Goal: Communication & Community: Answer question/provide support

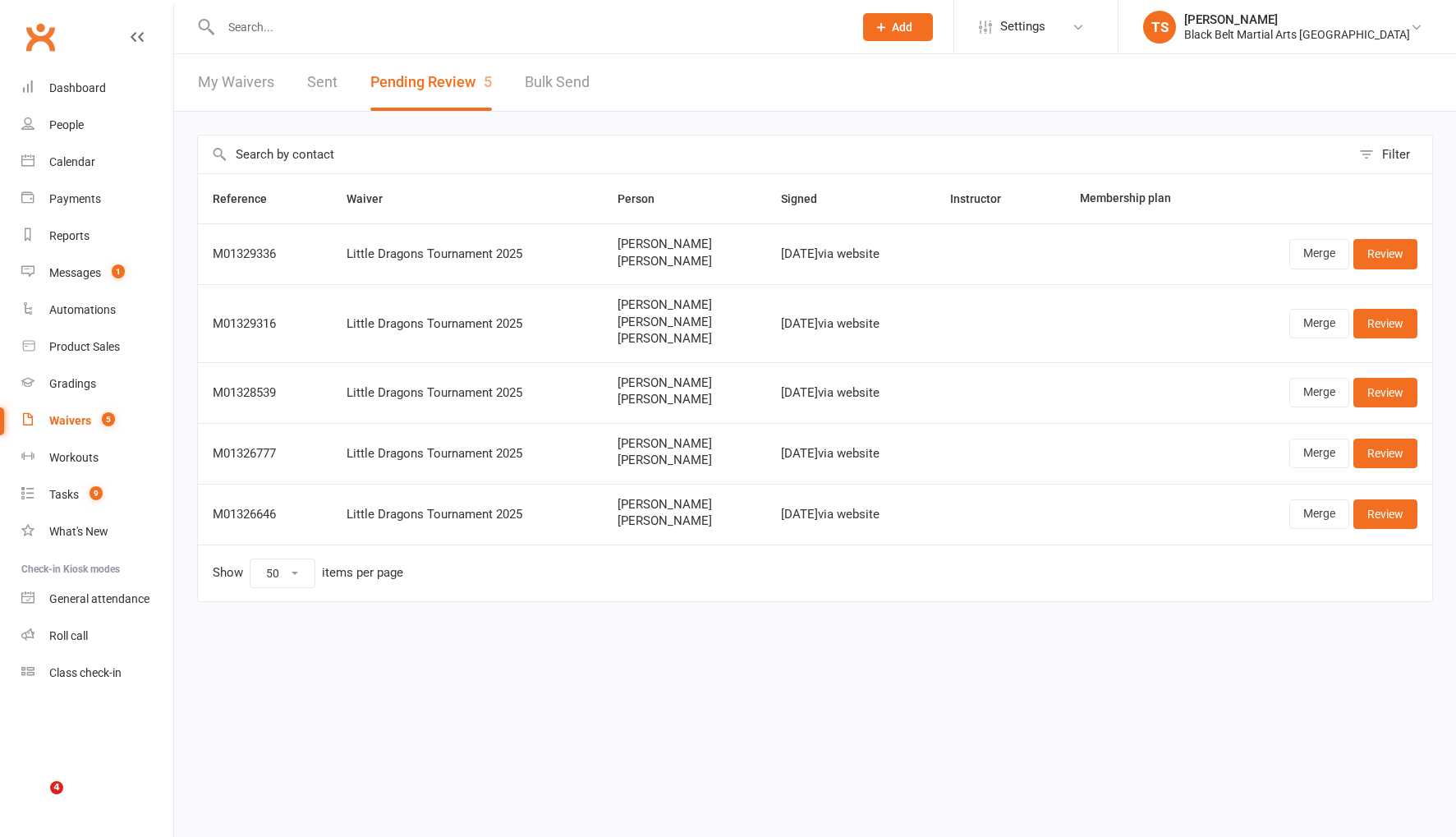
select select "50"
click at [269, 28] on input "text" at bounding box center [528, 27] width 626 height 23
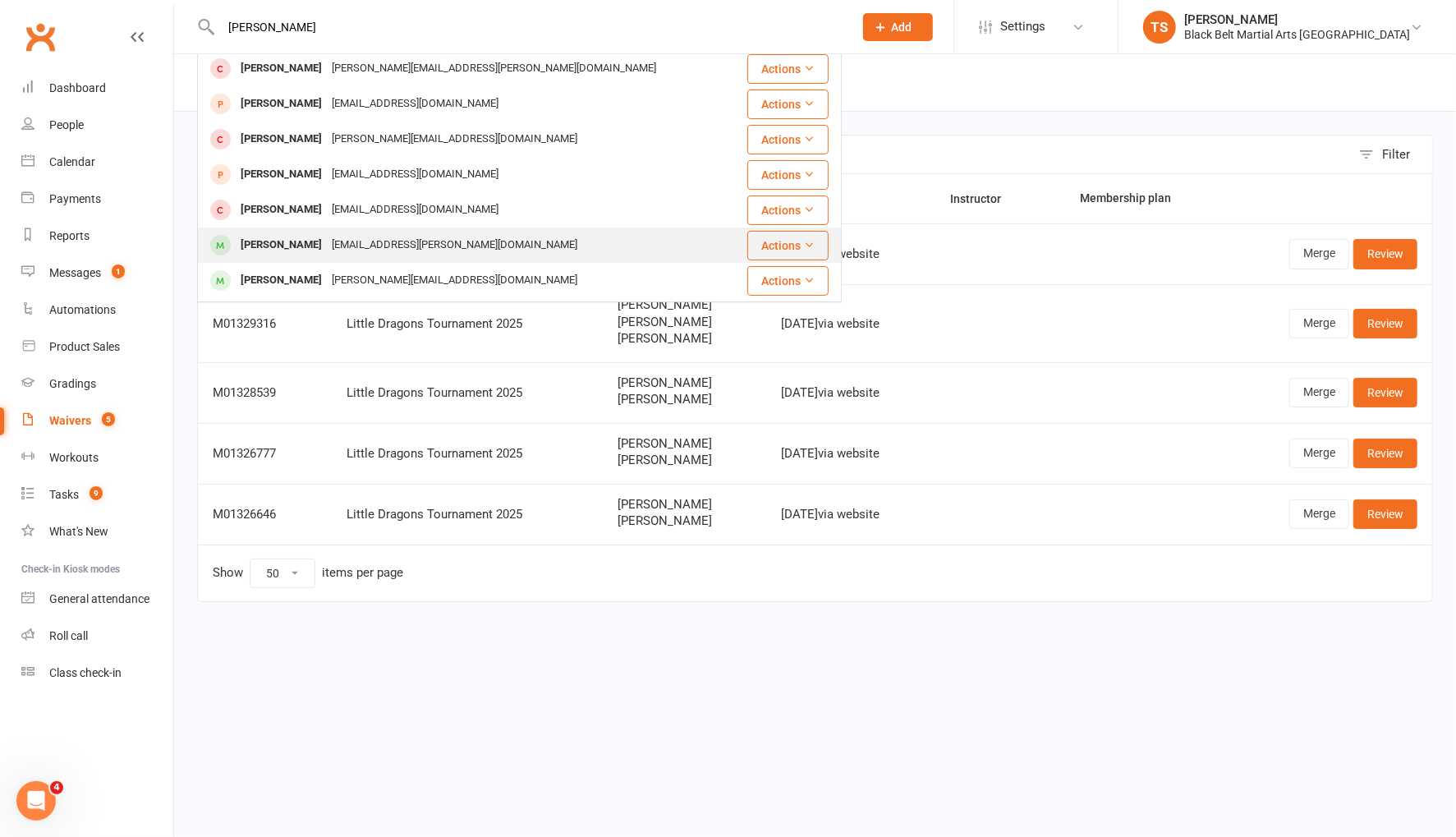
scroll to position [5, 0]
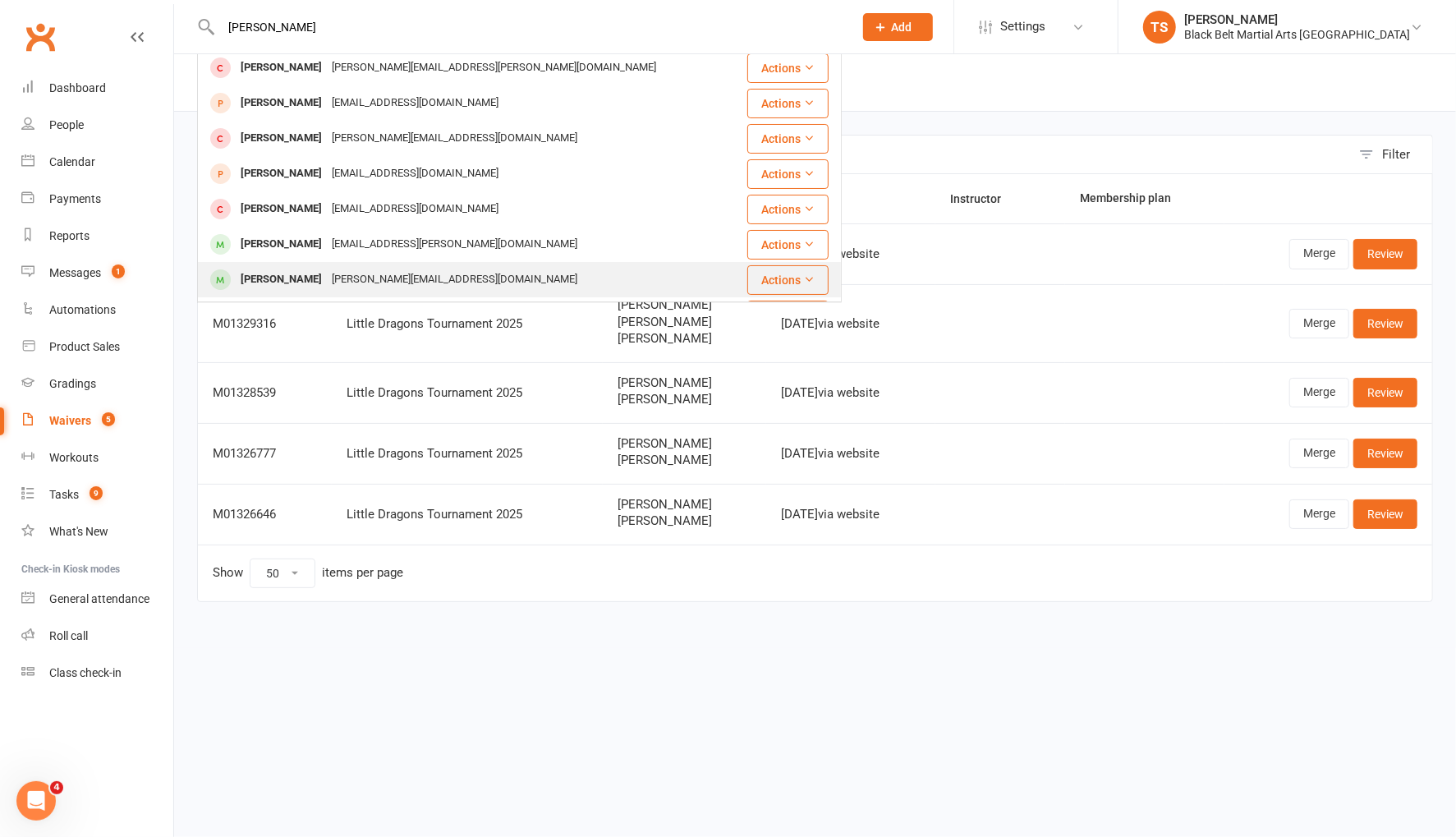
type input "oliver hami"
click at [333, 269] on div "Rebecca_mclachlan@icloud.com" at bounding box center [454, 280] width 256 height 24
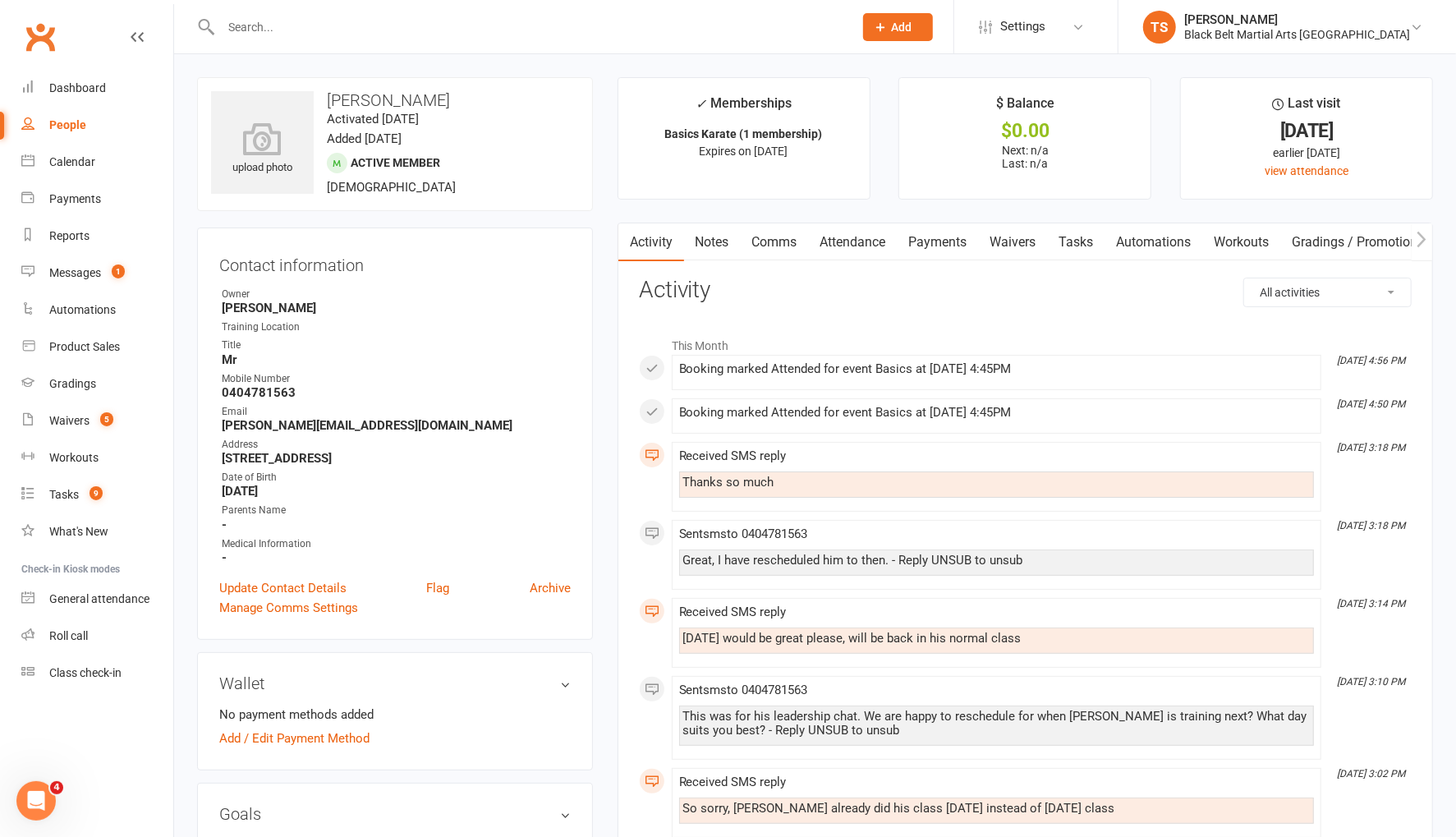
click at [779, 243] on link "Comms" at bounding box center [774, 242] width 68 height 38
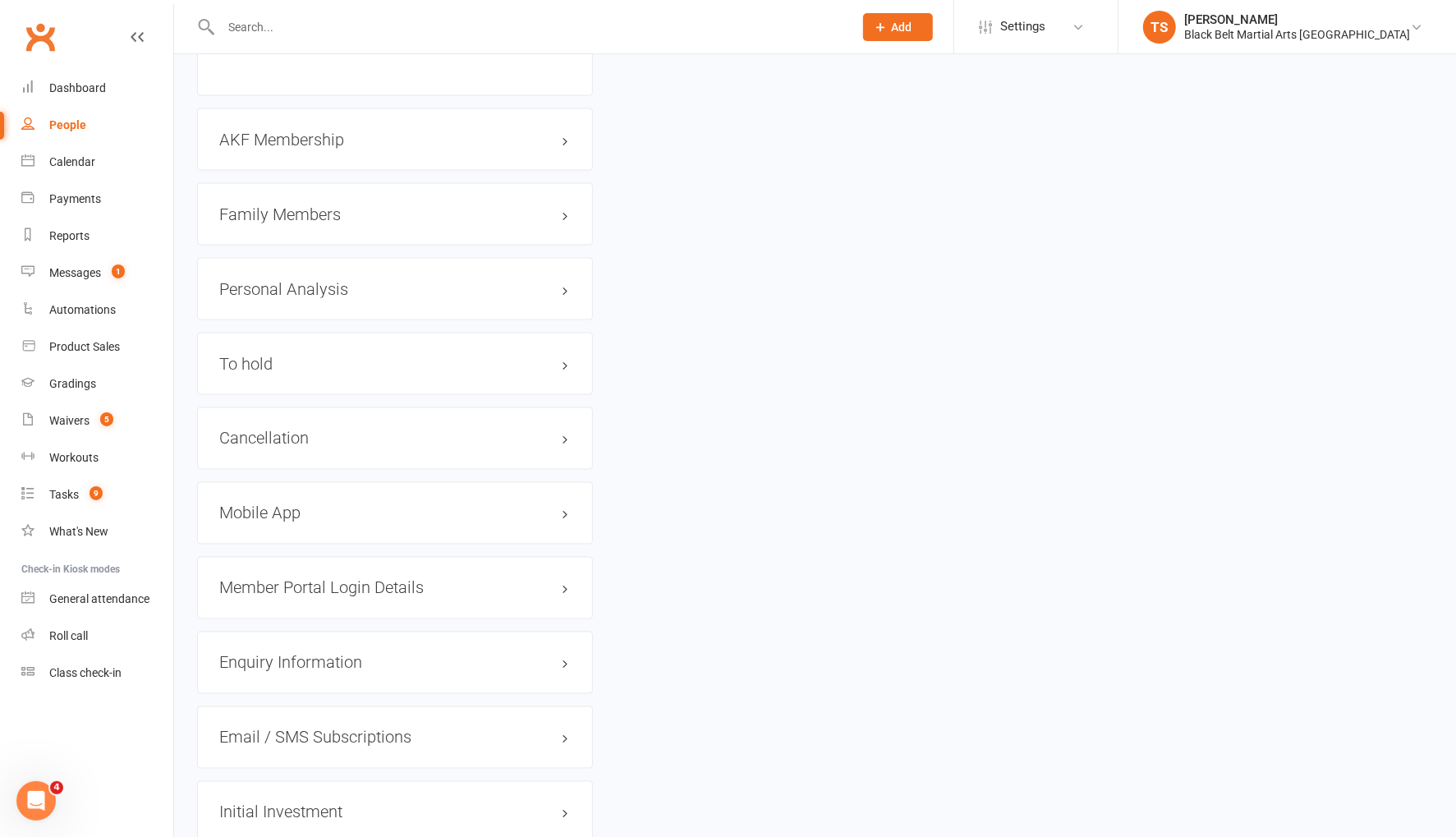
scroll to position [1807, 0]
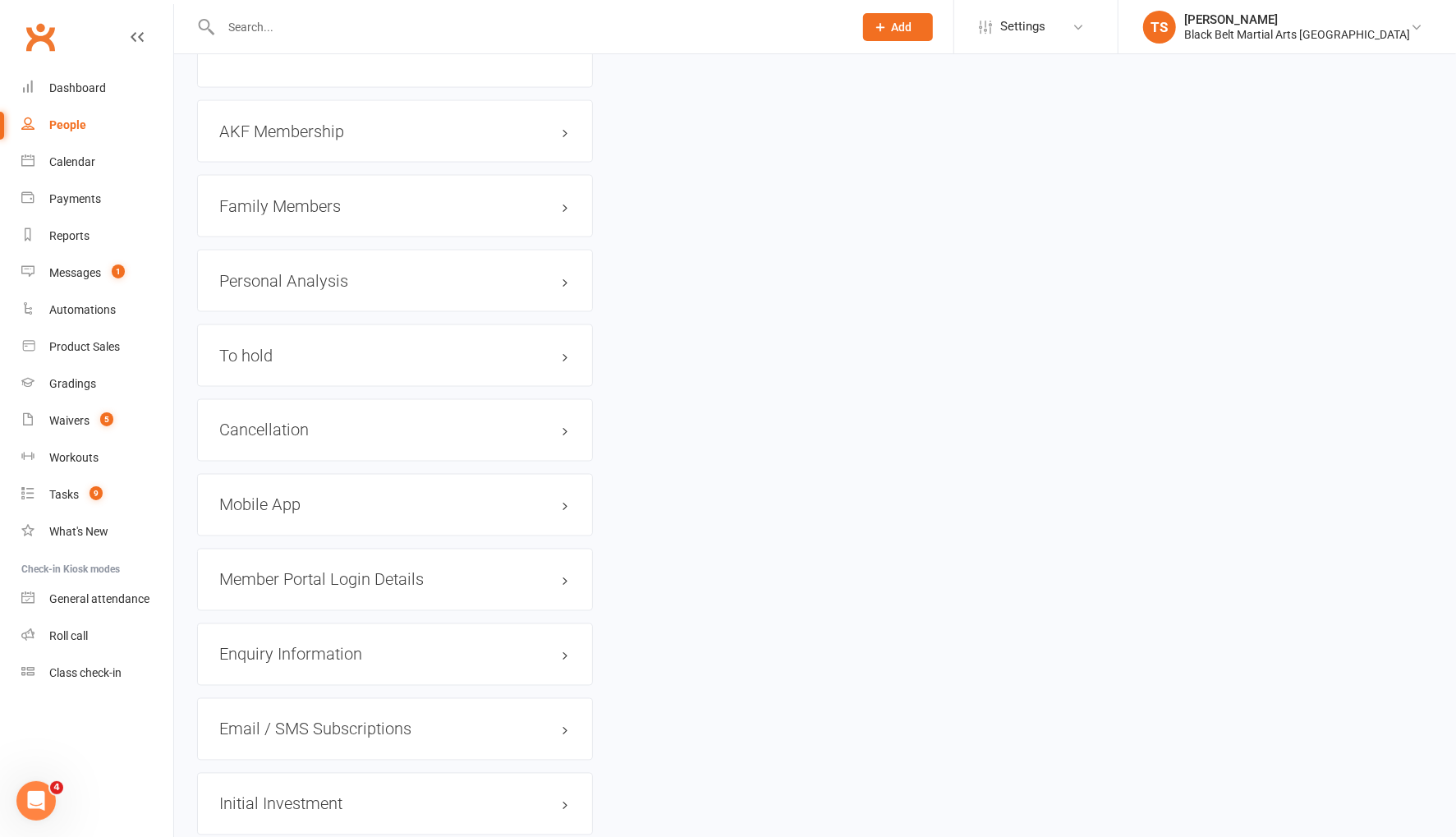
click at [292, 197] on h3 "Family Members" at bounding box center [394, 205] width 351 height 18
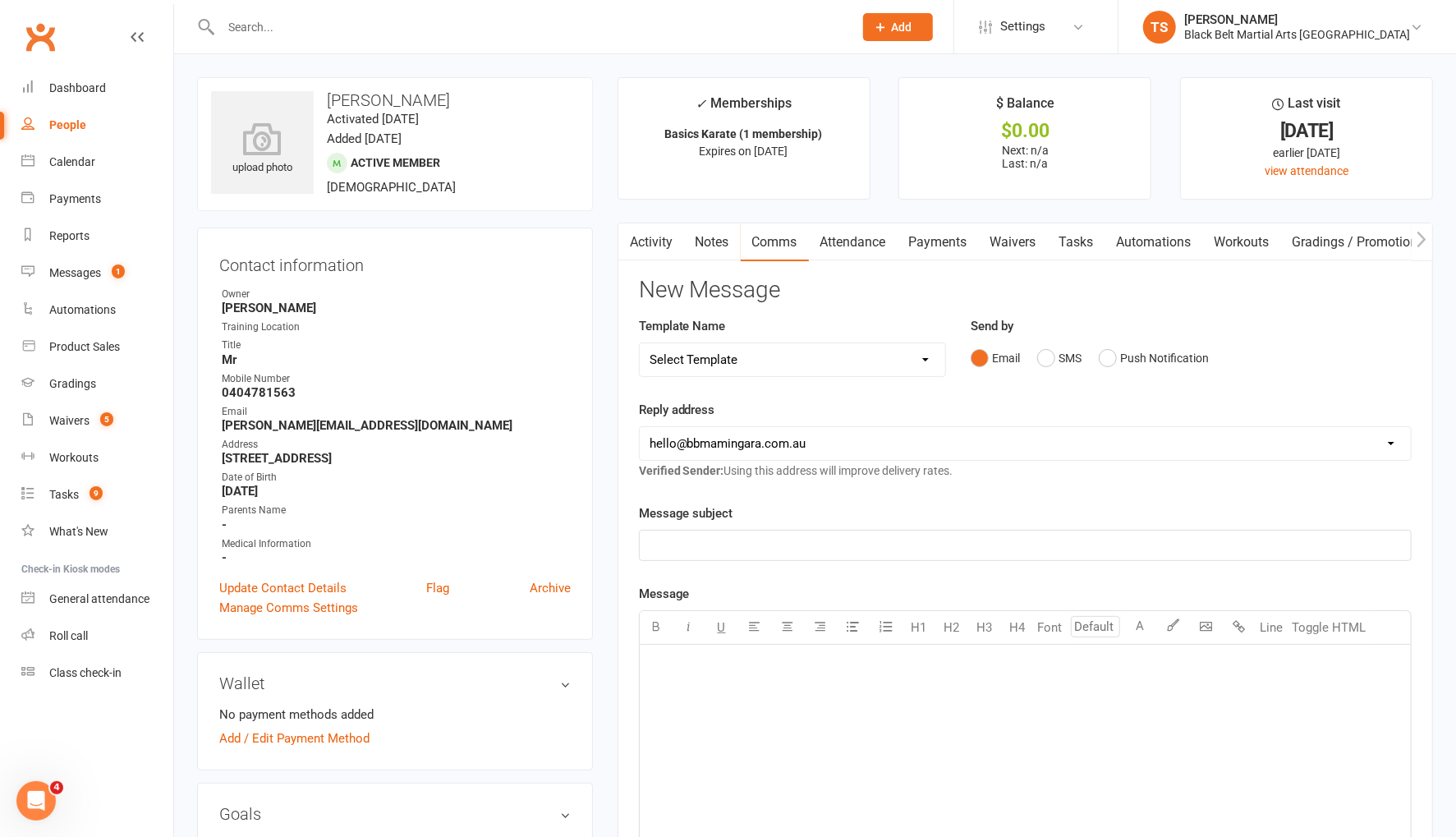
scroll to position [14, 0]
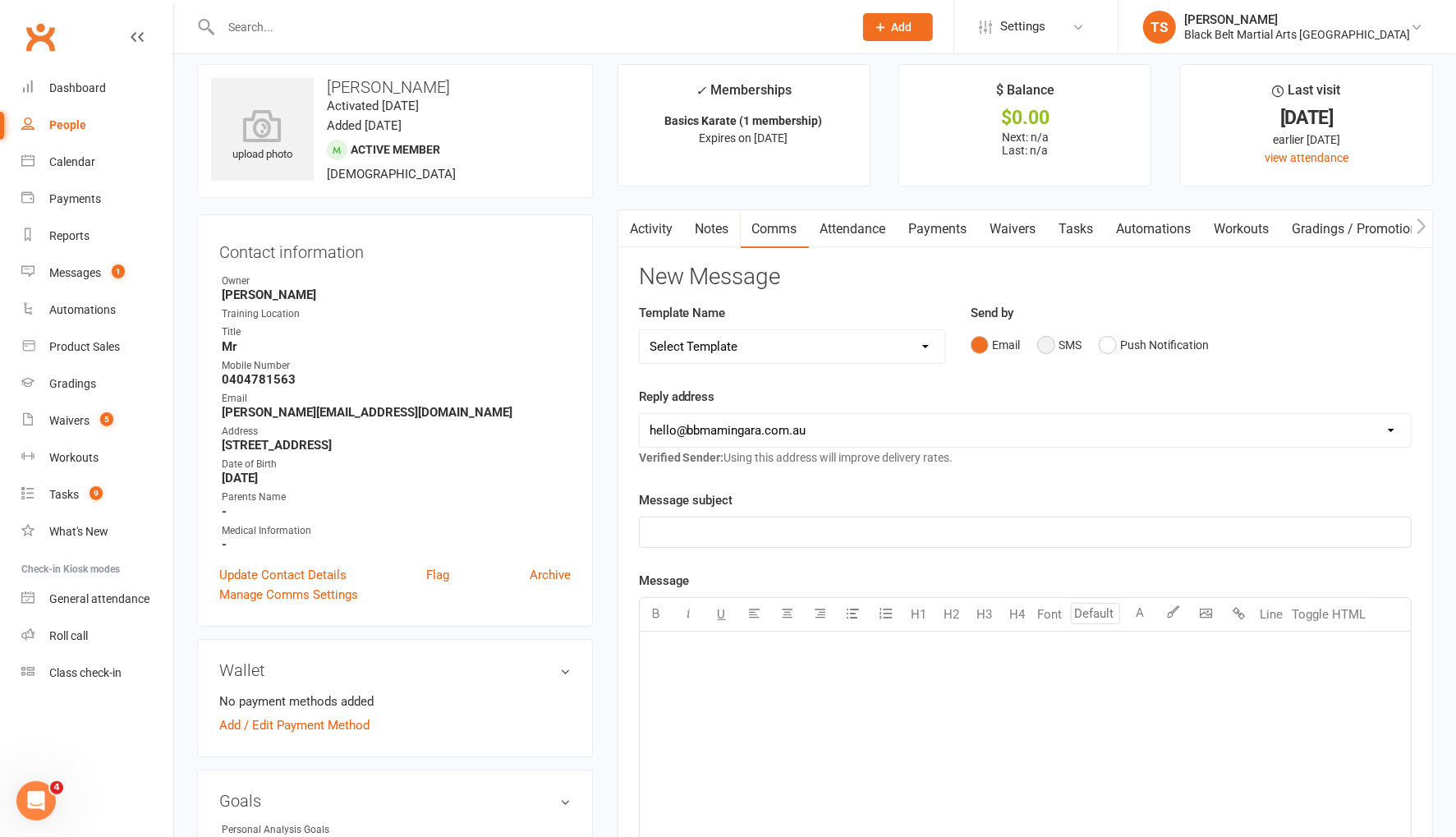
click at [1048, 343] on button "SMS" at bounding box center [1060, 344] width 44 height 31
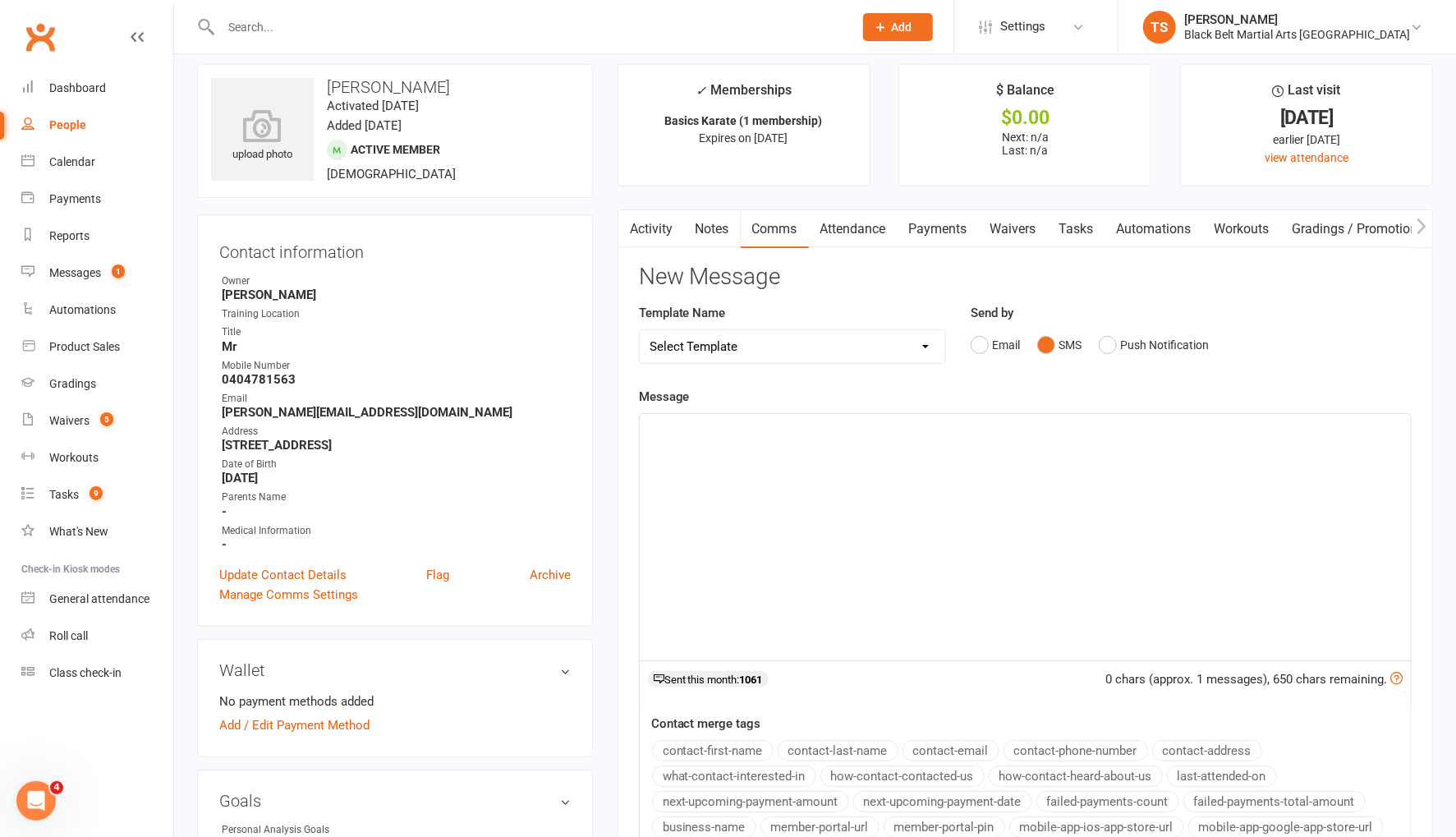
click at [927, 483] on div "﻿" at bounding box center [1025, 536] width 771 height 246
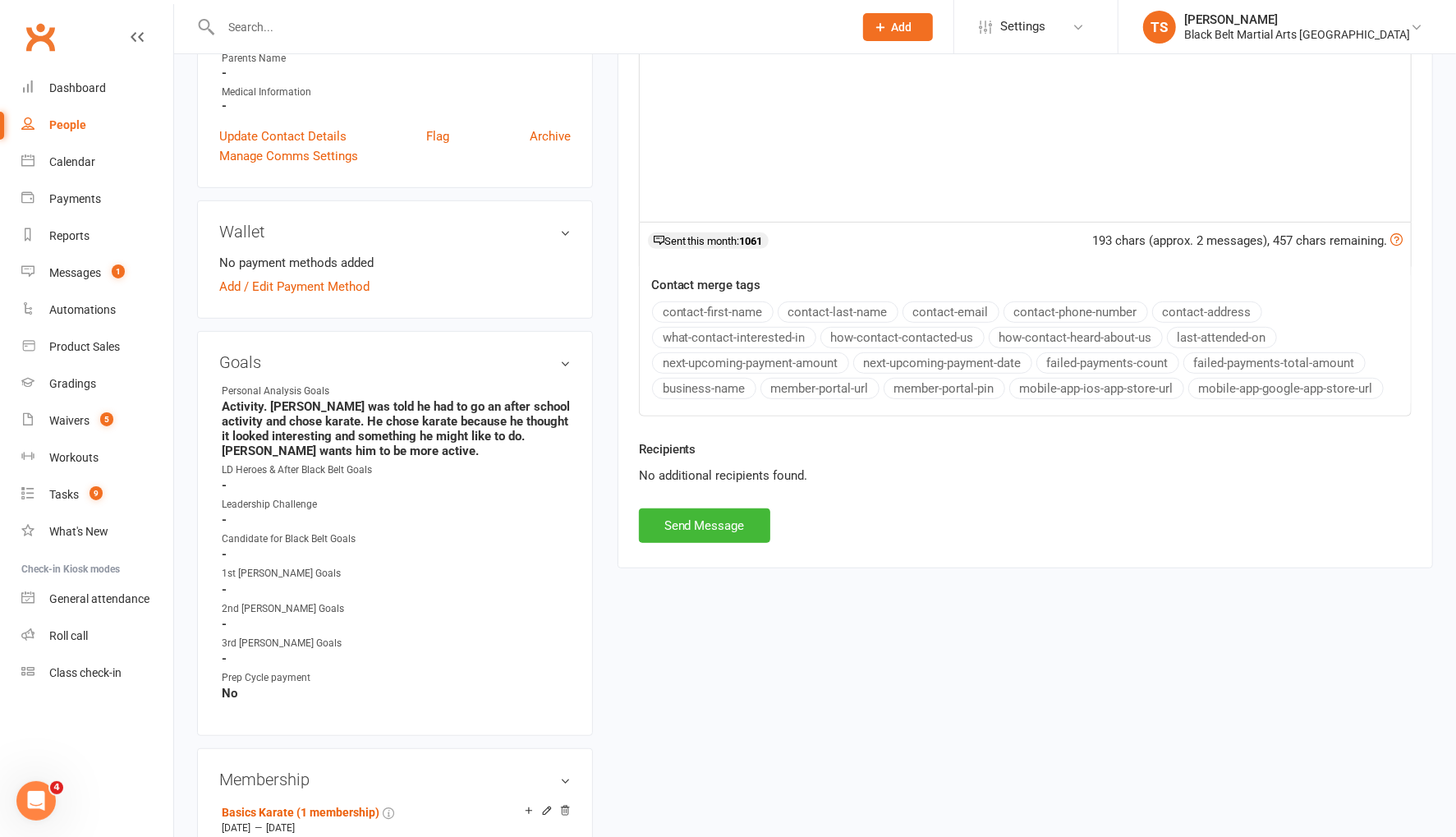
scroll to position [475, 0]
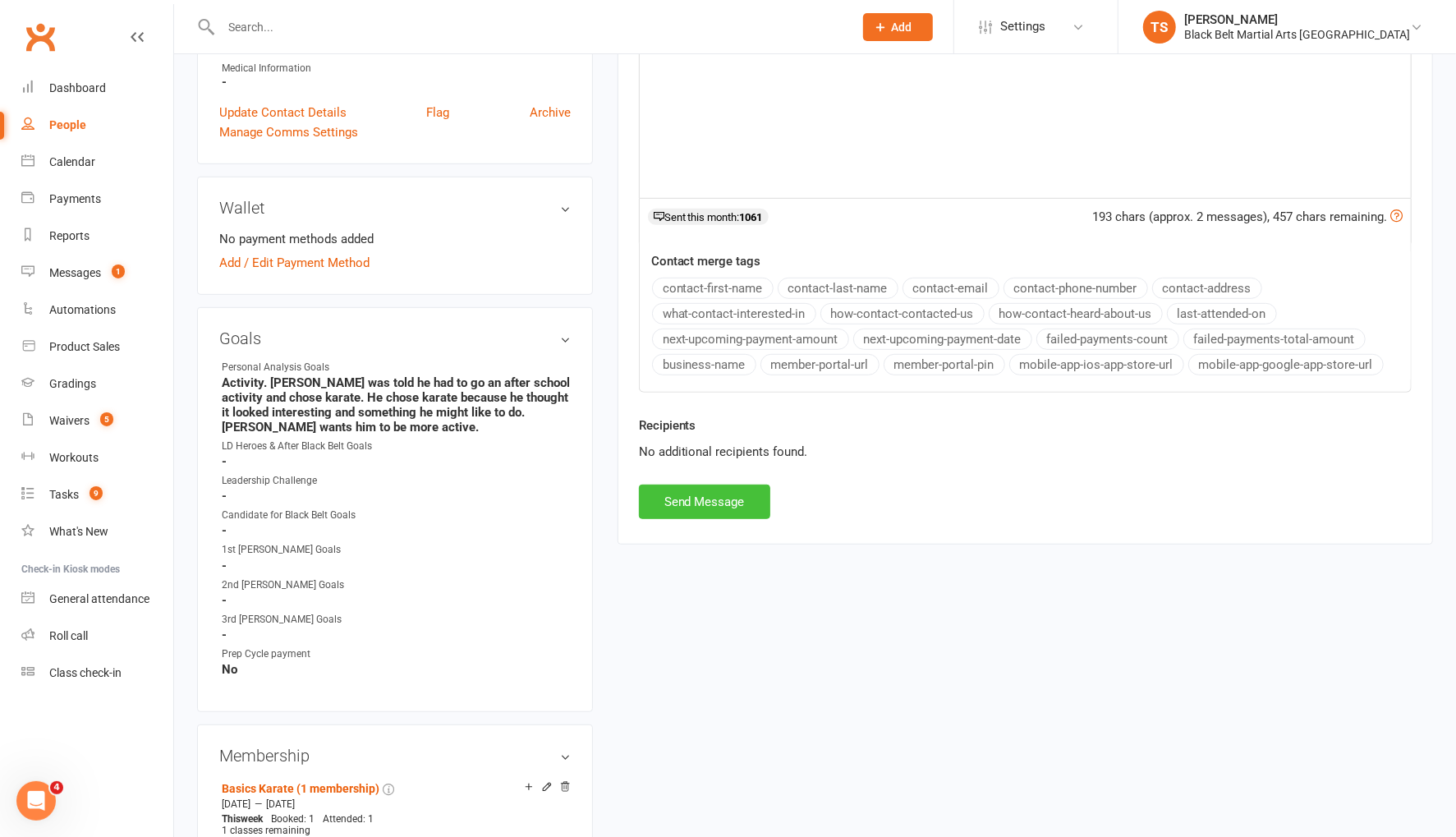
click at [707, 498] on button "Send Message" at bounding box center [705, 501] width 131 height 35
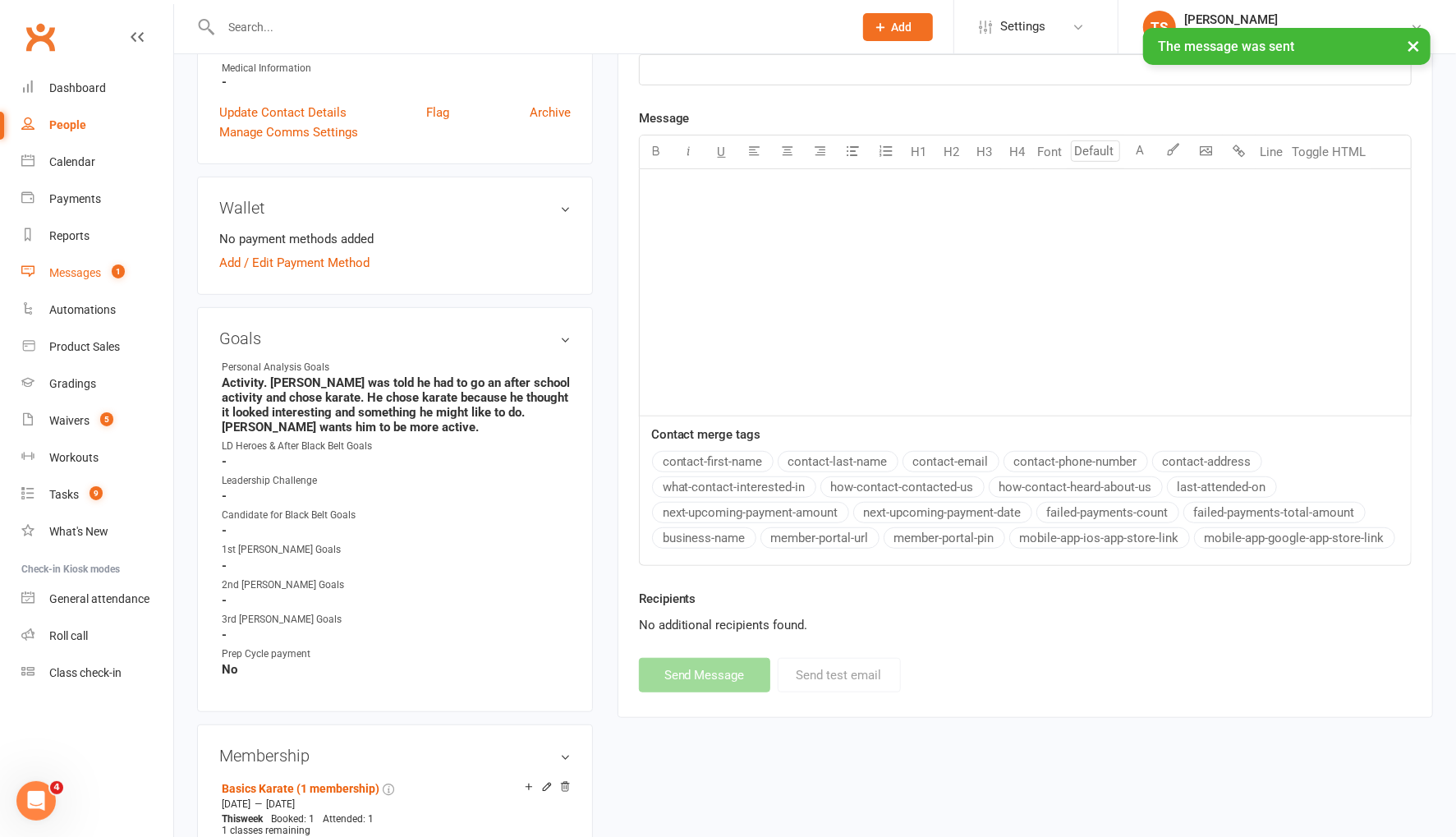
click at [69, 277] on div "Messages" at bounding box center [75, 273] width 52 height 14
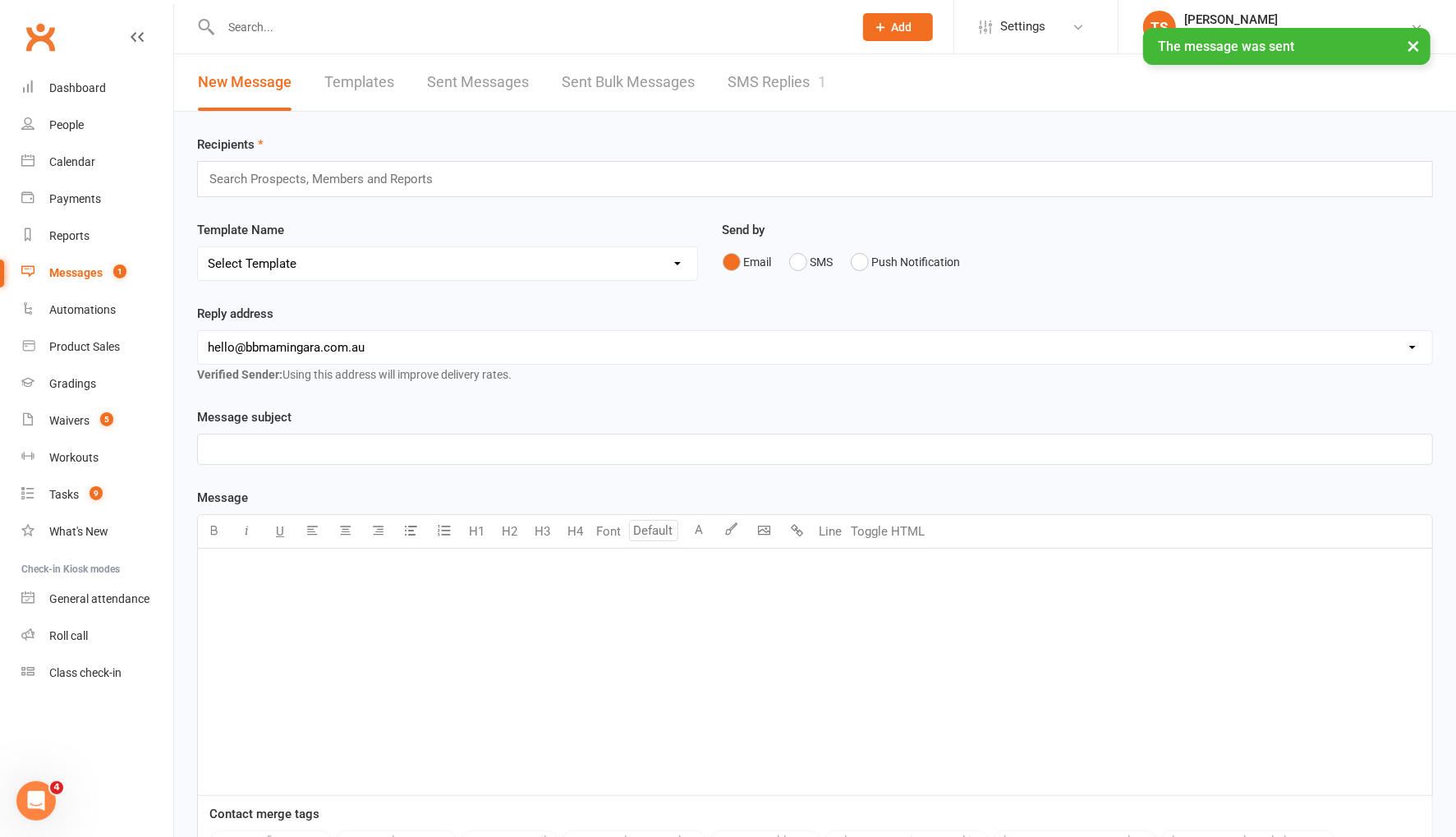
click at [782, 86] on link "SMS Replies 1" at bounding box center [777, 82] width 98 height 57
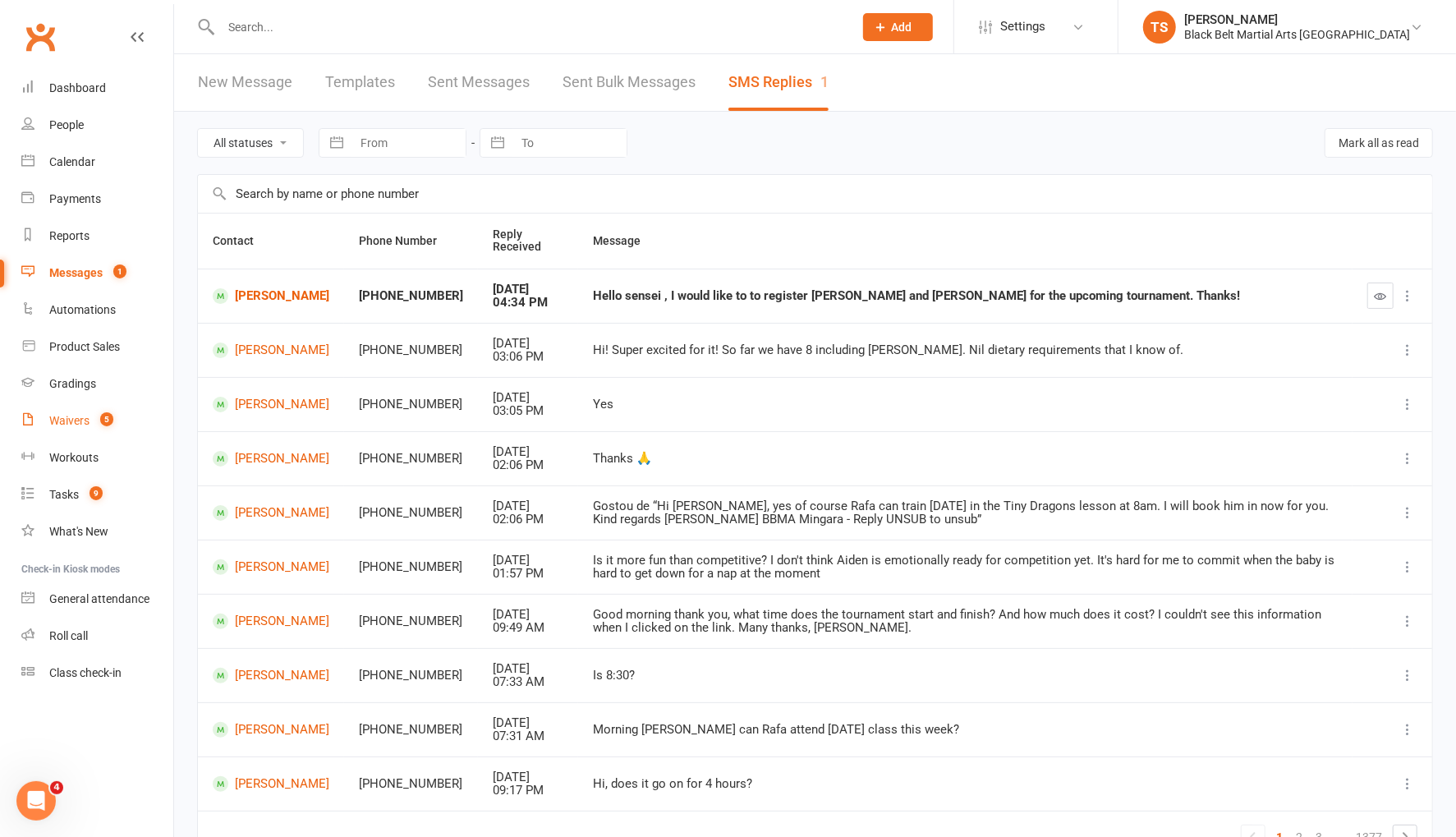
click at [80, 422] on div "Waivers" at bounding box center [69, 420] width 40 height 14
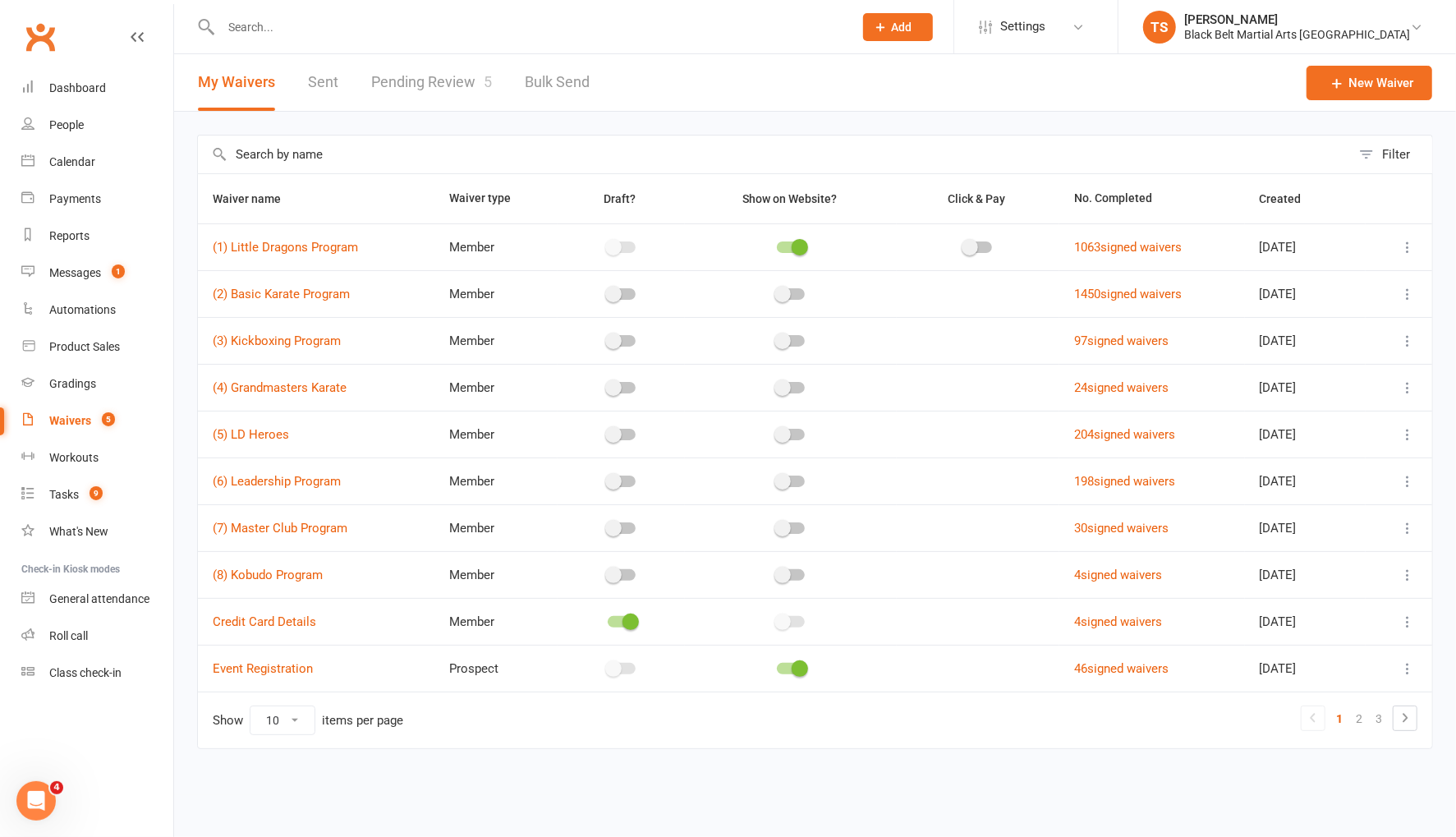
click at [429, 78] on link "Pending Review 5" at bounding box center [431, 82] width 121 height 57
select select "50"
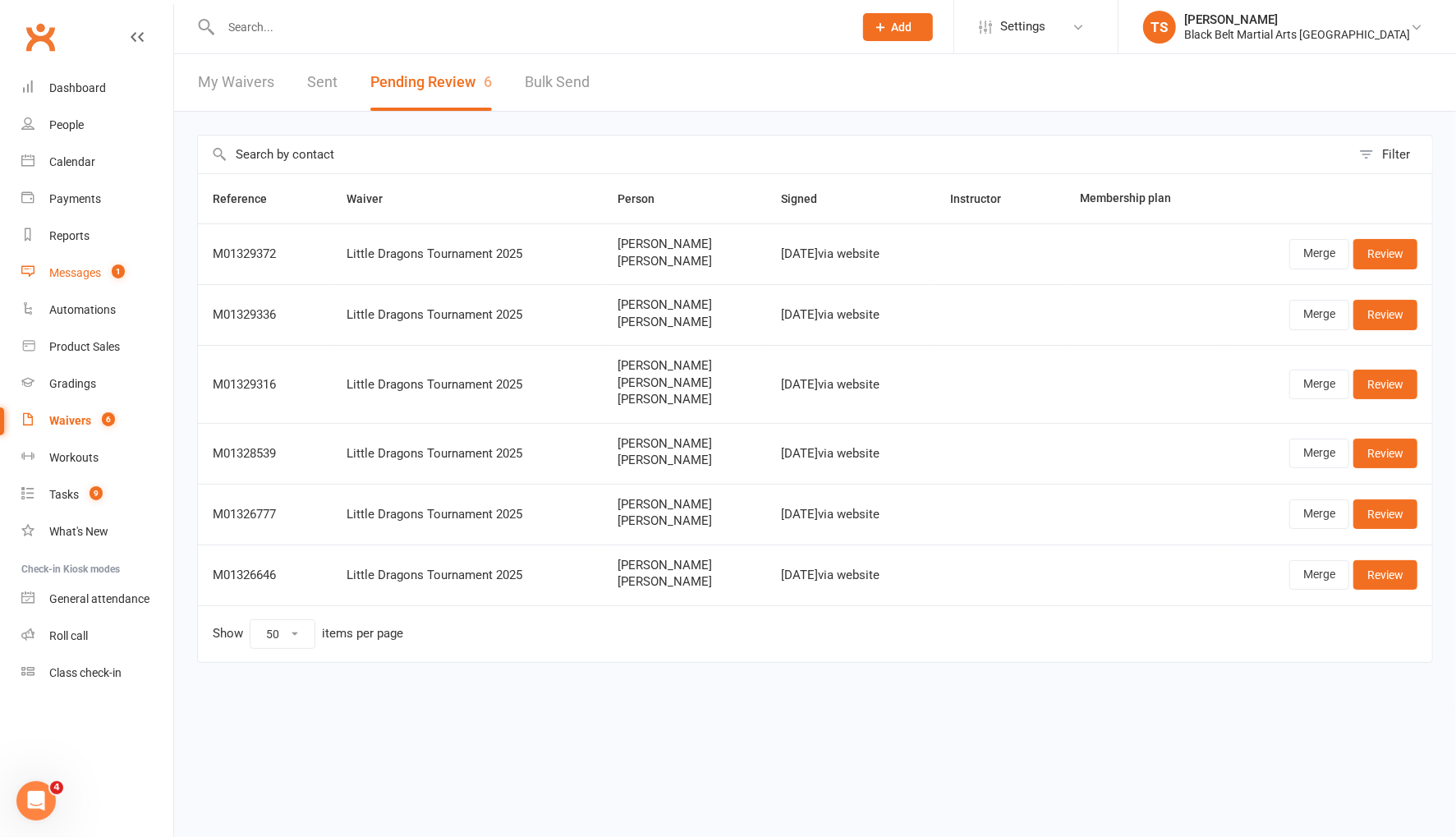
click at [86, 269] on div "Messages" at bounding box center [75, 273] width 52 height 14
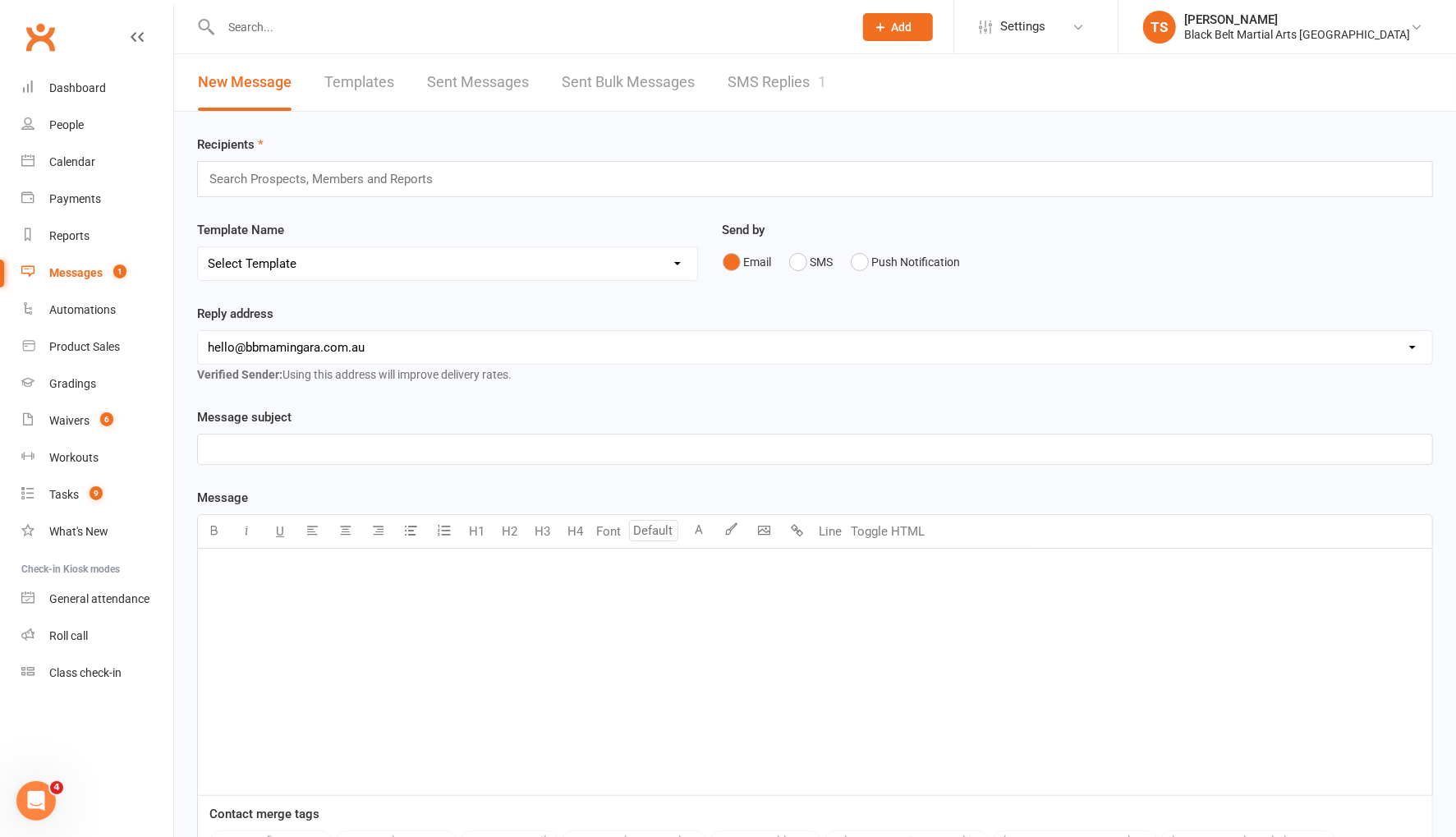
click at [749, 80] on link "SMS Replies 1" at bounding box center [777, 82] width 98 height 57
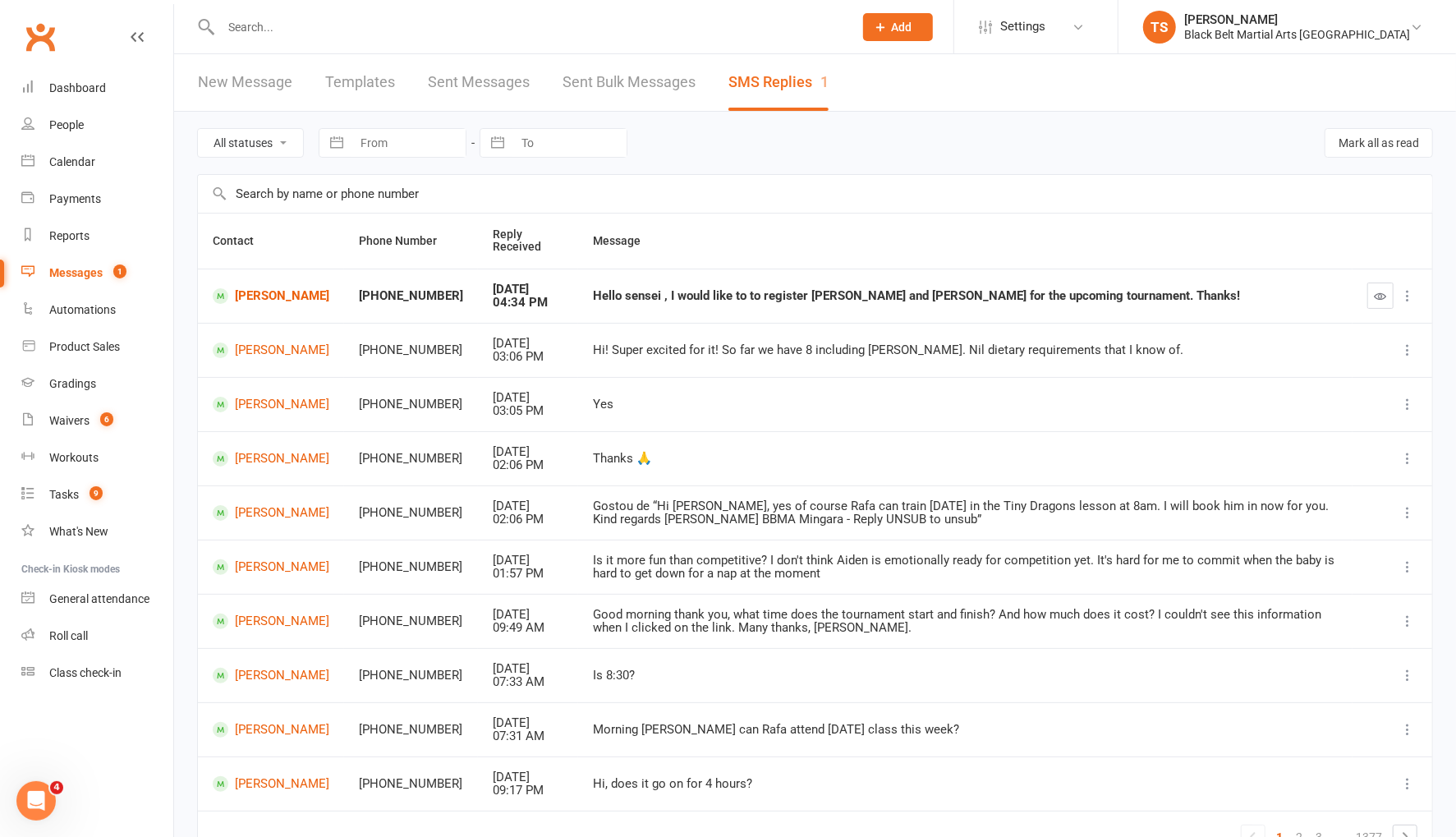
drag, startPoint x: 70, startPoint y: 275, endPoint x: 195, endPoint y: 303, distance: 128.1
click at [70, 275] on div "Messages" at bounding box center [75, 273] width 53 height 14
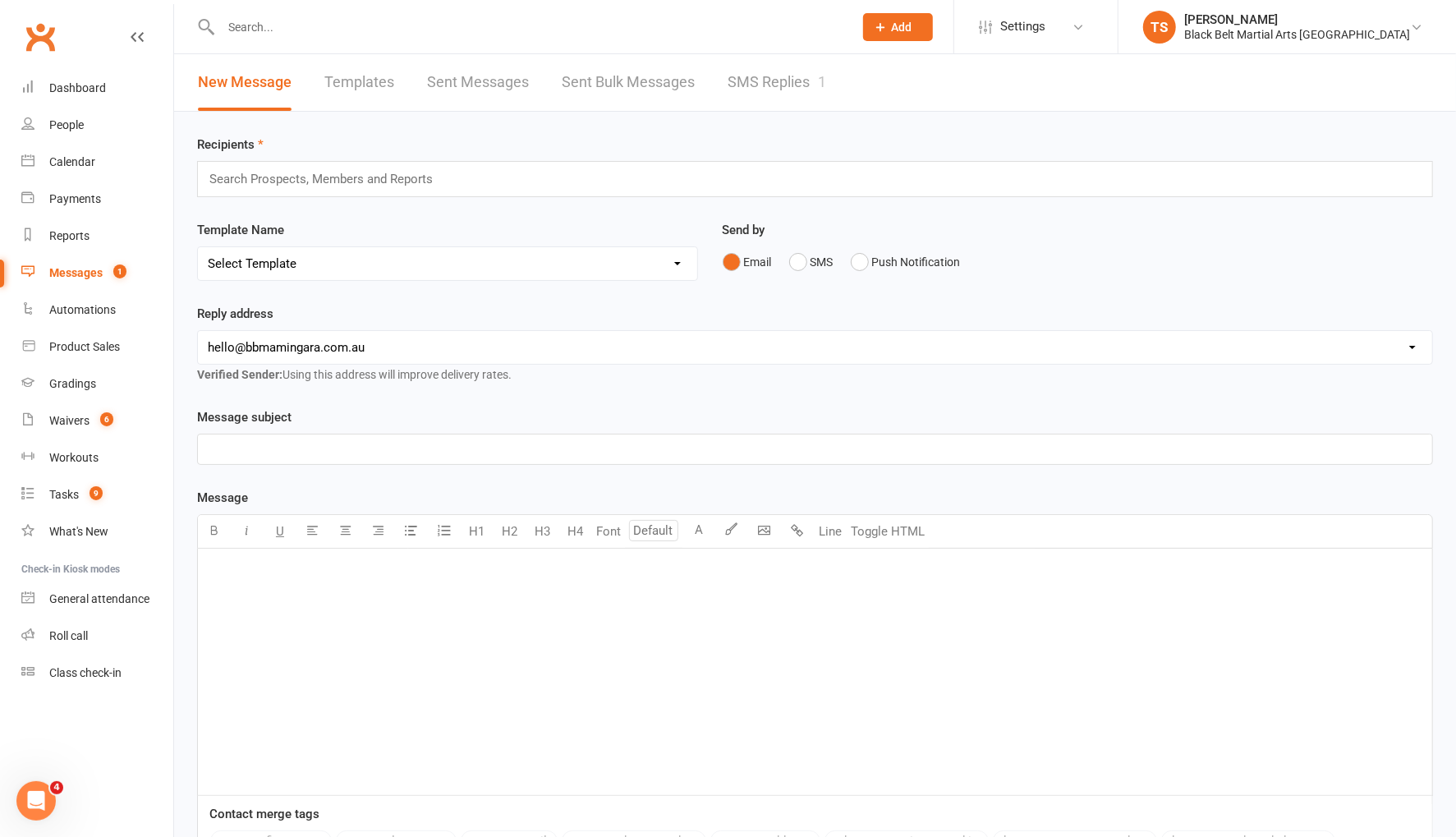
click at [770, 84] on link "SMS Replies 1" at bounding box center [777, 82] width 98 height 57
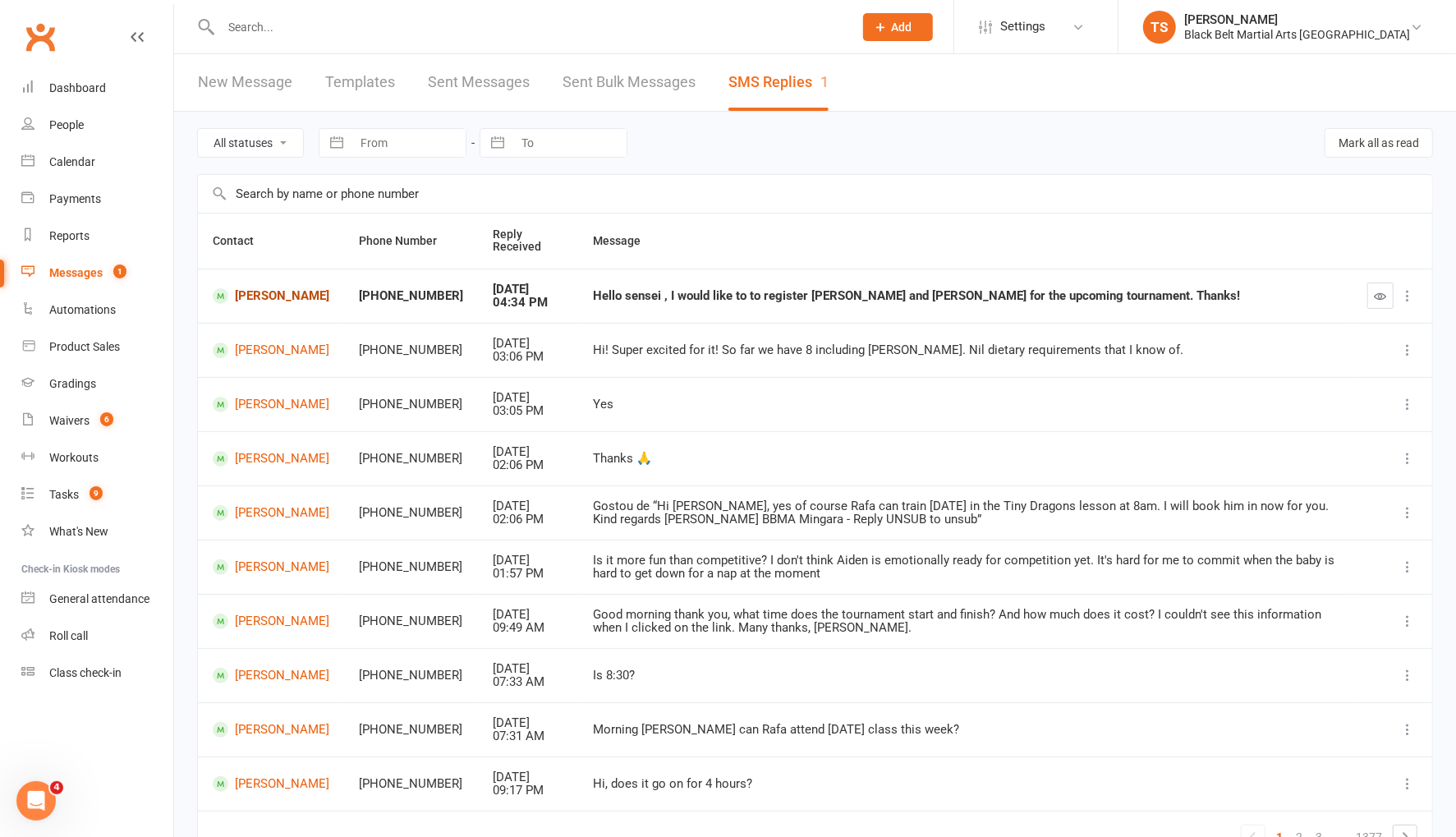
click at [288, 297] on link "[PERSON_NAME]" at bounding box center [271, 296] width 117 height 15
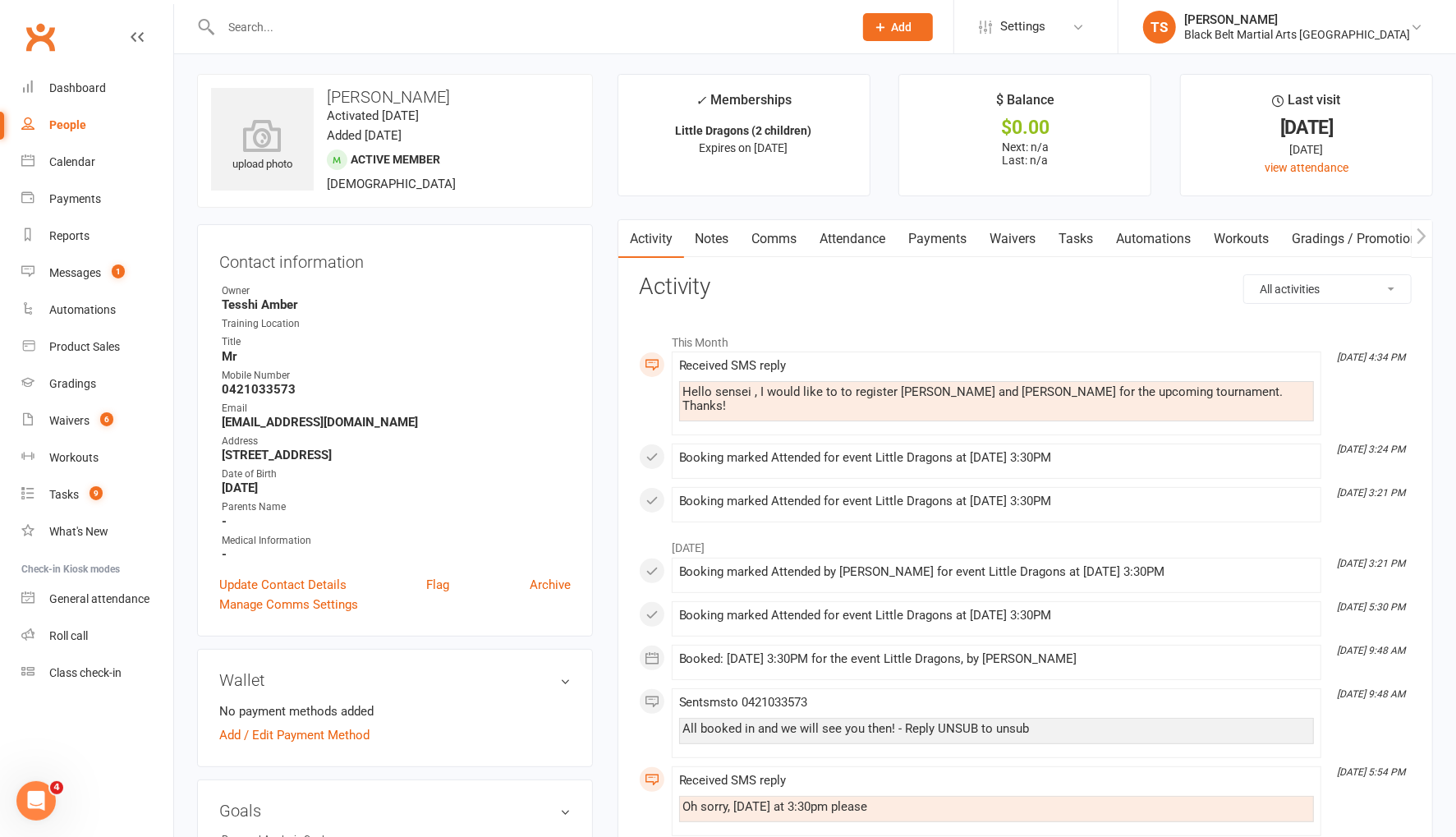
scroll to position [7, 0]
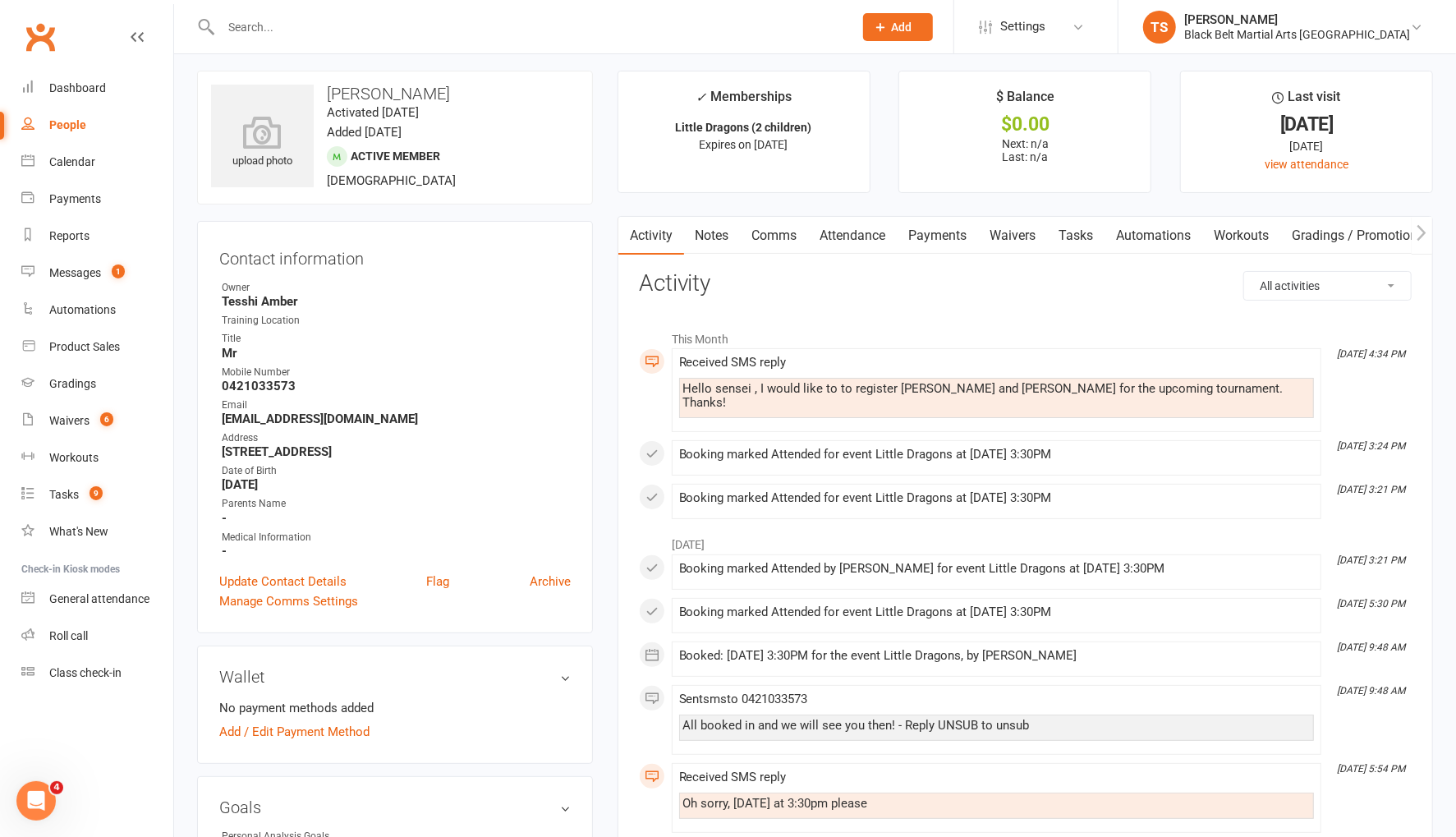
click at [782, 235] on link "Comms" at bounding box center [774, 235] width 68 height 38
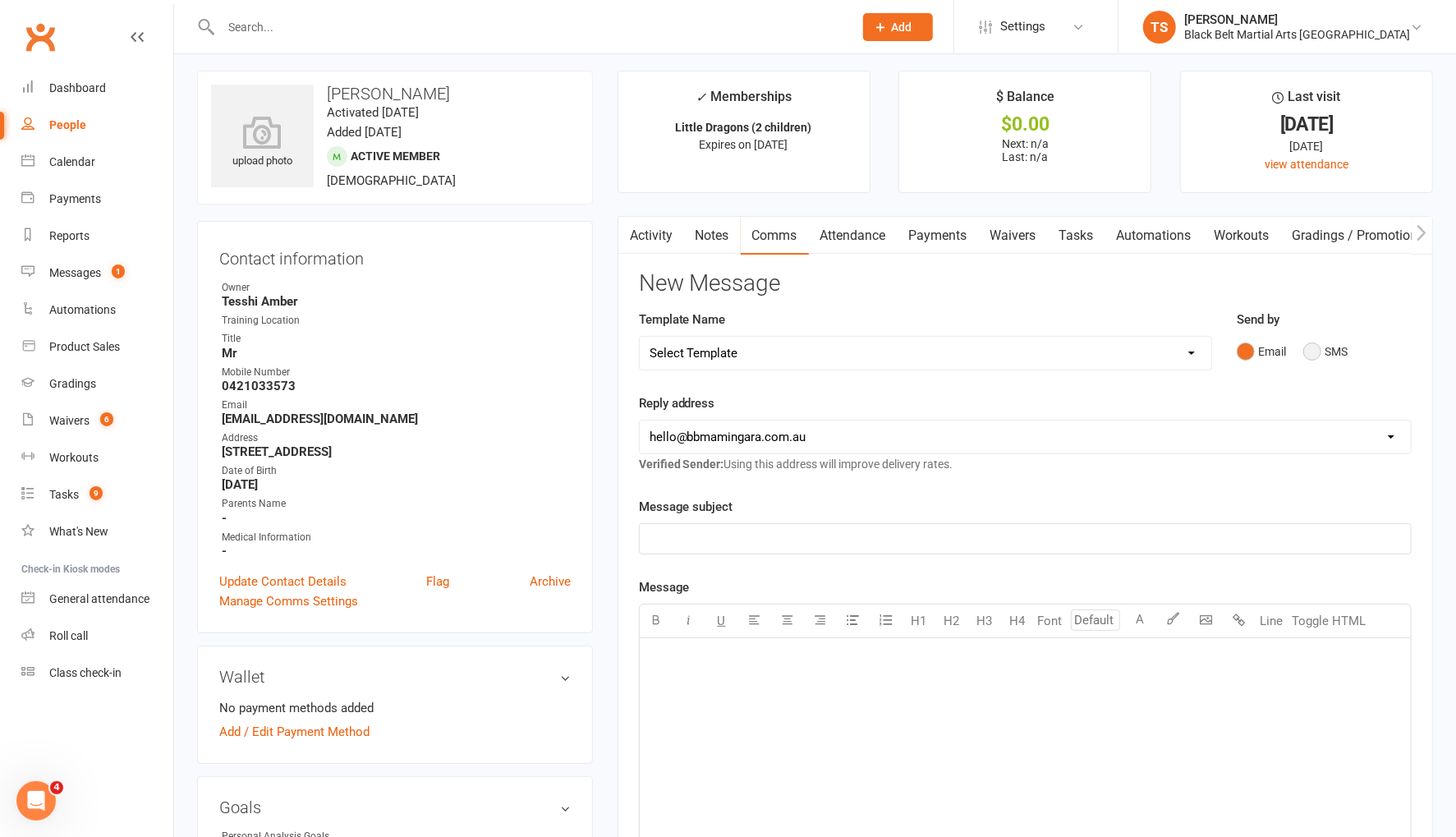
drag, startPoint x: 1311, startPoint y: 348, endPoint x: 1211, endPoint y: 405, distance: 115.1
click at [1311, 348] on button "SMS" at bounding box center [1325, 351] width 44 height 31
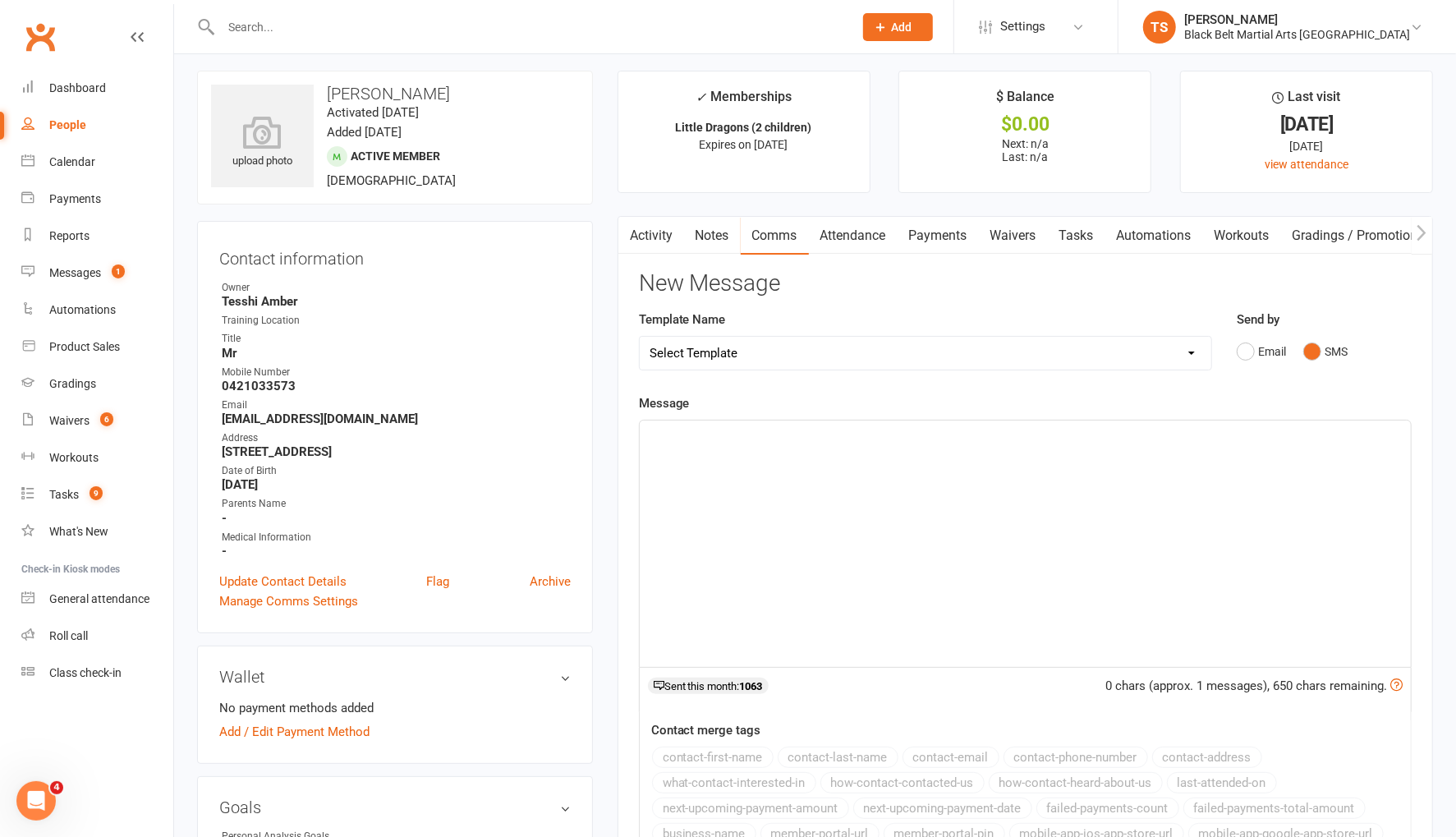
click at [1017, 439] on p "﻿" at bounding box center [1025, 435] width 751 height 19
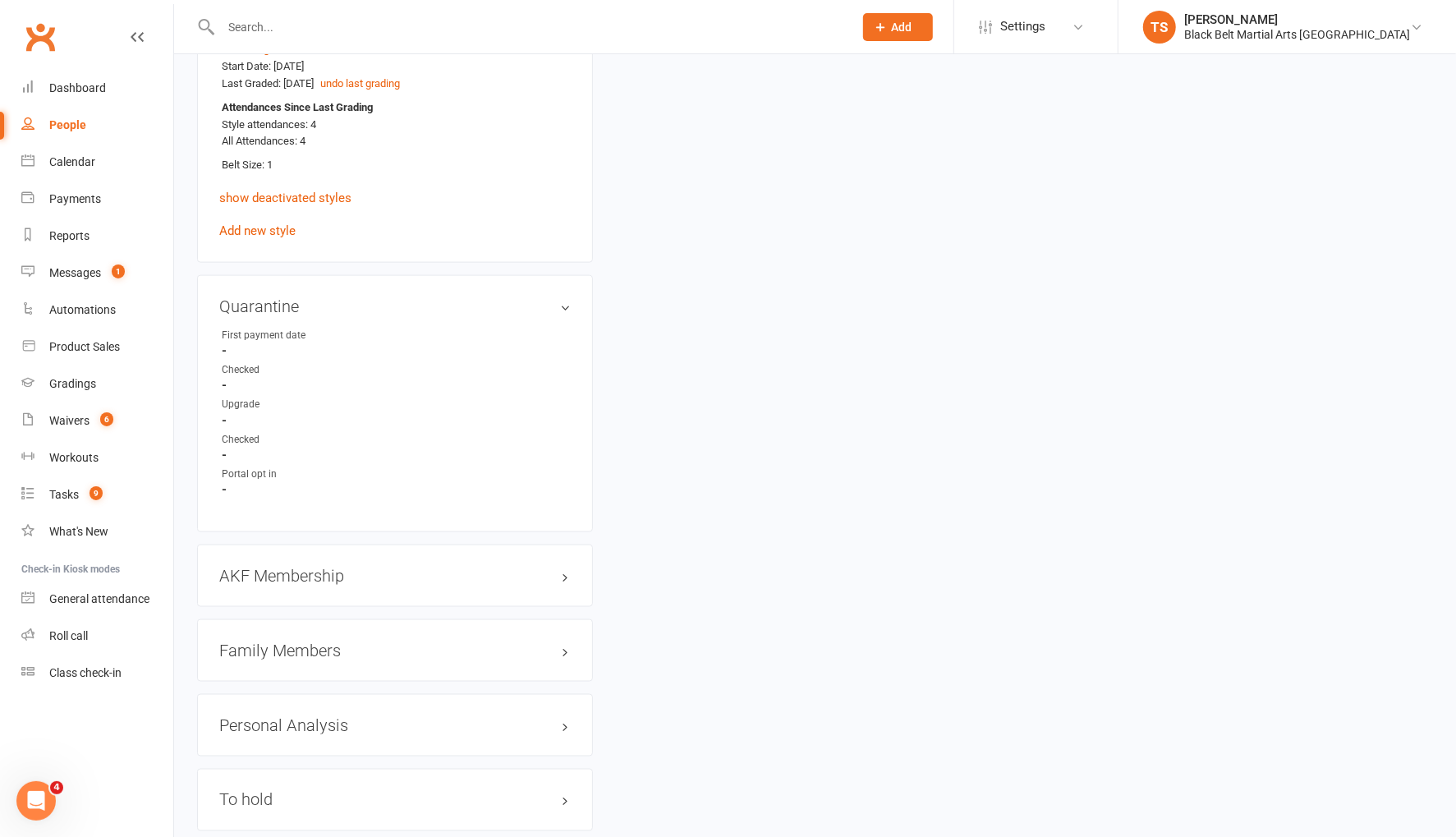
scroll to position [1444, 0]
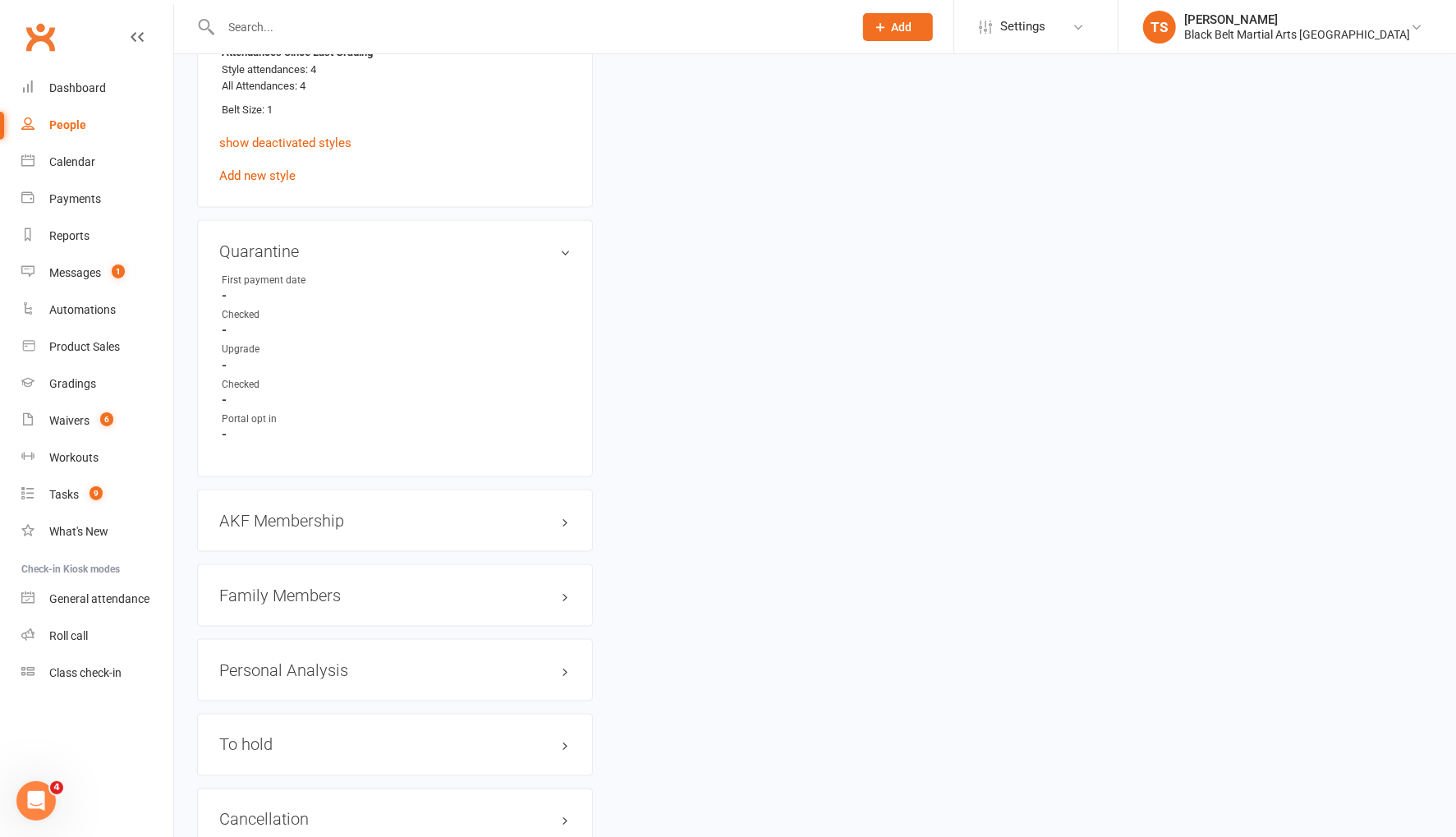
click at [280, 589] on h3 "Family Members" at bounding box center [394, 595] width 351 height 18
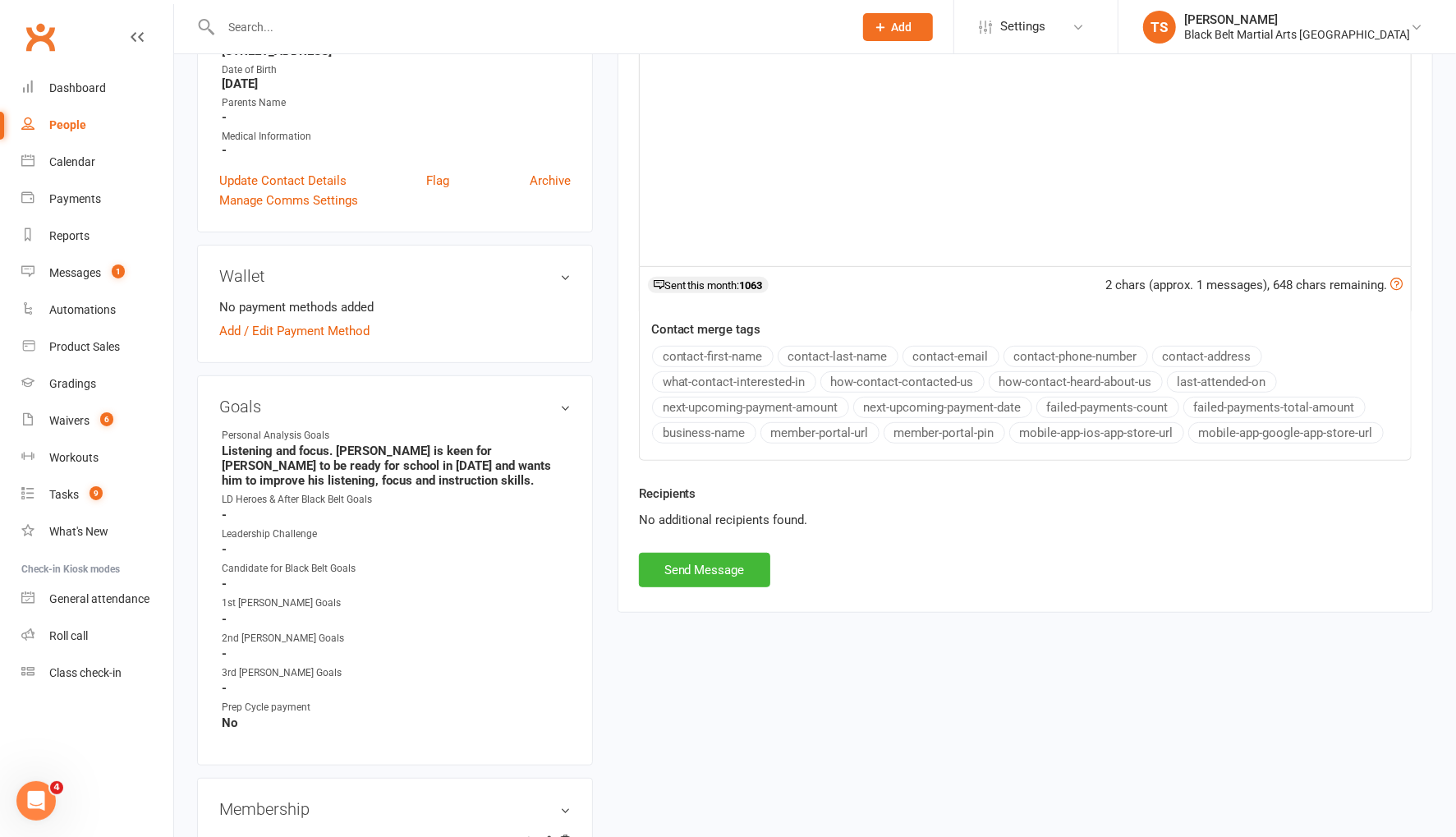
scroll to position [0, 0]
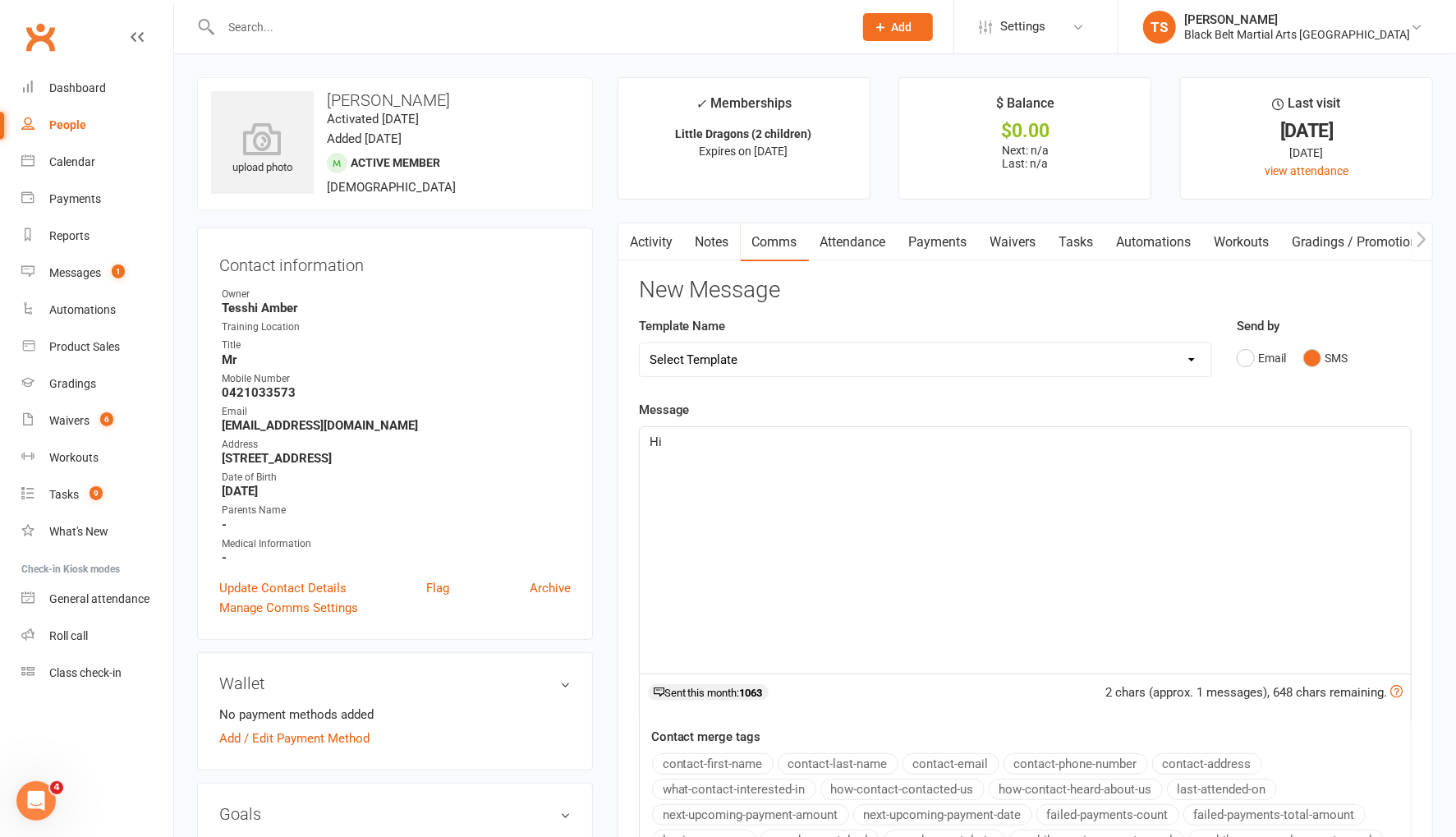
click at [744, 441] on p "Hi" at bounding box center [1025, 442] width 751 height 19
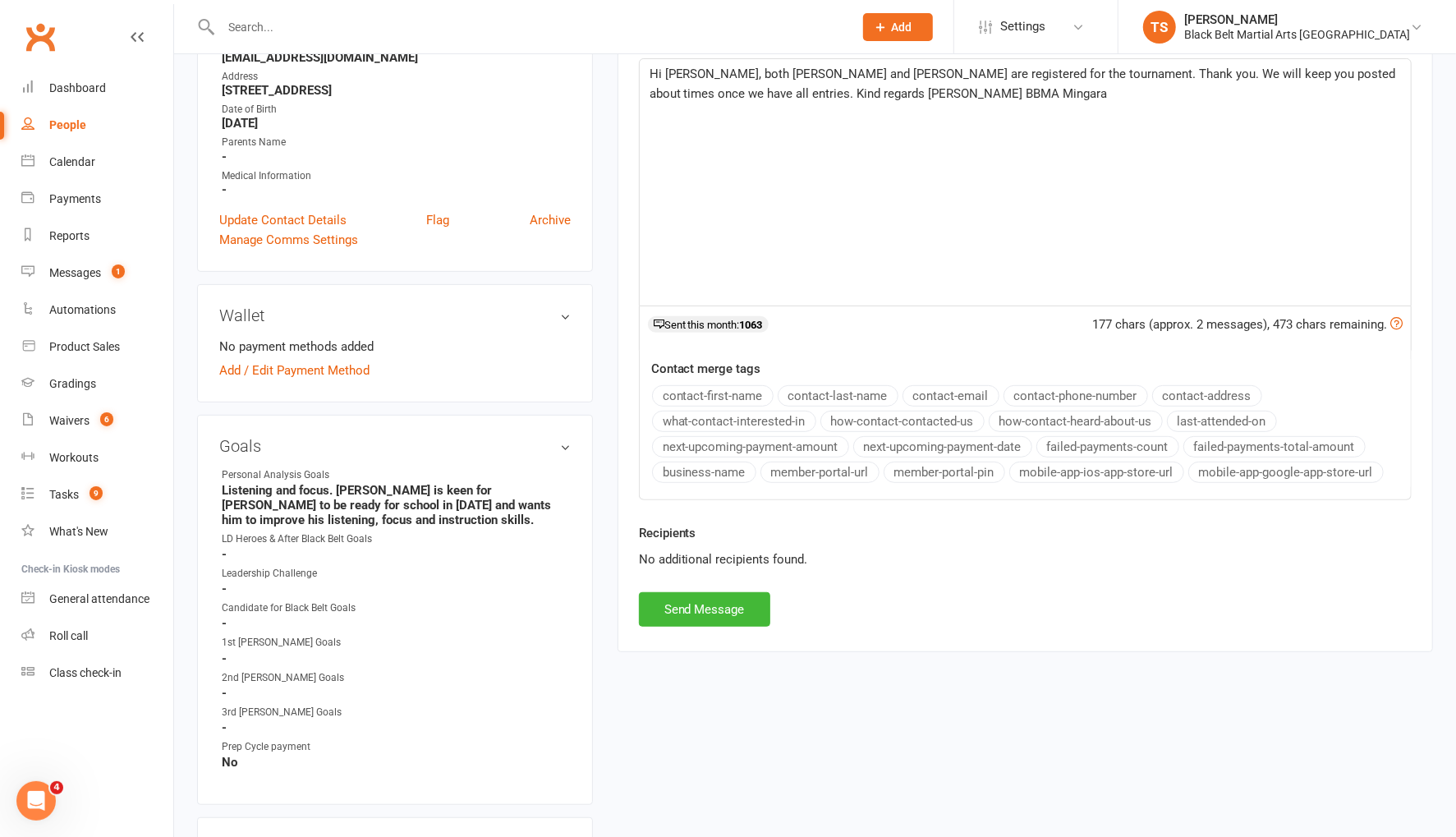
scroll to position [465, 0]
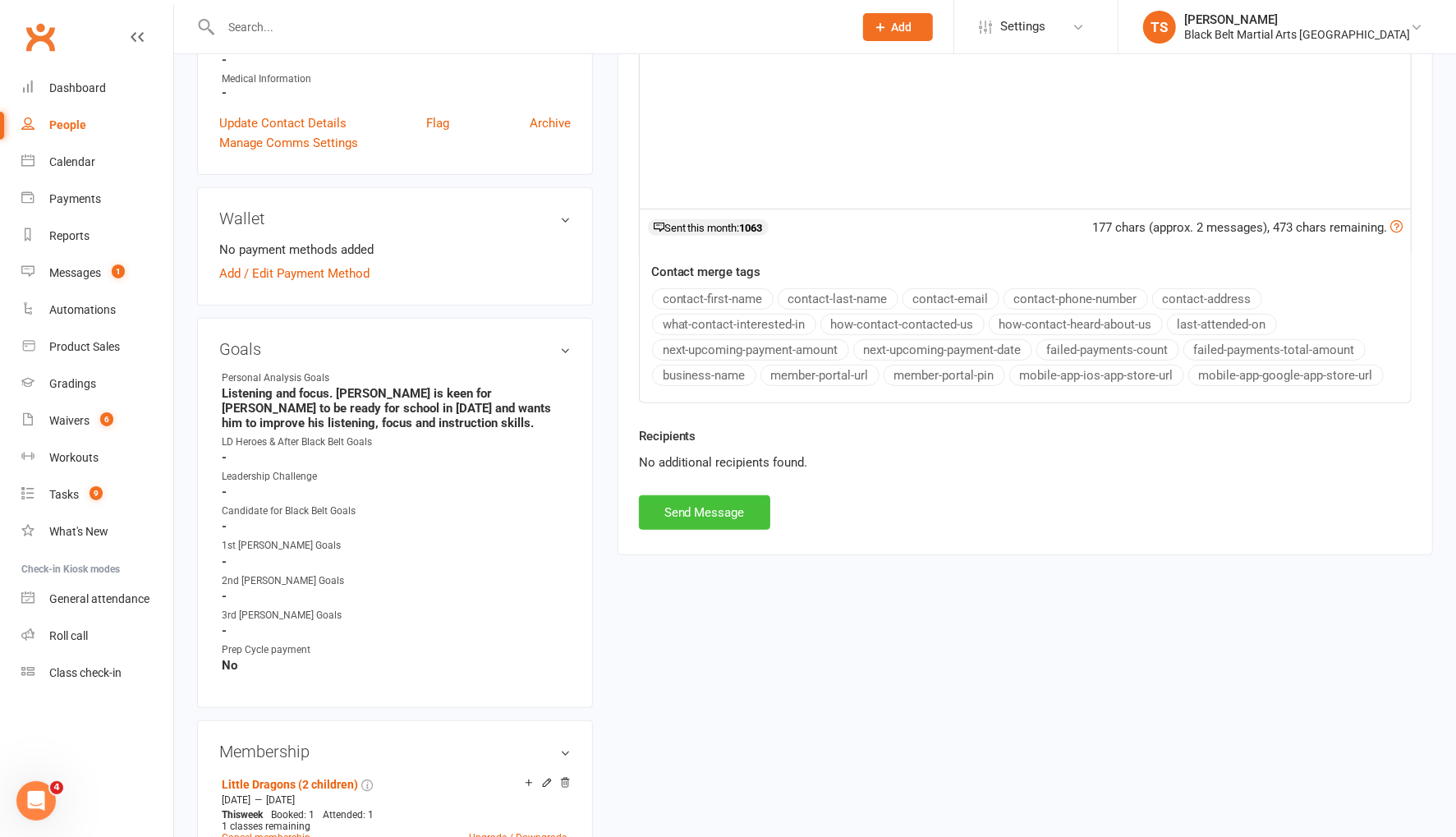
click at [722, 506] on button "Send Message" at bounding box center [705, 513] width 131 height 35
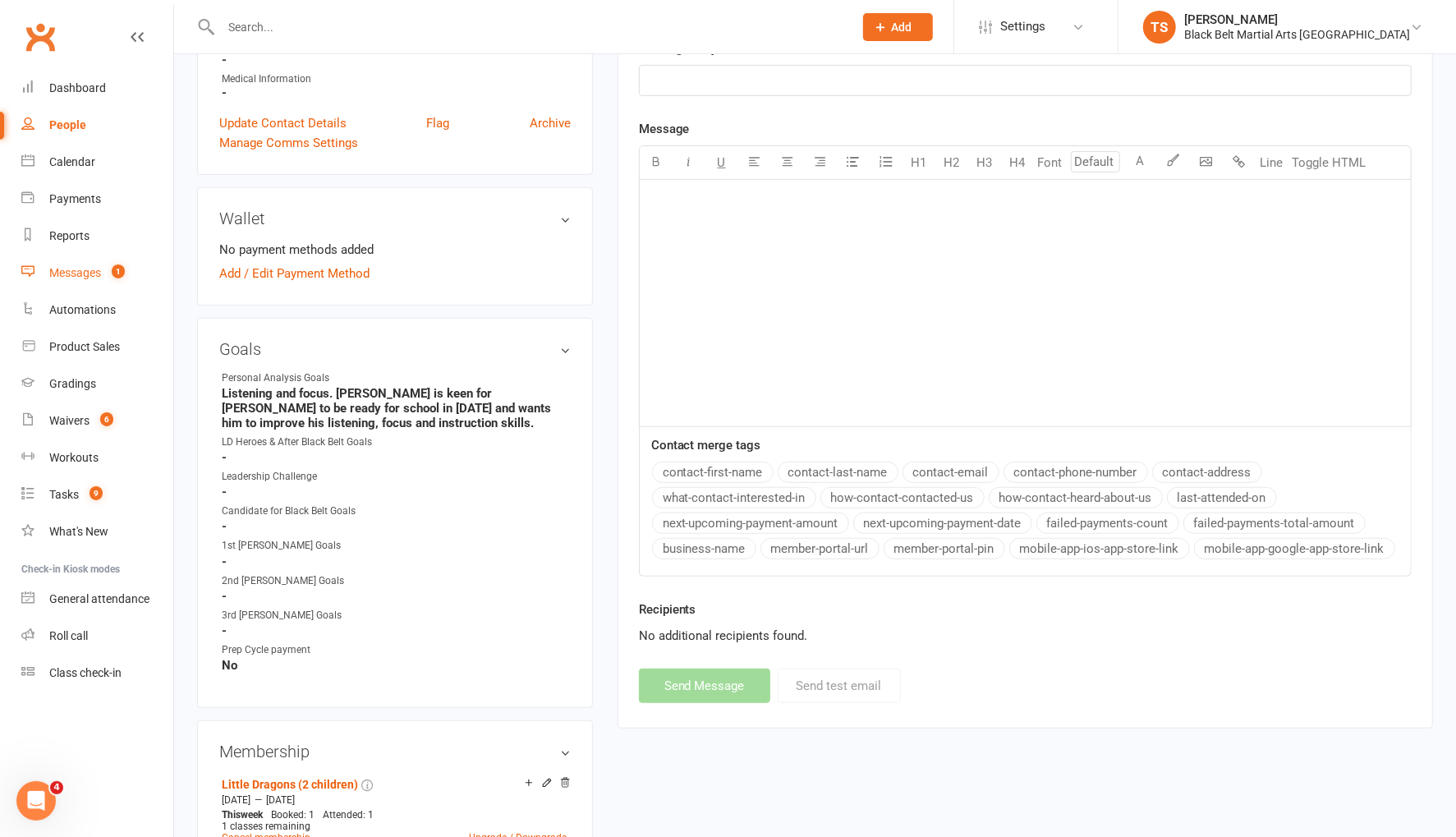
click at [79, 274] on div "Messages" at bounding box center [75, 273] width 52 height 14
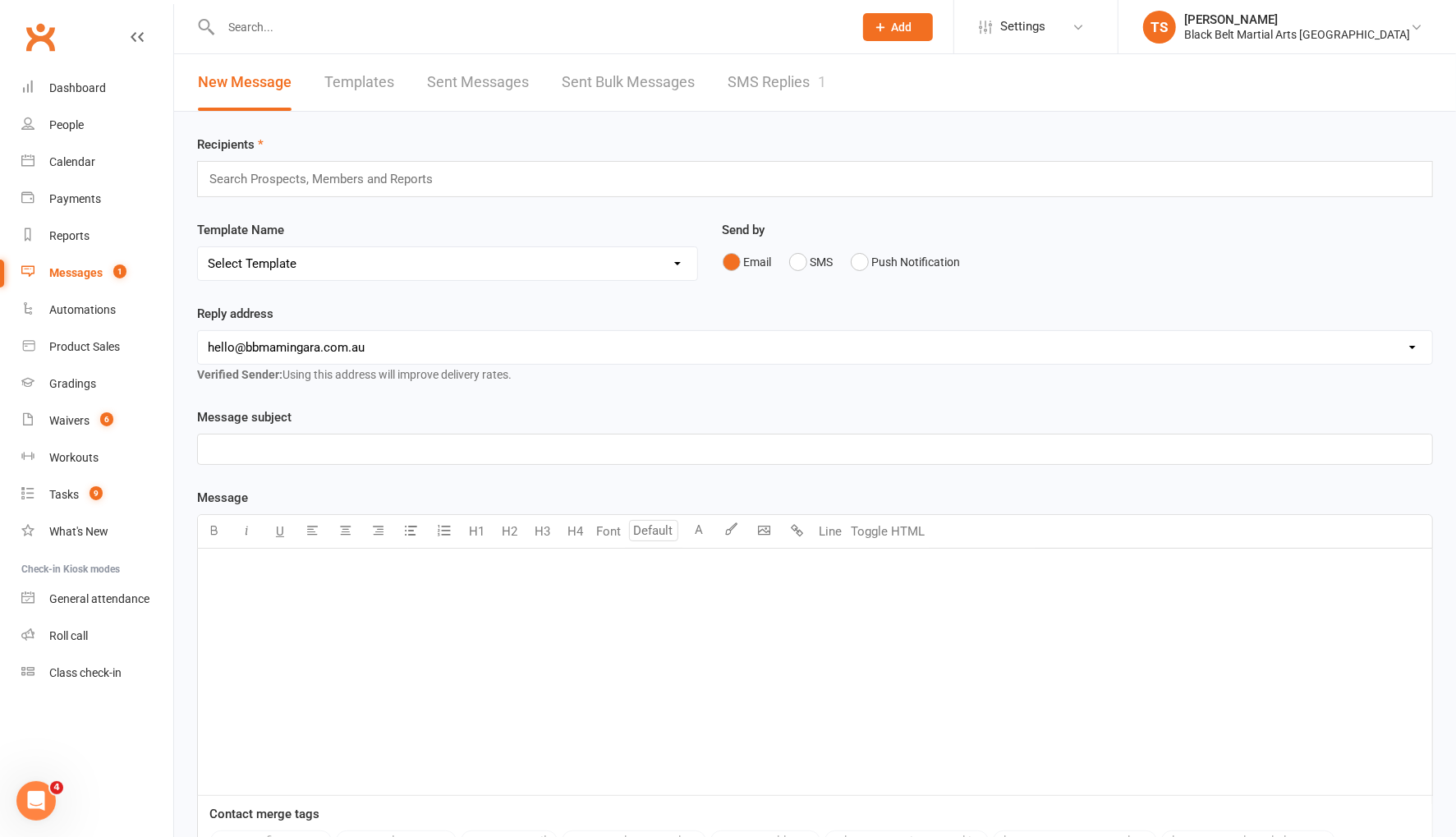
click at [768, 85] on link "SMS Replies 1" at bounding box center [777, 82] width 98 height 57
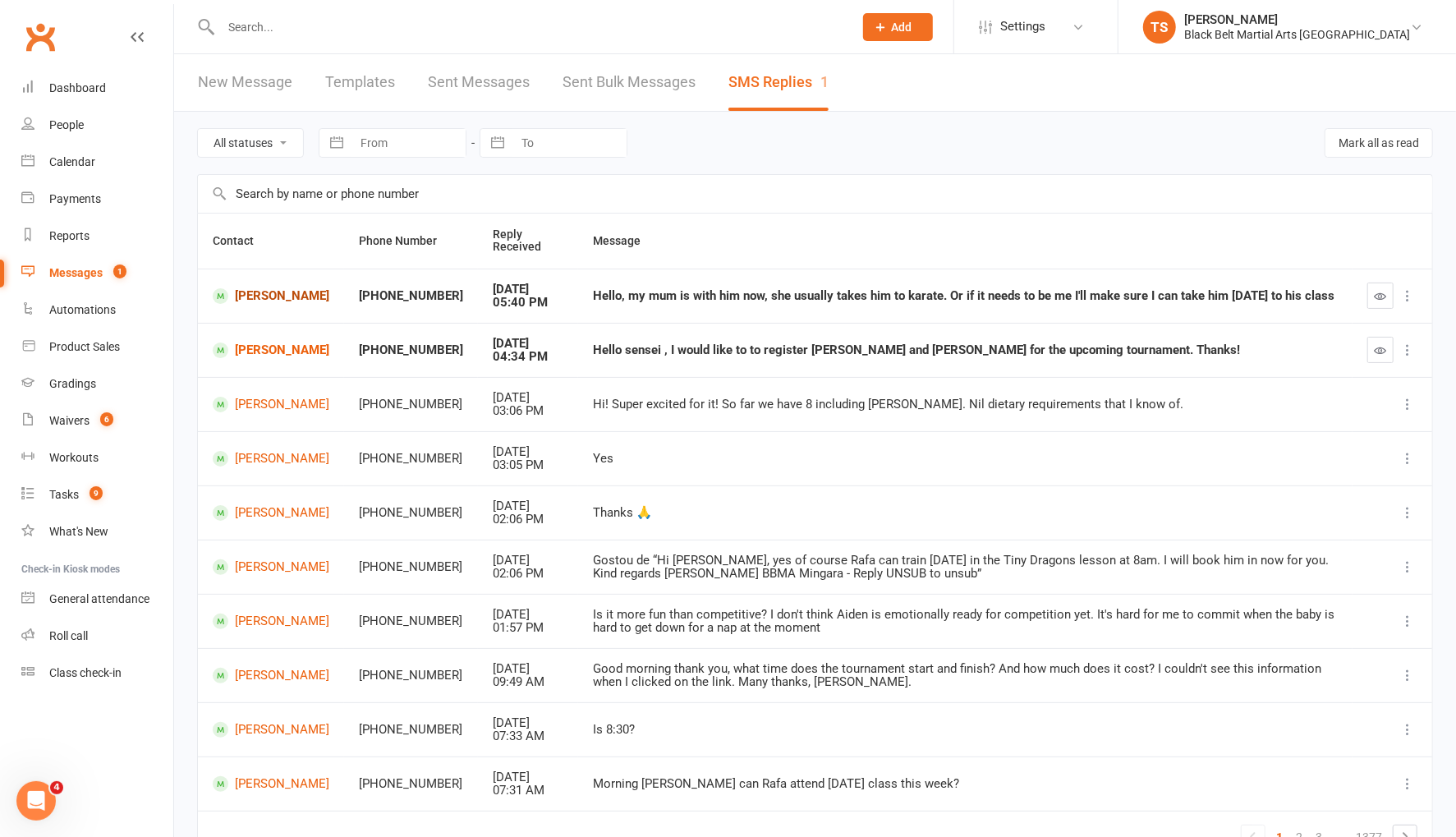
click at [272, 294] on link "[PERSON_NAME]" at bounding box center [271, 296] width 117 height 15
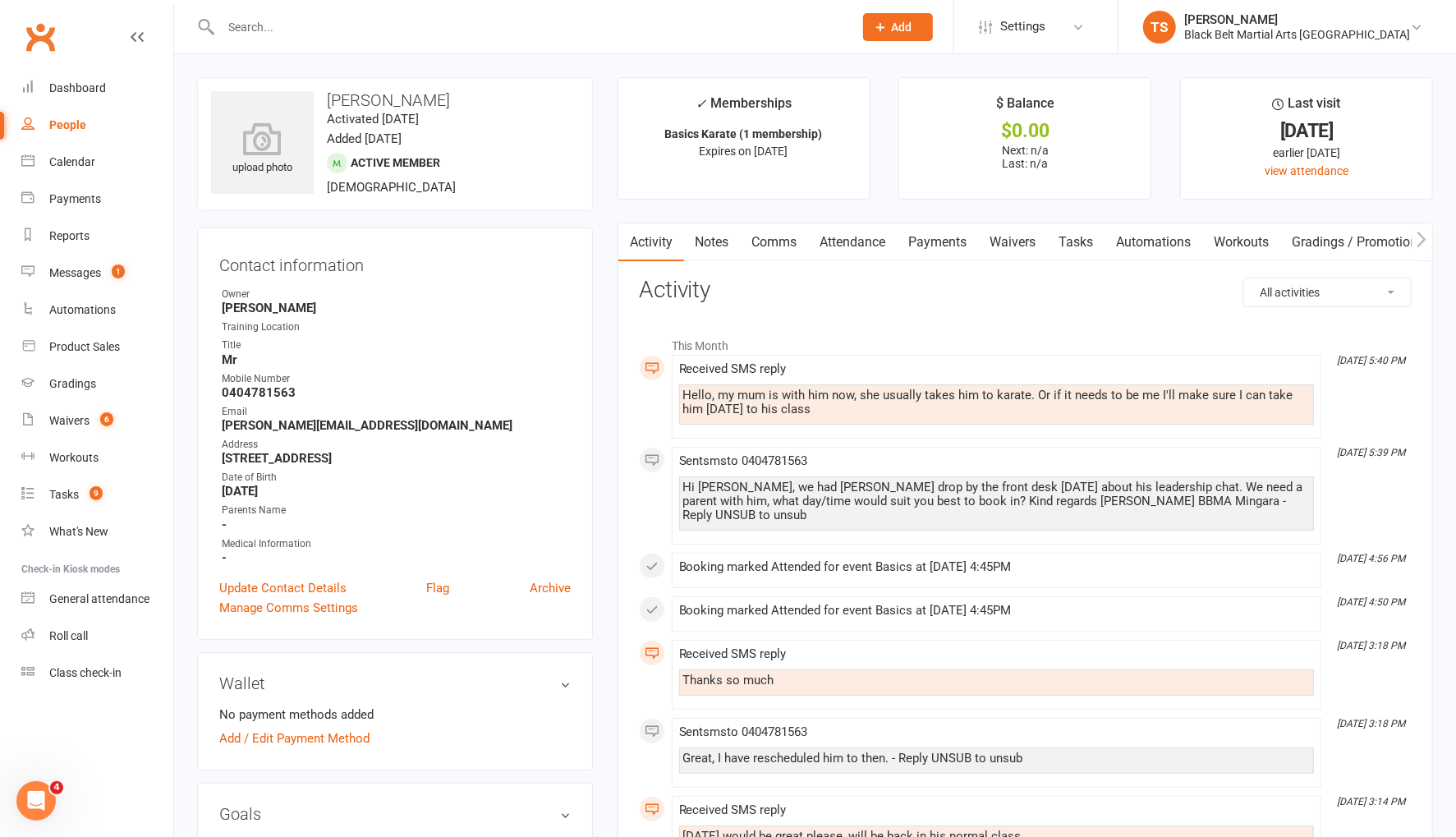
drag, startPoint x: 789, startPoint y: 241, endPoint x: 826, endPoint y: 246, distance: 37.3
click at [789, 241] on link "Comms" at bounding box center [774, 242] width 68 height 38
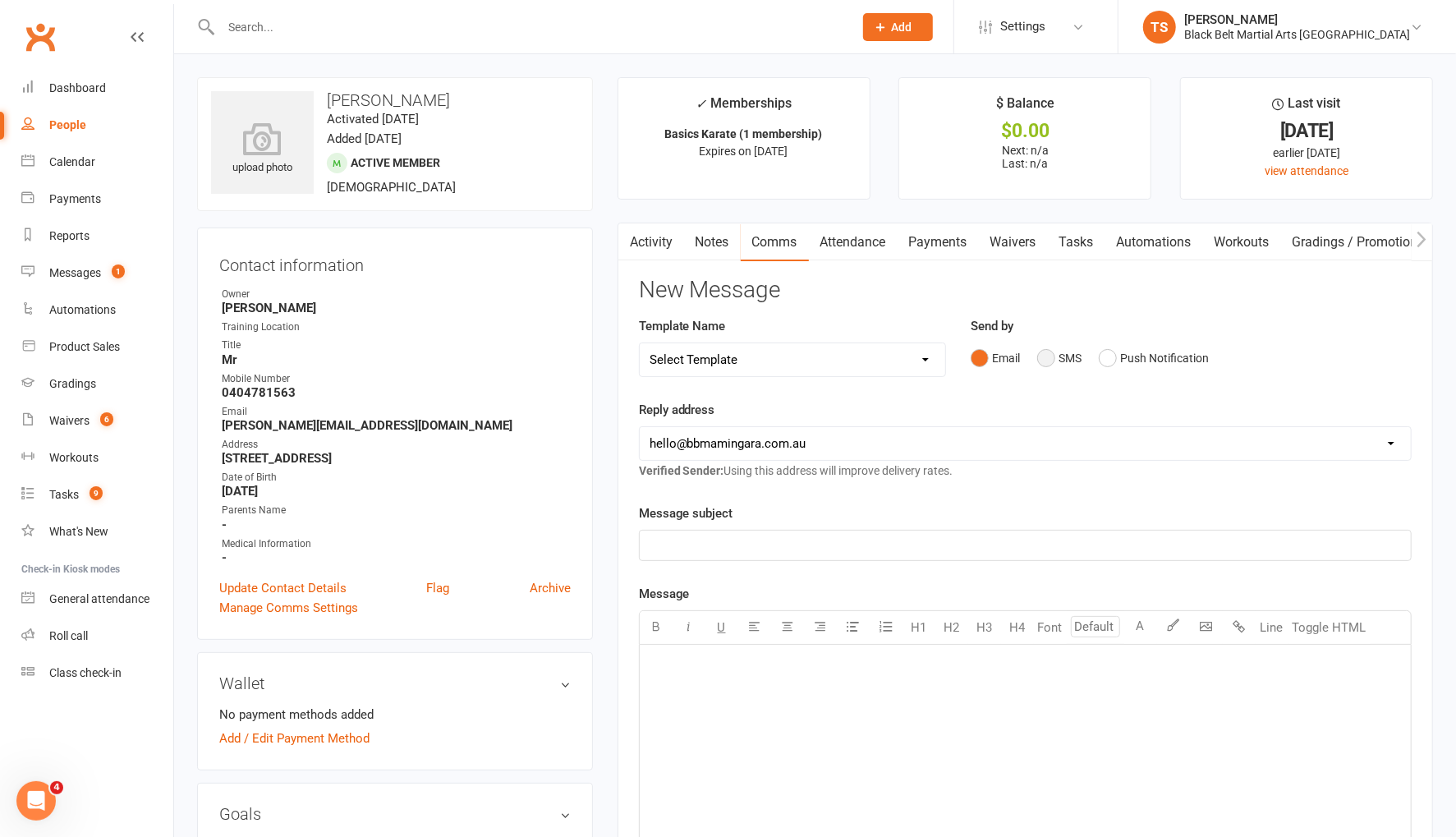
drag, startPoint x: 1046, startPoint y: 357, endPoint x: 1083, endPoint y: 417, distance: 70.5
click at [1046, 357] on button "SMS" at bounding box center [1060, 358] width 44 height 31
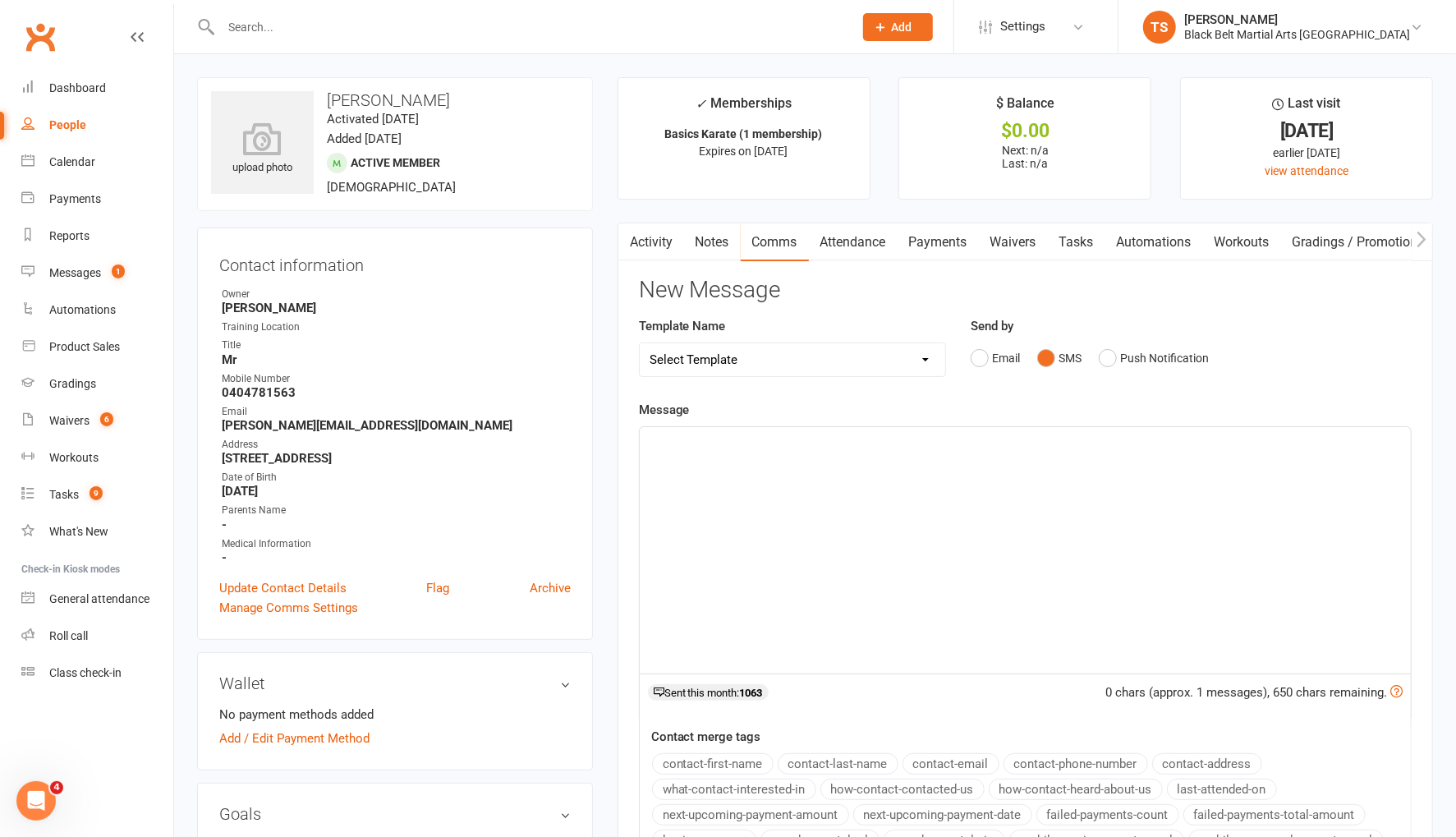
click at [1005, 481] on div "﻿" at bounding box center [1025, 550] width 771 height 246
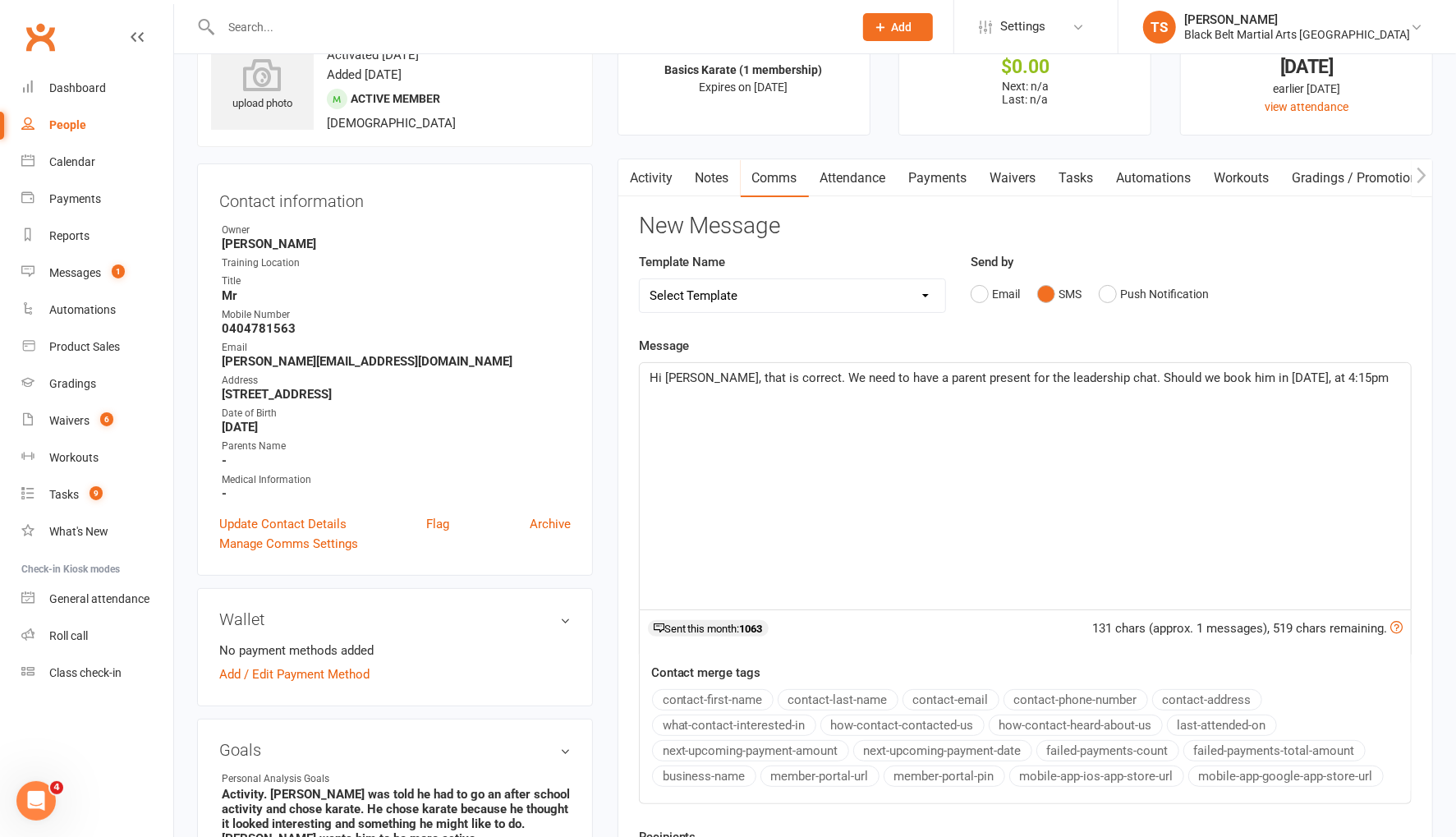
scroll to position [111, 0]
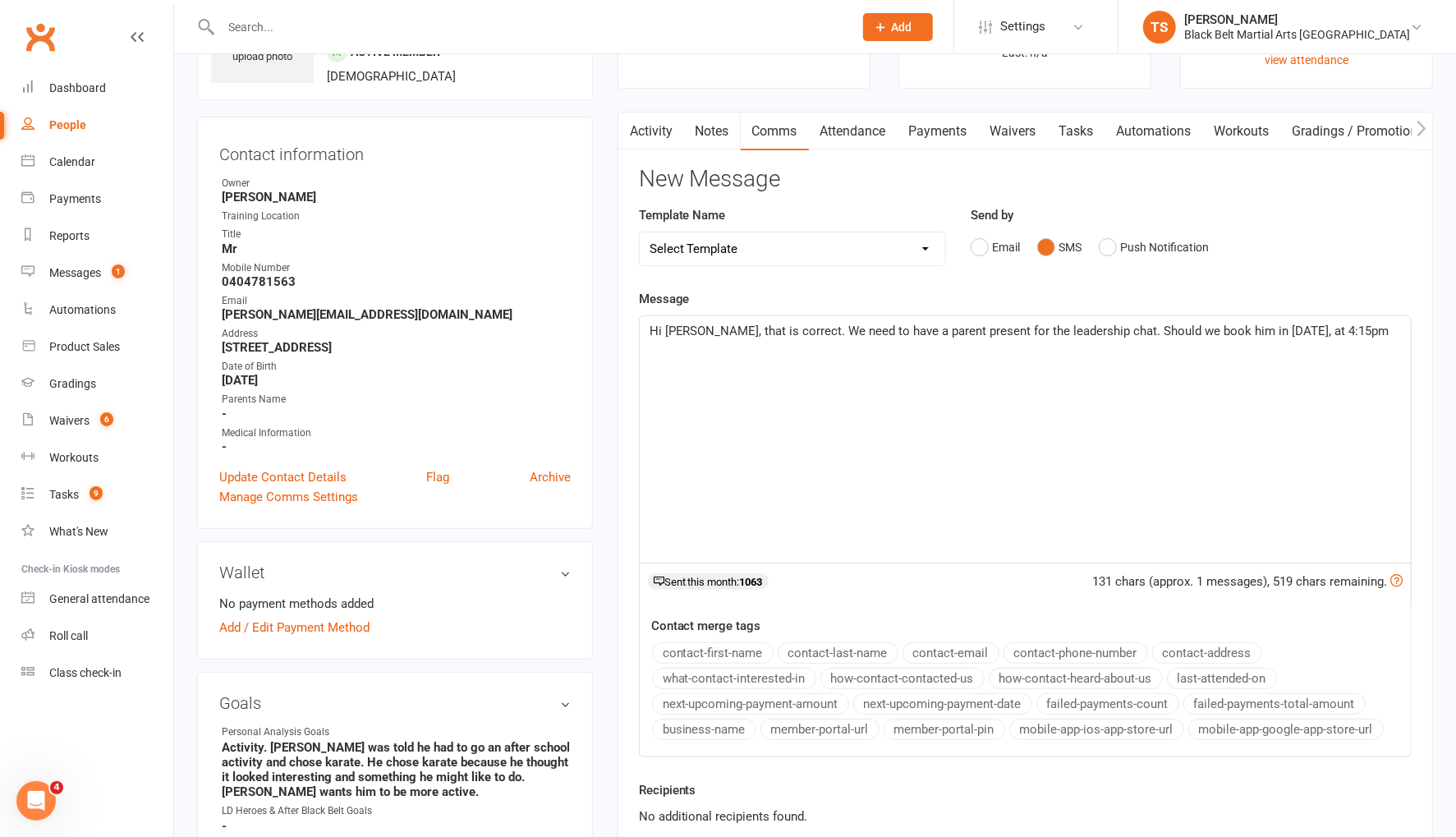
drag, startPoint x: 1306, startPoint y: 333, endPoint x: 1354, endPoint y: 356, distance: 53.2
click at [1306, 333] on span "Hi Rebecca, that is correct. We need to have a parent present for the leadershi…" at bounding box center [1019, 331] width 740 height 14
click at [746, 348] on p "Hi Rebecca, that is correct. We need to have a parent present for the leadershi…" at bounding box center [1025, 340] width 751 height 40
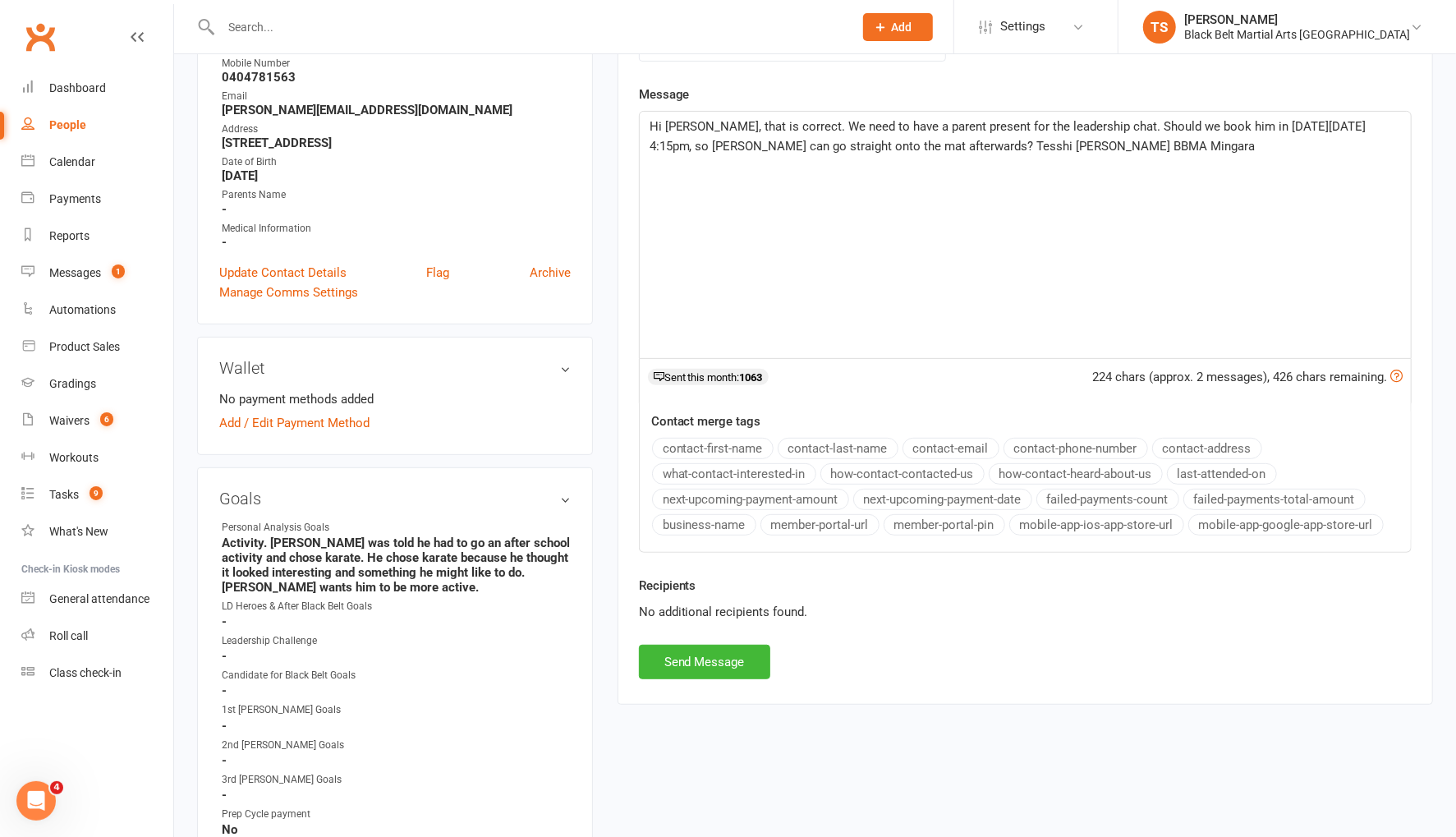
scroll to position [335, 0]
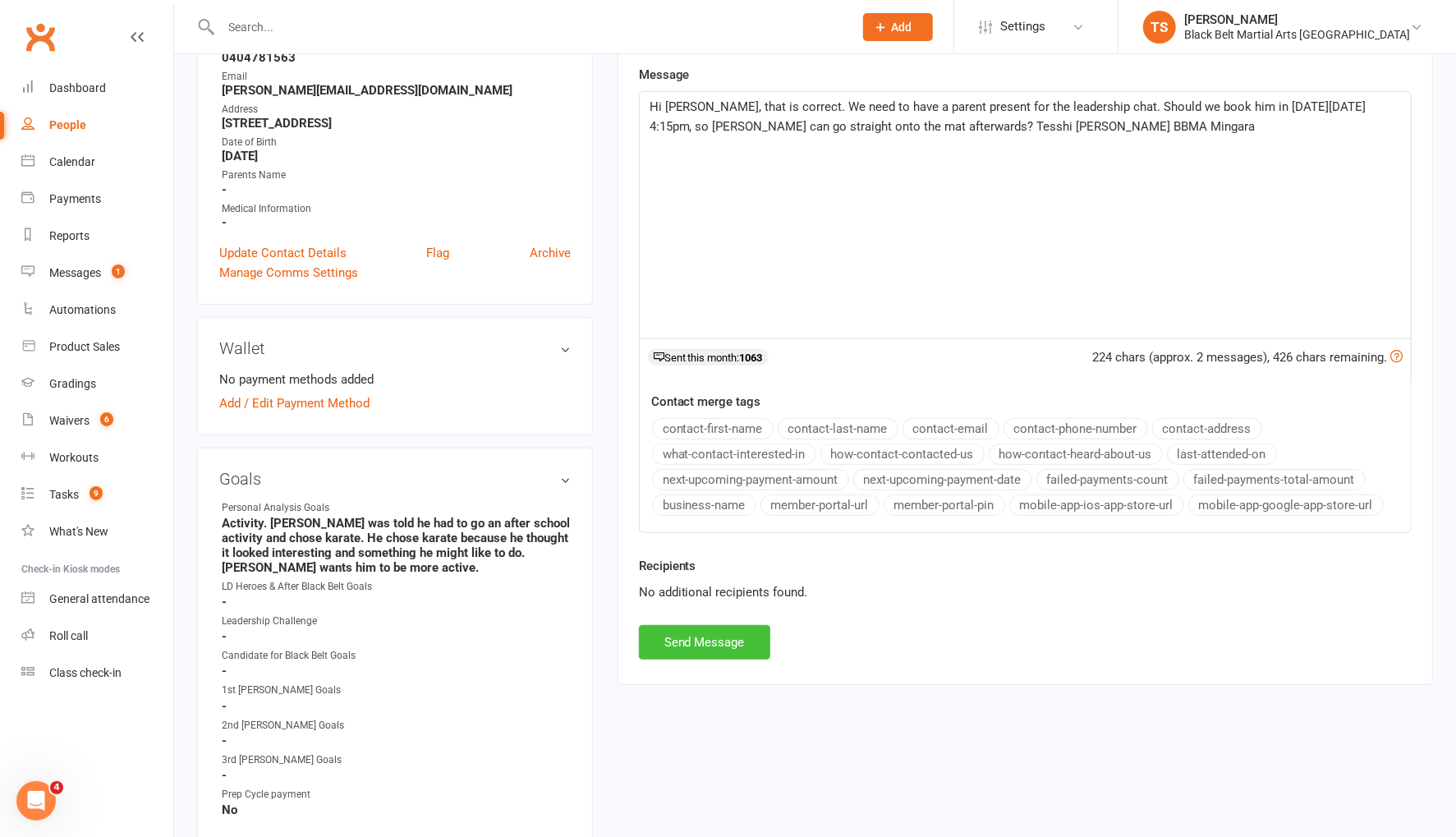
click at [726, 637] on button "Send Message" at bounding box center [705, 642] width 131 height 35
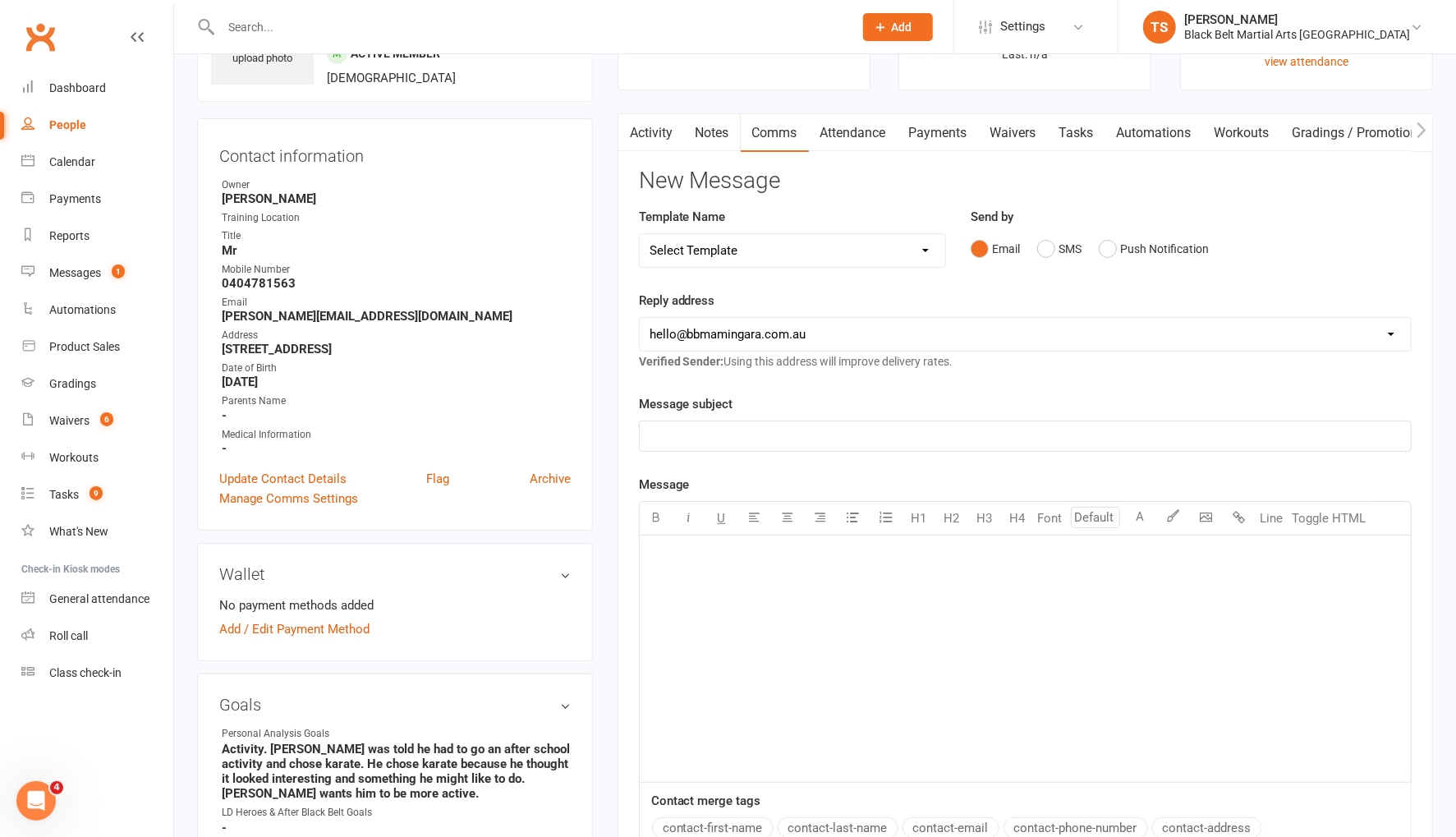
scroll to position [0, 0]
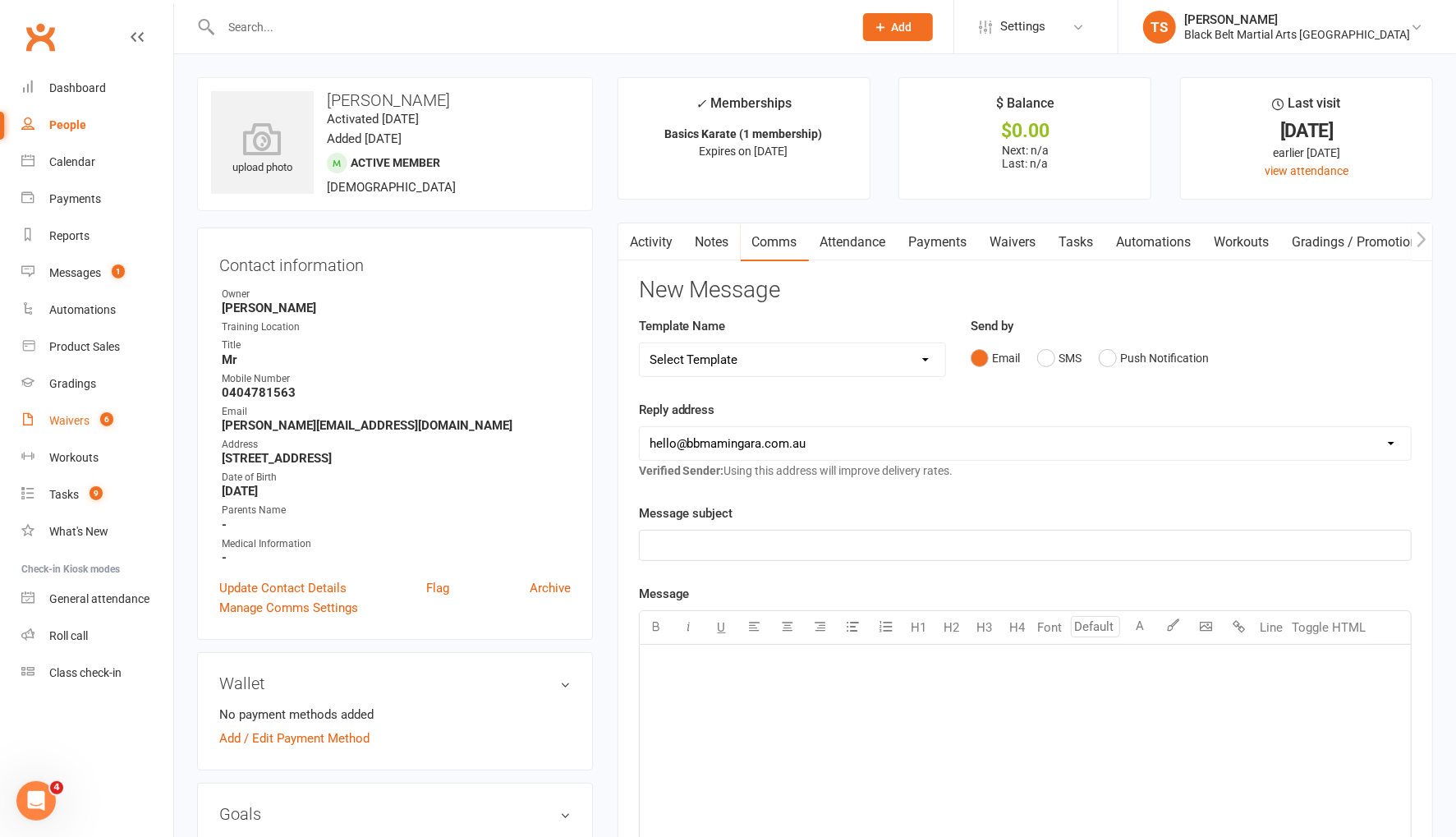
click at [76, 423] on div "Waivers" at bounding box center [69, 420] width 40 height 14
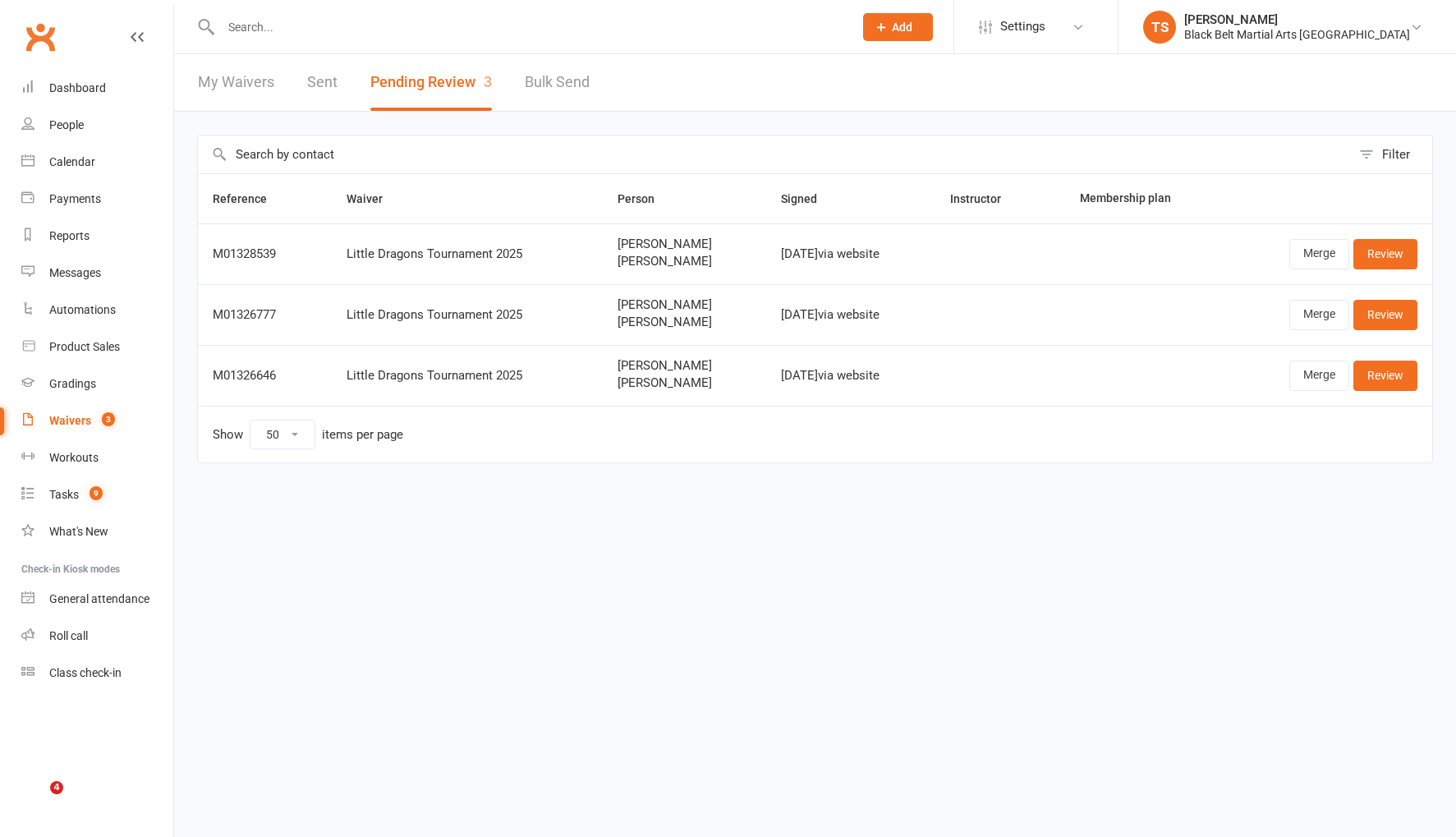
select select "50"
drag, startPoint x: 77, startPoint y: 164, endPoint x: 310, endPoint y: 296, distance: 267.8
click at [77, 164] on div "Calendar" at bounding box center [72, 162] width 46 height 14
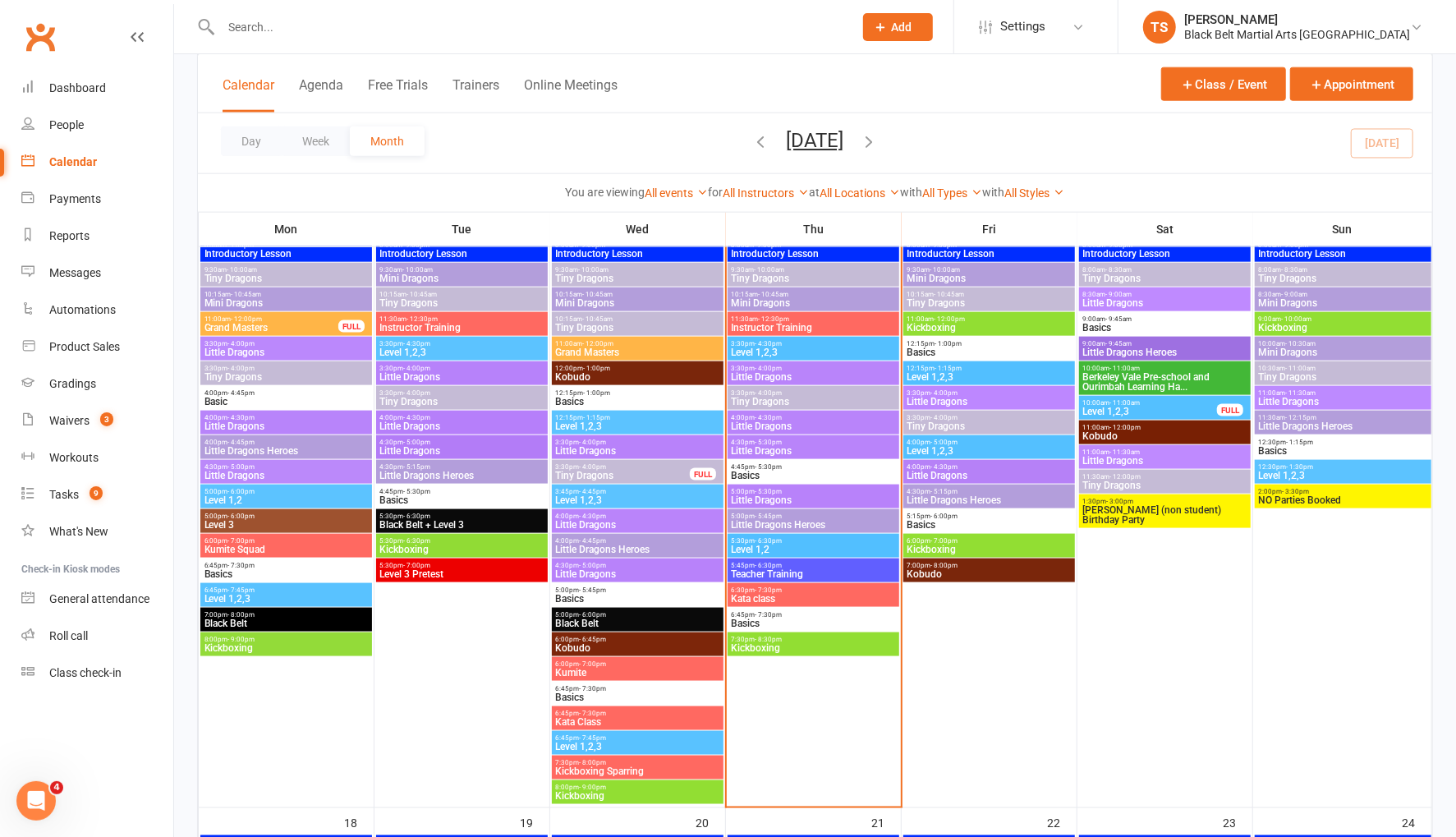
scroll to position [1335, 0]
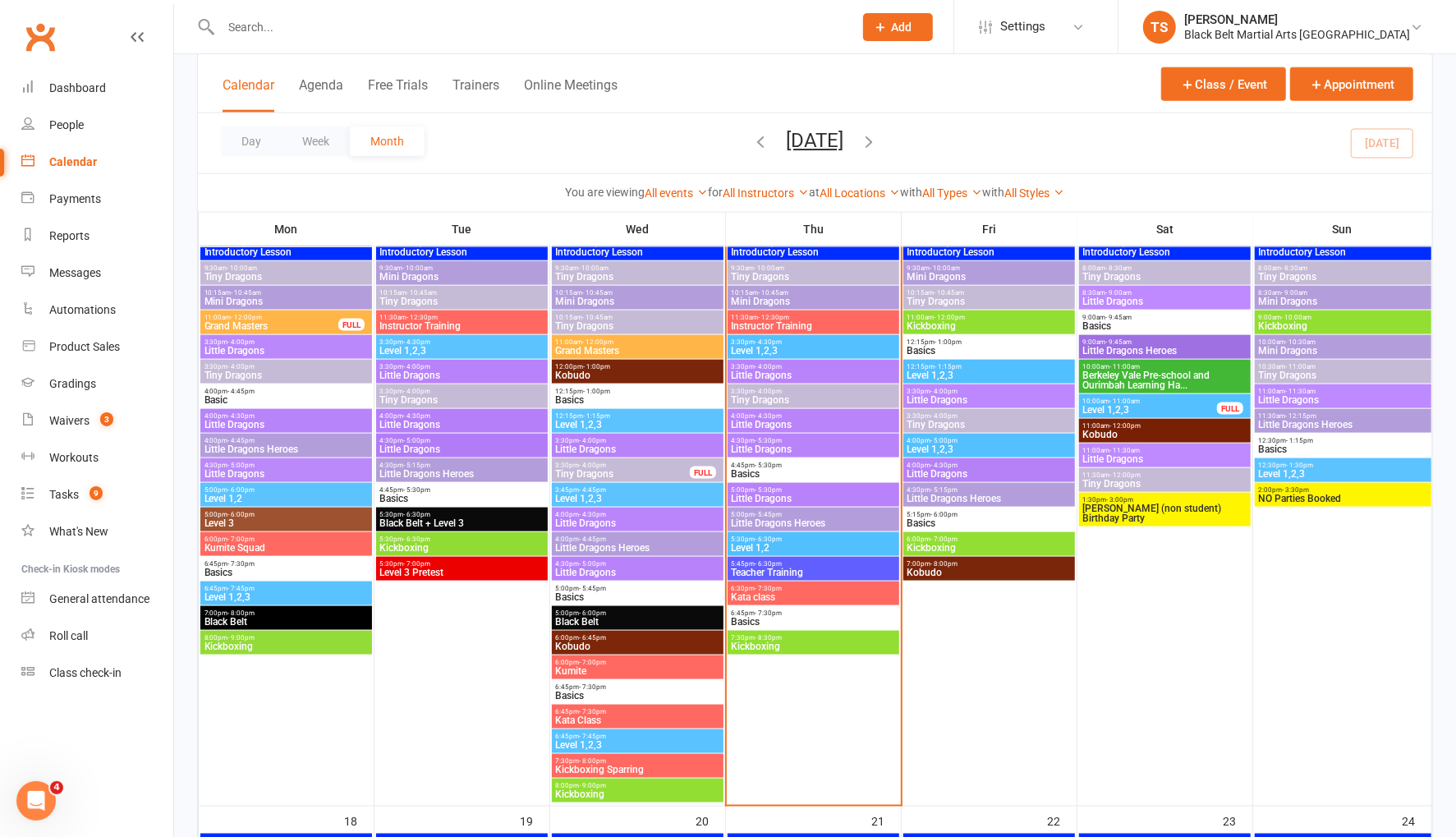
click at [572, 523] on span "Little Dragons" at bounding box center [637, 523] width 165 height 10
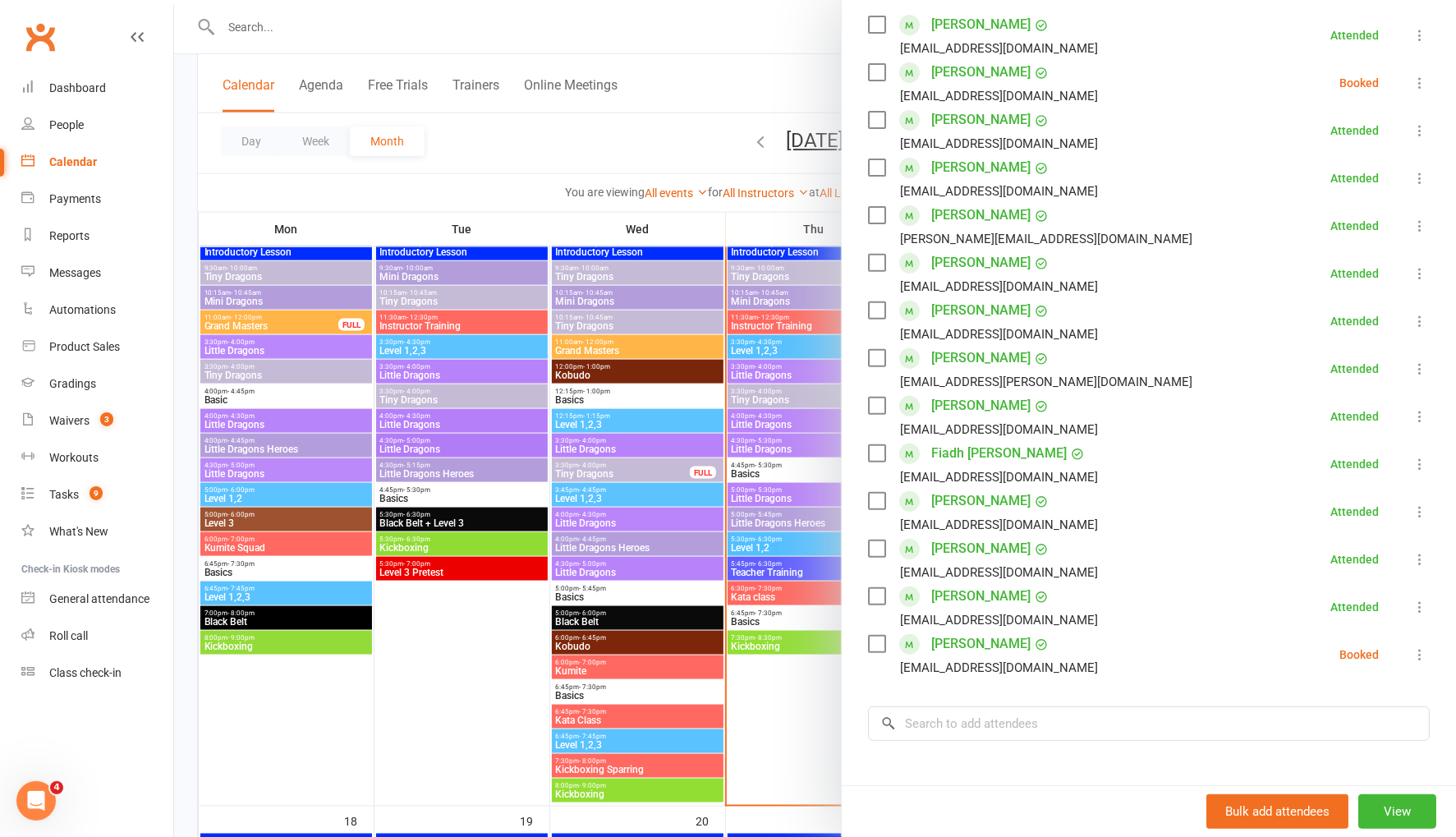
scroll to position [296, 0]
click at [465, 677] on div at bounding box center [815, 418] width 1281 height 837
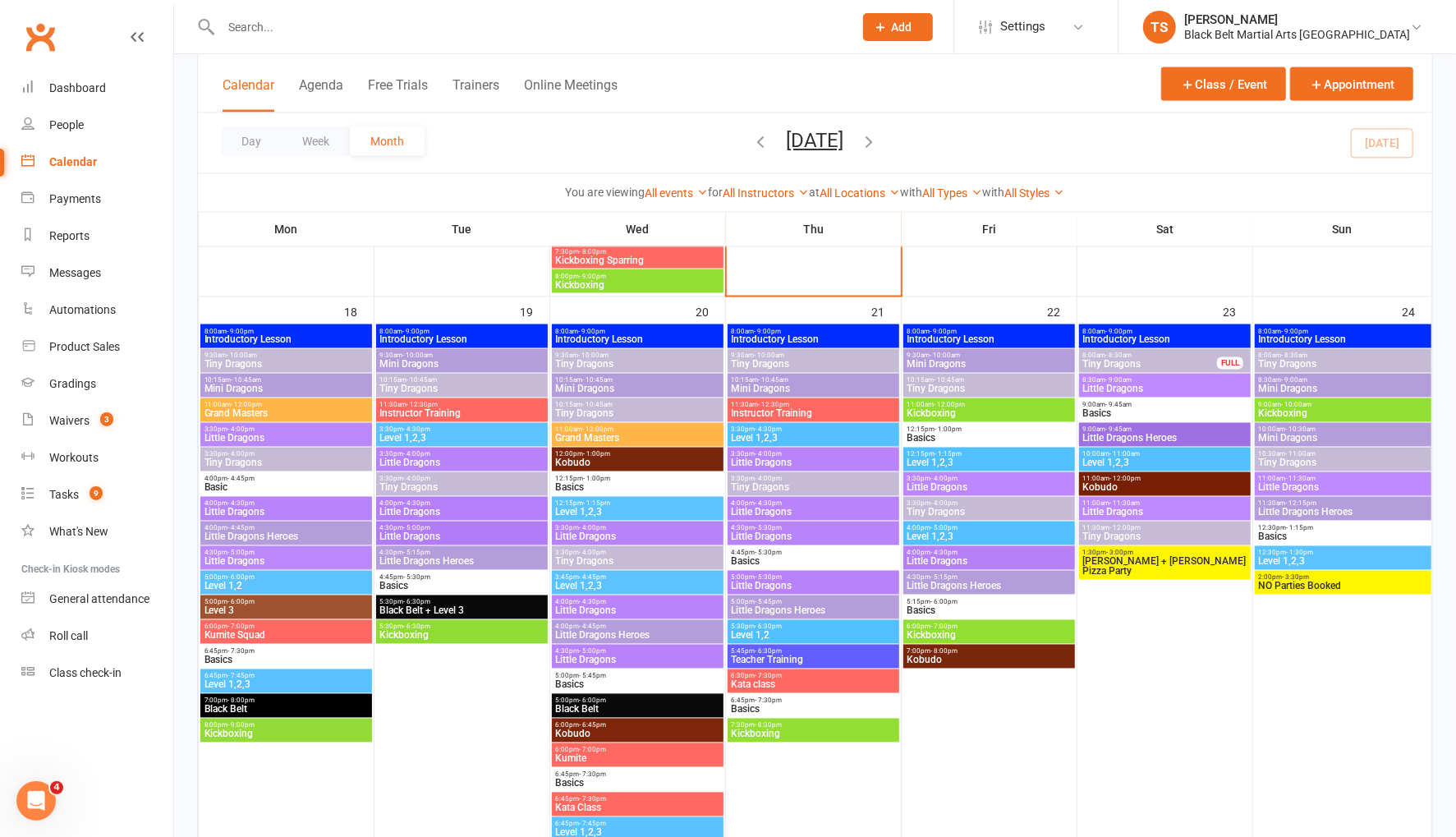
scroll to position [1846, 0]
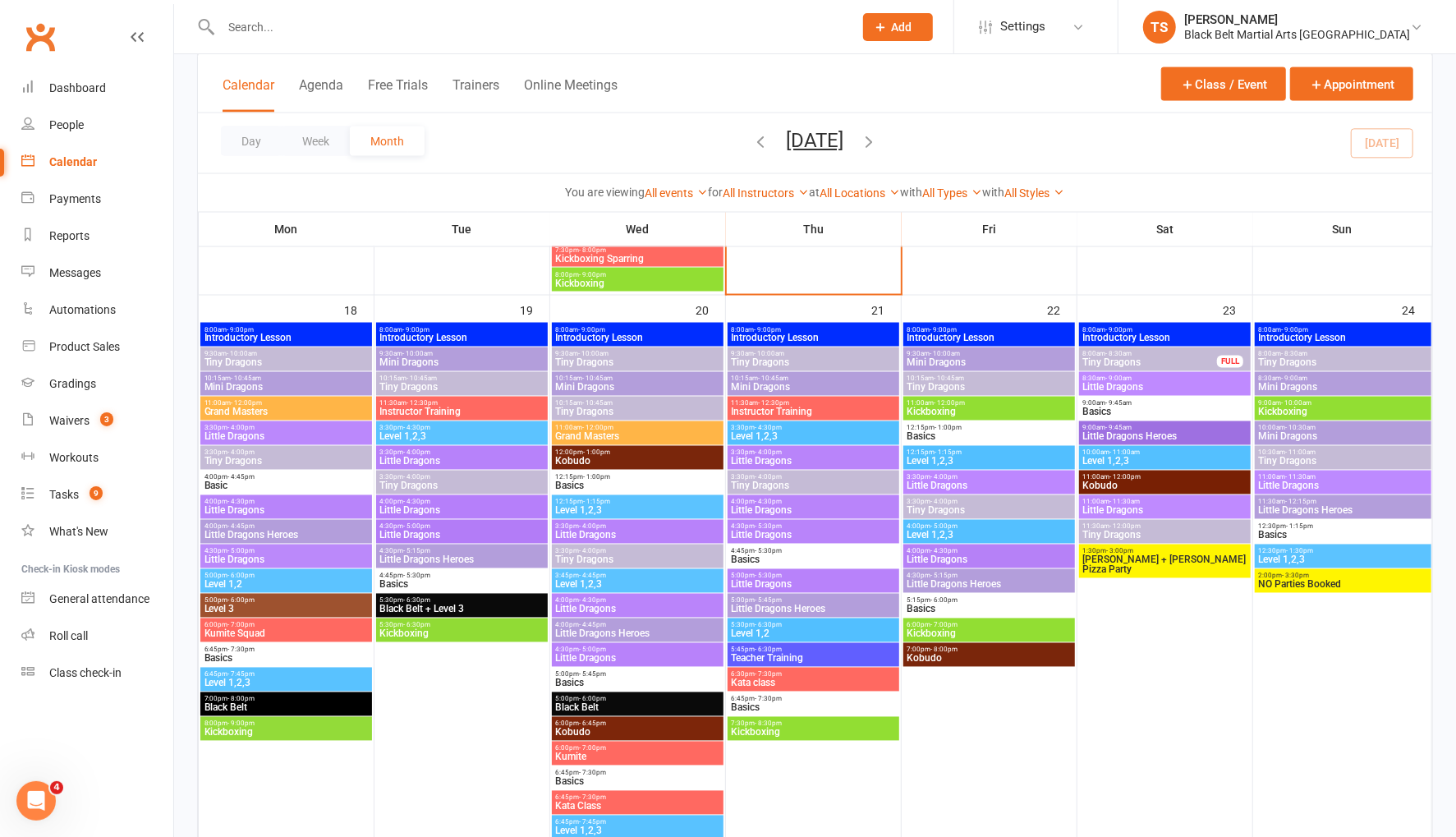
click at [595, 598] on span "- 4:30pm" at bounding box center [593, 601] width 27 height 8
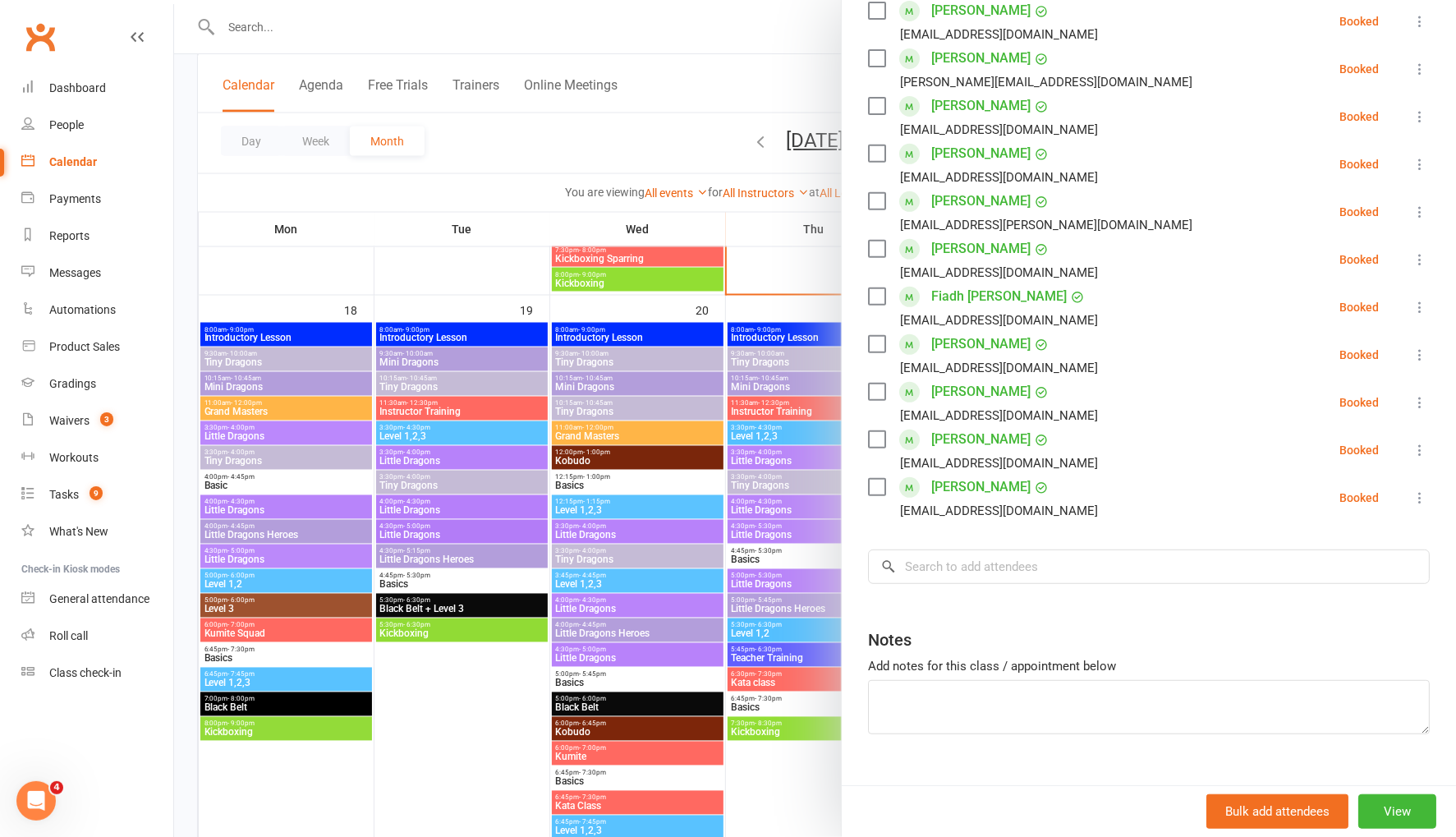
scroll to position [414, 0]
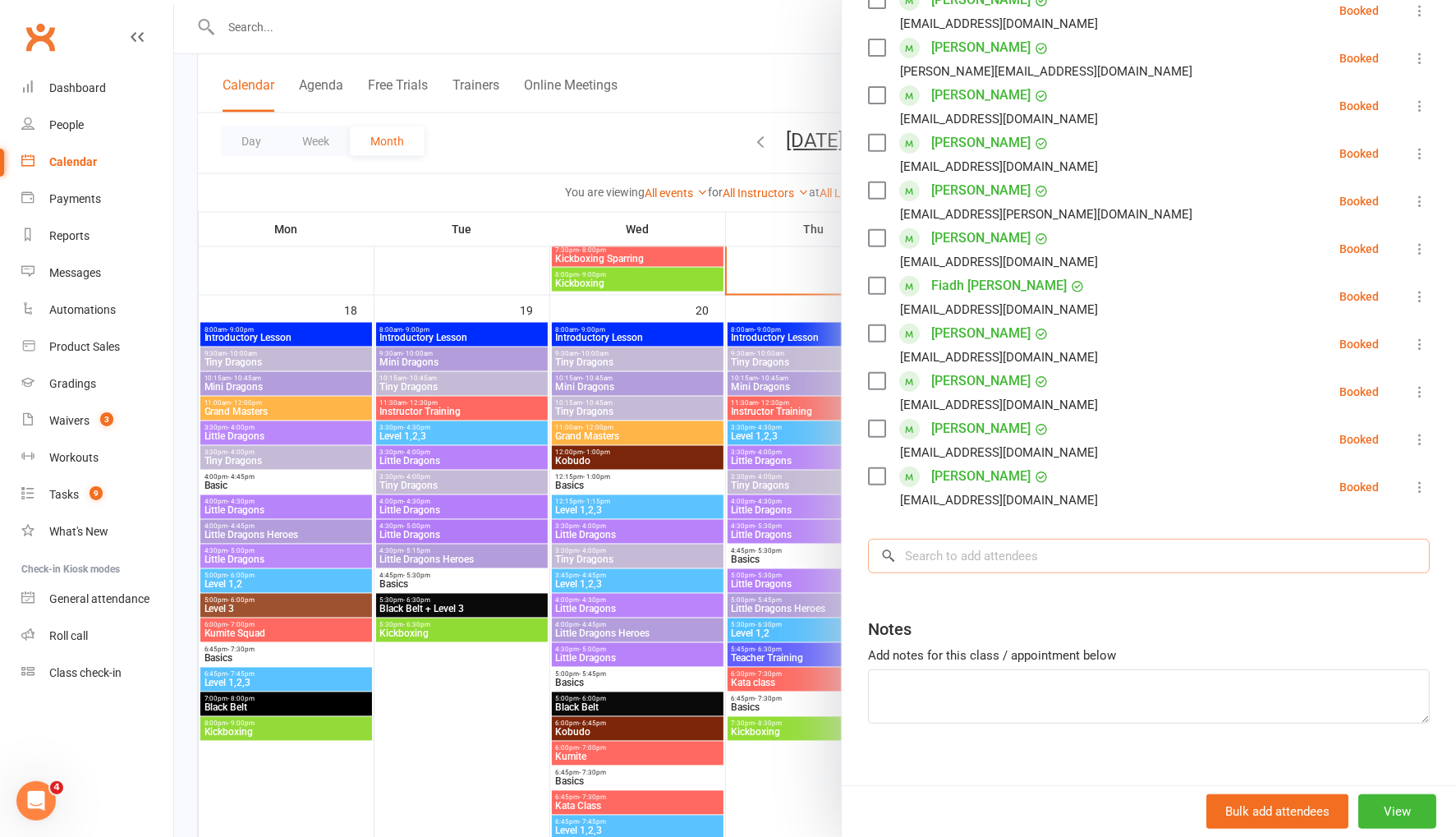
click at [932, 559] on input "search" at bounding box center [1148, 556] width 561 height 35
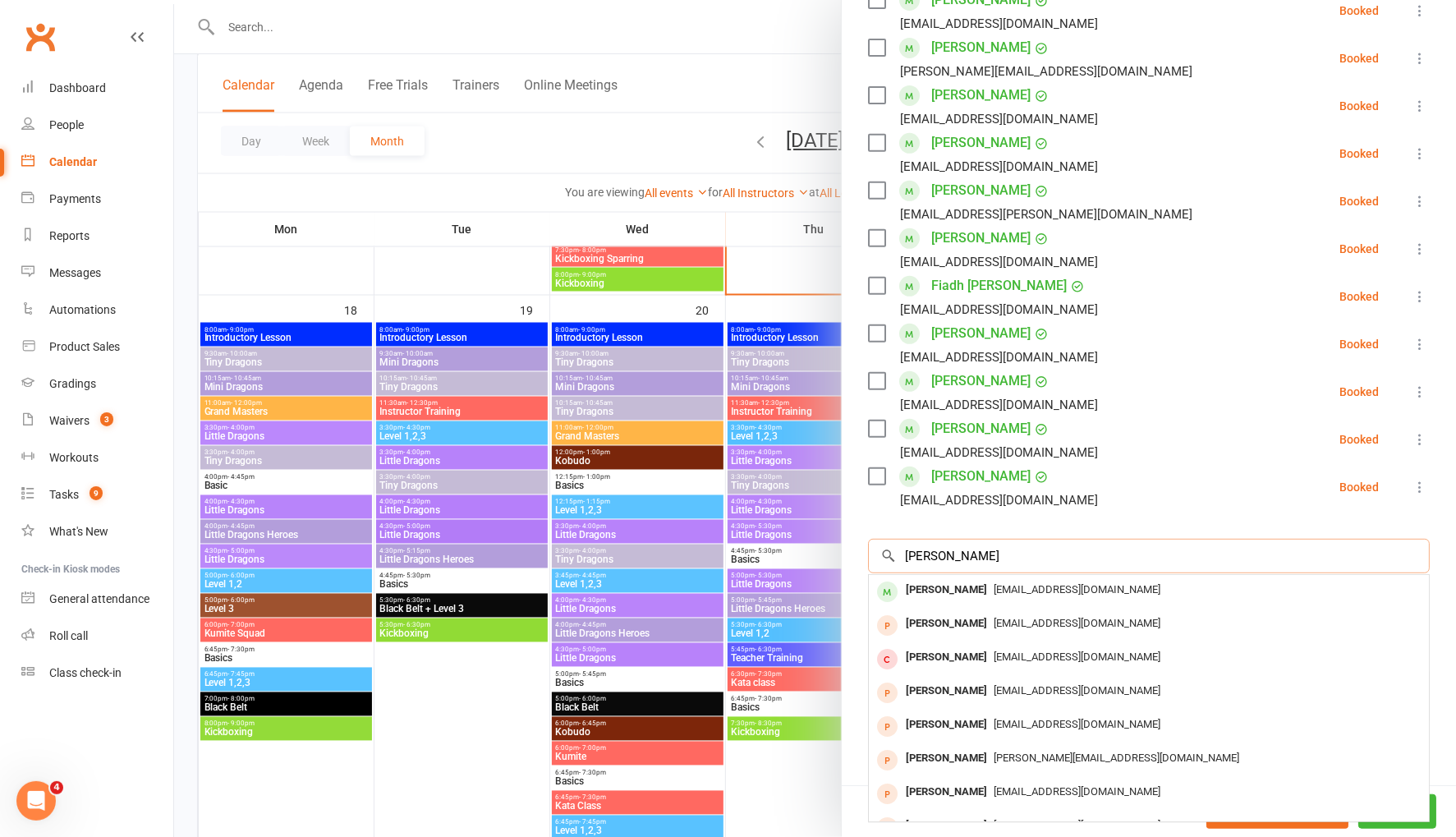
scroll to position [415, 0]
type input "emily norton"
click at [942, 592] on div "Emily Norton" at bounding box center [946, 589] width 94 height 24
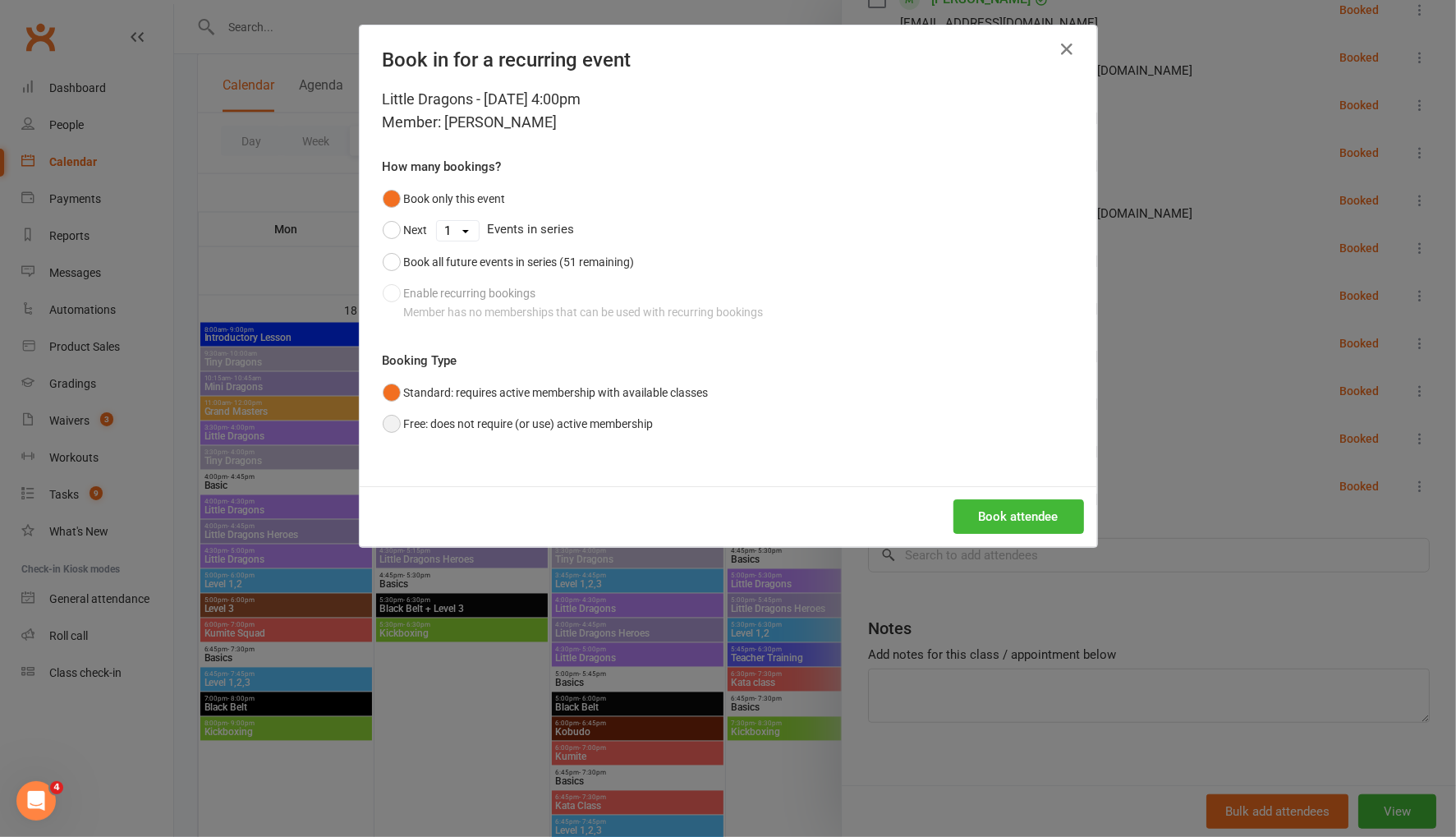
click at [388, 423] on button "Free: does not require (or use) active membership" at bounding box center [518, 423] width 271 height 31
click at [994, 513] on button "Book attendee" at bounding box center [1018, 517] width 130 height 35
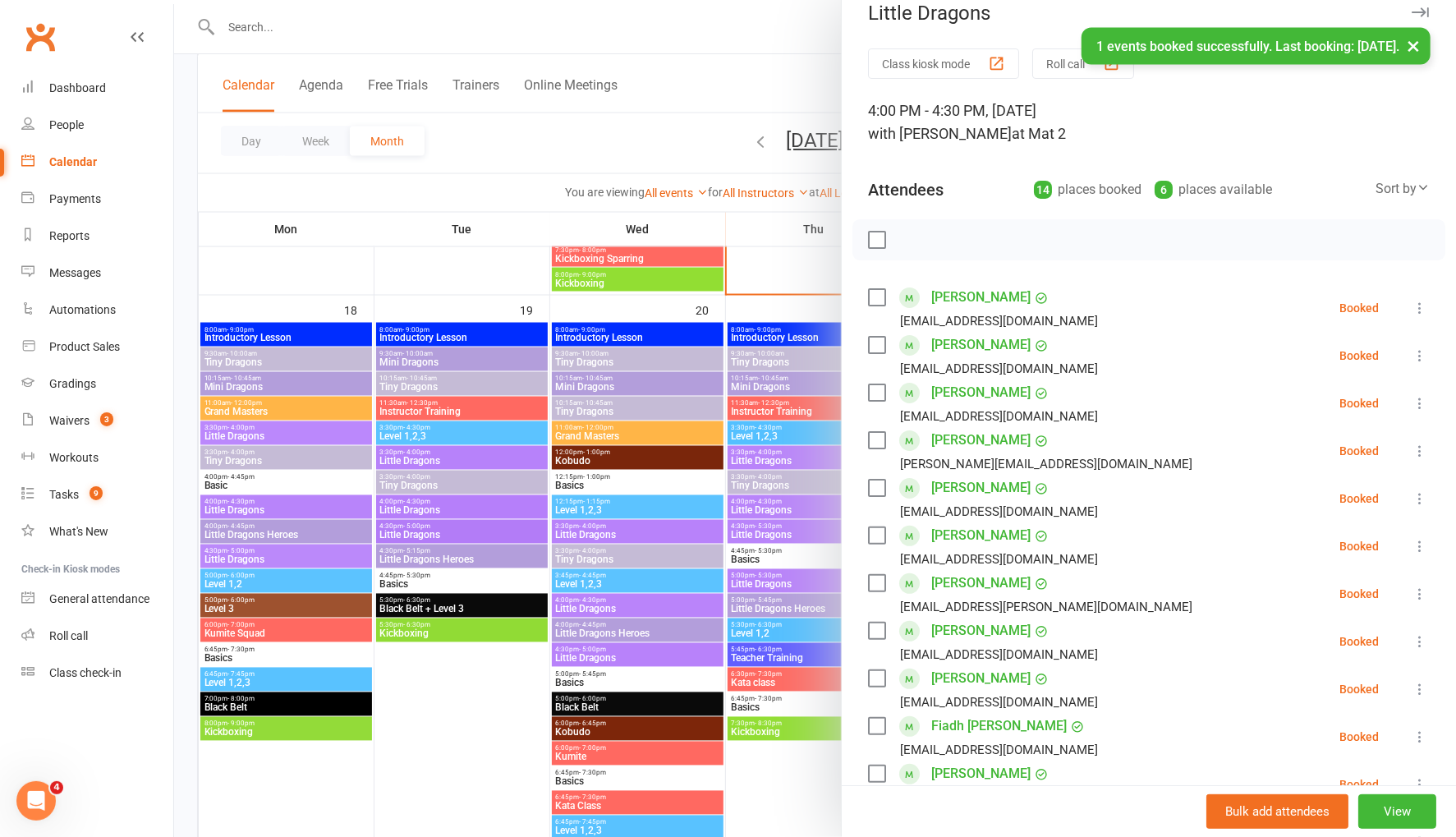
scroll to position [19, 0]
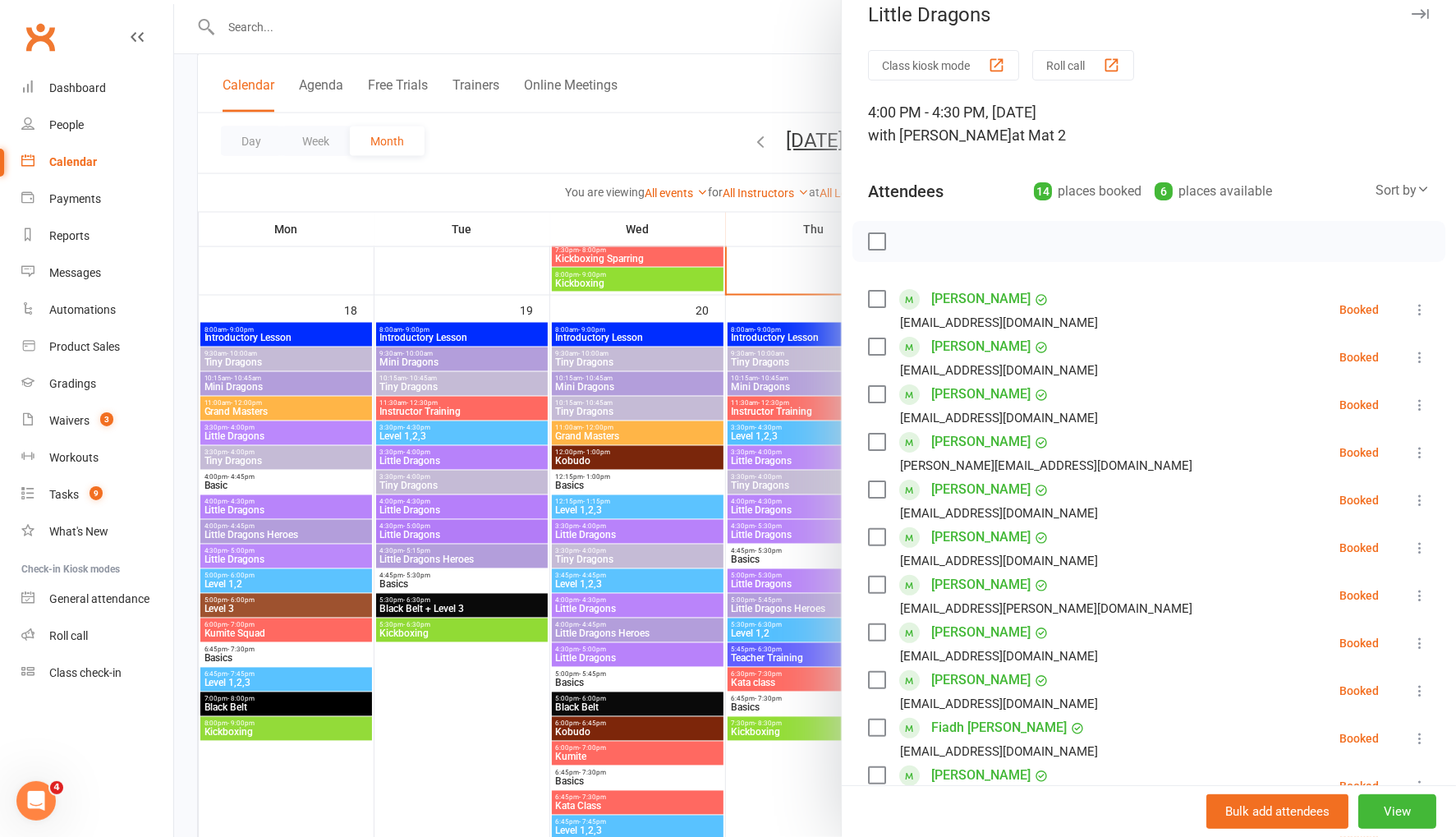
click at [689, 83] on div at bounding box center [815, 418] width 1281 height 837
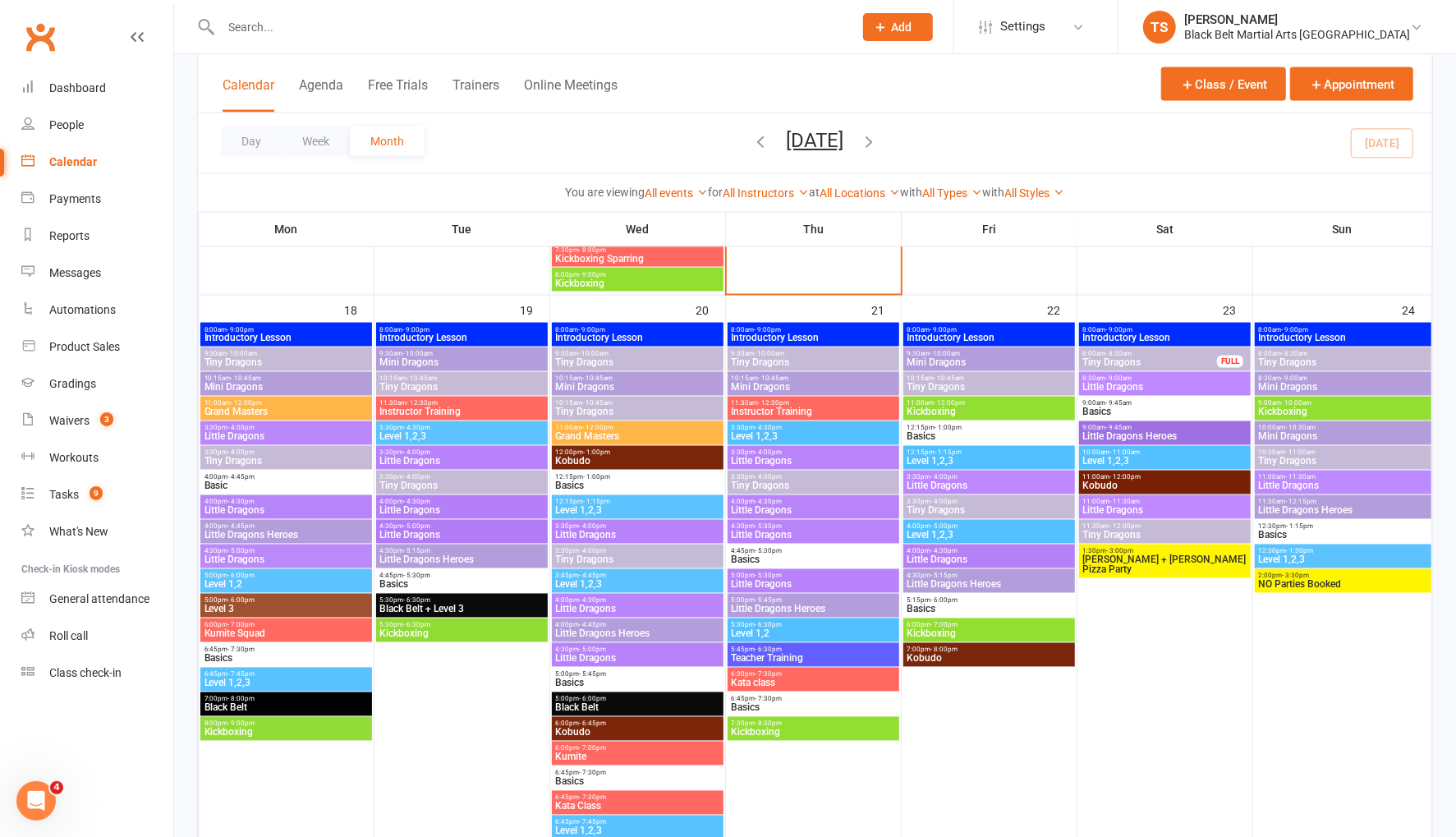
click at [462, 13] on div at bounding box center [519, 26] width 645 height 53
click at [456, 26] on input "text" at bounding box center [528, 27] width 626 height 23
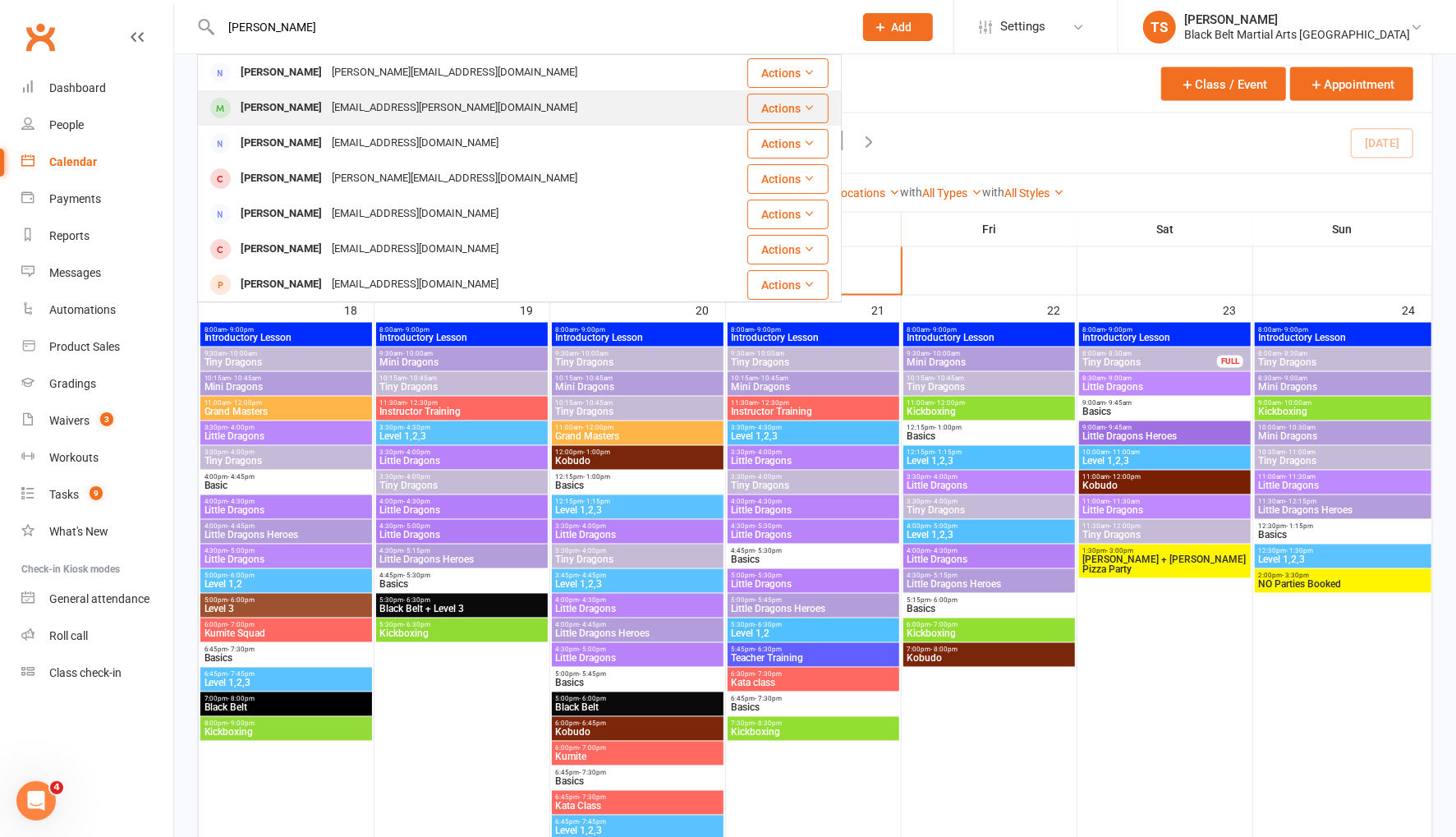
type input "isabell martin"
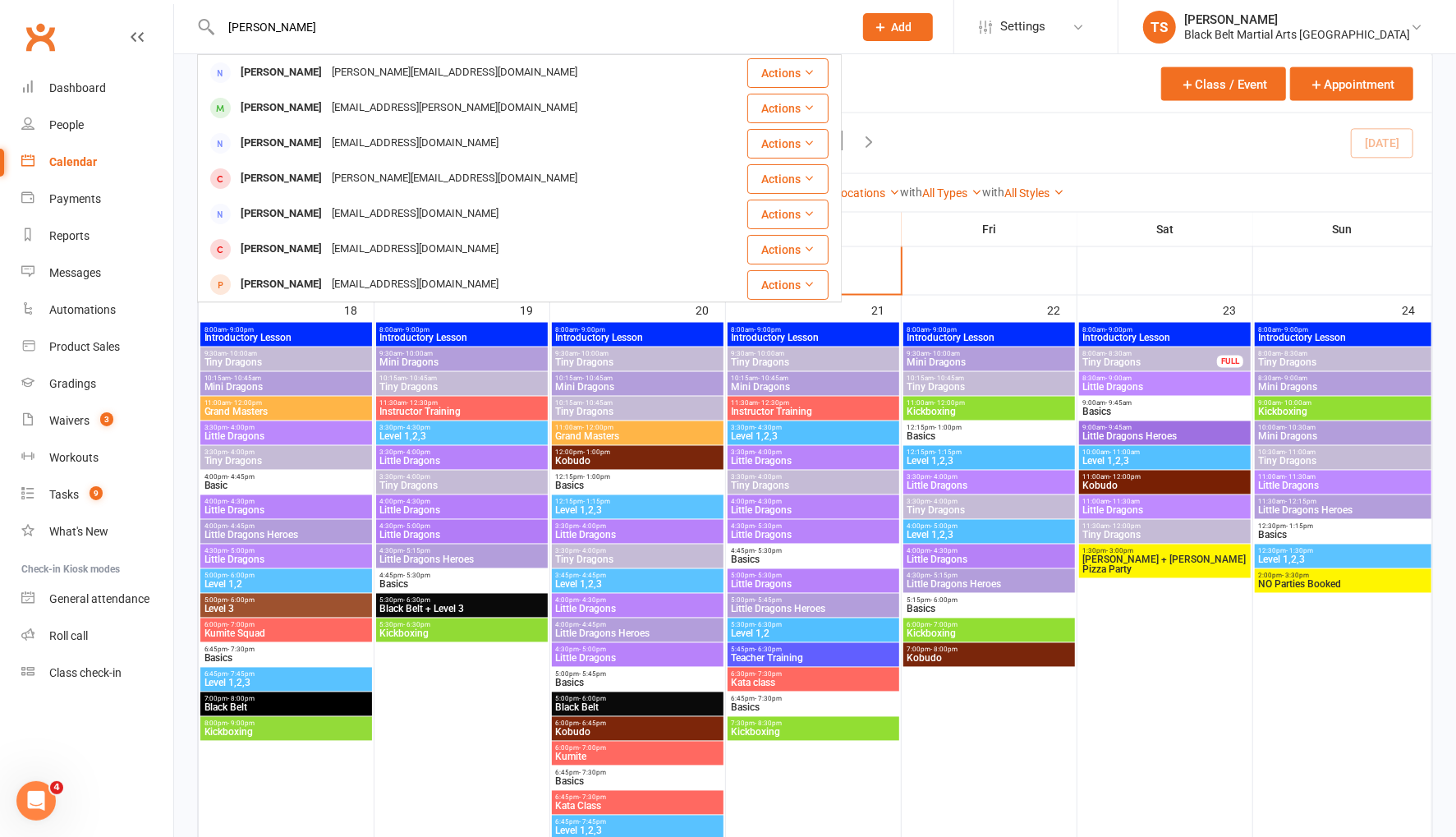
click at [310, 118] on div "Isabelle Martin" at bounding box center [281, 108] width 92 height 24
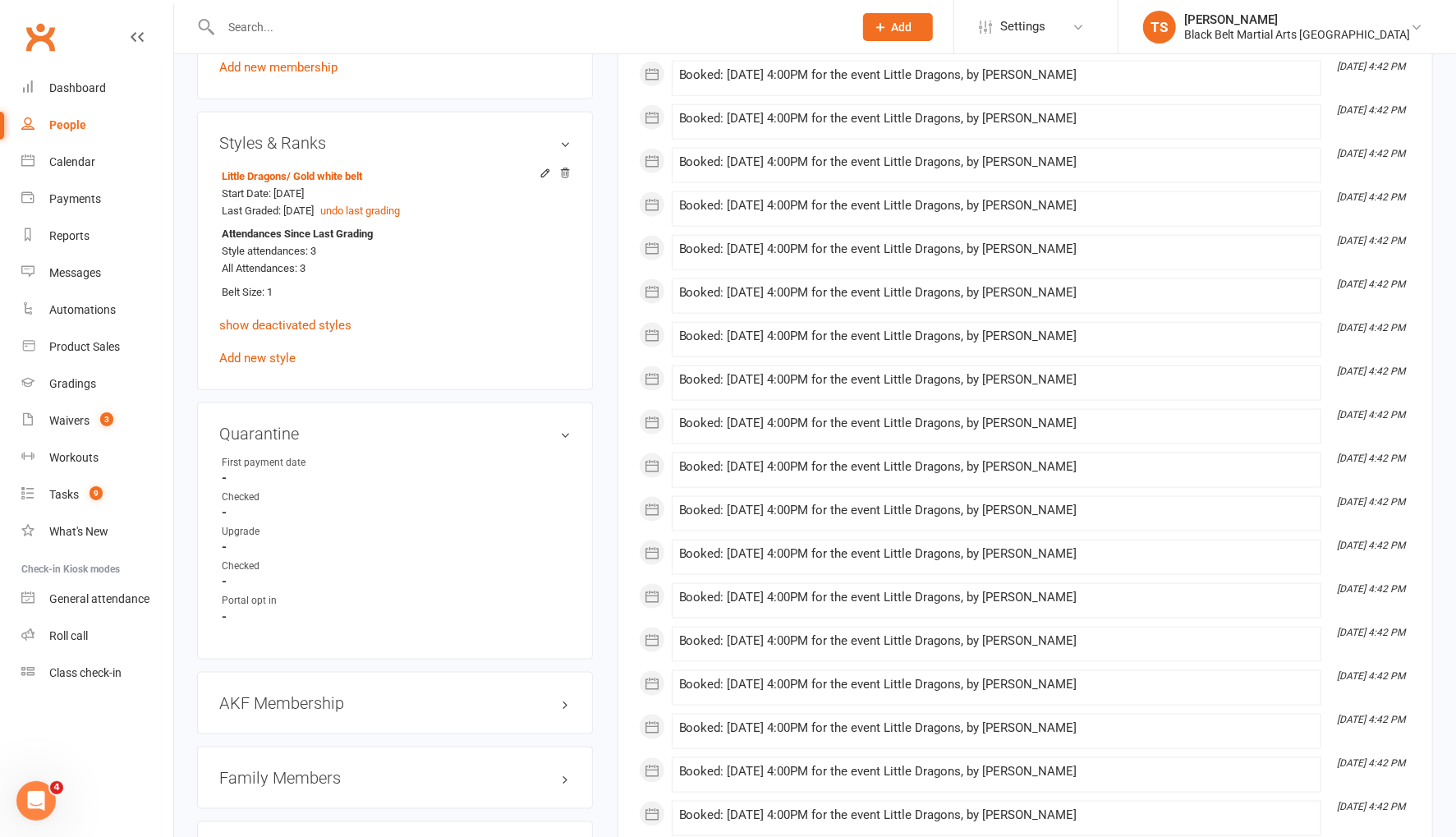
scroll to position [1355, 0]
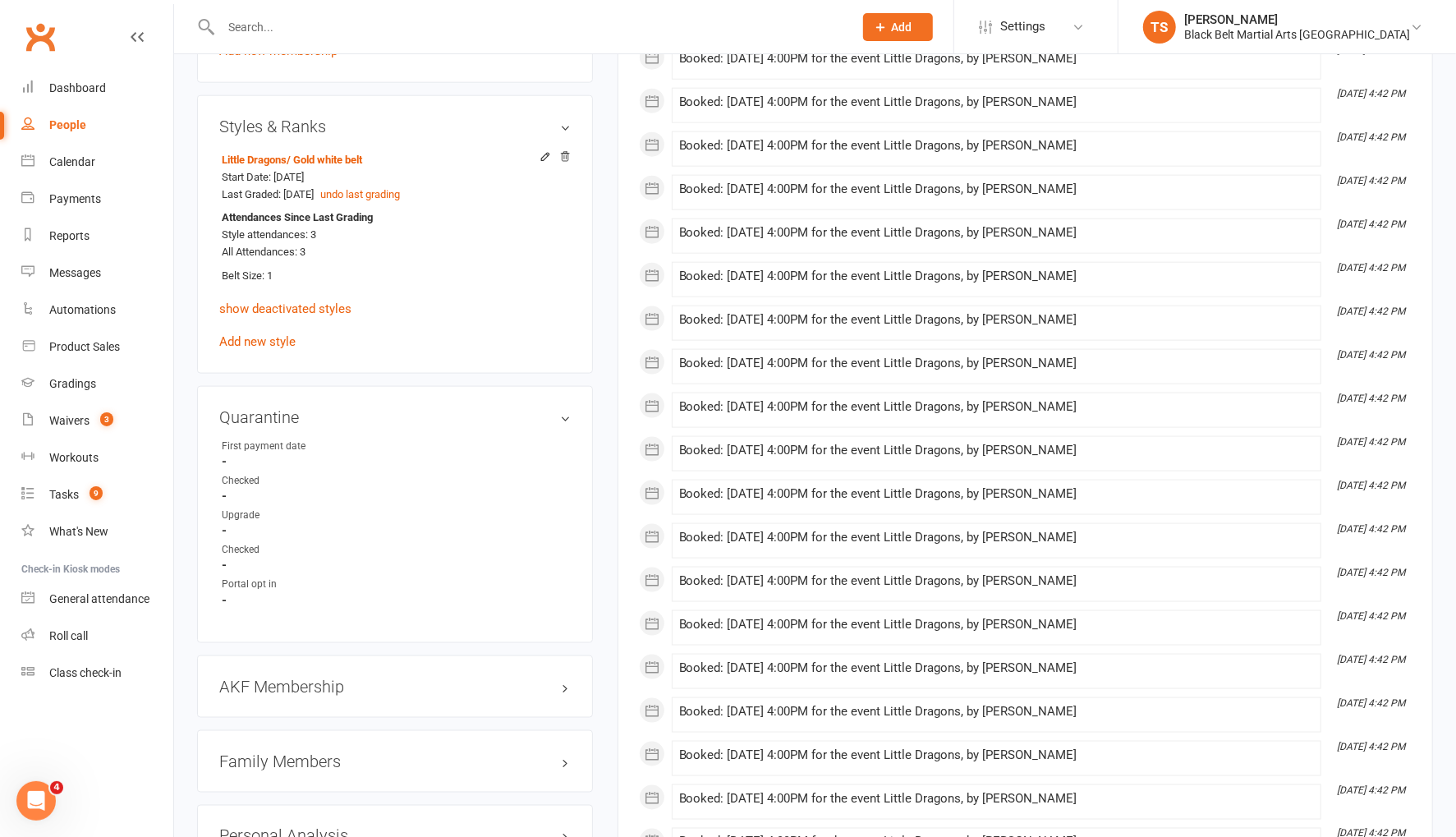
click at [303, 752] on h3 "Family Members" at bounding box center [394, 761] width 351 height 18
click at [294, 789] on link "Stephanie Martin - Parent / Guardian" at bounding box center [316, 796] width 189 height 17
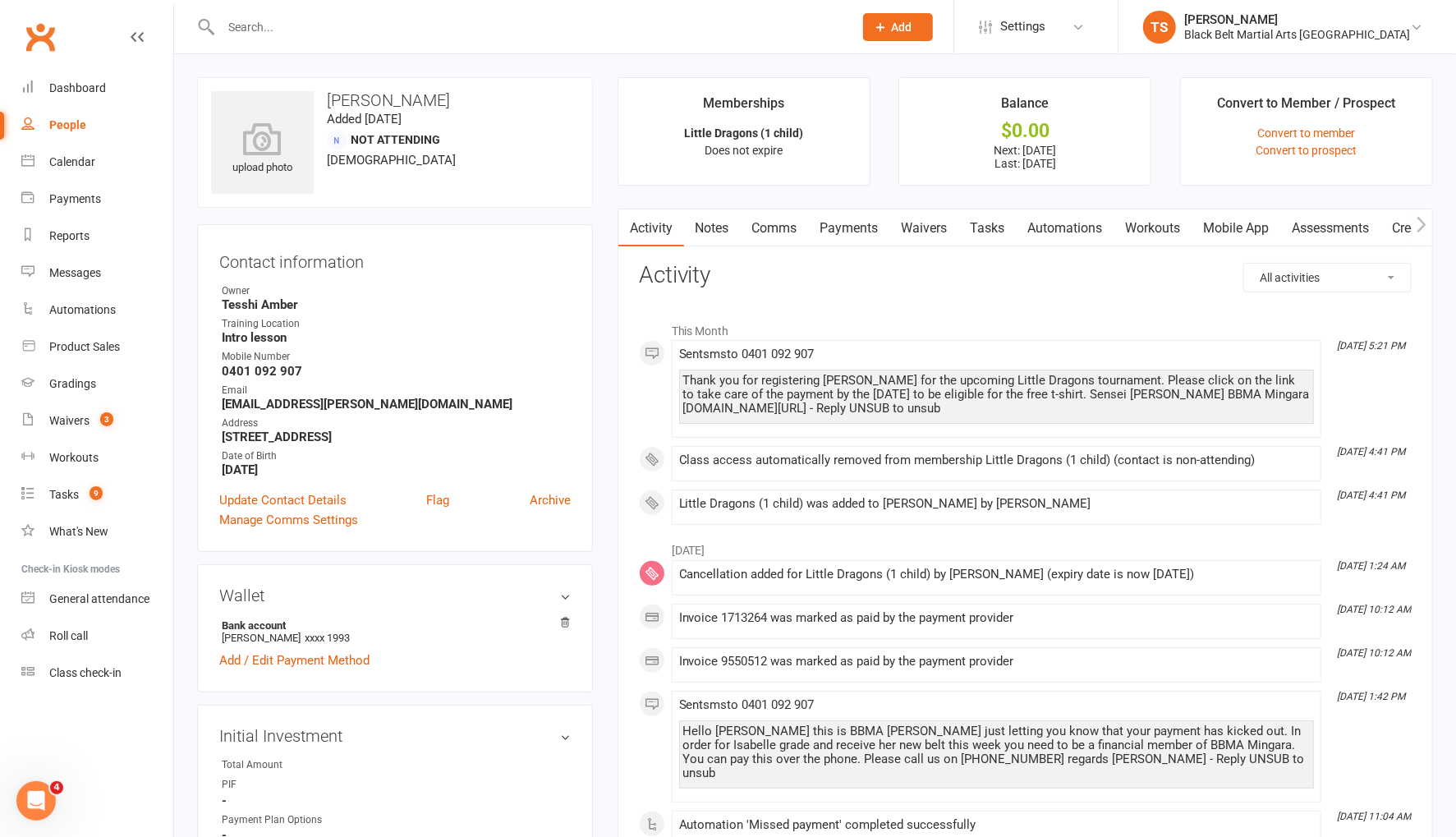
drag, startPoint x: 762, startPoint y: 423, endPoint x: 684, endPoint y: 373, distance: 92.6
click at [679, 380] on div "Thank you for registering Isabelle for the upcoming Little Dragons tournament. …" at bounding box center [996, 396] width 634 height 54
copy div "Thank you for registering Isabelle for the upcoming Little Dragons tournament. …"
click at [777, 230] on link "Comms" at bounding box center [774, 228] width 68 height 38
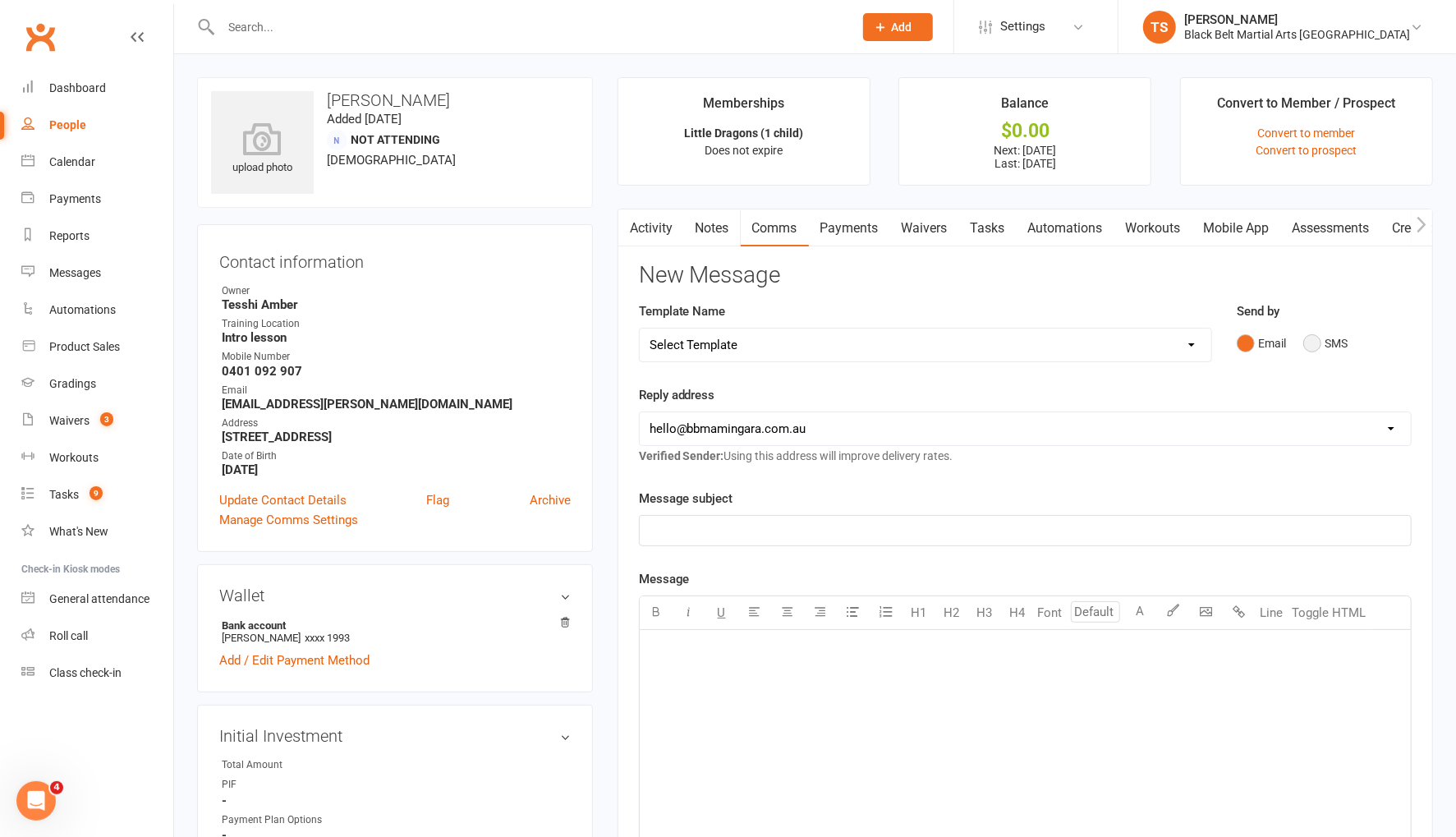
drag, startPoint x: 1310, startPoint y: 341, endPoint x: 1191, endPoint y: 395, distance: 130.7
click at [1310, 341] on button "SMS" at bounding box center [1325, 343] width 44 height 31
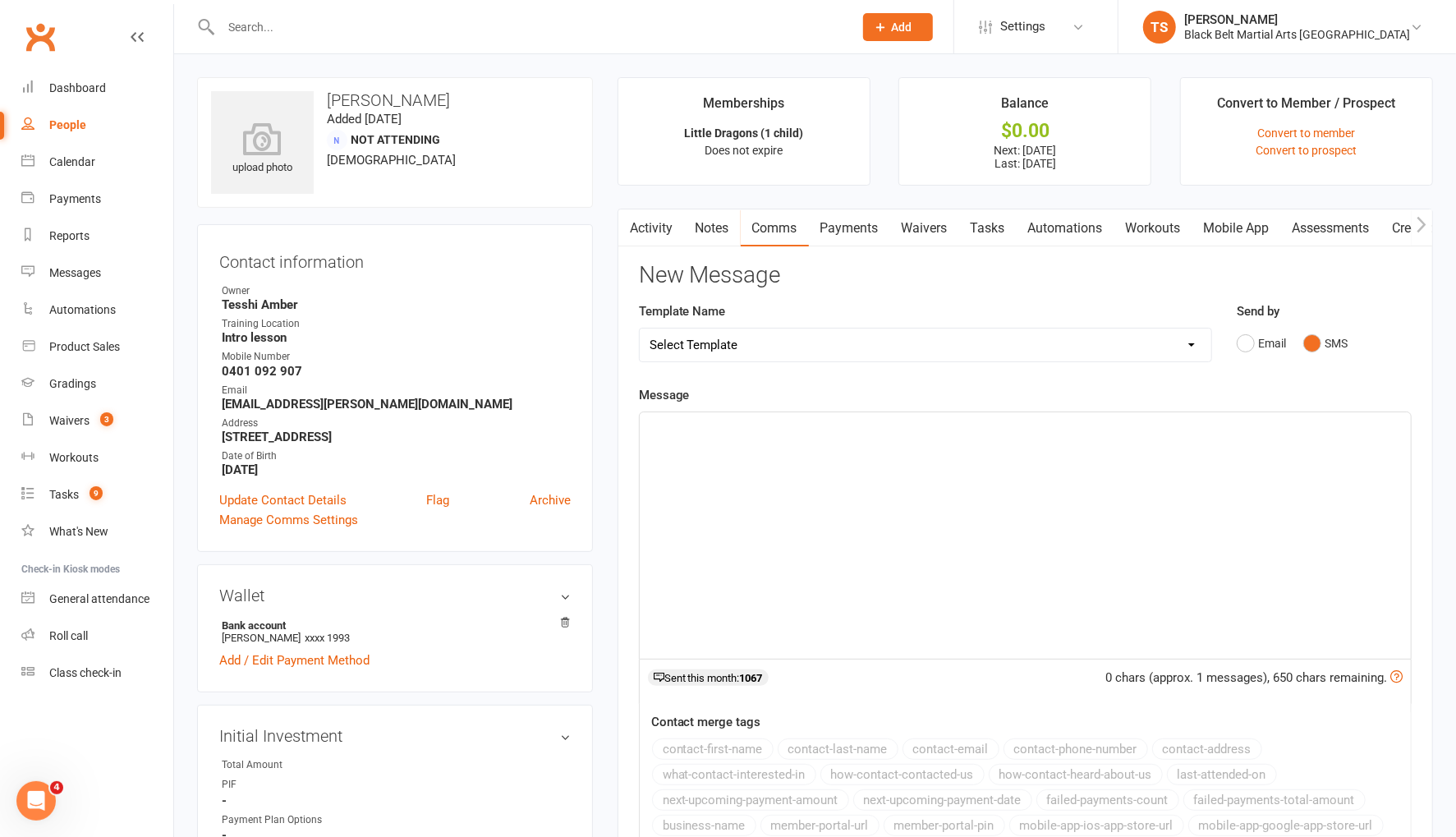
click at [726, 453] on div "﻿" at bounding box center [1025, 535] width 771 height 246
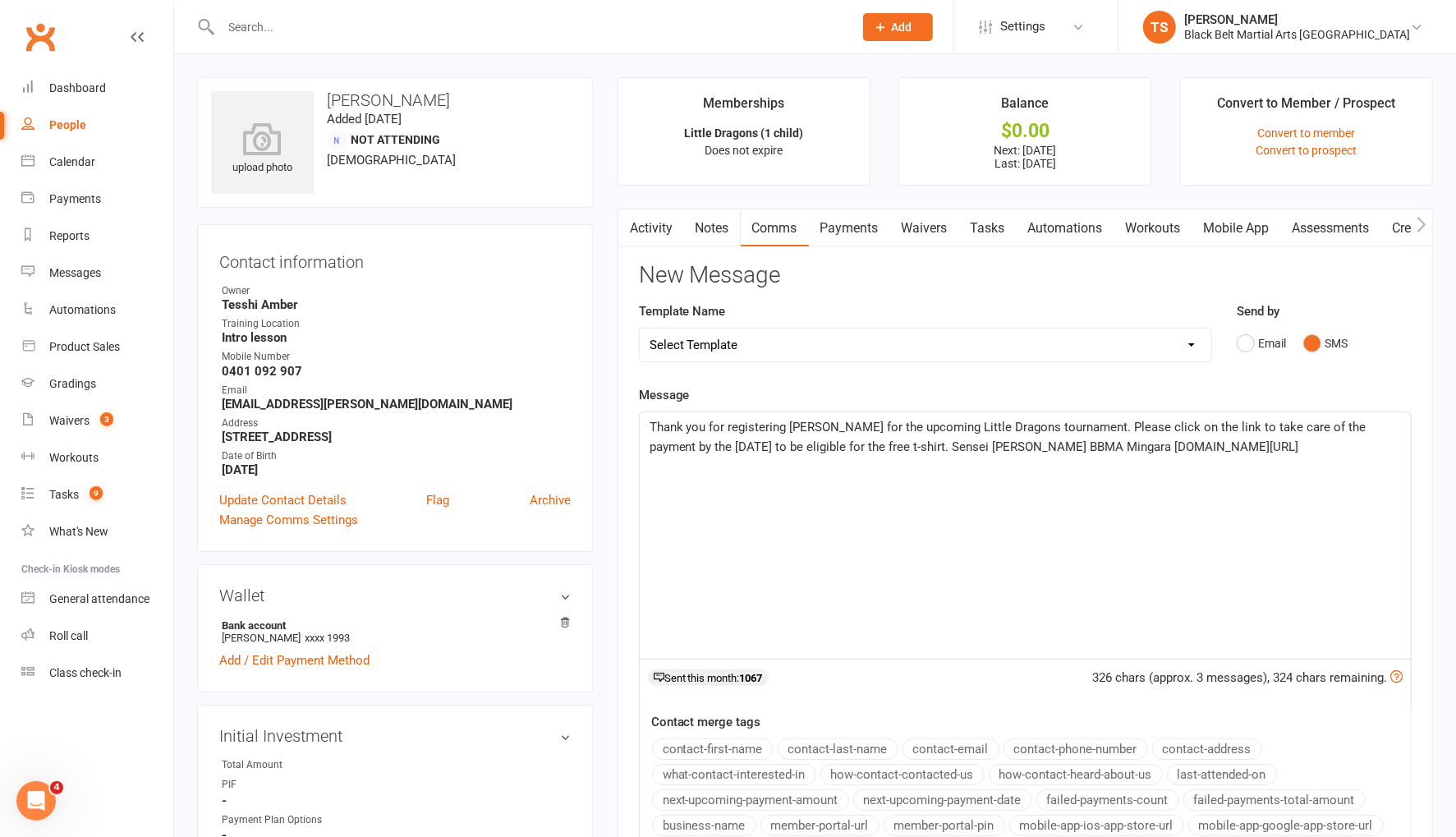
click at [829, 429] on span "Thank you for registering Isabelle for the upcoming Little Dragons tournament. …" at bounding box center [1010, 437] width 720 height 35
drag, startPoint x: 649, startPoint y: 425, endPoint x: 661, endPoint y: 441, distance: 20.0
click at [650, 425] on span "Thank you for registering Isabelle for the upcoming Little Dragons tournament. …" at bounding box center [1010, 437] width 720 height 35
click at [736, 747] on button "contact-first-name" at bounding box center [713, 749] width 121 height 21
drag, startPoint x: 1180, startPoint y: 475, endPoint x: 650, endPoint y: 421, distance: 532.7
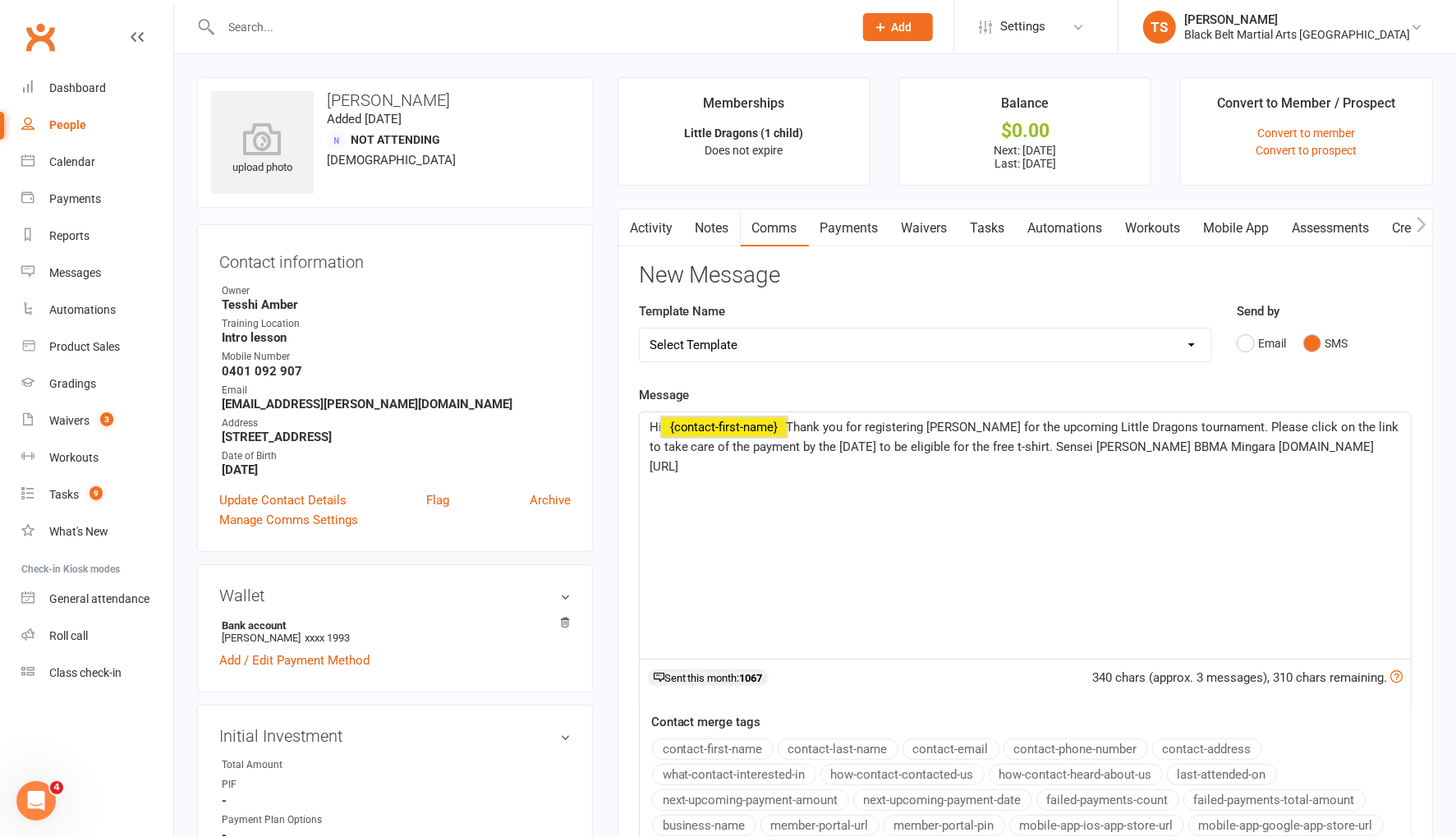
click at [644, 413] on div "Hi ﻿ {contact-first-name} Thank you for registering Isabelle for the upcoming L…" at bounding box center [1025, 535] width 771 height 246
copy p "Hi ﻿ {contact-first-name} Thank you for registering Isabelle for the upcoming L…"
drag, startPoint x: 608, startPoint y: 457, endPoint x: 606, endPoint y: 397, distance: 60.0
click at [608, 457] on main "Memberships Little Dragons (1 child) Does not expire Balance $0.00 Next: 22 Aug…" at bounding box center [1025, 549] width 840 height 944
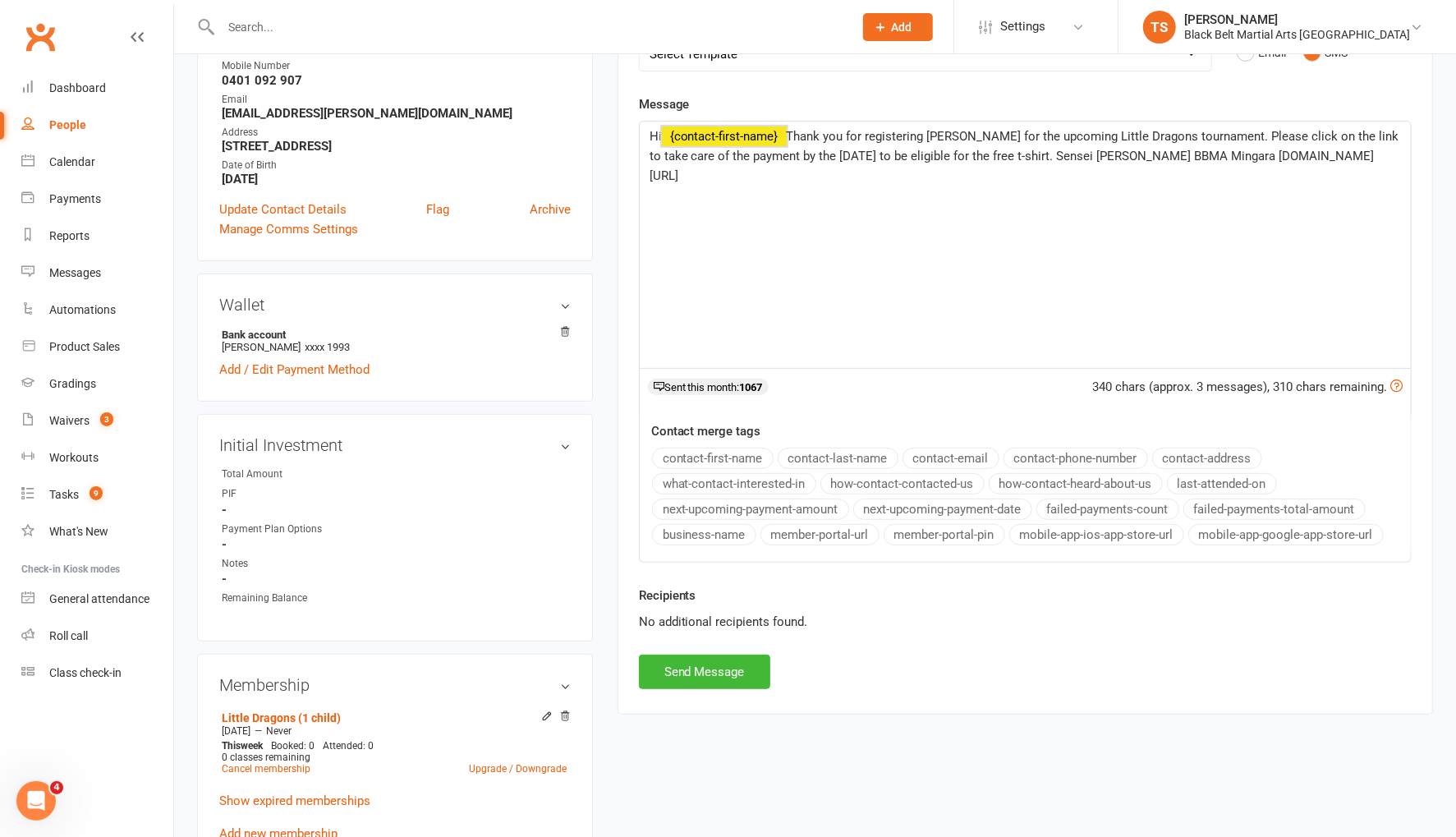
scroll to position [293, 0]
click at [730, 665] on button "Send Message" at bounding box center [705, 669] width 131 height 35
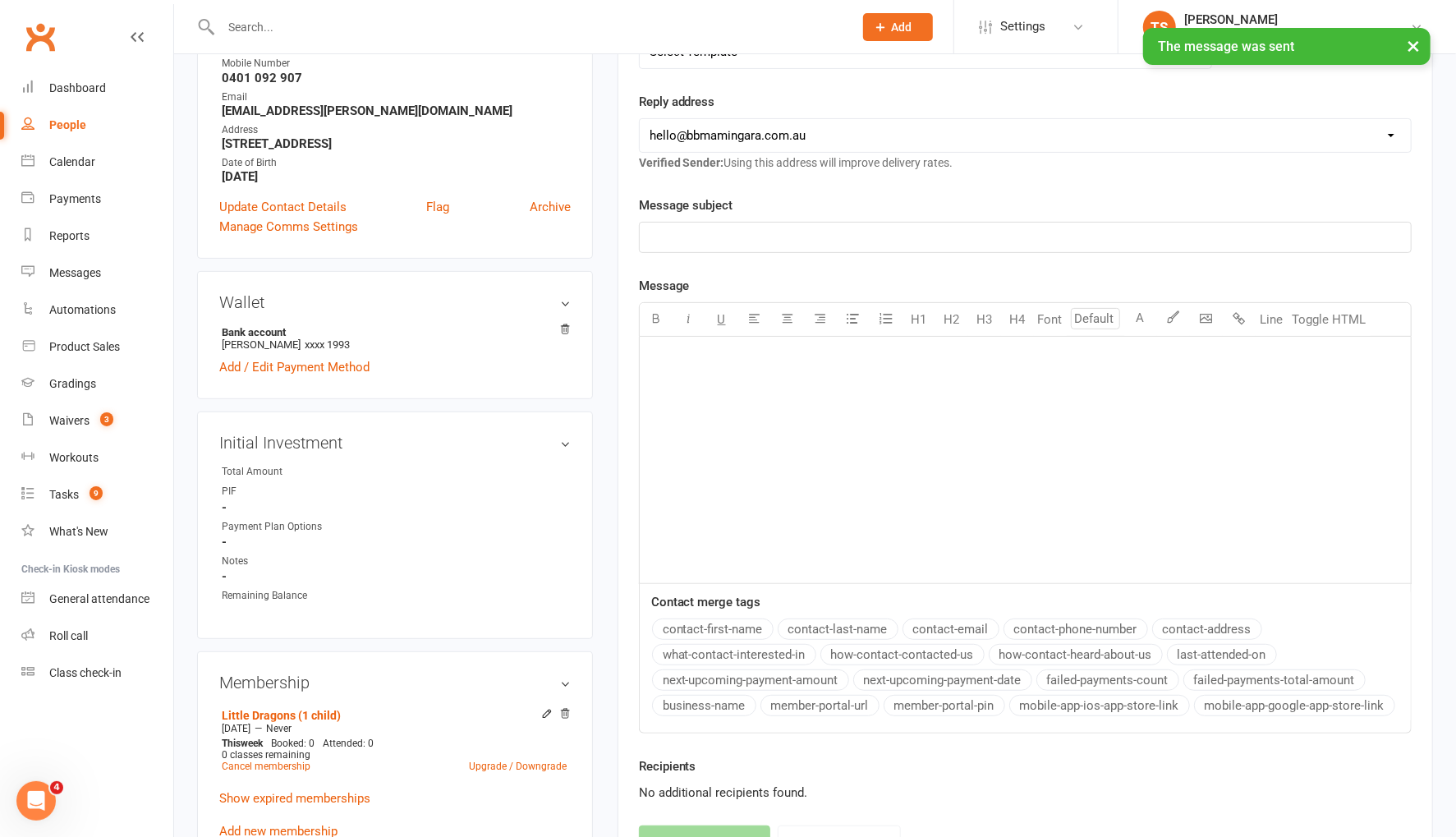
click at [276, 19] on input "text" at bounding box center [528, 27] width 626 height 23
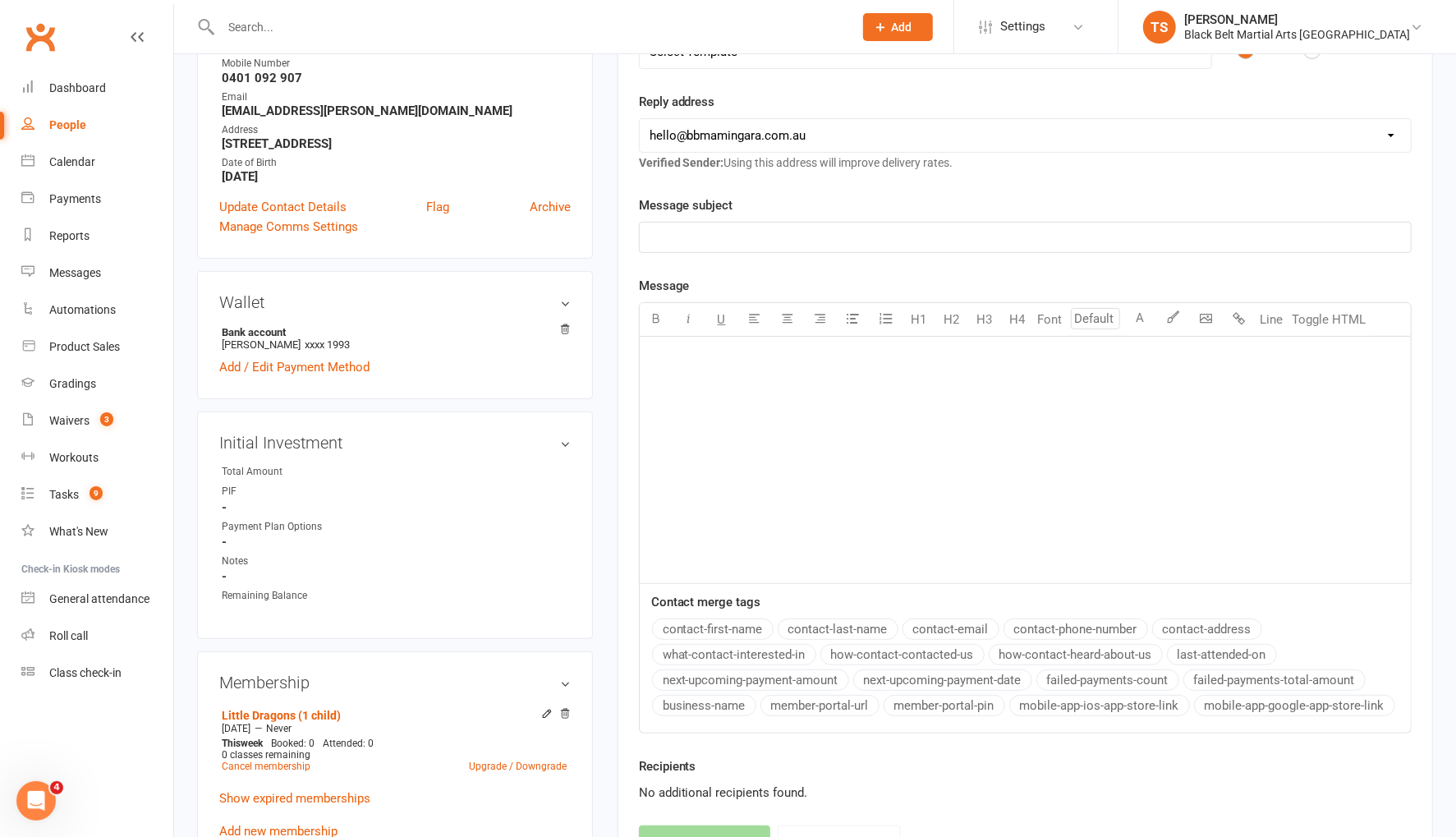
click at [268, 31] on input "text" at bounding box center [528, 27] width 626 height 23
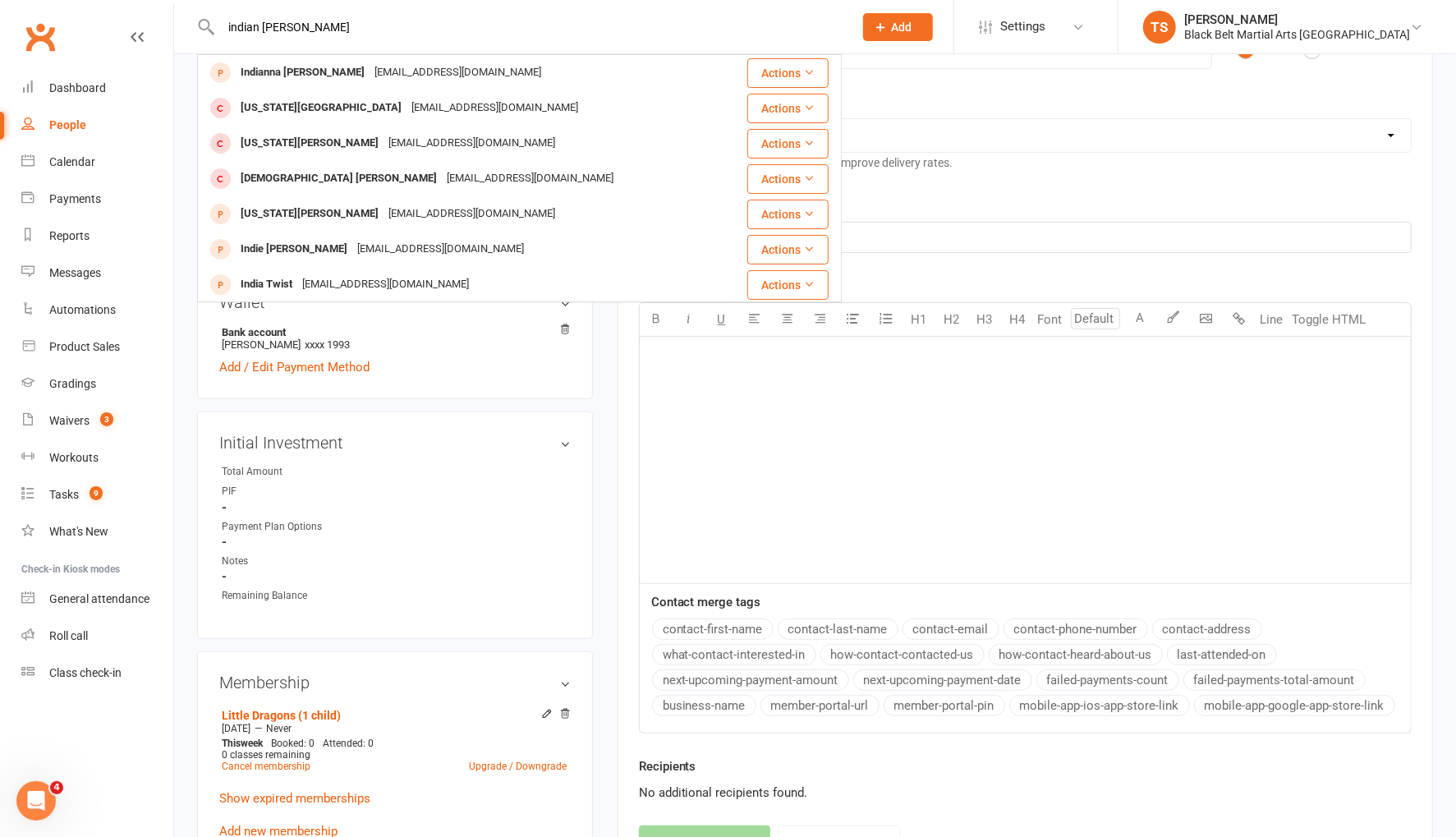
type input "indian smith"
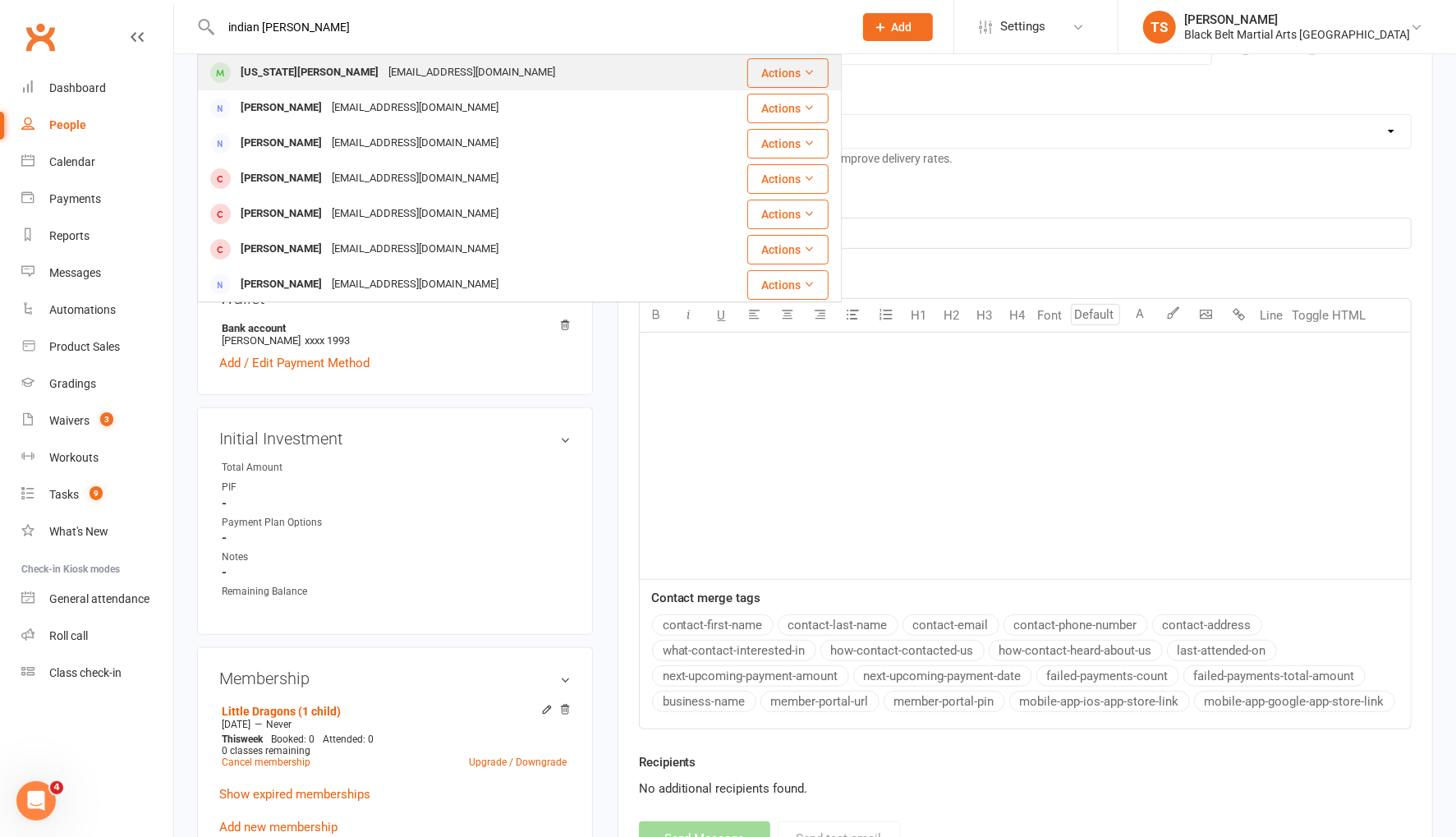
click at [290, 77] on div "Indiana Smith" at bounding box center [309, 72] width 148 height 24
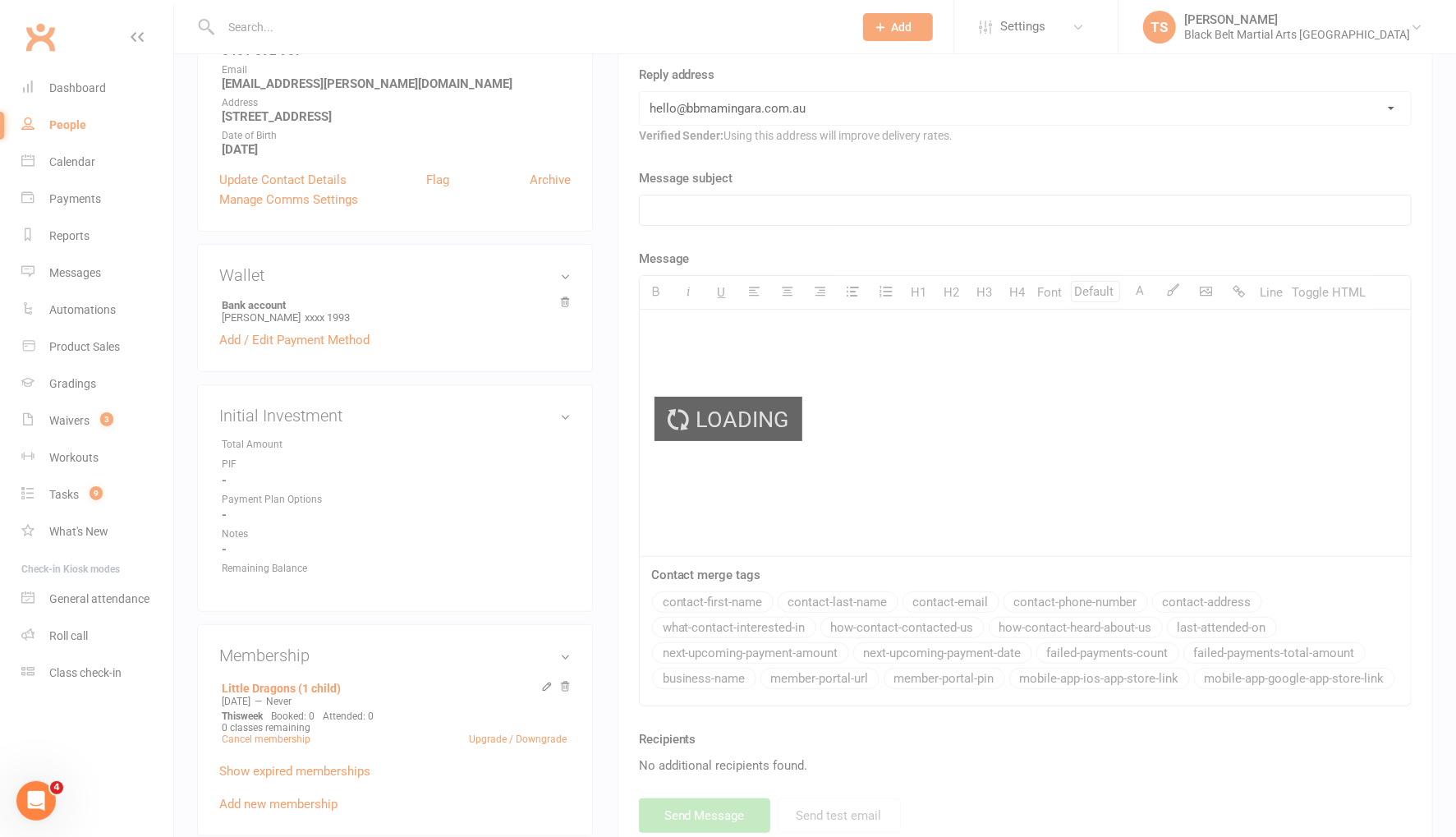
scroll to position [322, 0]
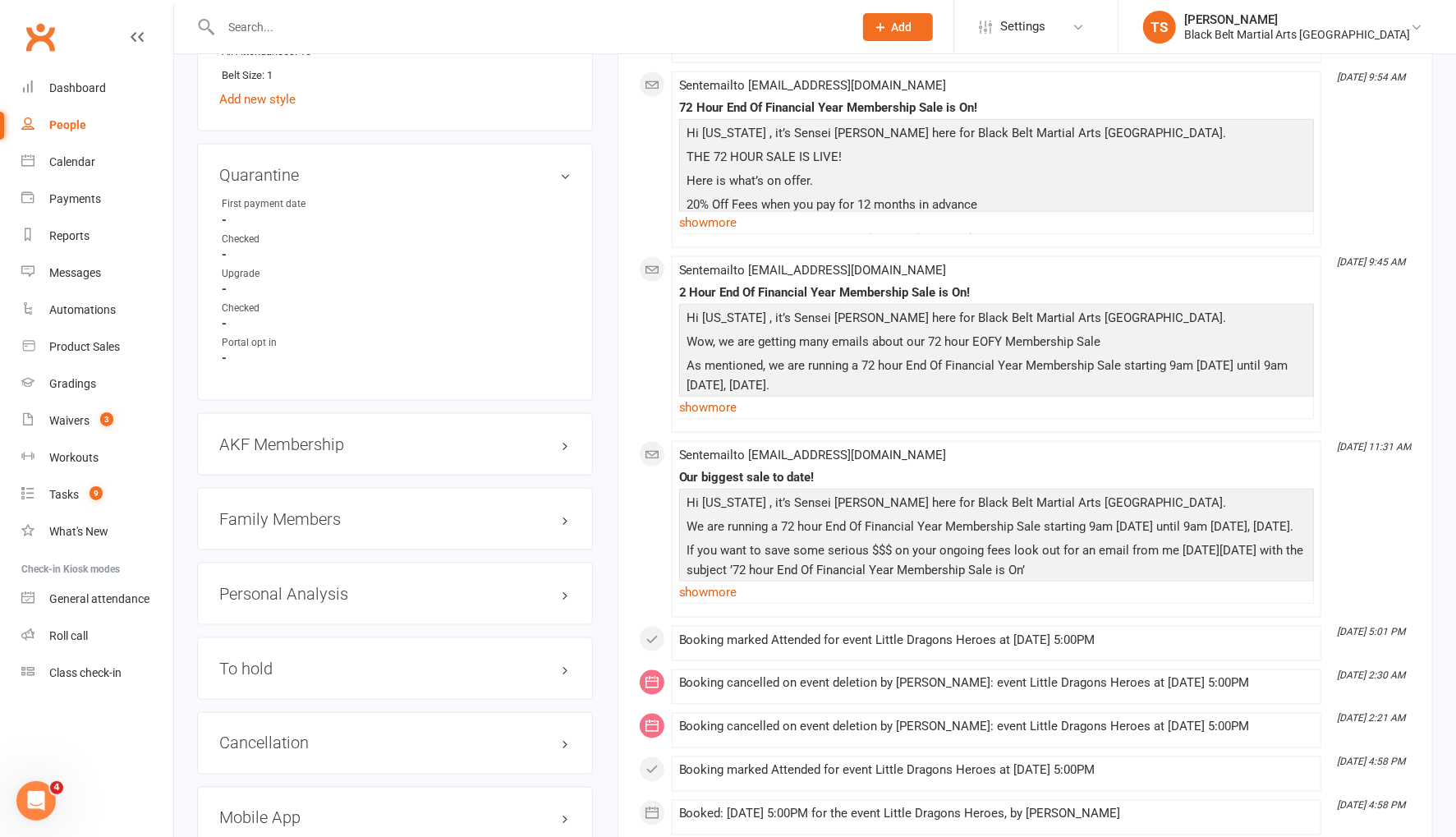
scroll to position [1539, 0]
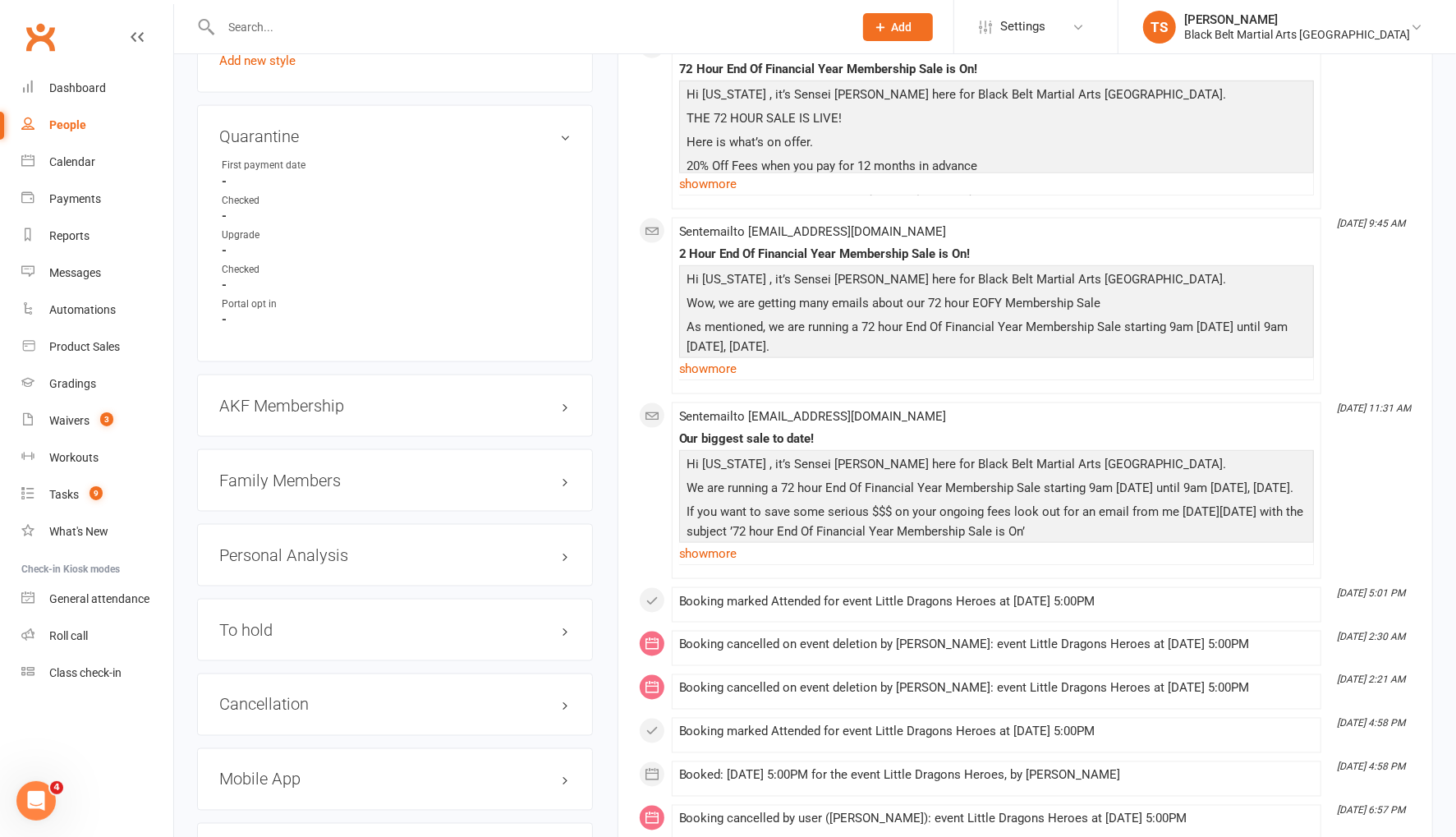
click at [274, 475] on h3 "Family Members" at bounding box center [394, 480] width 351 height 18
click at [292, 507] on link "Samara Perram - Parent / Guardian" at bounding box center [316, 515] width 189 height 17
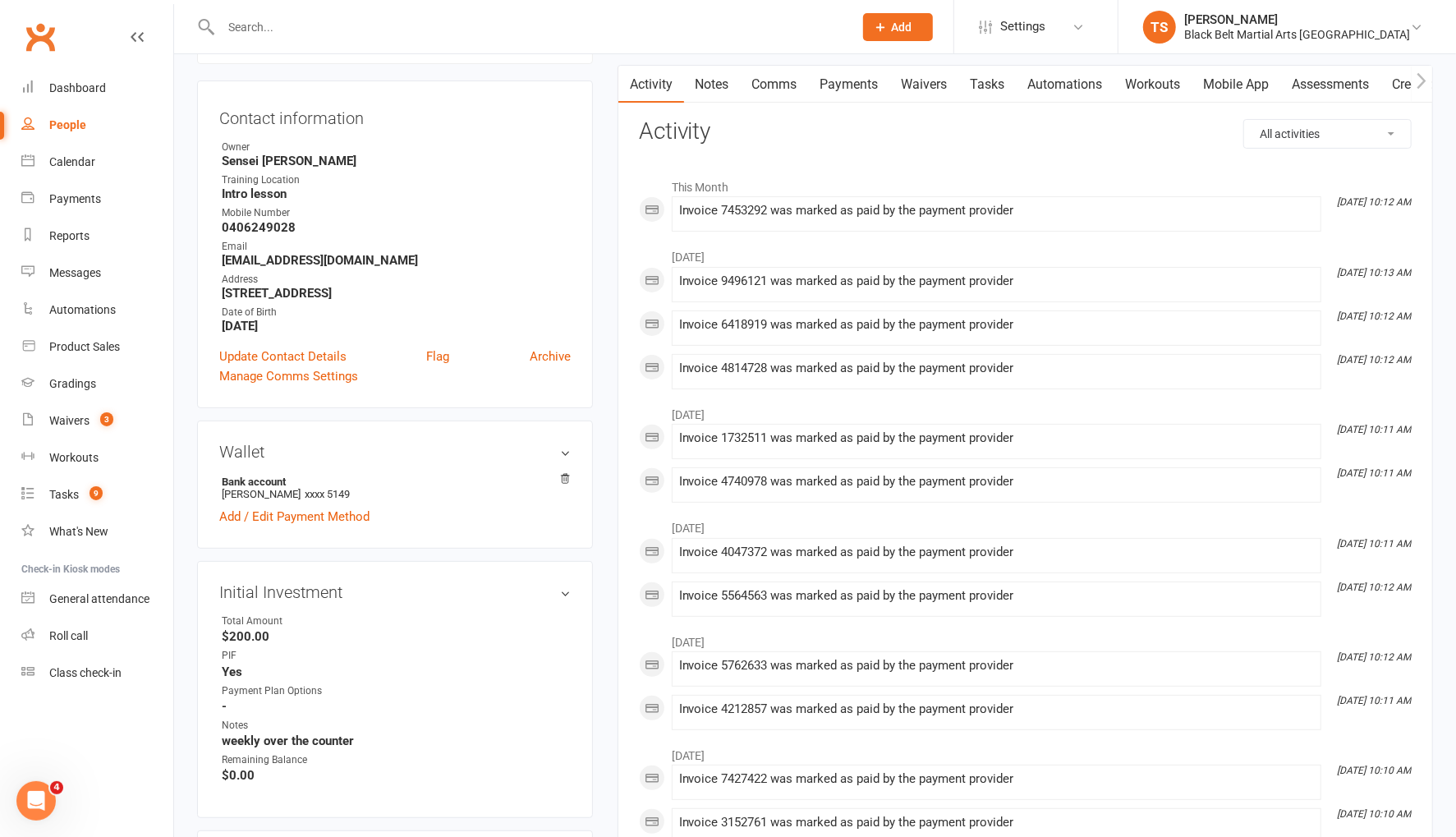
scroll to position [146, 0]
click at [283, 512] on link "Add / Edit Payment Method" at bounding box center [294, 515] width 150 height 19
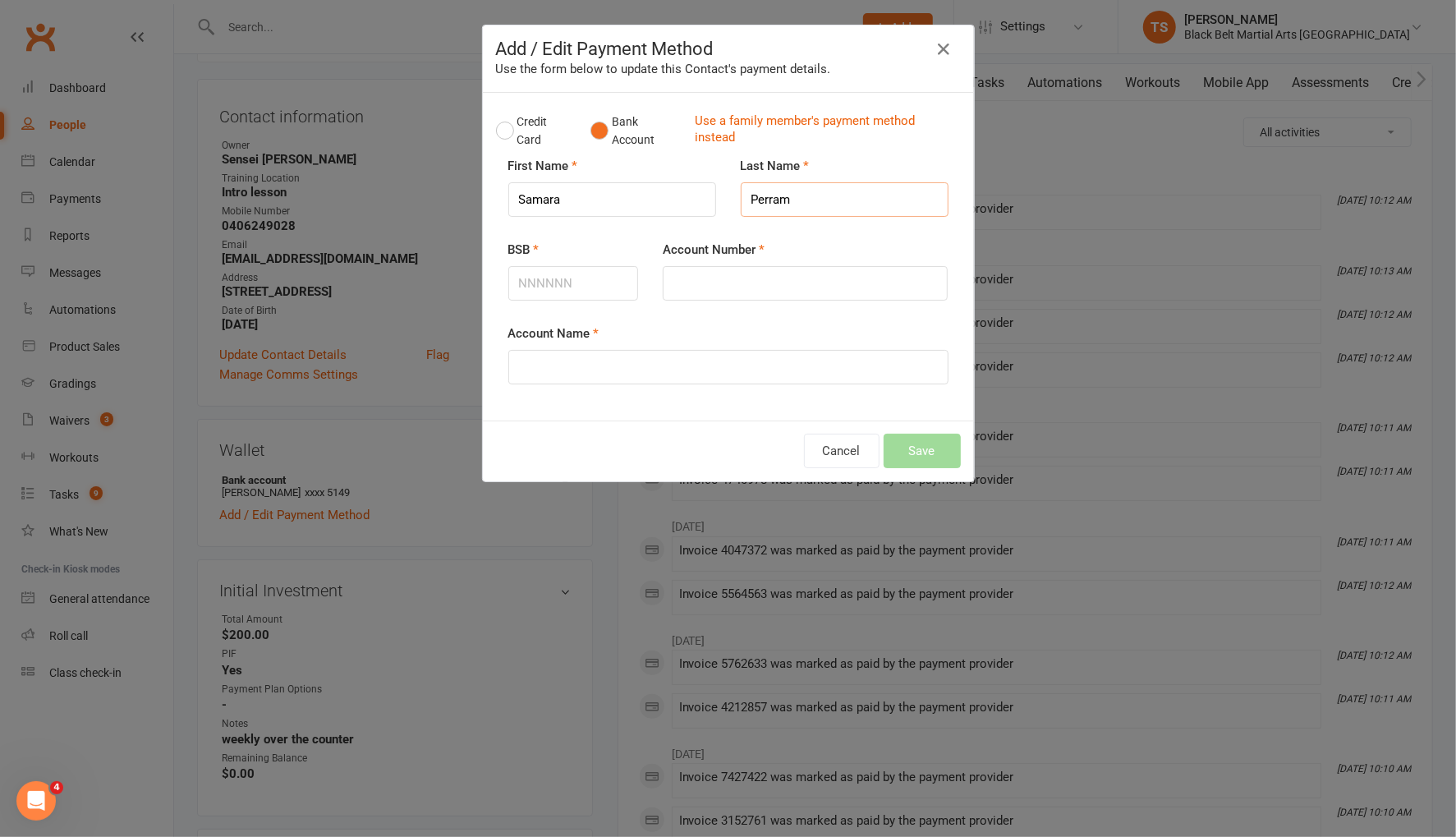
drag, startPoint x: 817, startPoint y: 202, endPoint x: 746, endPoint y: 200, distance: 71.0
click at [743, 202] on input "Perram" at bounding box center [844, 200] width 207 height 35
type input "Gallagher"
click at [597, 283] on input "BSB" at bounding box center [573, 284] width 130 height 35
type input "067872"
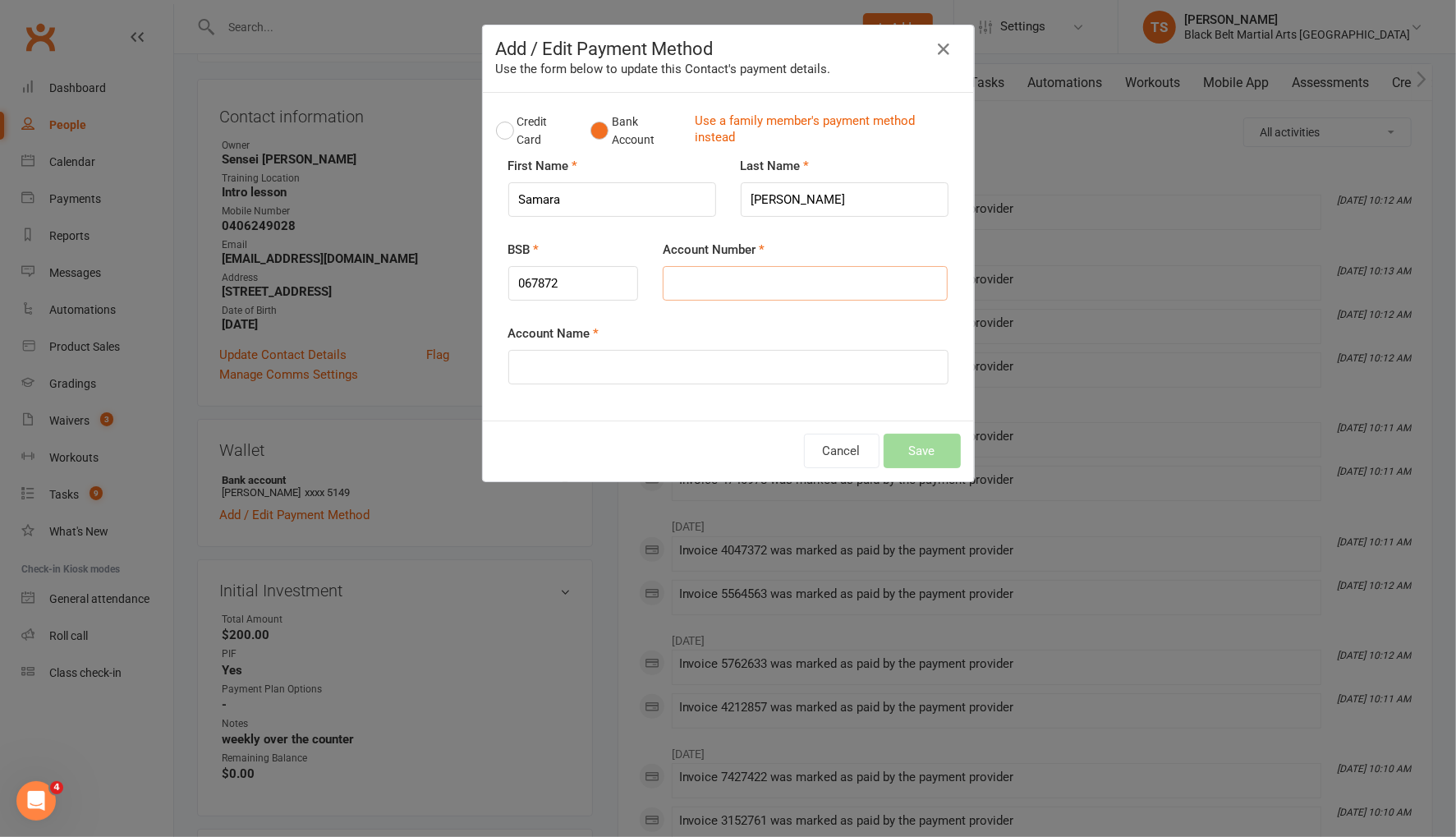
click at [722, 280] on input "Account Number" at bounding box center [805, 284] width 285 height 35
type input "28596236"
click at [679, 368] on input "Account Name" at bounding box center [728, 367] width 440 height 35
type input "Samara Gallagher"
click at [924, 442] on button "Save" at bounding box center [922, 451] width 77 height 35
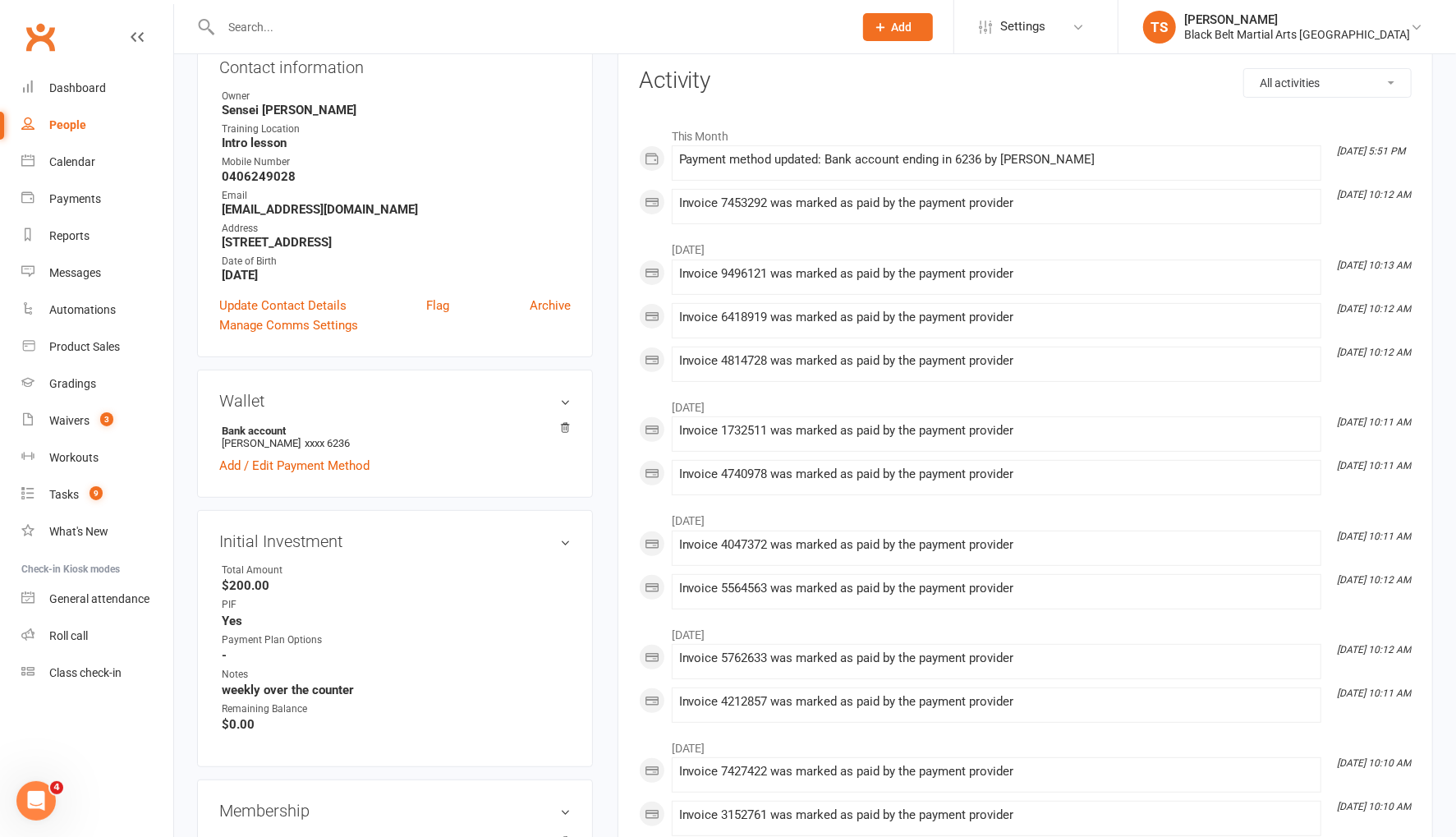
scroll to position [198, 0]
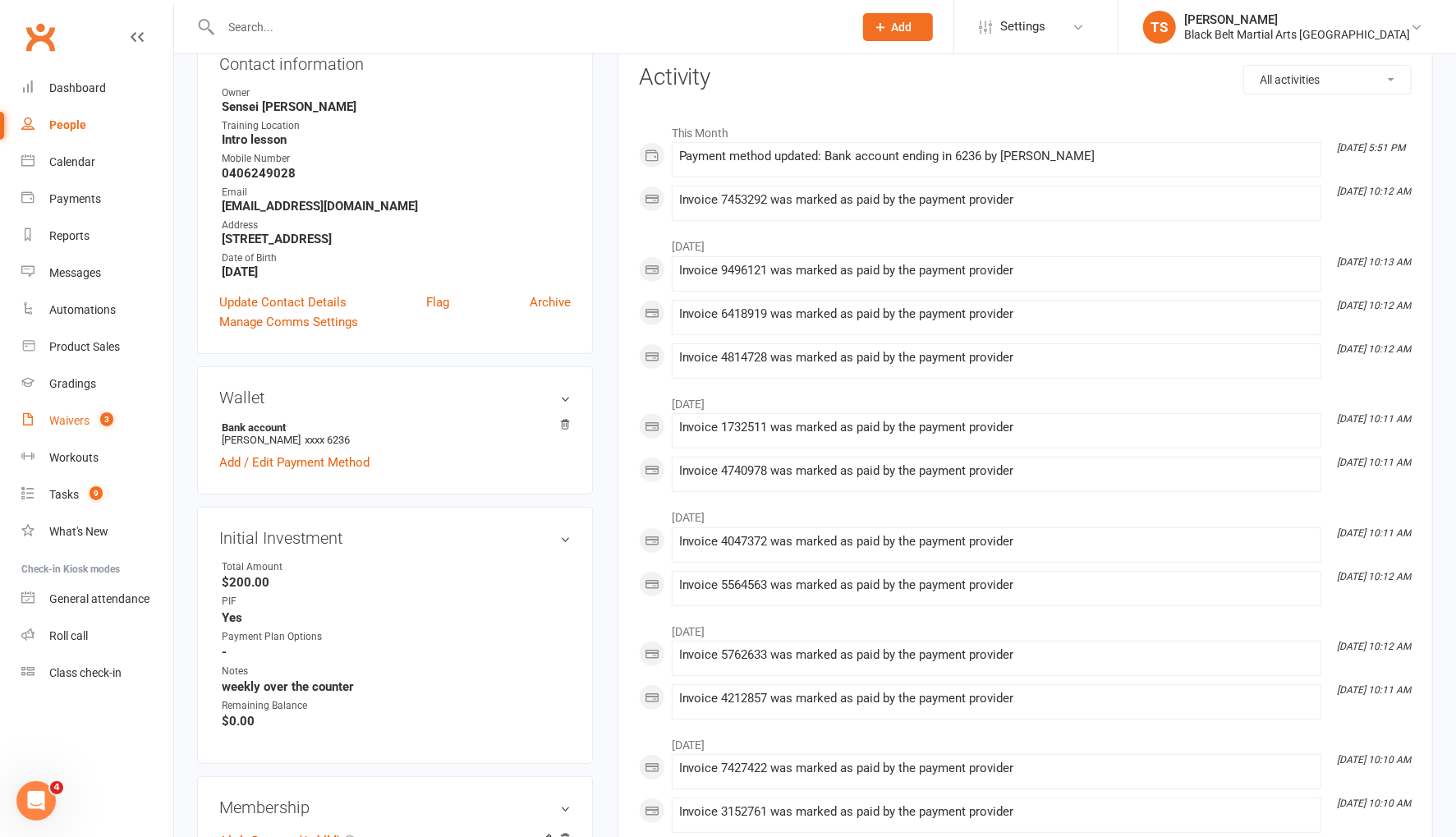
drag, startPoint x: 62, startPoint y: 423, endPoint x: 339, endPoint y: 424, distance: 277.0
click at [62, 423] on div "Waivers" at bounding box center [69, 420] width 40 height 14
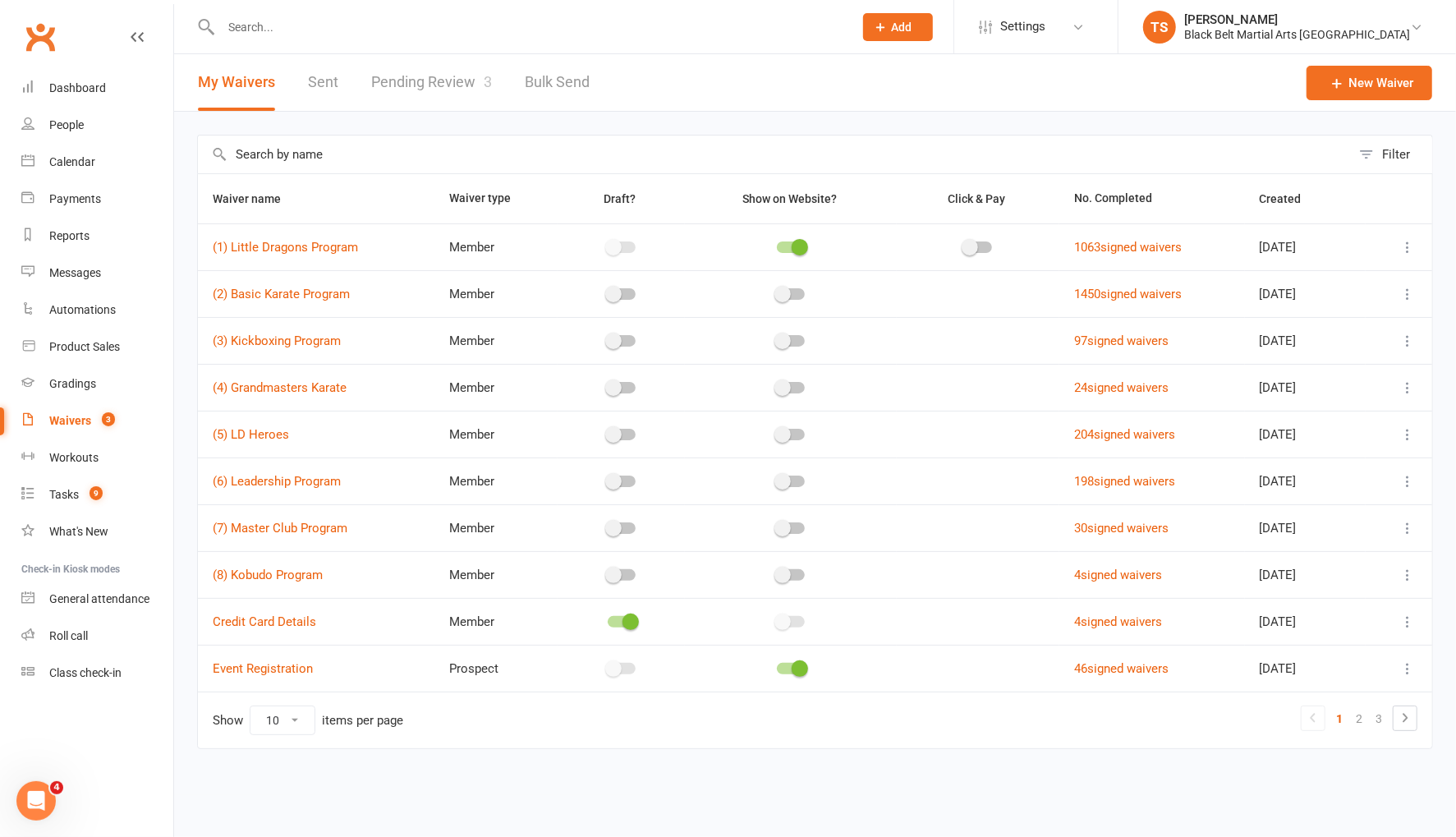
click at [434, 84] on link "Pending Review 3" at bounding box center [431, 82] width 121 height 57
select select "50"
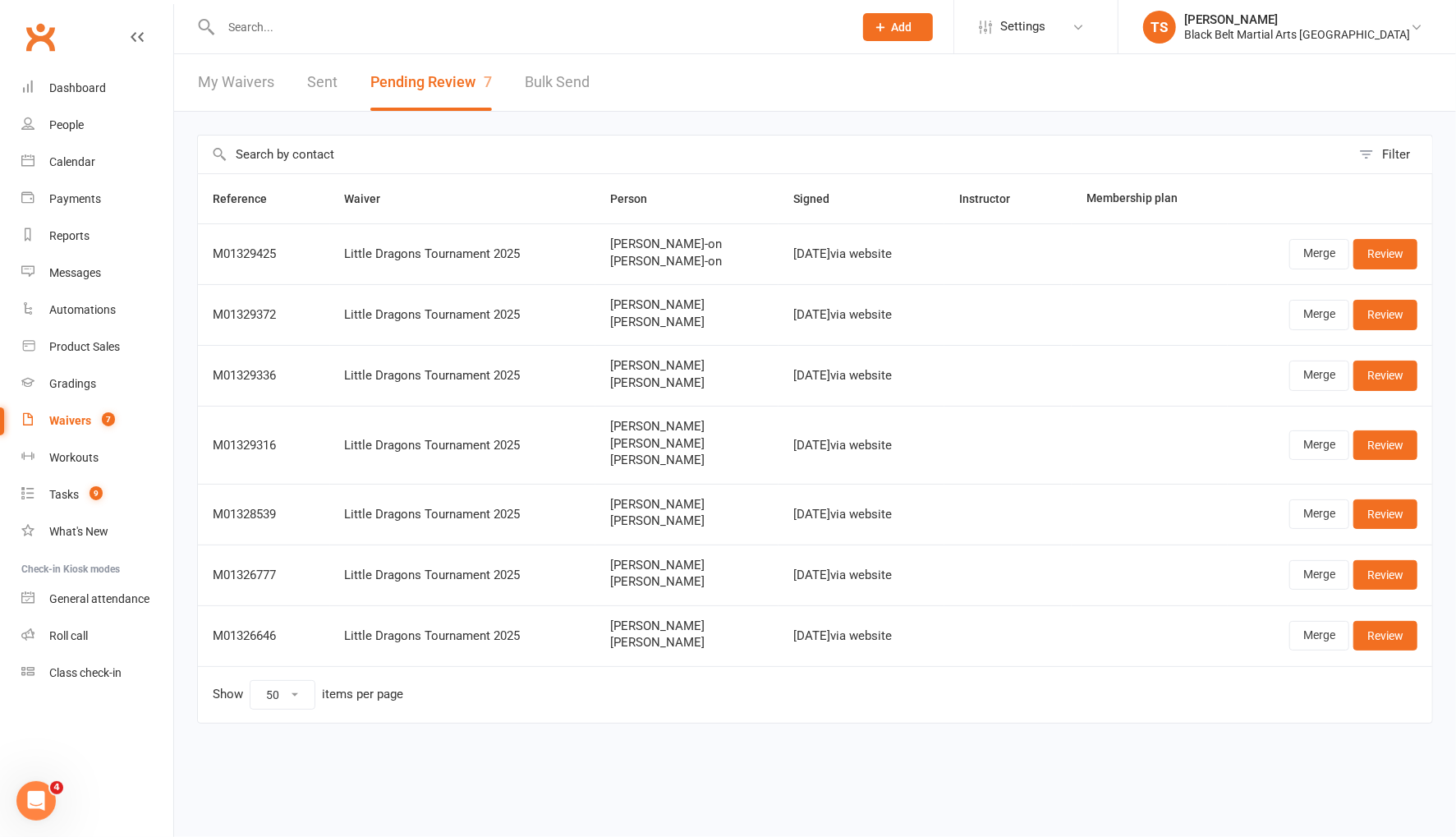
click at [281, 18] on input "text" at bounding box center [528, 27] width 626 height 23
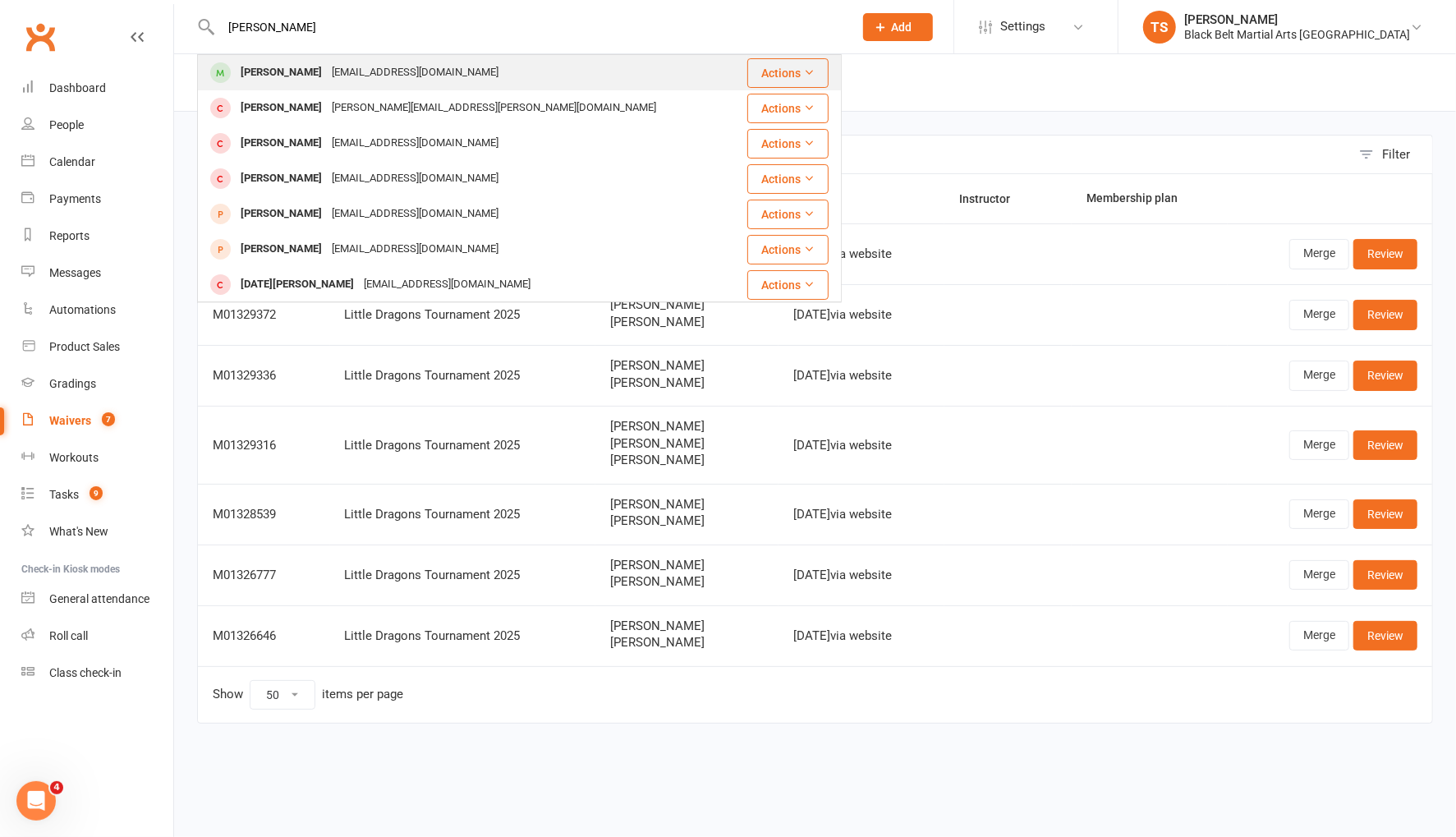
type input "lucian writh"
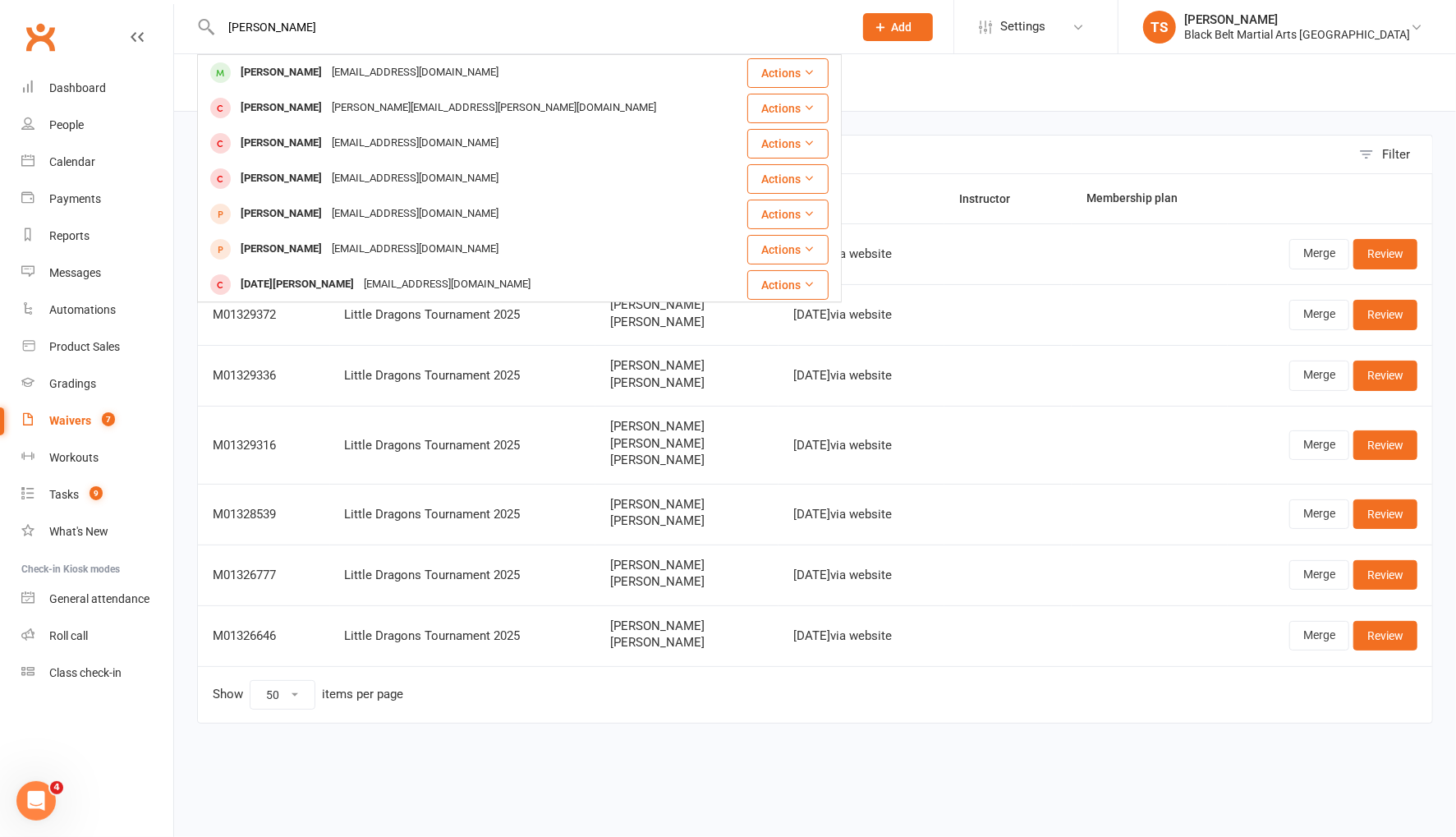
click at [305, 71] on div "Lucian Wright" at bounding box center [281, 72] width 92 height 24
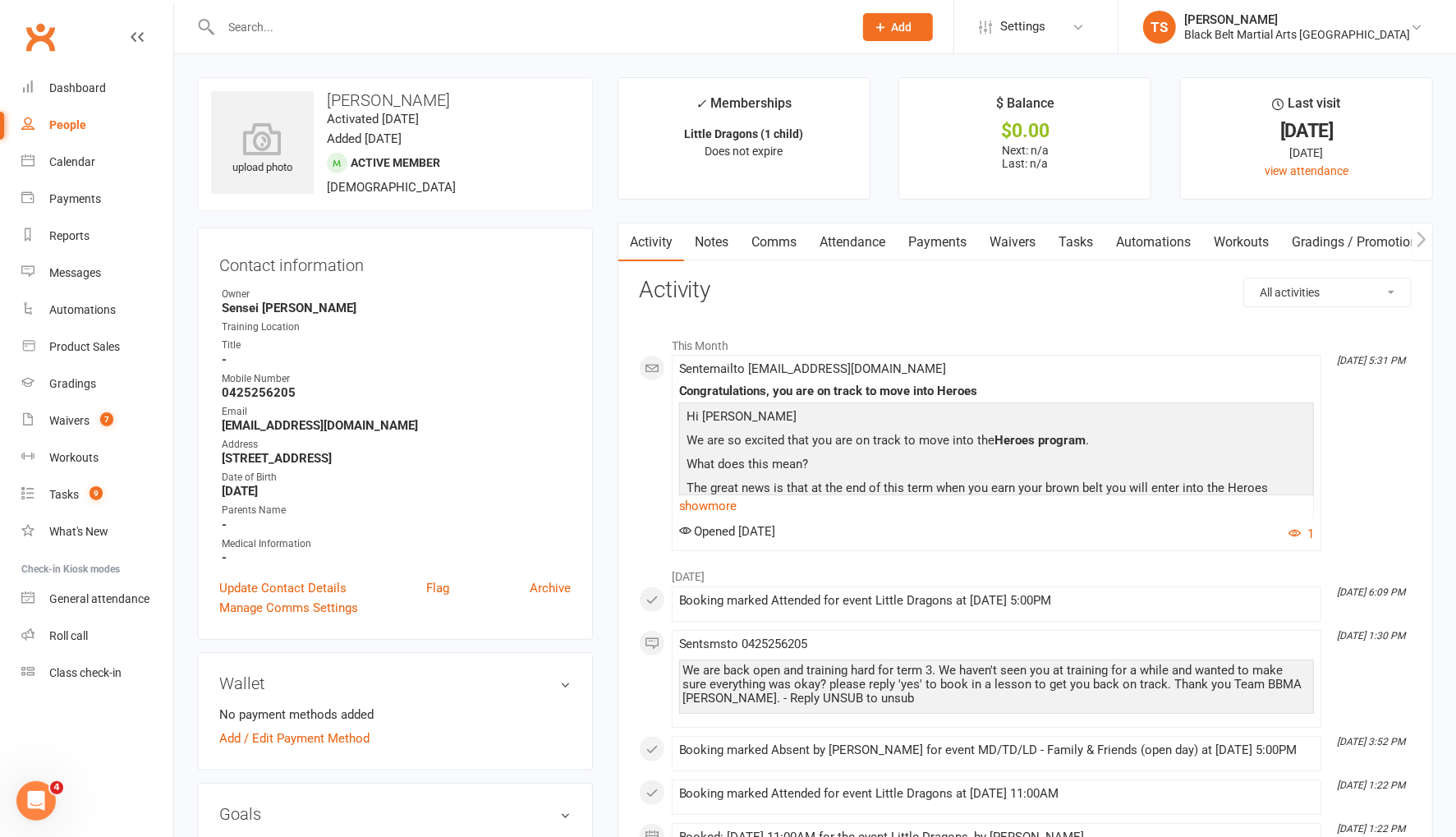
click at [306, 25] on input "text" at bounding box center [528, 27] width 626 height 23
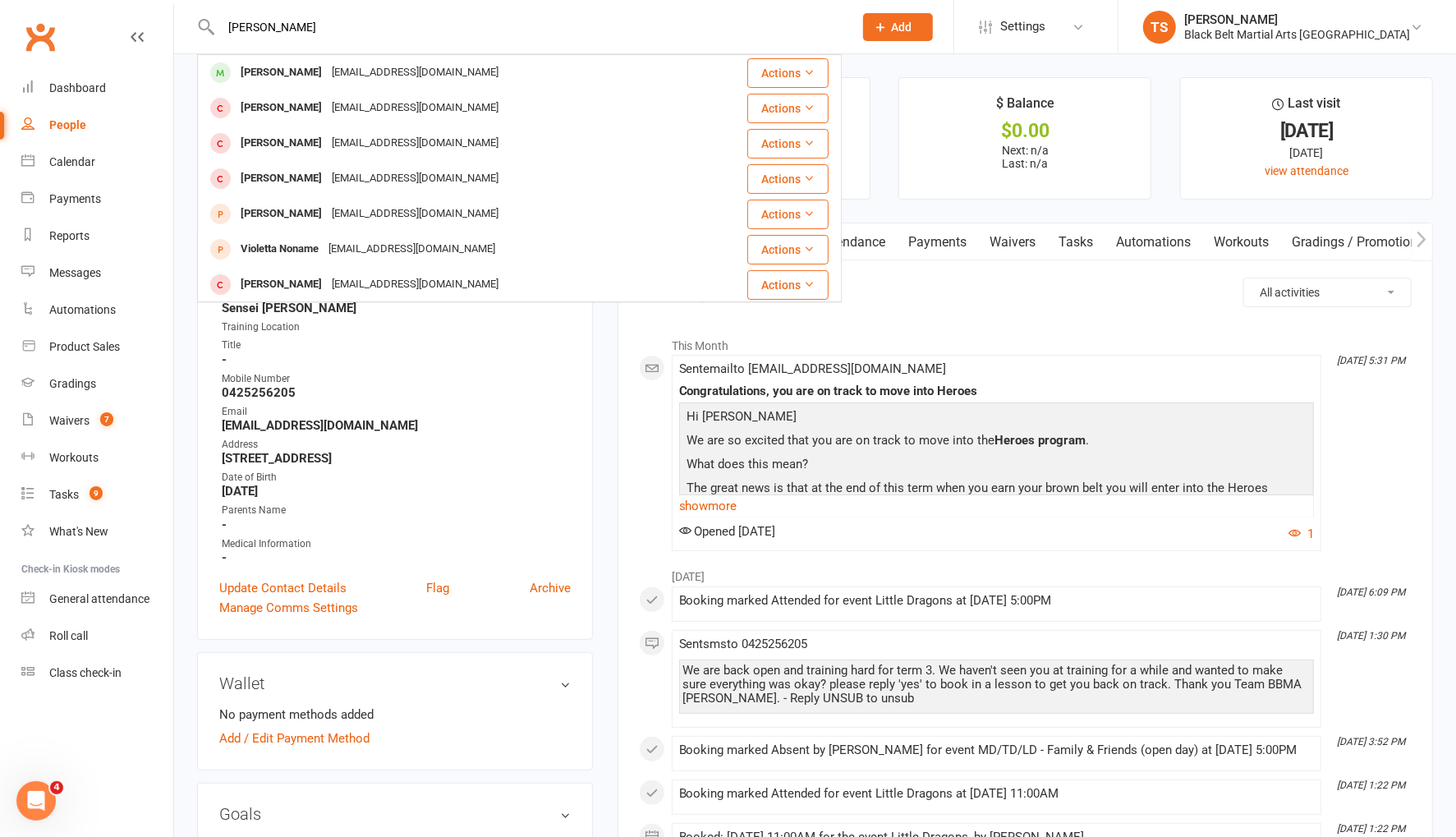
type input "violet hall"
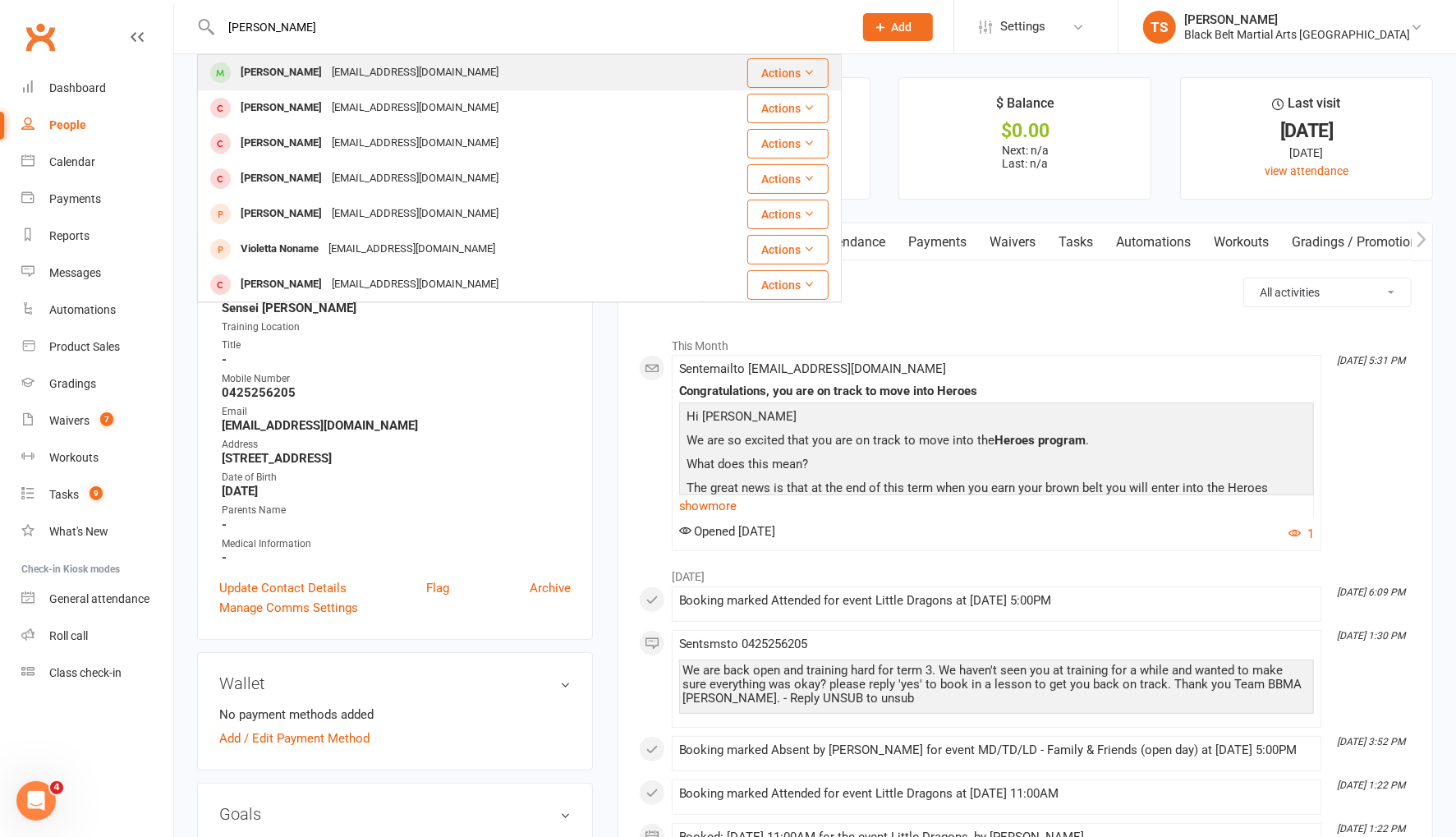
click at [327, 71] on div "lisa_97_m@hotmail.com" at bounding box center [415, 72] width 176 height 24
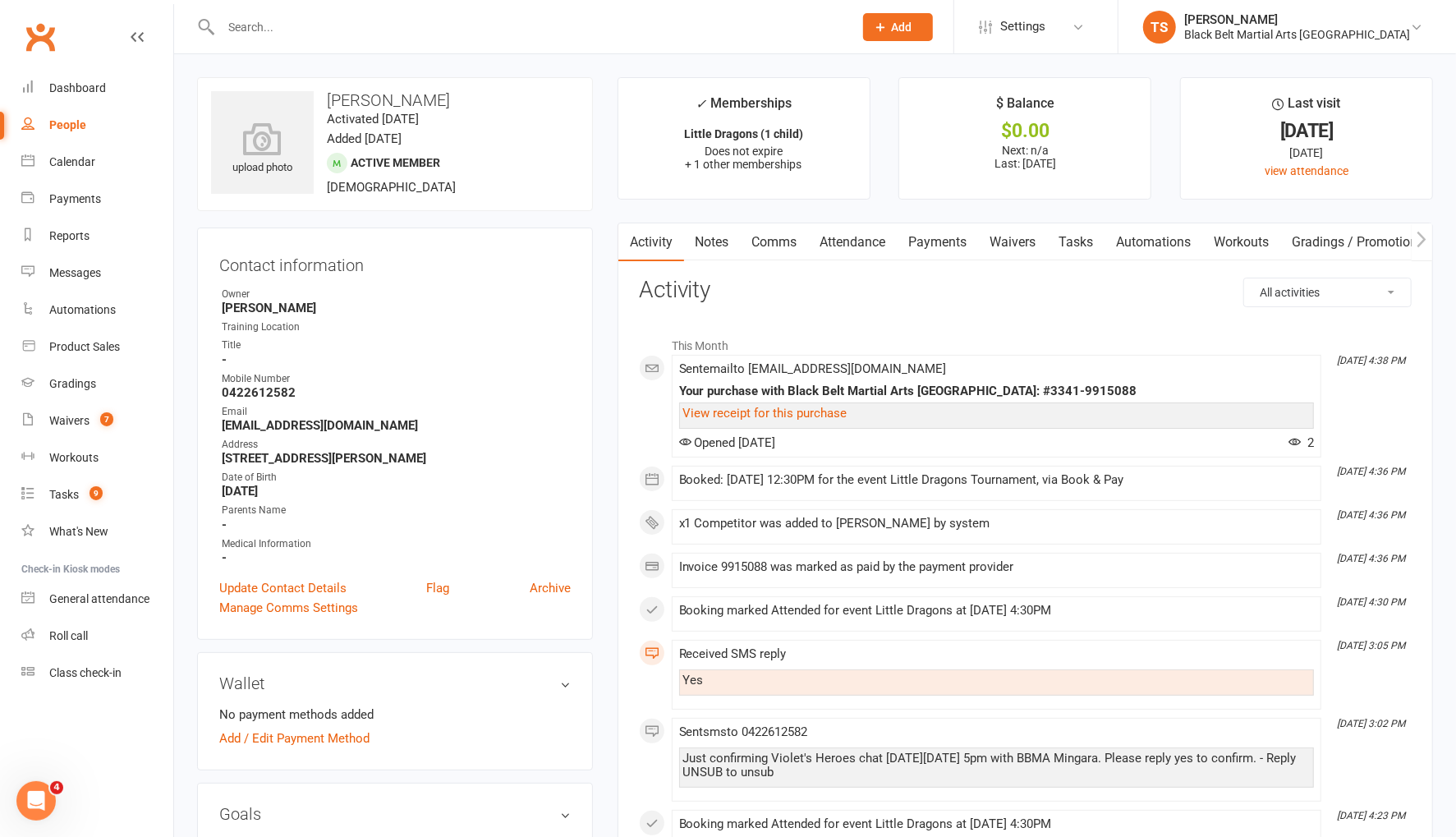
click at [853, 247] on link "Attendance" at bounding box center [853, 242] width 89 height 38
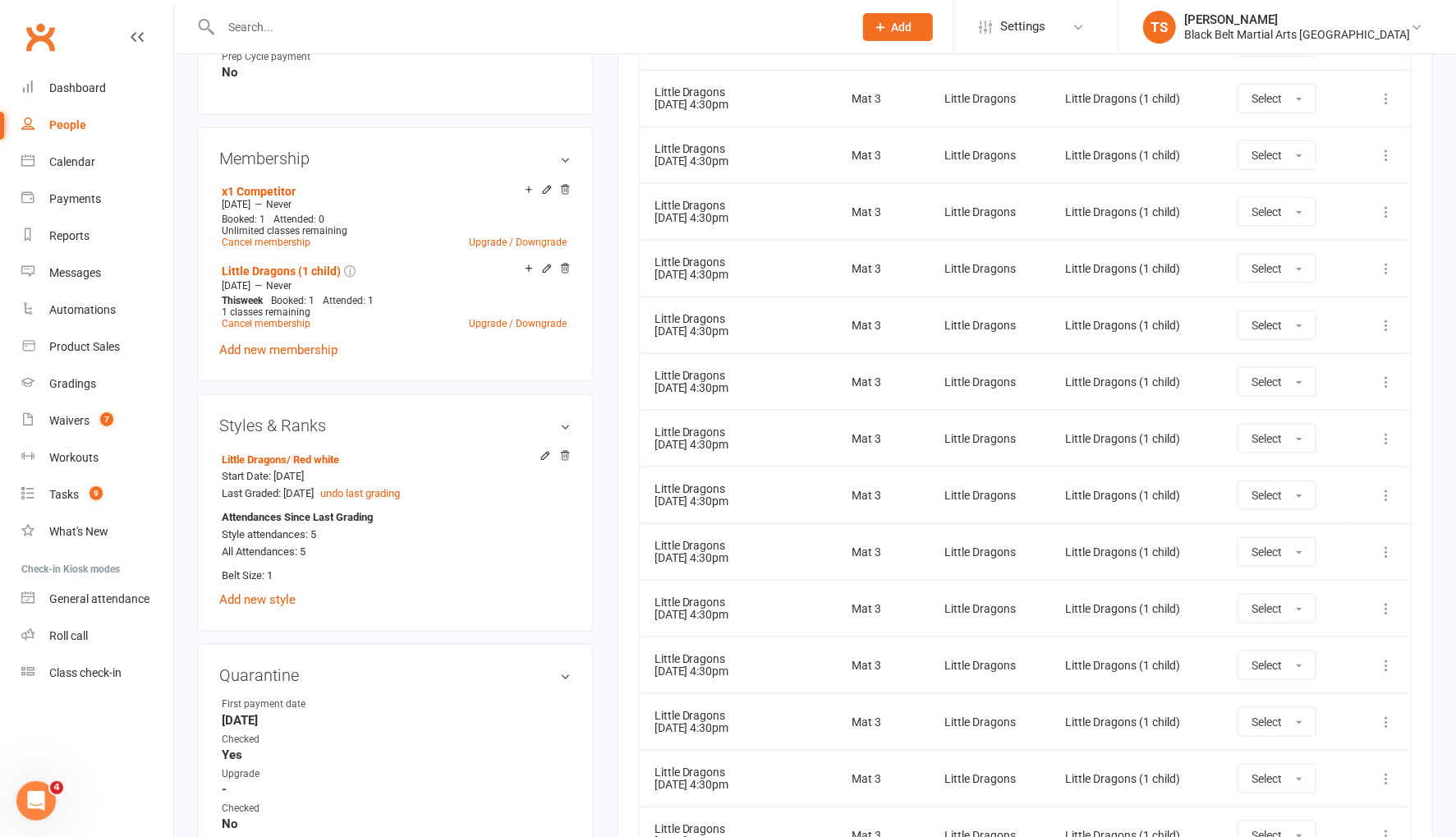
scroll to position [1027, 0]
click at [1383, 321] on icon at bounding box center [1386, 326] width 16 height 16
click at [1325, 420] on link "Remove booking" at bounding box center [1313, 423] width 163 height 33
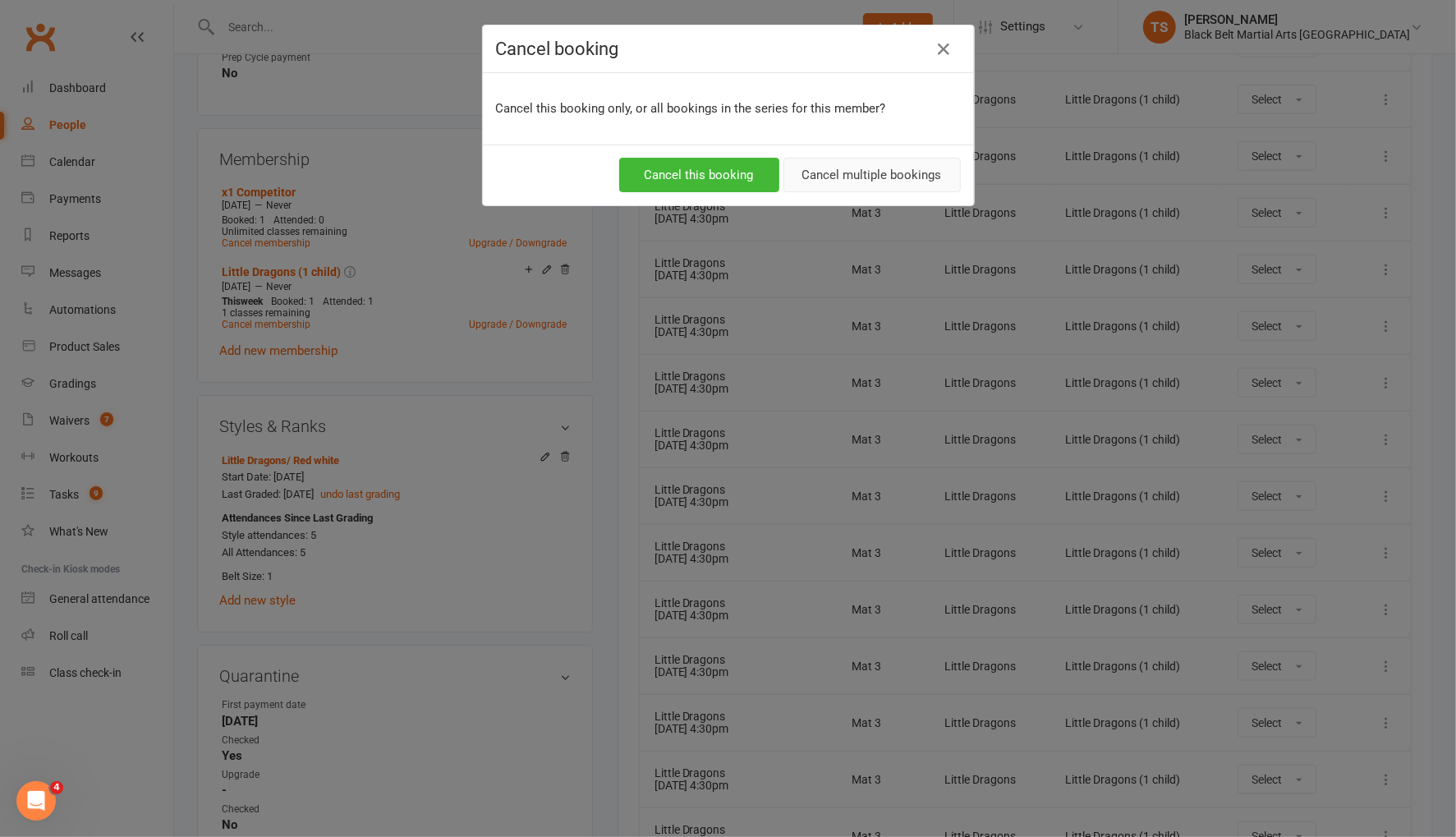
click at [861, 177] on button "Cancel multiple bookings" at bounding box center [872, 176] width 177 height 35
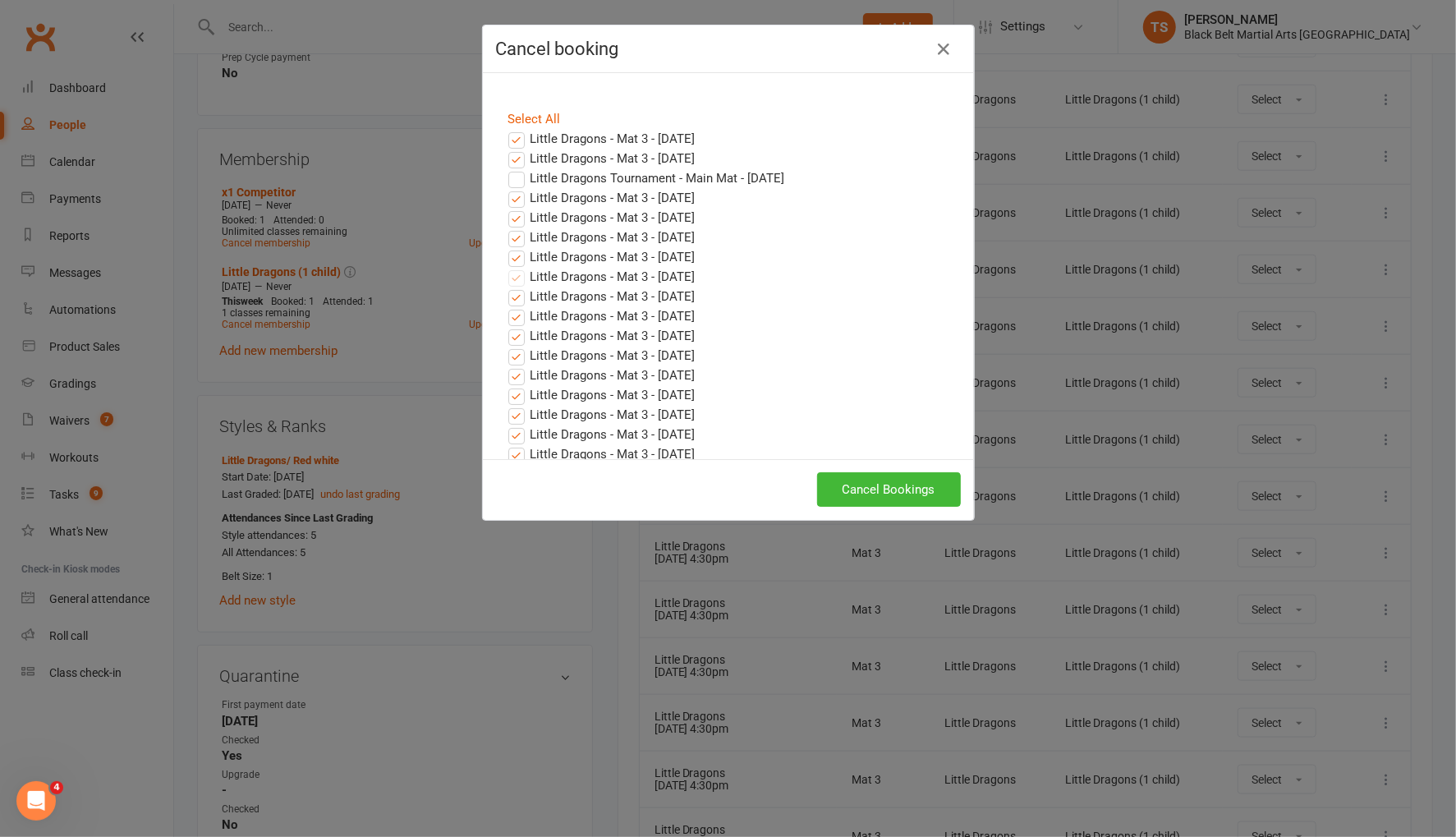
drag, startPoint x: 517, startPoint y: 138, endPoint x: 519, endPoint y: 163, distance: 25.1
click at [517, 139] on label "Little Dragons - Mat 3 - Aug 19, 2025" at bounding box center [602, 139] width 187 height 19
click at [506, 129] on input "Little Dragons - Mat 3 - Aug 19, 2025" at bounding box center [500, 129] width 11 height 0
click at [519, 166] on label "Little Dragons - Mat 3 - Aug 26, 2025" at bounding box center [602, 158] width 187 height 19
click at [506, 148] on input "Little Dragons - Mat 3 - Aug 26, 2025" at bounding box center [500, 148] width 11 height 0
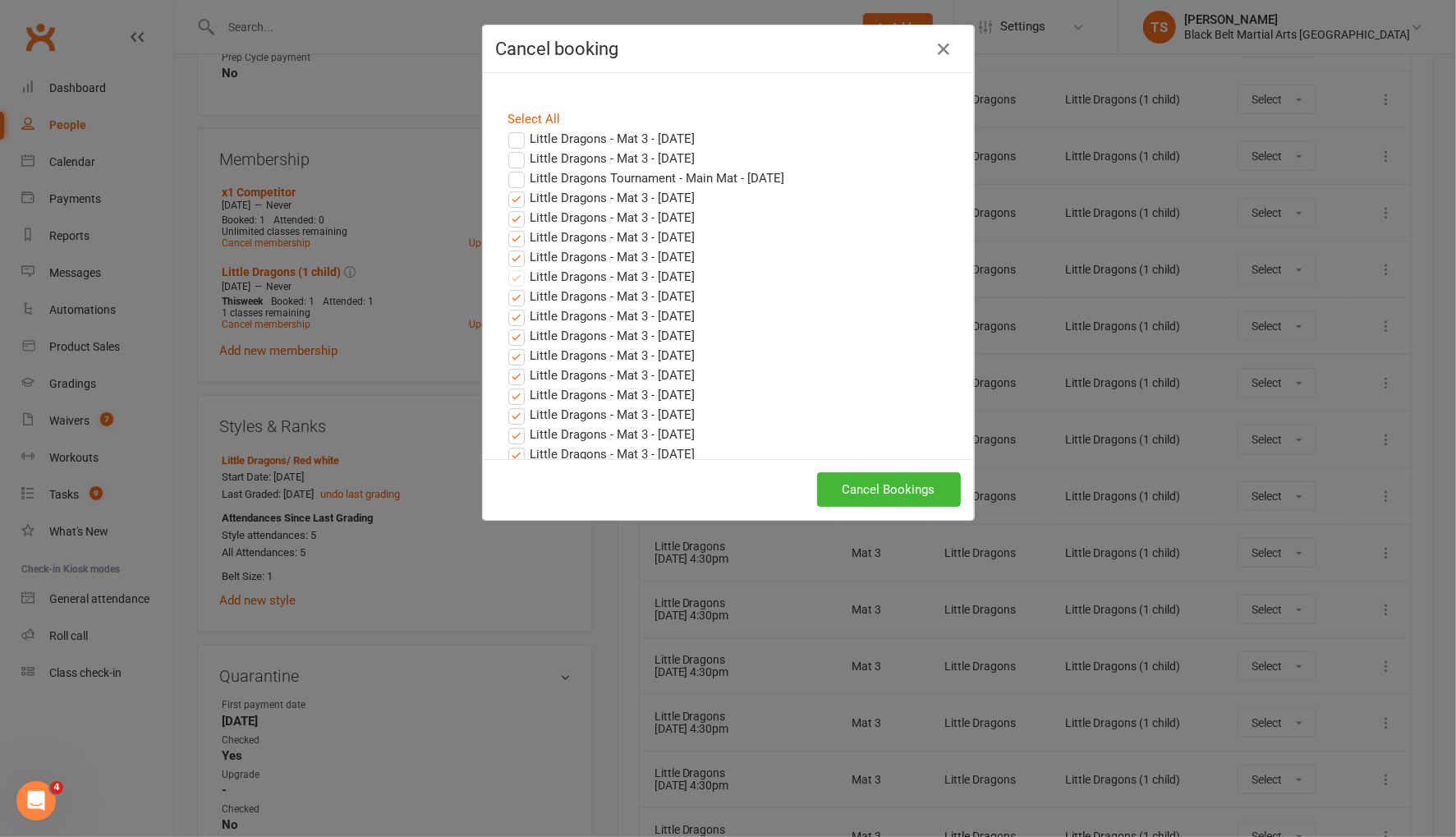
drag, startPoint x: 515, startPoint y: 201, endPoint x: 518, endPoint y: 217, distance: 16.3
click at [516, 201] on label "Little Dragons - Mat 3 - Sep 02, 2025" at bounding box center [602, 198] width 187 height 19
click at [506, 188] on input "Little Dragons - Mat 3 - Sep 02, 2025" at bounding box center [500, 188] width 11 height 0
click at [518, 221] on label "Little Dragons - Mat 3 - Sep 09, 2025" at bounding box center [602, 217] width 187 height 19
click at [506, 207] on input "Little Dragons - Mat 3 - Sep 09, 2025" at bounding box center [500, 207] width 11 height 0
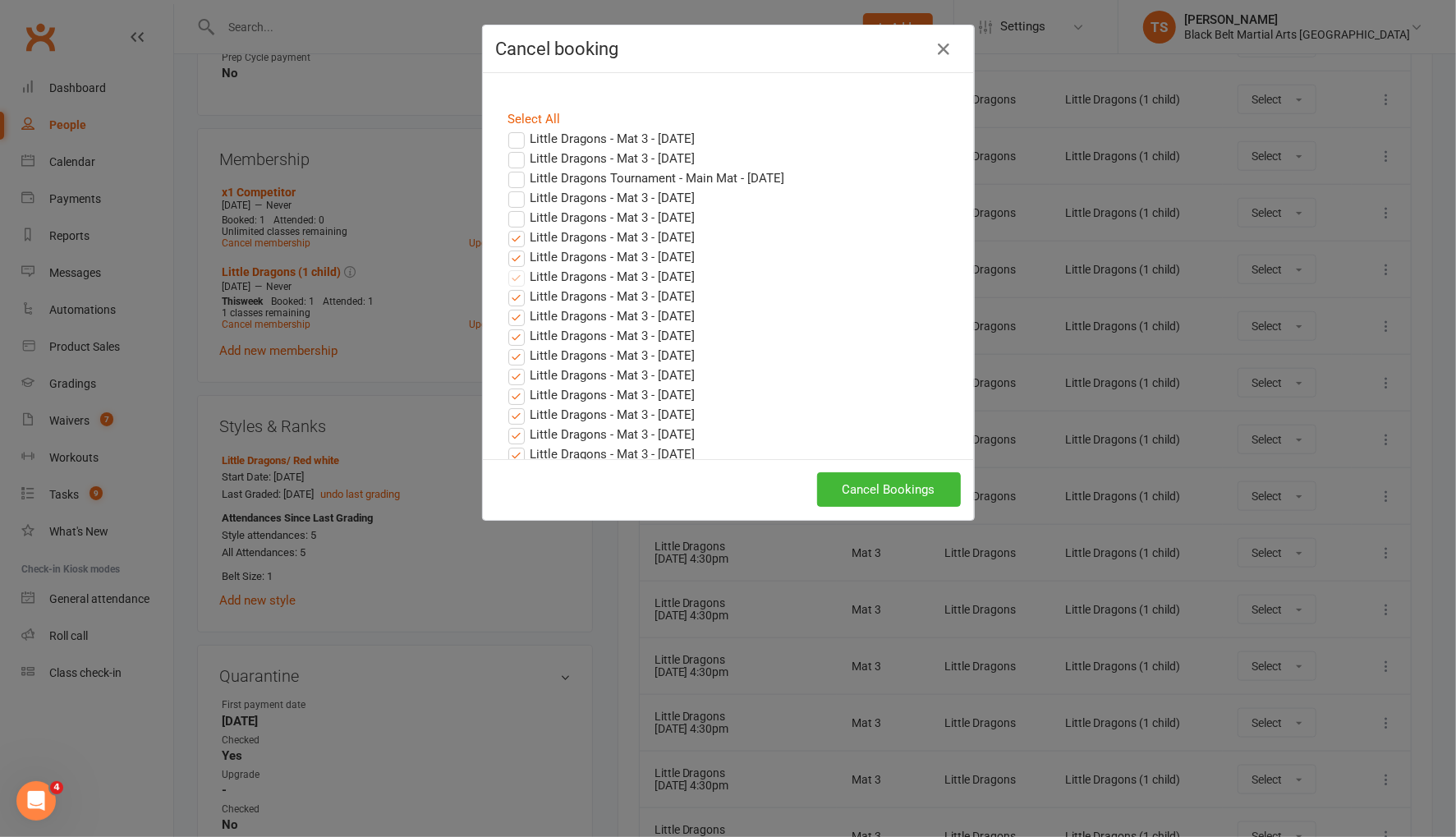
click at [517, 235] on label "Little Dragons - Mat 3 - Sep 16, 2025" at bounding box center [602, 237] width 187 height 19
click at [506, 228] on input "Little Dragons - Mat 3 - Sep 16, 2025" at bounding box center [500, 228] width 11 height 0
click at [518, 255] on label "Little Dragons - Mat 3 - Sep 23, 2025" at bounding box center [602, 256] width 187 height 19
click at [506, 247] on input "Little Dragons - Mat 3 - Sep 23, 2025" at bounding box center [500, 247] width 11 height 0
click at [521, 274] on label "Little Dragons - Mat 3 - Sep 30, 2025" at bounding box center [602, 277] width 187 height 19
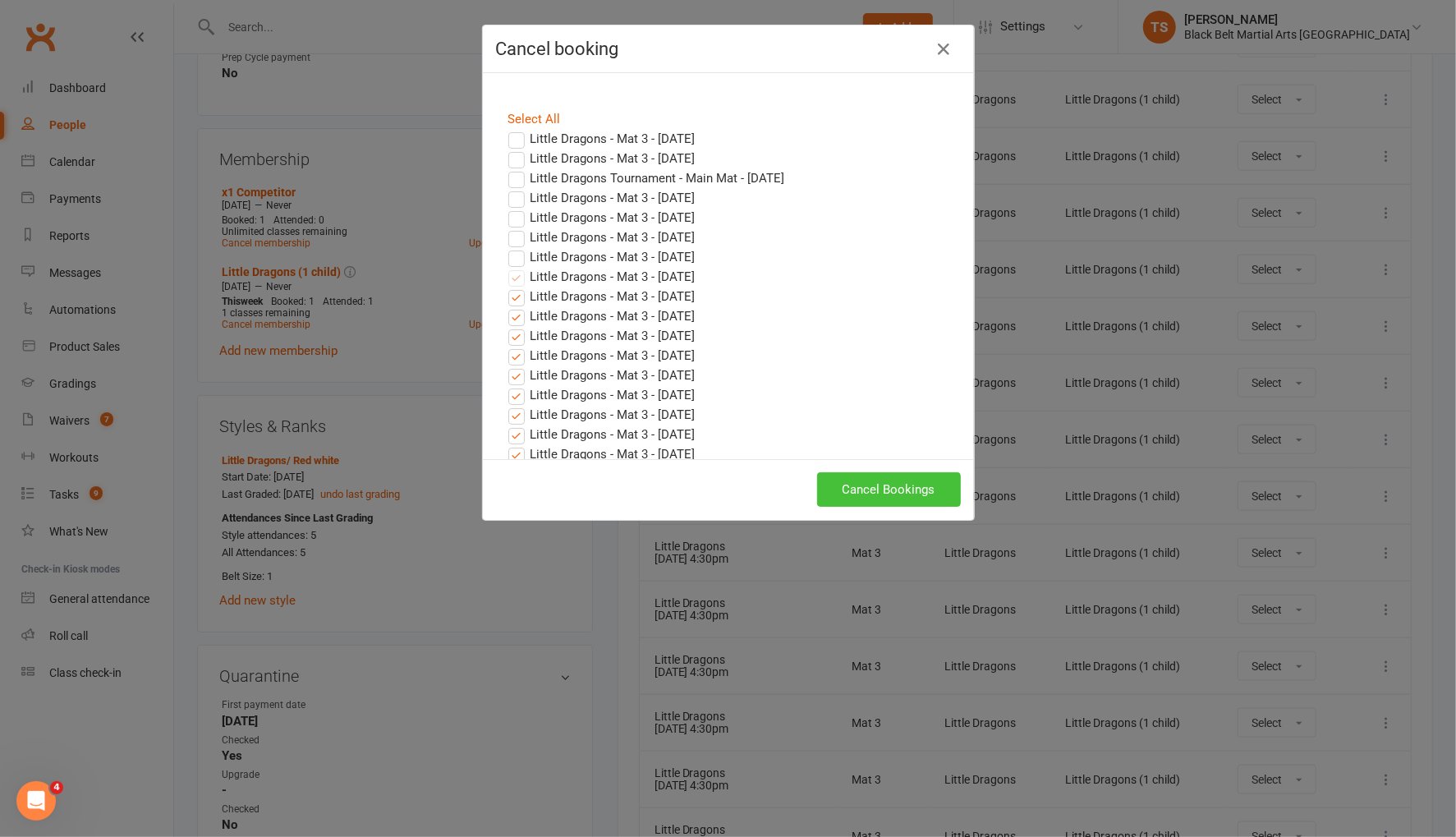
drag, startPoint x: 904, startPoint y: 495, endPoint x: 1007, endPoint y: 490, distance: 103.1
click at [905, 495] on button "Cancel Bookings" at bounding box center [888, 490] width 144 height 35
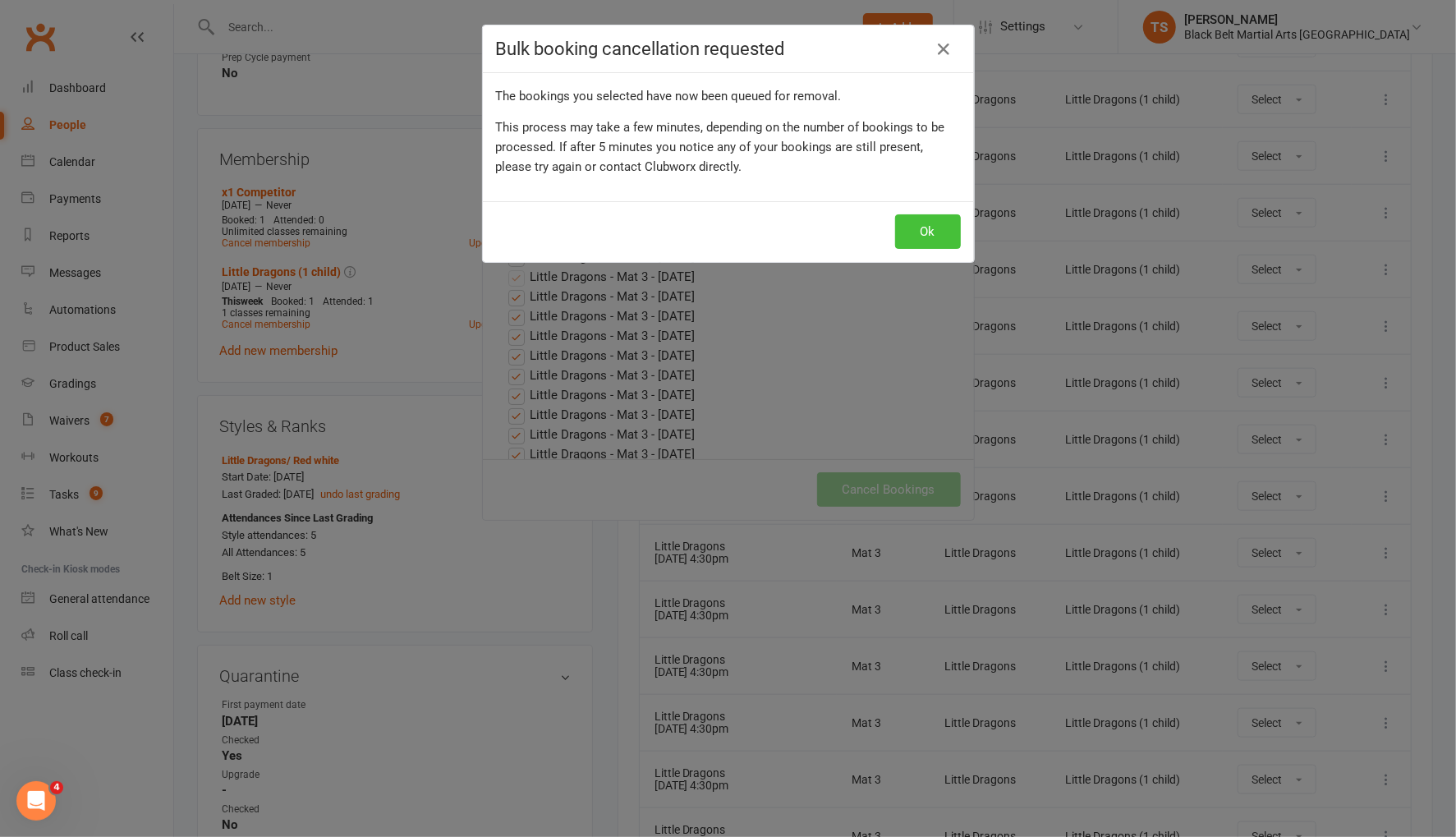
drag, startPoint x: 922, startPoint y: 235, endPoint x: 962, endPoint y: 259, distance: 46.6
click at [922, 235] on button "Ok" at bounding box center [928, 231] width 66 height 35
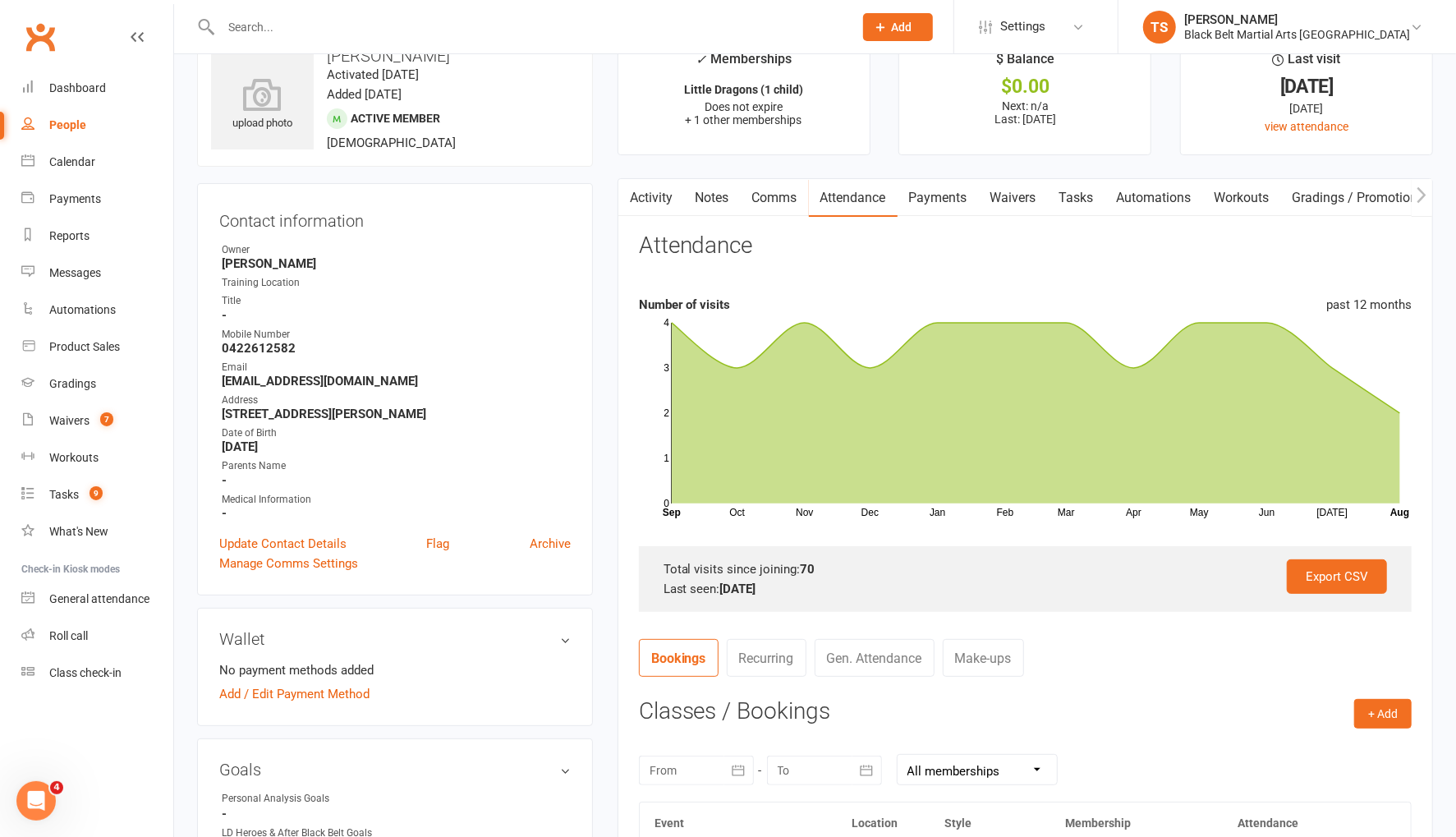
scroll to position [0, 0]
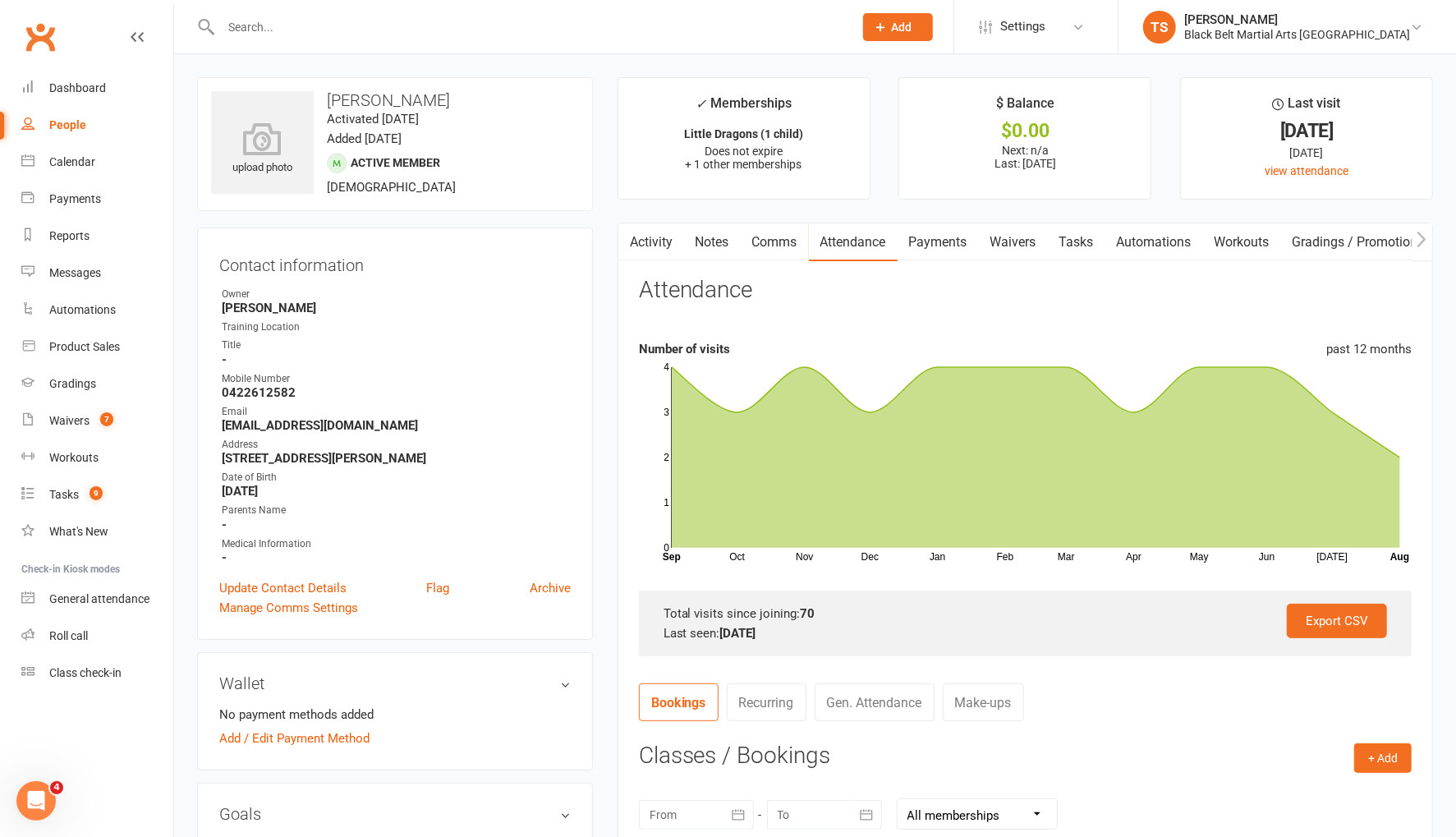
click at [322, 32] on input "text" at bounding box center [528, 27] width 626 height 23
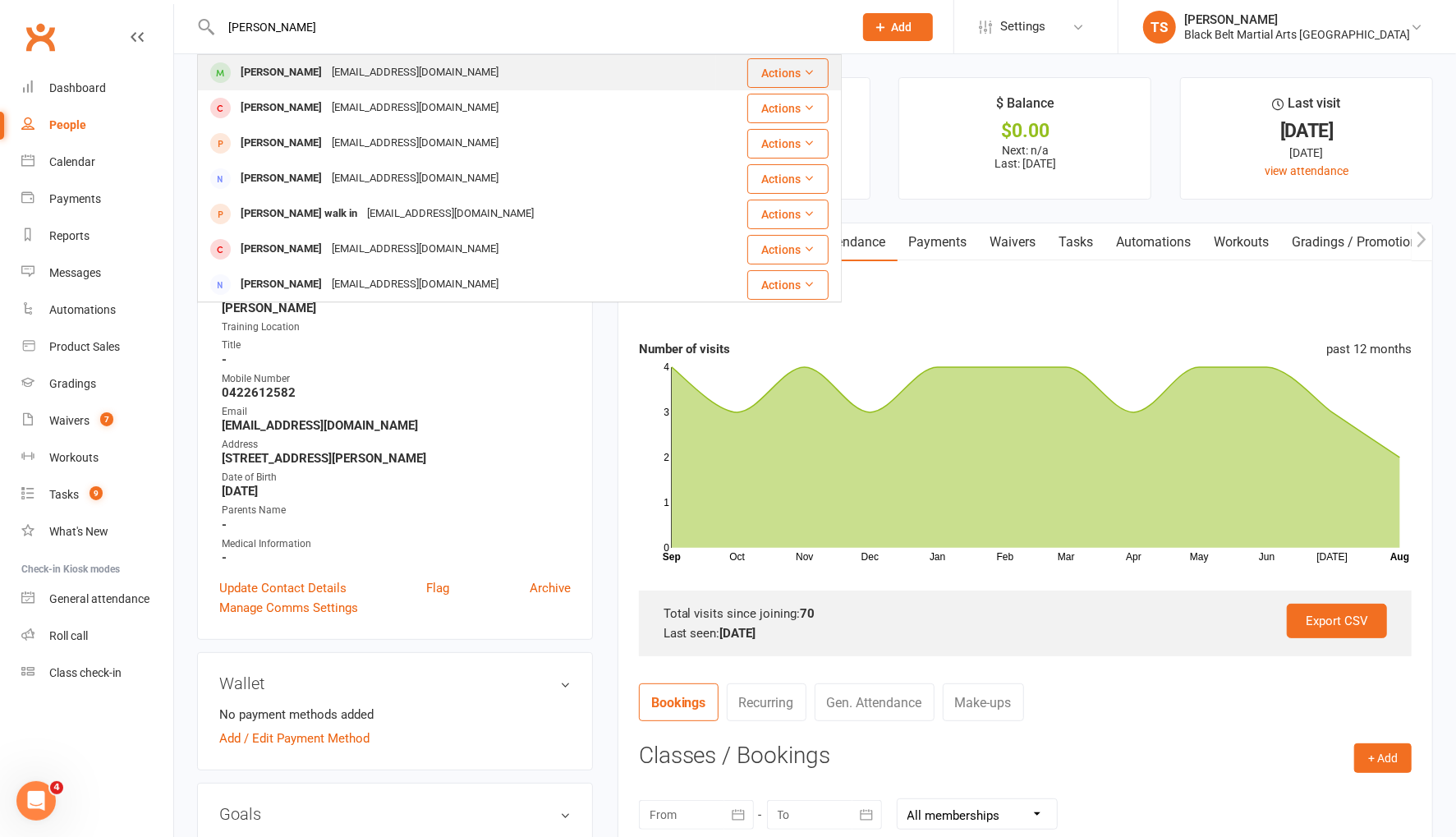
type input "george powe"
click at [270, 76] on div "George Powell" at bounding box center [281, 72] width 92 height 24
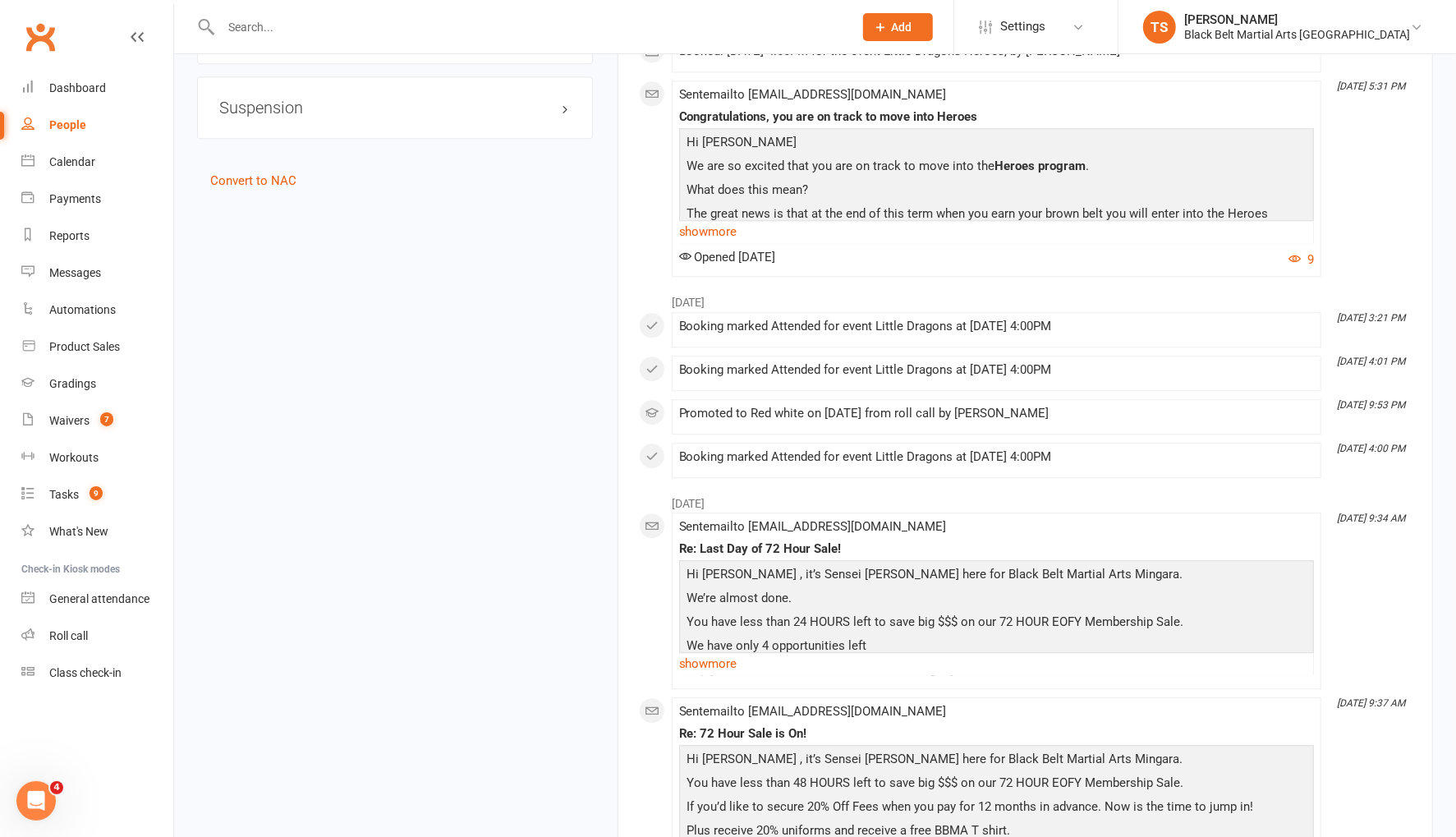
scroll to position [2824, 0]
click at [720, 218] on link "show more" at bounding box center [996, 230] width 634 height 23
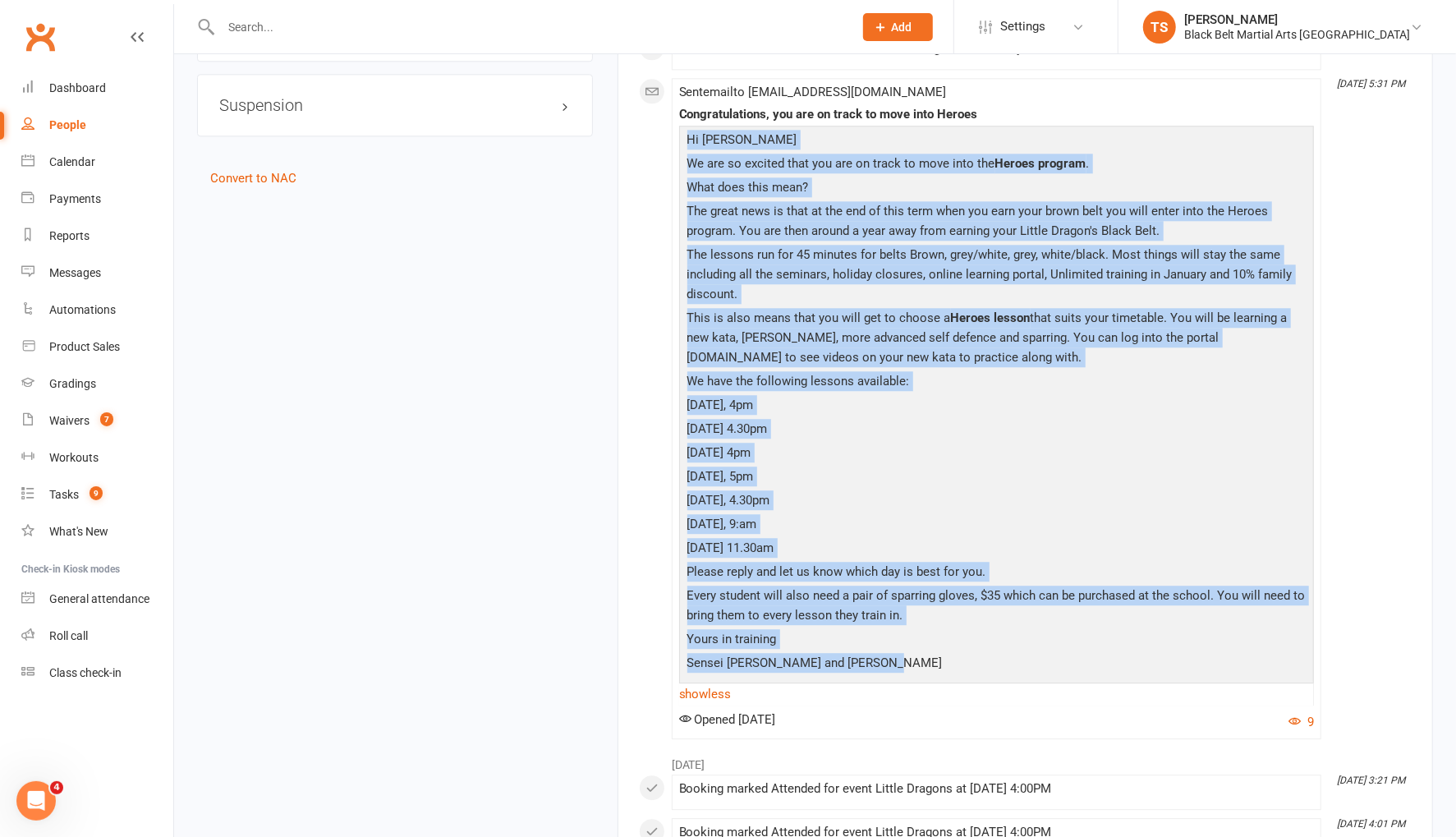
drag, startPoint x: 886, startPoint y: 622, endPoint x: 690, endPoint y: 100, distance: 557.6
click at [690, 130] on div "Hi George We are so excited that you are on track to move into the Heroes progr…" at bounding box center [997, 403] width 627 height 547
copy div "Hi George We are so excited that you are on track to move into the Heroes progr…"
click at [86, 274] on div "Messages" at bounding box center [75, 273] width 52 height 14
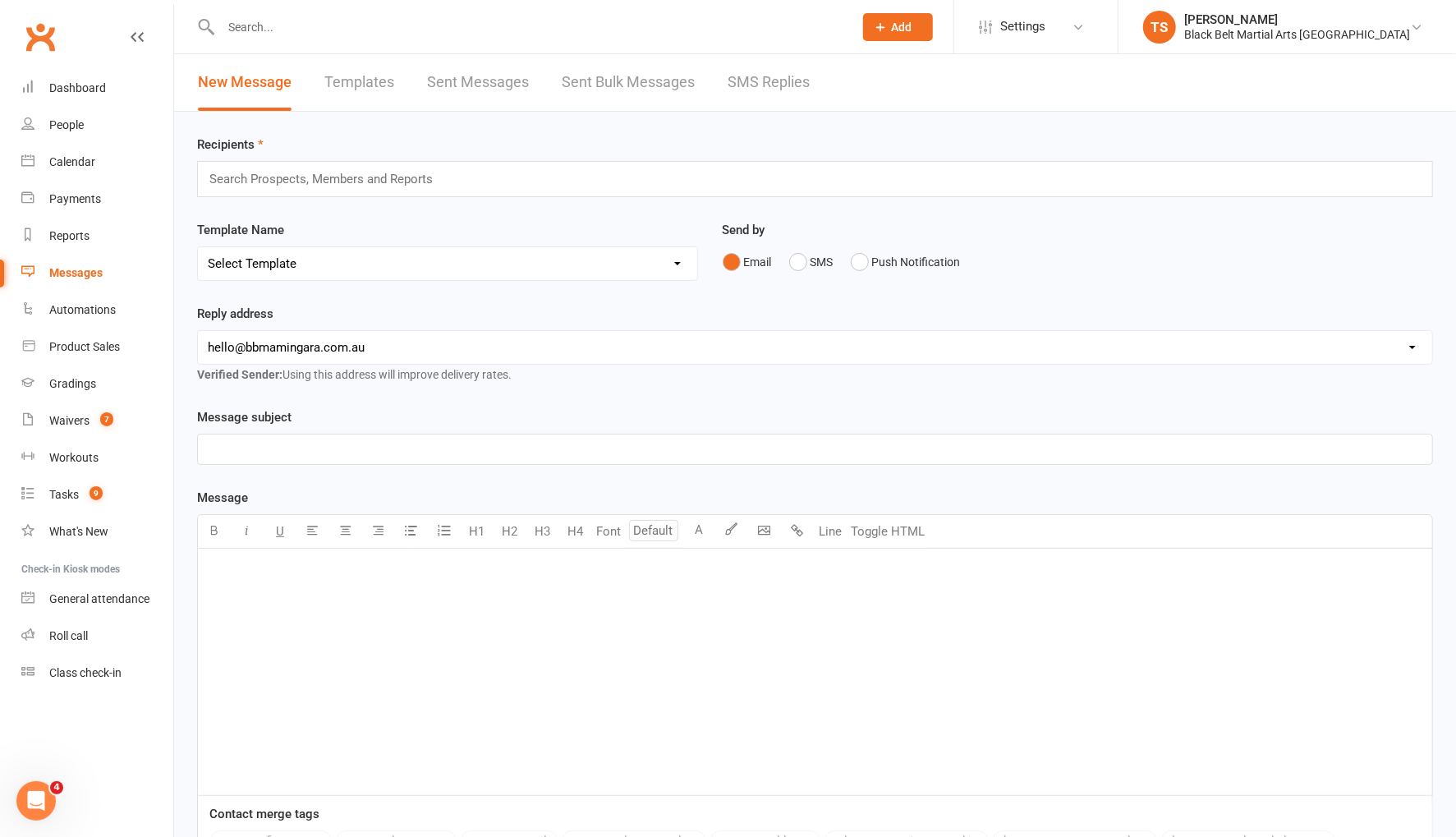
drag, startPoint x: 500, startPoint y: 179, endPoint x: 742, endPoint y: 106, distance: 252.8
click at [500, 179] on div "Search Prospects, Members and Reports" at bounding box center [815, 178] width 1236 height 36
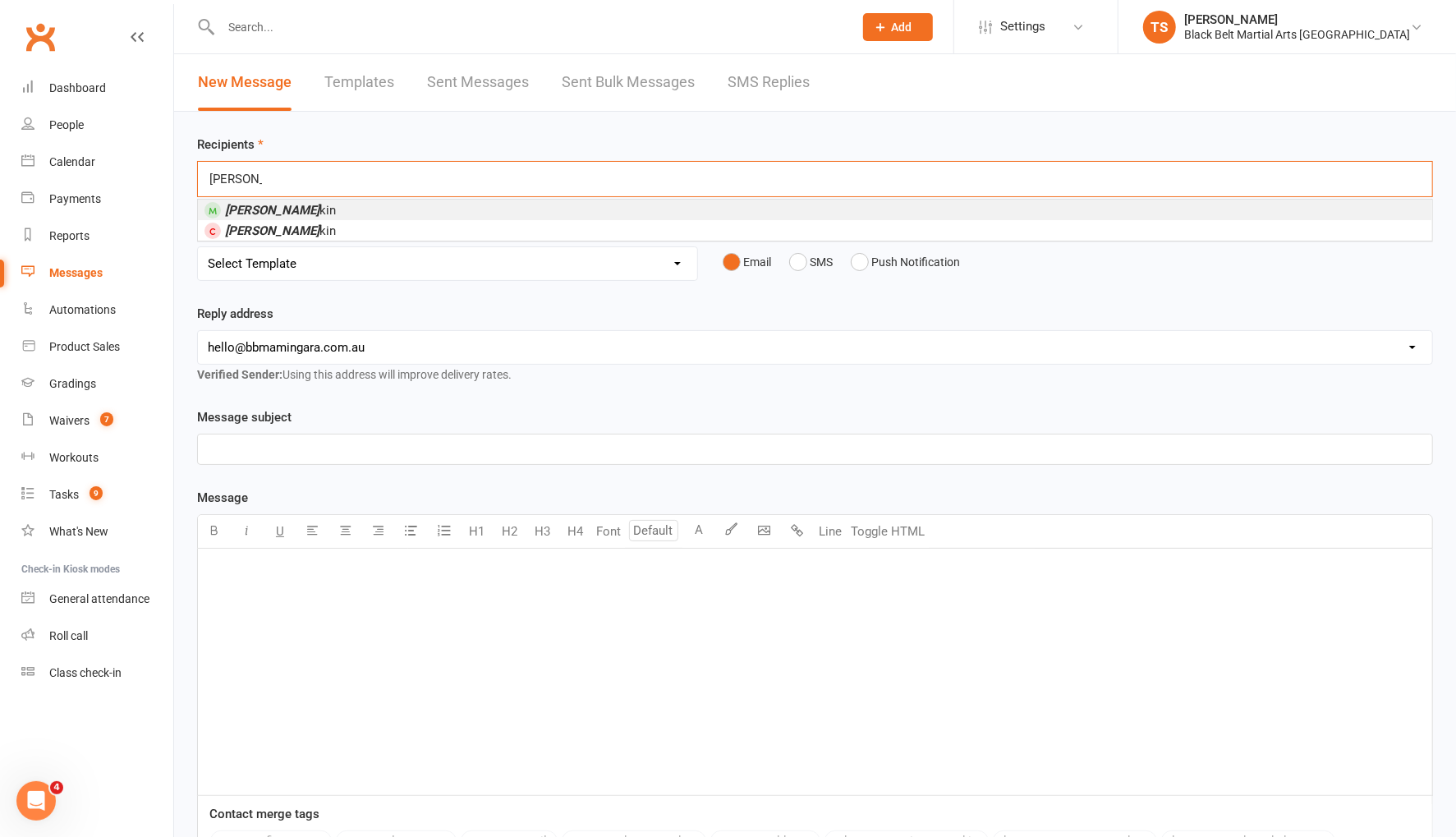
type input "asher ho"
click at [284, 213] on span "Asher Ho kin" at bounding box center [280, 209] width 111 height 14
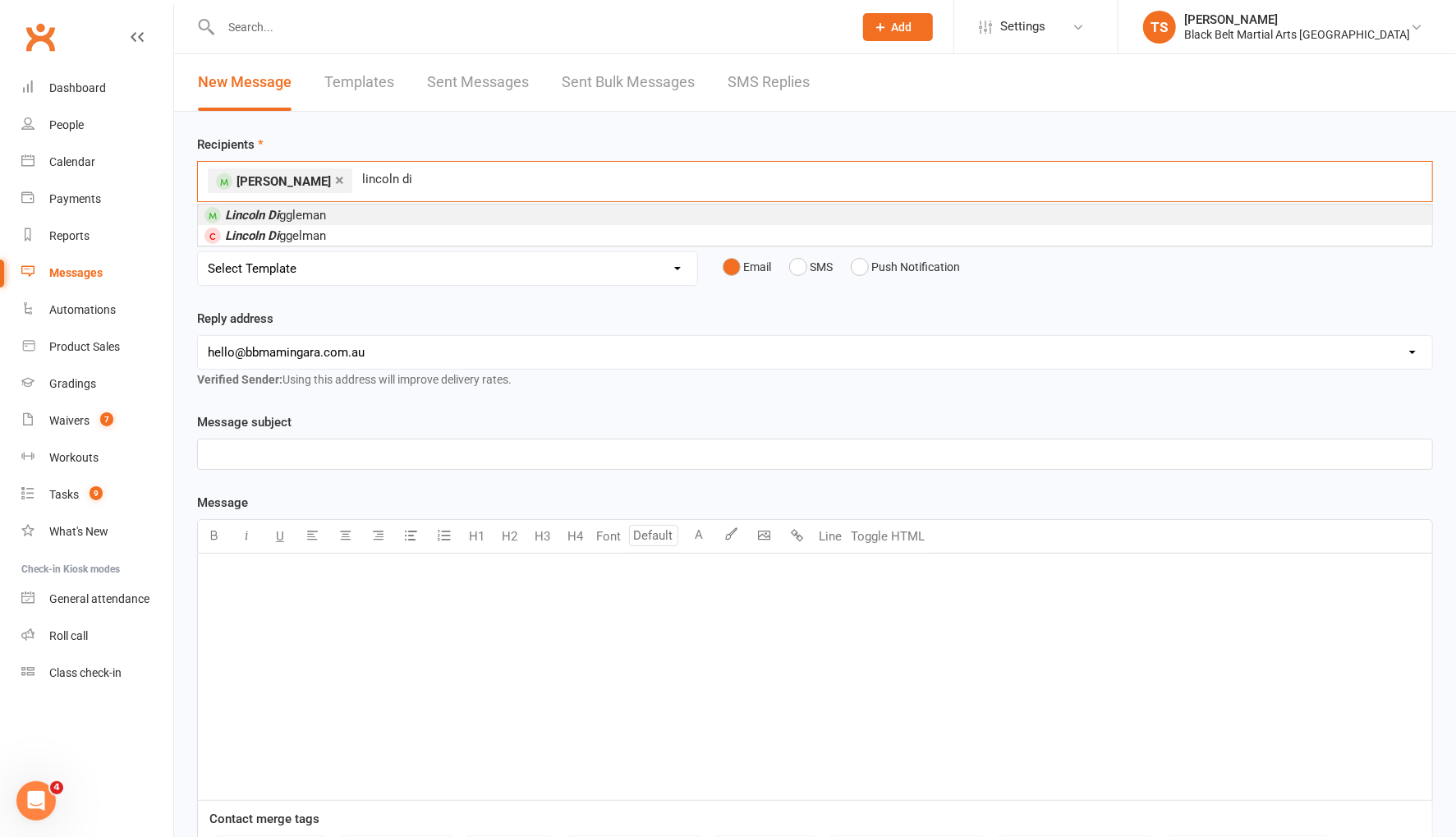
type input "lincoln di"
click at [277, 219] on em "Lincoln Di" at bounding box center [252, 214] width 54 height 14
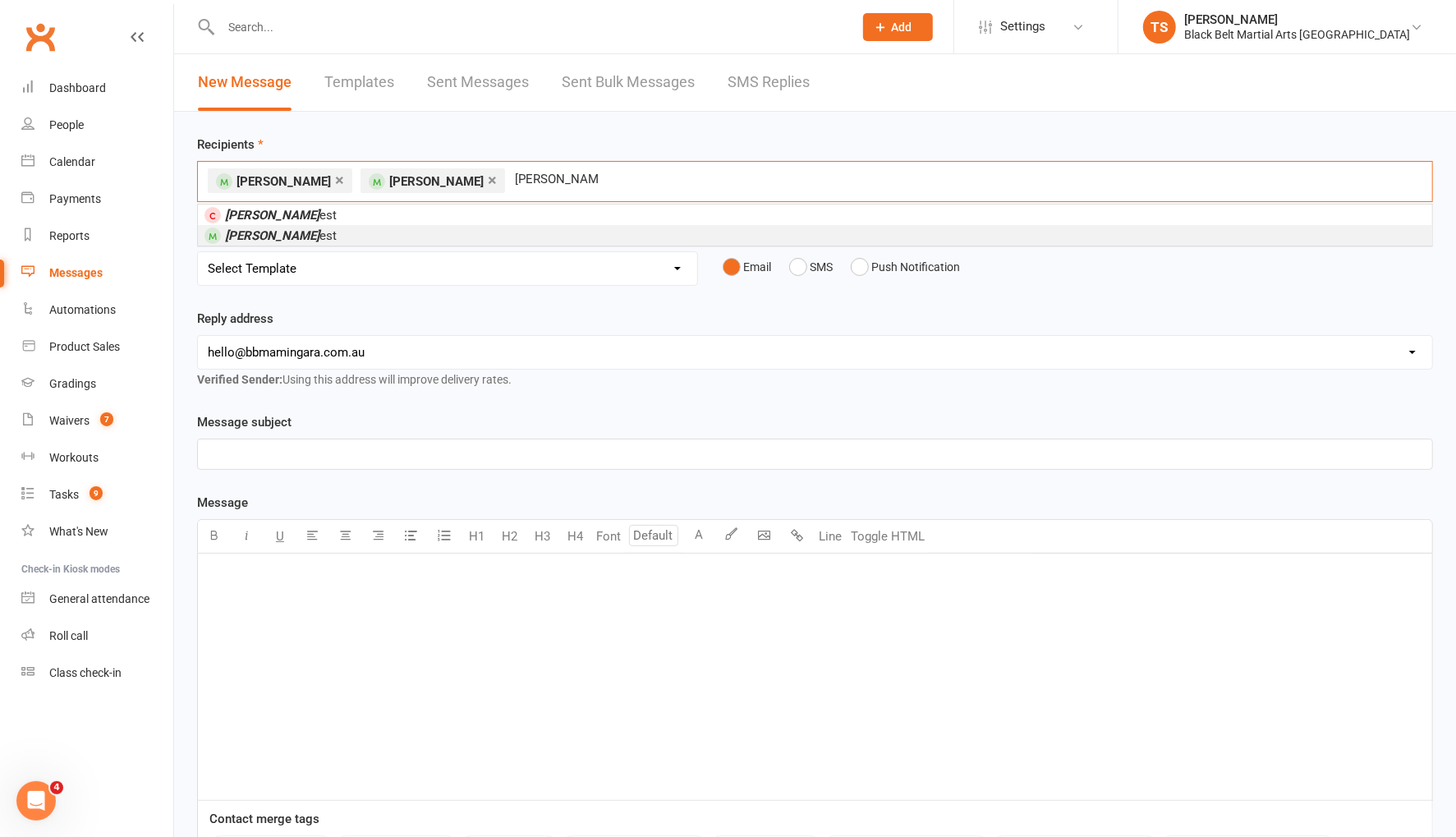
type input "theodore warn"
click at [269, 229] on em "Theodore Warn" at bounding box center [272, 235] width 94 height 14
type input "harlan jones"
click at [268, 221] on li "Harlan Jones" at bounding box center [815, 214] width 1234 height 20
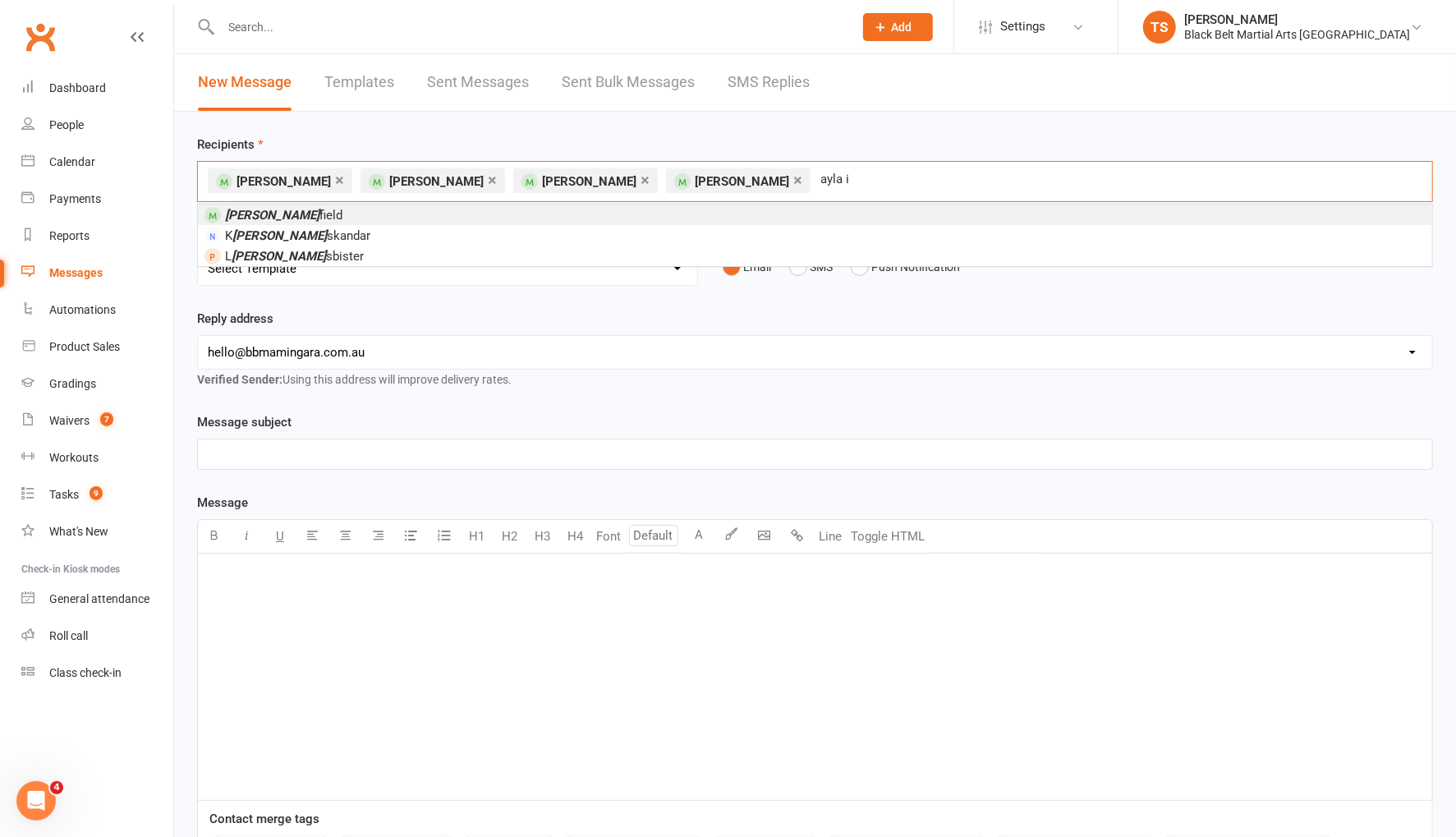
type input "ayla i"
click at [288, 219] on li "Ayla I field" at bounding box center [815, 214] width 1234 height 20
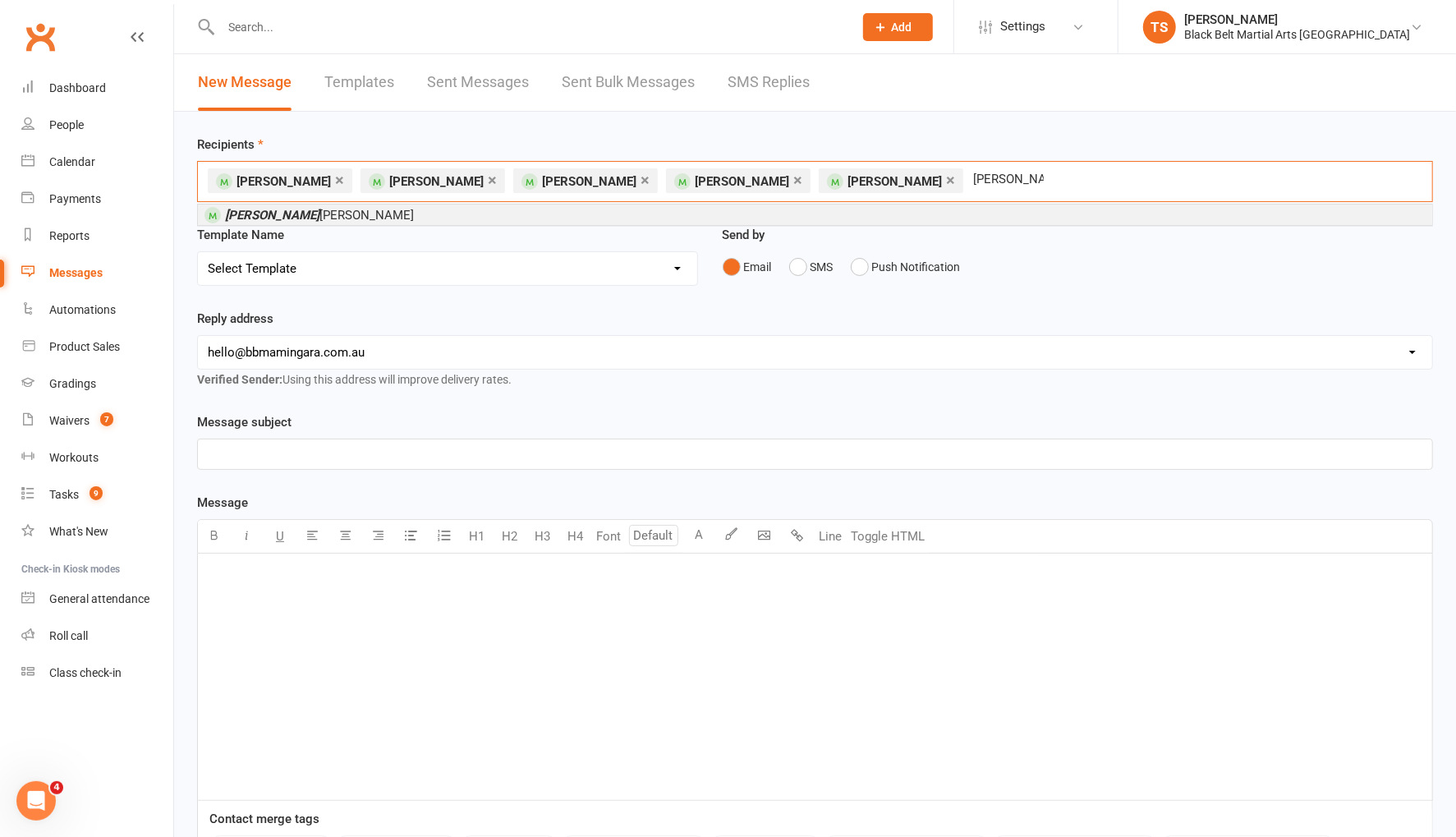
type input "claudia burn"
click at [276, 211] on em "Claudia Burn" at bounding box center [272, 214] width 94 height 14
type input "isabel tay"
click at [283, 210] on span "Isabel Tay lor" at bounding box center [279, 214] width 109 height 14
type input "stella tay"
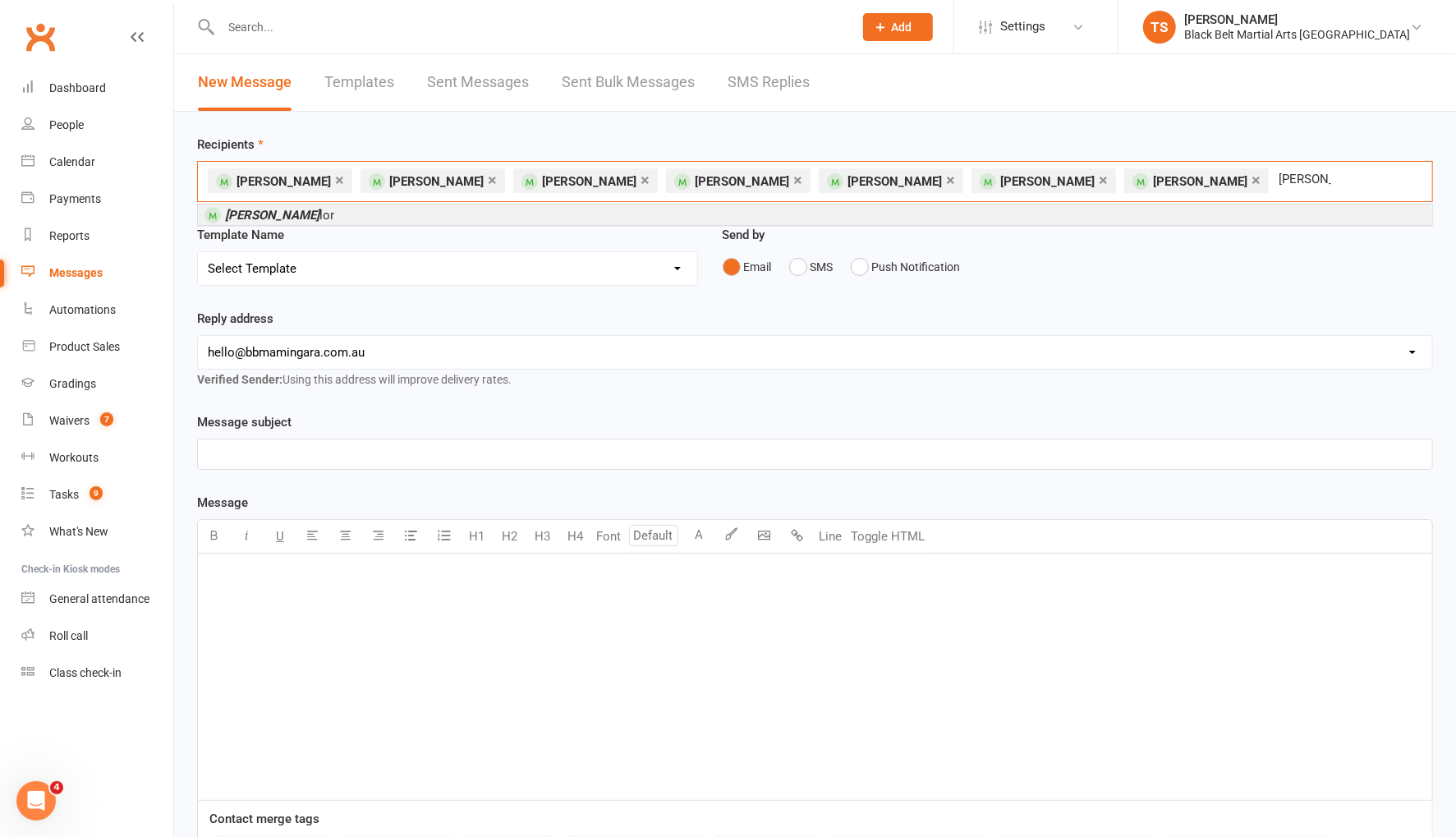
drag, startPoint x: 352, startPoint y: 218, endPoint x: 385, endPoint y: 172, distance: 56.6
click at [352, 218] on li "Stella Tay lor" at bounding box center [815, 214] width 1234 height 20
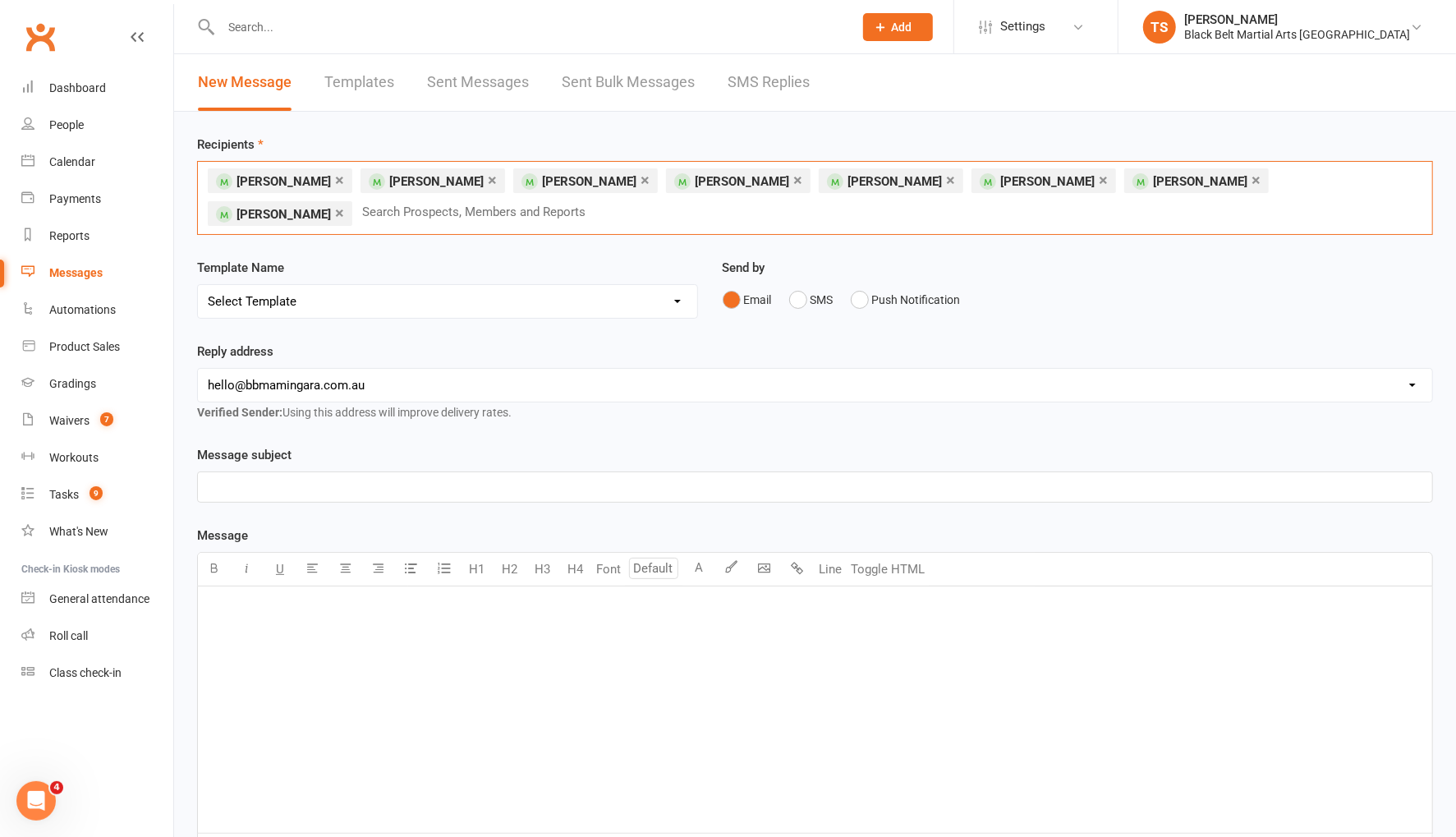
click at [1126, 205] on div "× Asher Hokin × Lincoln Diggleman × Theodore Warnest × Harlan Jones × Ayla Ifie…" at bounding box center [815, 198] width 1236 height 74
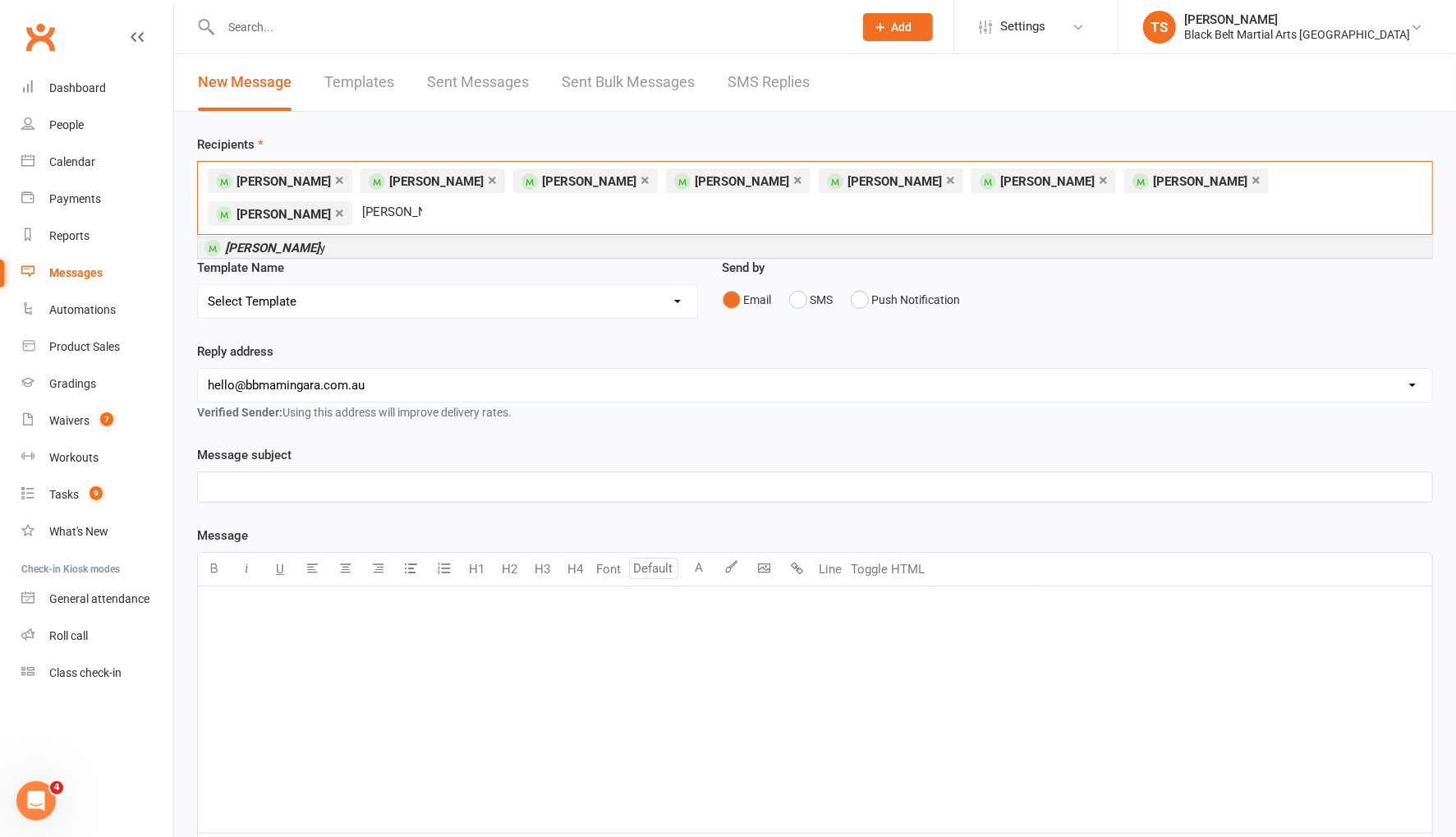
type input "dylan brad"
click at [260, 241] on em "Dylan Brad" at bounding box center [272, 248] width 94 height 14
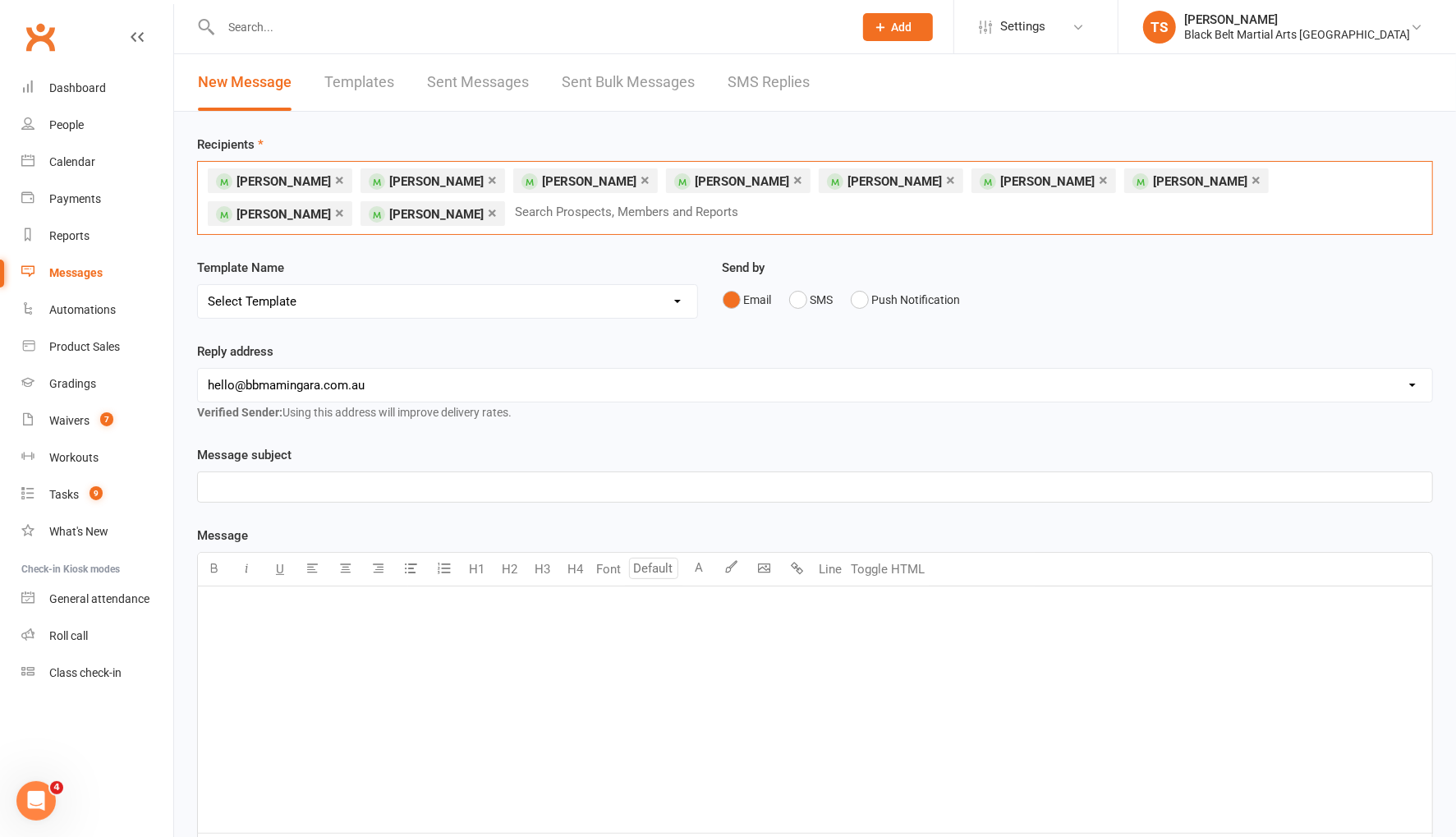
click at [519, 204] on input "text" at bounding box center [634, 212] width 241 height 21
type input "r"
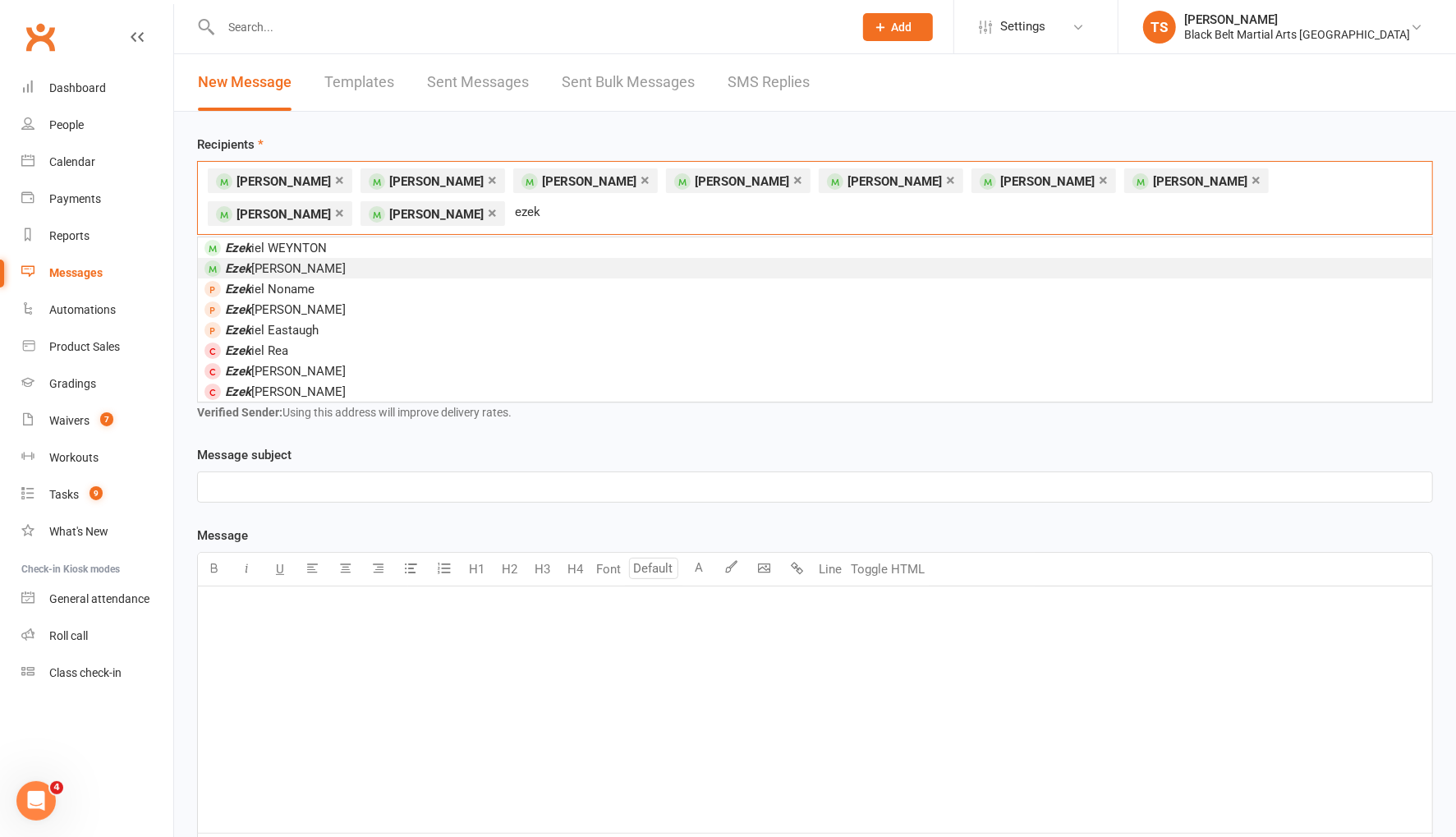
type input "ezek"
click at [330, 266] on li "Ezek iel Newman" at bounding box center [815, 267] width 1234 height 20
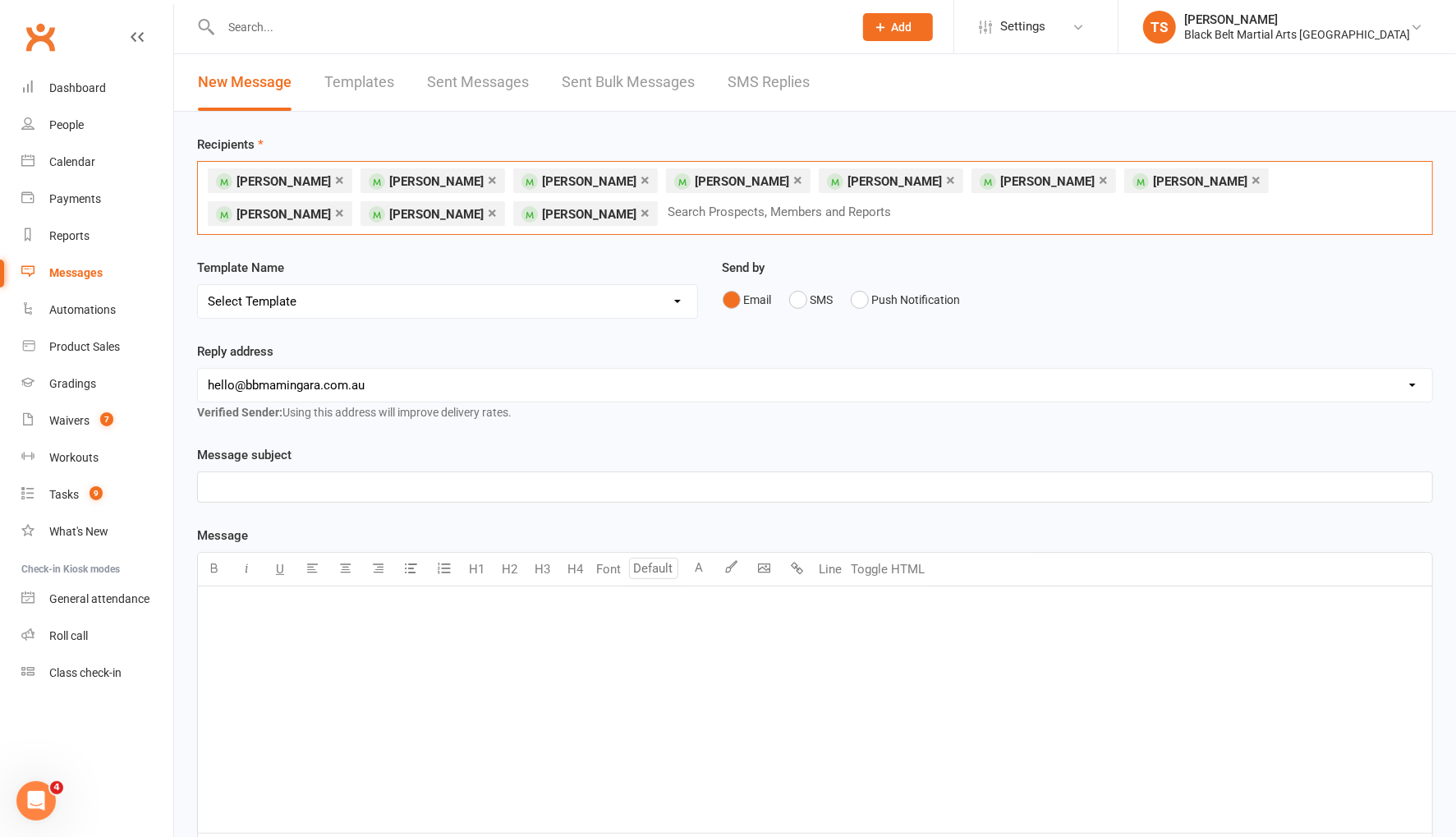
click at [678, 302] on select "Select Template [SMS] 14 Day Absentee AFU Lil Dragons [SMS] 14 day Absentee AFU…" at bounding box center [447, 302] width 499 height 33
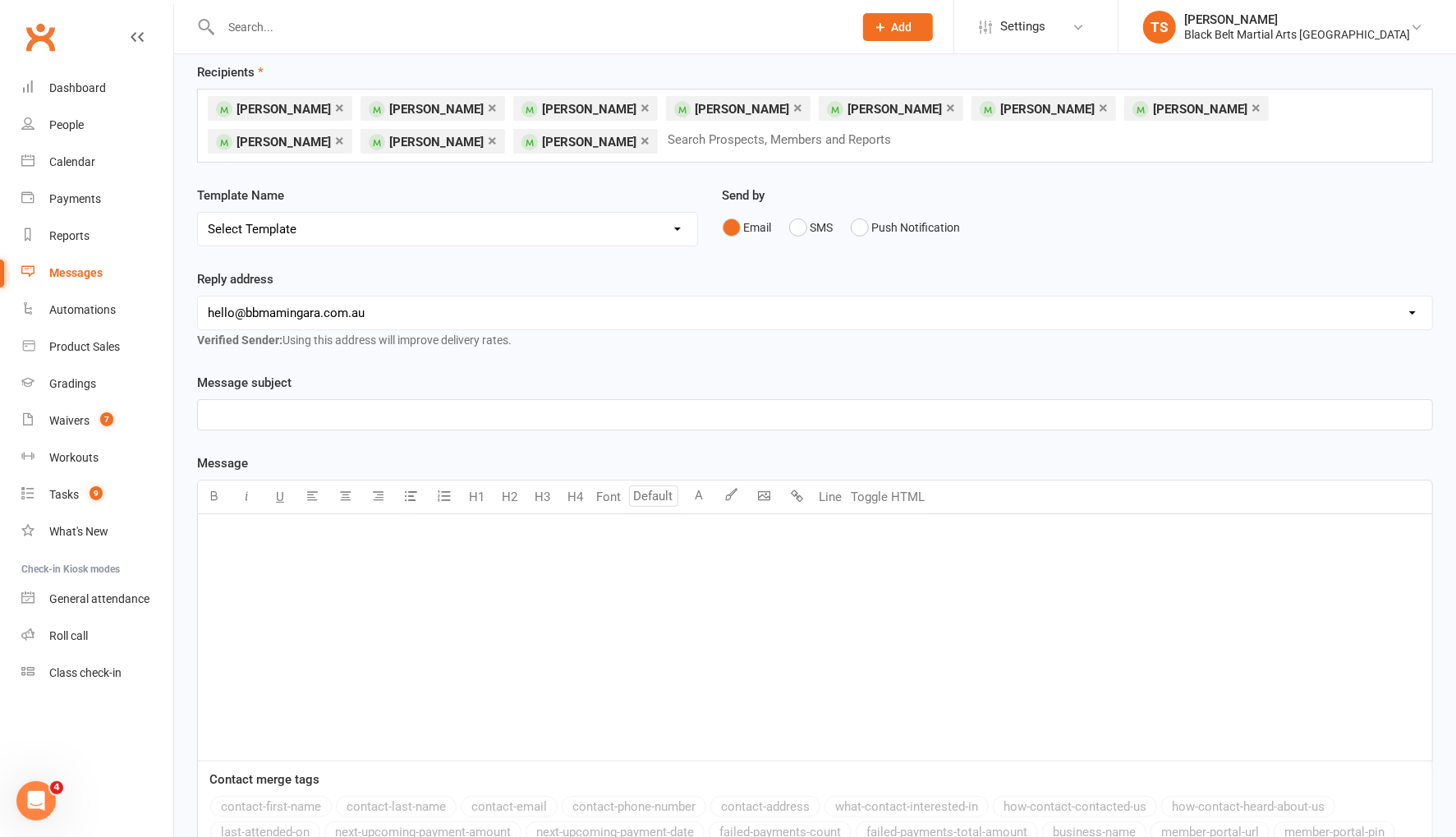
scroll to position [74, 0]
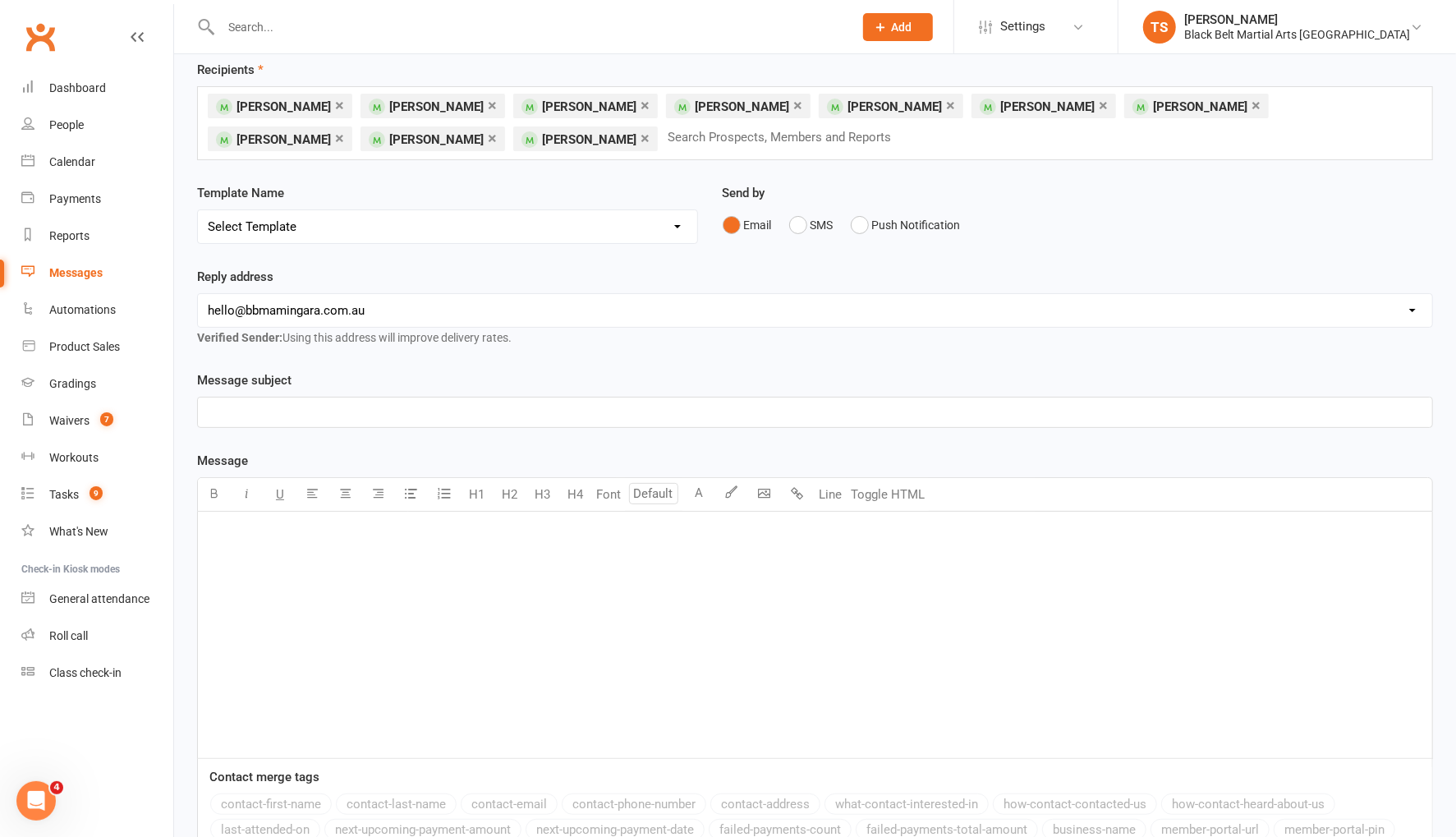
click at [280, 533] on p "﻿" at bounding box center [815, 532] width 1215 height 19
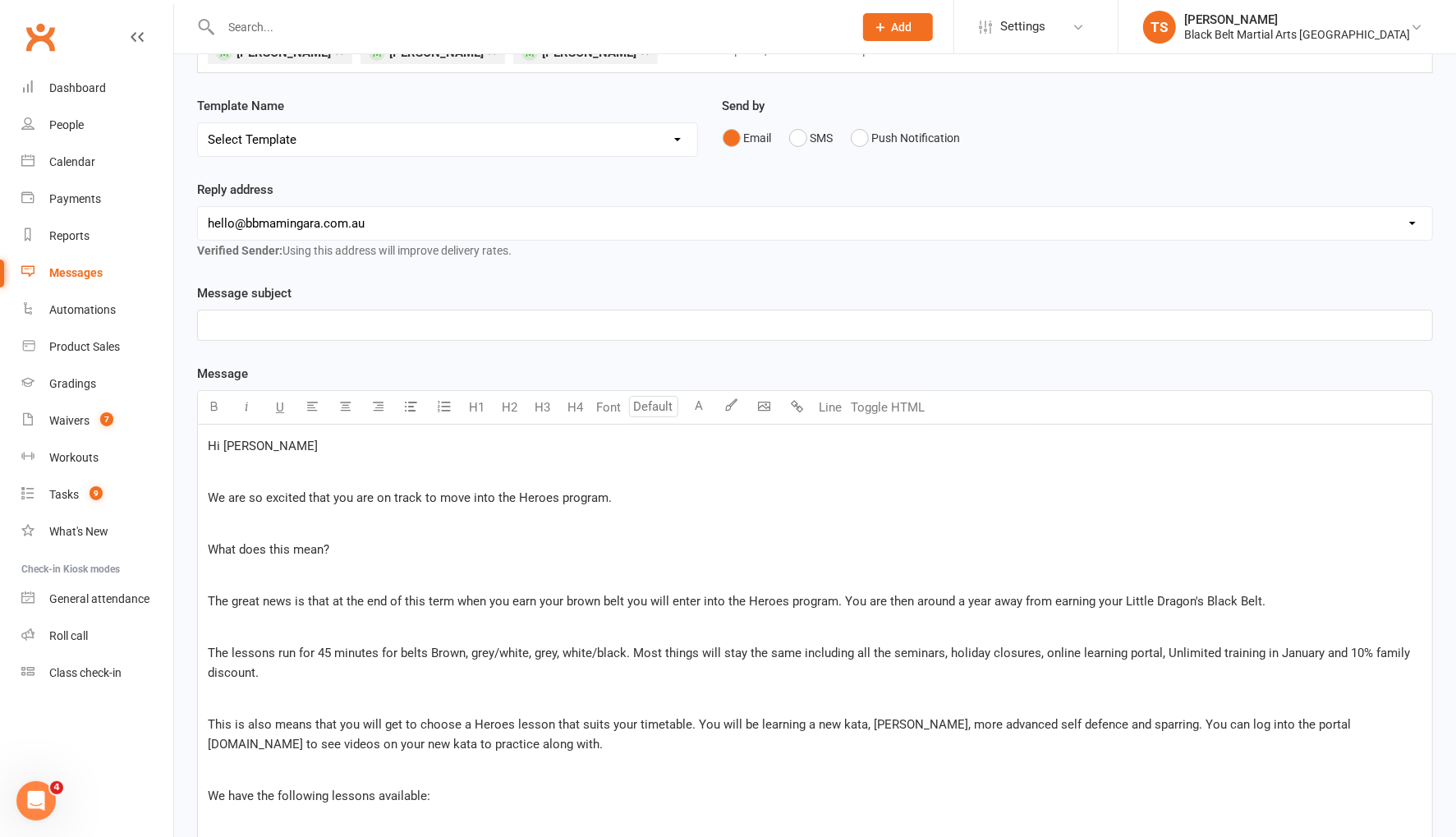
scroll to position [156, 0]
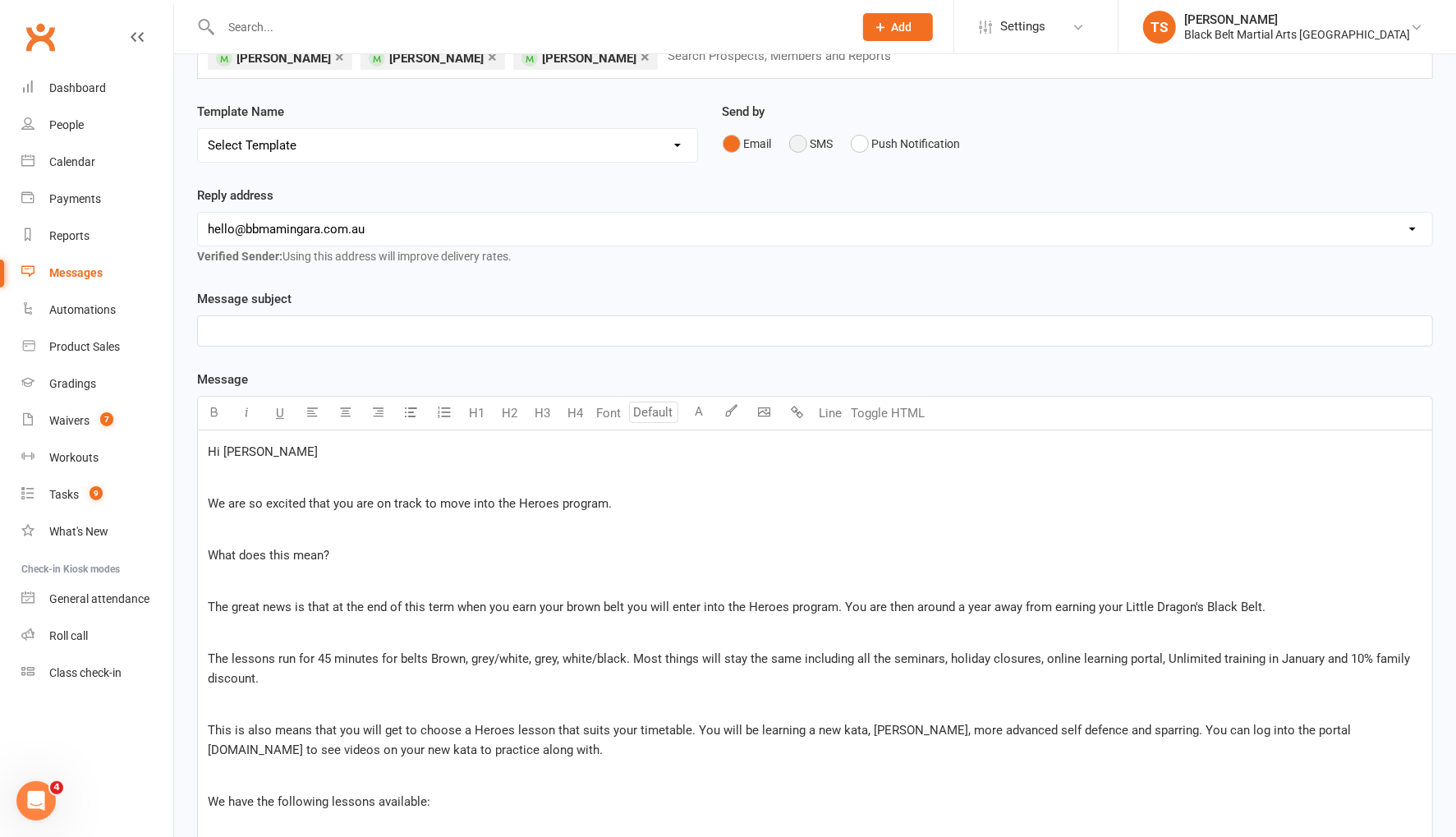
drag, startPoint x: 805, startPoint y: 144, endPoint x: 864, endPoint y: 247, distance: 118.7
click at [805, 144] on button "SMS" at bounding box center [811, 144] width 44 height 31
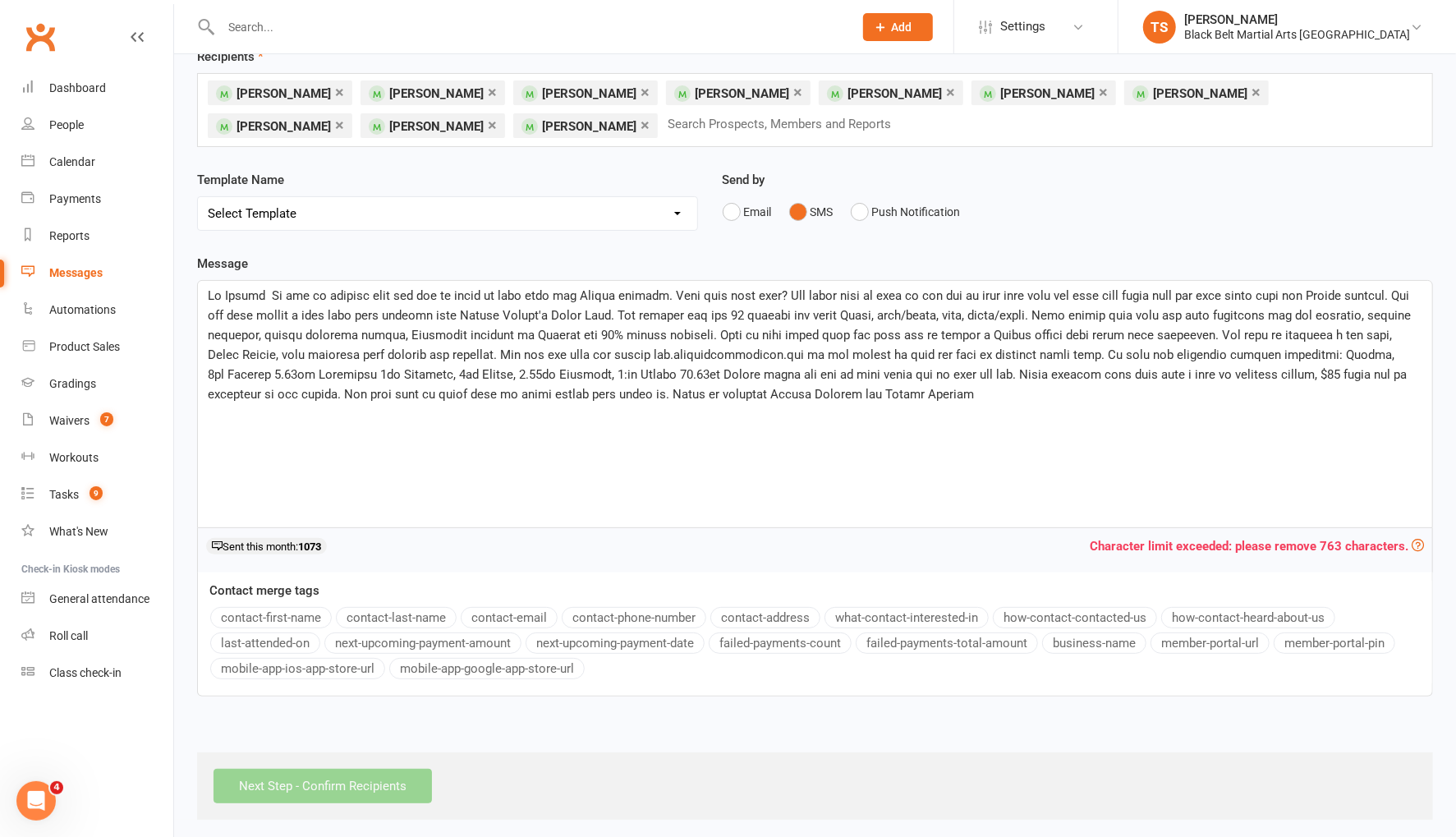
click at [263, 295] on span at bounding box center [810, 345] width 1206 height 114
drag, startPoint x: 282, startPoint y: 614, endPoint x: 246, endPoint y: 529, distance: 92.3
click at [282, 613] on button "contact-first-name" at bounding box center [271, 618] width 121 height 21
click at [361, 294] on span at bounding box center [811, 346] width 1207 height 114
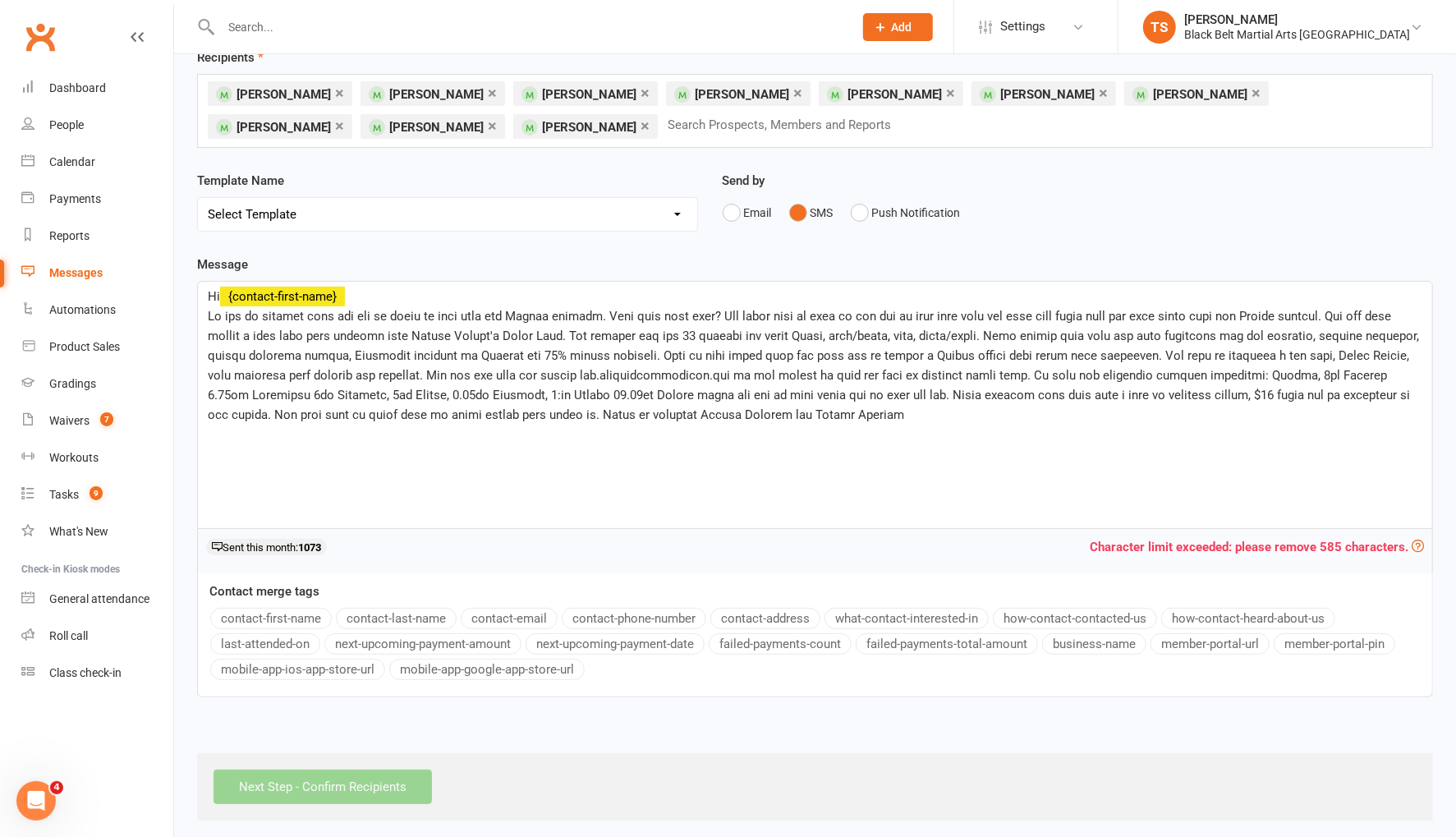
scroll to position [88, 0]
drag, startPoint x: 303, startPoint y: 313, endPoint x: 282, endPoint y: 314, distance: 21.0
click at [279, 316] on span at bounding box center [815, 364] width 1216 height 114
click at [532, 312] on span at bounding box center [808, 364] width 1202 height 114
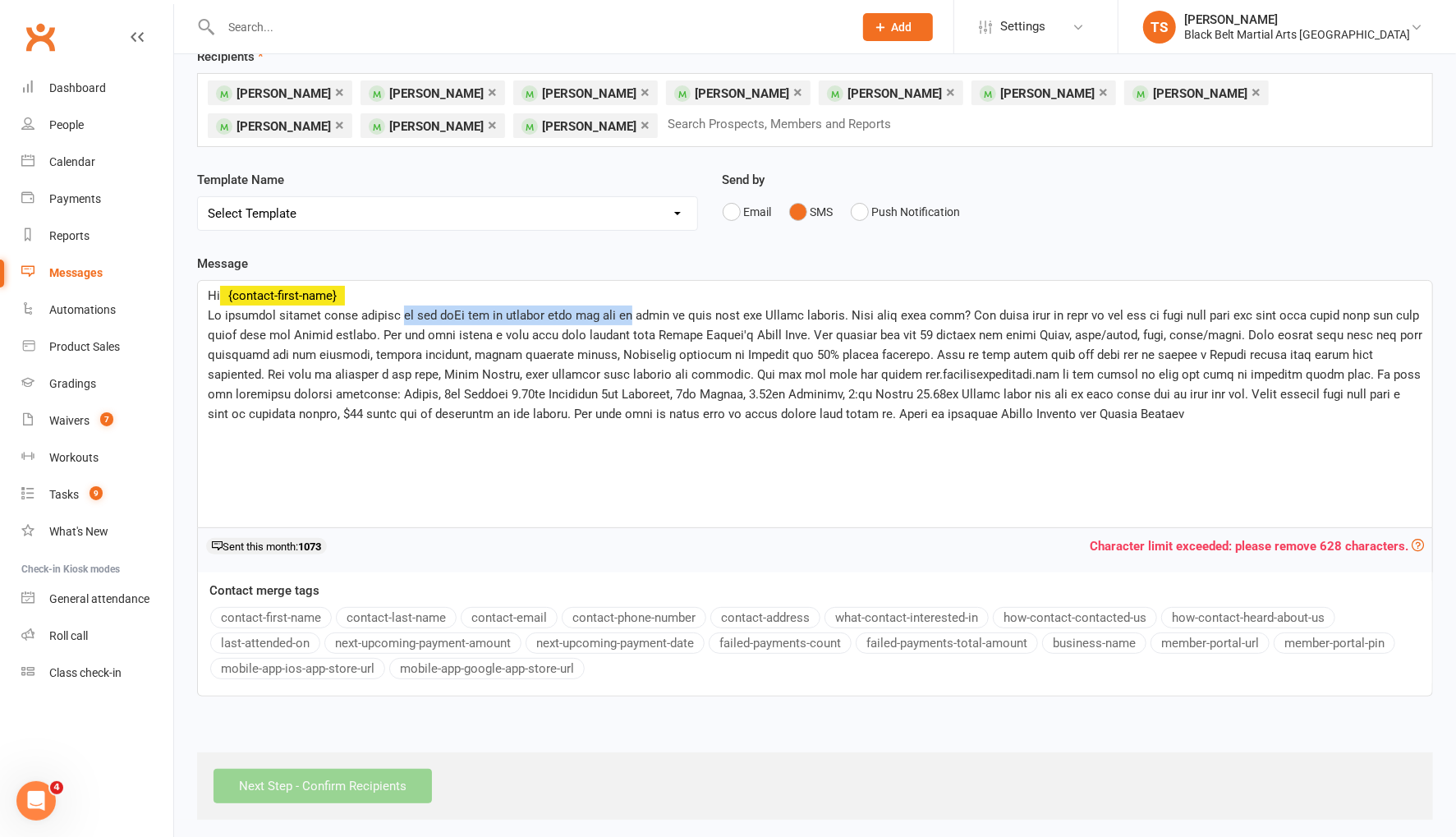
drag, startPoint x: 630, startPoint y: 315, endPoint x: 397, endPoint y: 319, distance: 233.0
click at [397, 319] on p at bounding box center [815, 364] width 1215 height 119
click at [356, 315] on span at bounding box center [815, 364] width 1216 height 114
click at [424, 314] on span at bounding box center [808, 364] width 1202 height 114
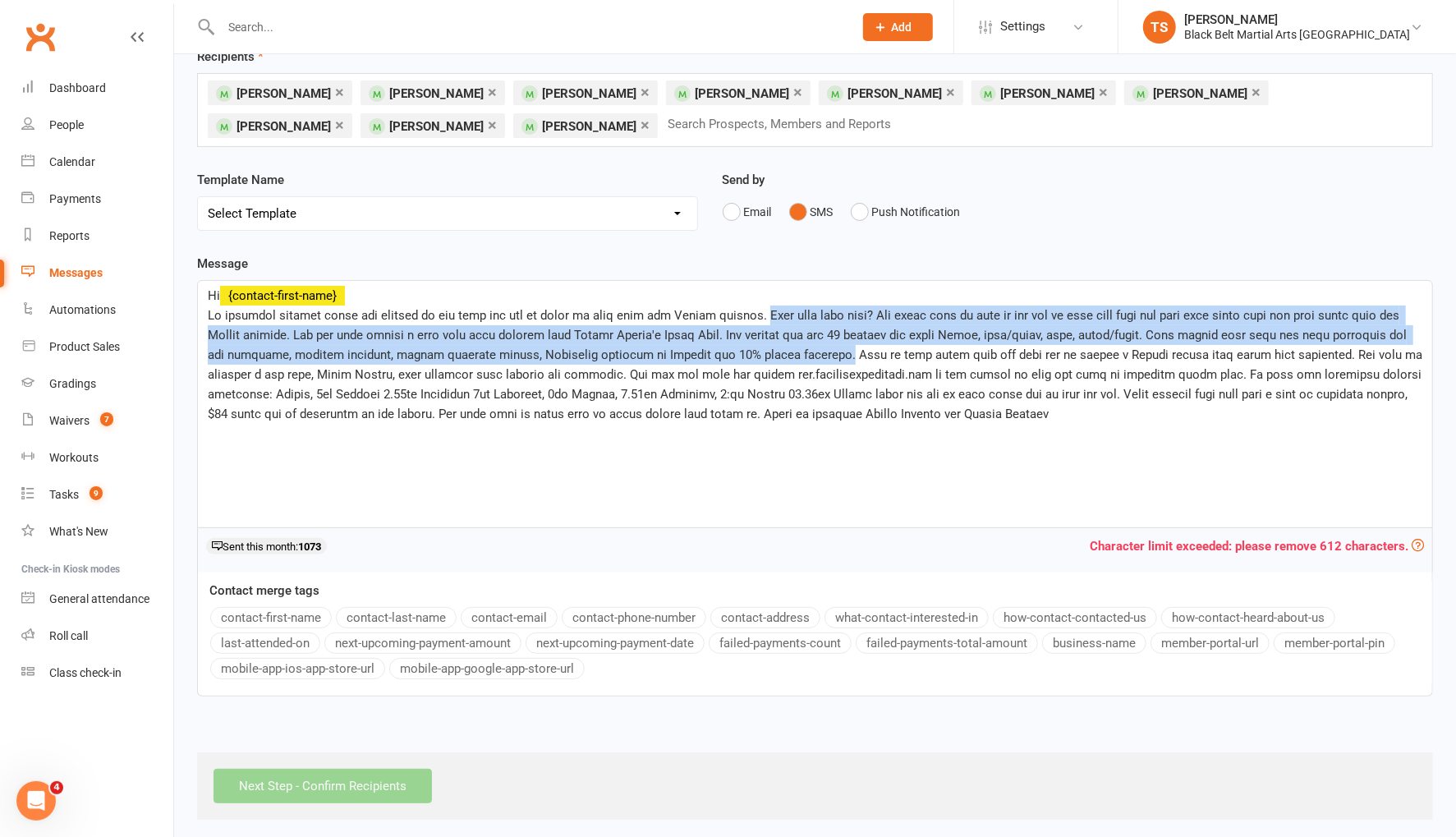
drag, startPoint x: 766, startPoint y: 311, endPoint x: 772, endPoint y: 351, distance: 40.4
click at [772, 351] on span at bounding box center [816, 364] width 1218 height 114
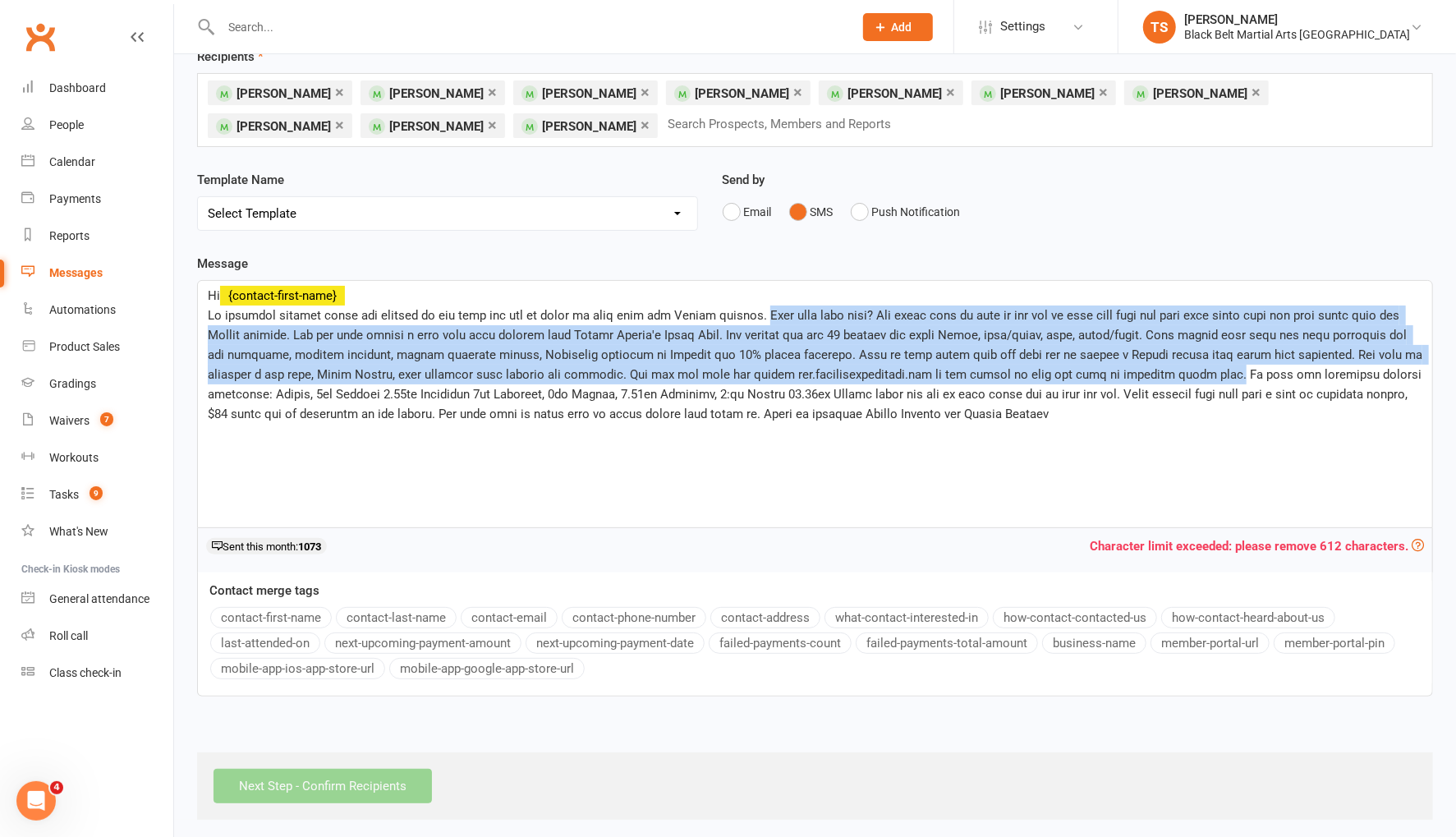
drag, startPoint x: 1165, startPoint y: 374, endPoint x: 768, endPoint y: 315, distance: 401.4
click at [768, 315] on span at bounding box center [816, 364] width 1218 height 114
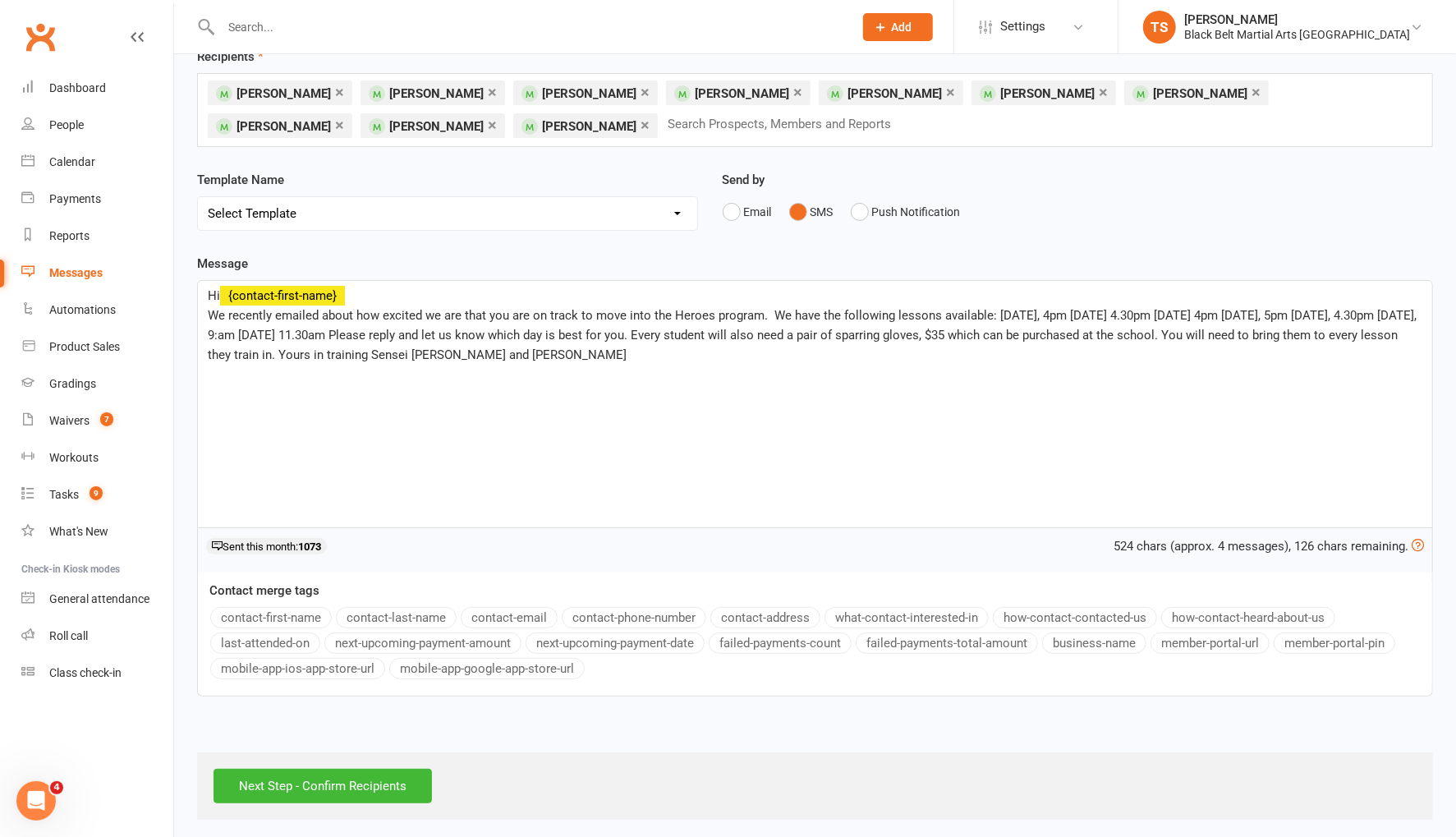
click at [1039, 313] on span "We recently emailed about how excited we are that you are on track to move into…" at bounding box center [813, 335] width 1212 height 54
click at [1067, 315] on span "We recently emailed about how excited we are that you are on track to move into…" at bounding box center [815, 335] width 1216 height 54
click at [1126, 312] on span "We recently emailed about how excited we are that you are on track to move into…" at bounding box center [811, 335] width 1207 height 54
click at [1166, 319] on p "We recently emailed about how excited we are that you are on track to move into…" at bounding box center [815, 335] width 1215 height 59
click at [1237, 314] on span "We recently emailed about how excited we are that you are on track to move into…" at bounding box center [811, 335] width 1207 height 54
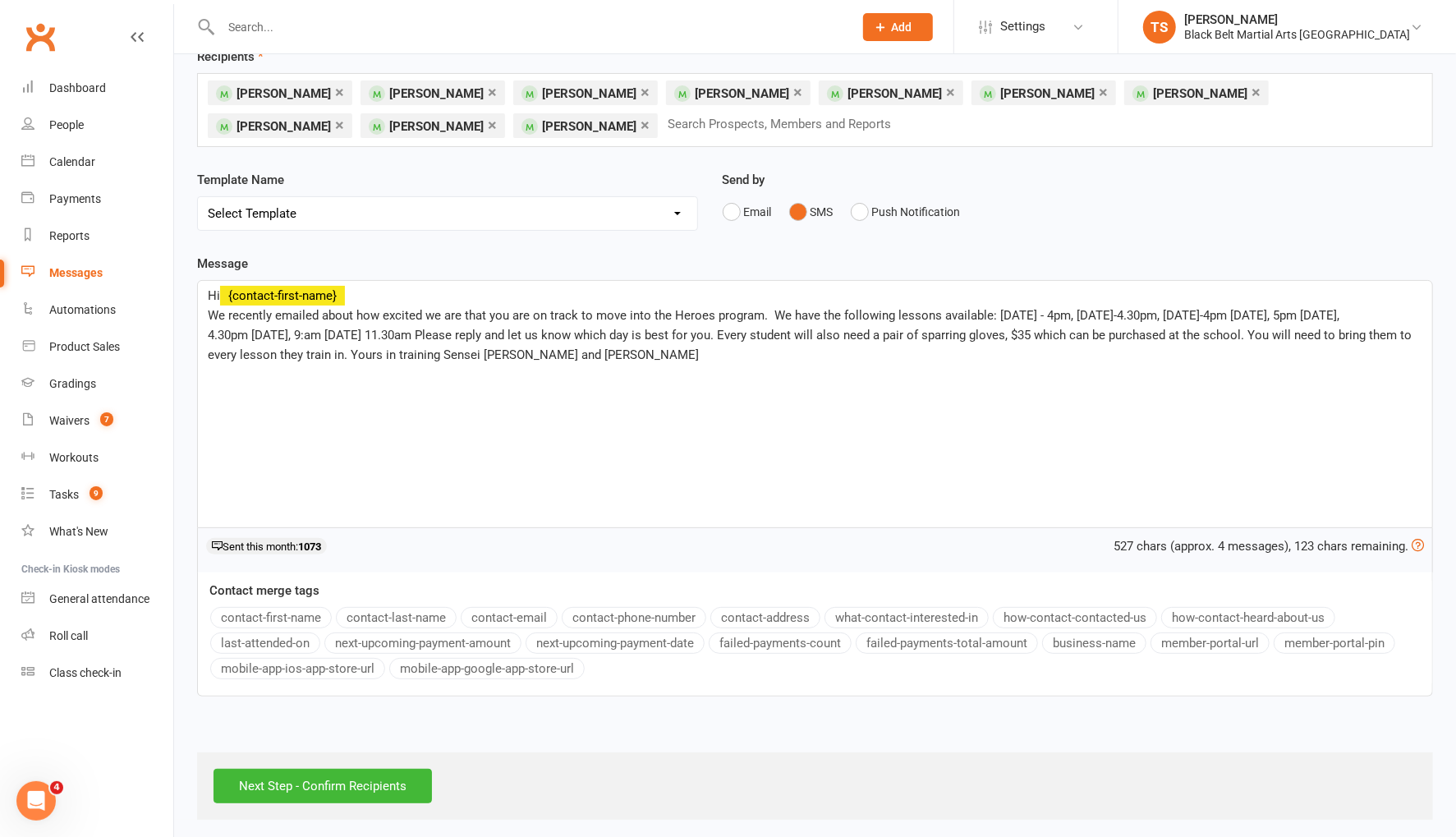
click at [1260, 317] on span "We recently emailed about how excited we are that you are on track to move into…" at bounding box center [811, 335] width 1207 height 54
click at [1326, 313] on span "We recently emailed about how excited we are that you are on track to move into…" at bounding box center [811, 335] width 1207 height 54
click at [208, 333] on span "We recently emailed about how excited we are that you are on track to move into…" at bounding box center [811, 335] width 1207 height 54
click at [307, 333] on span "We recently emailed about how excited we are that you are on track to move into…" at bounding box center [816, 335] width 1217 height 54
click at [381, 333] on span "We recently emailed about how excited we are that you are on track to move into…" at bounding box center [815, 335] width 1215 height 54
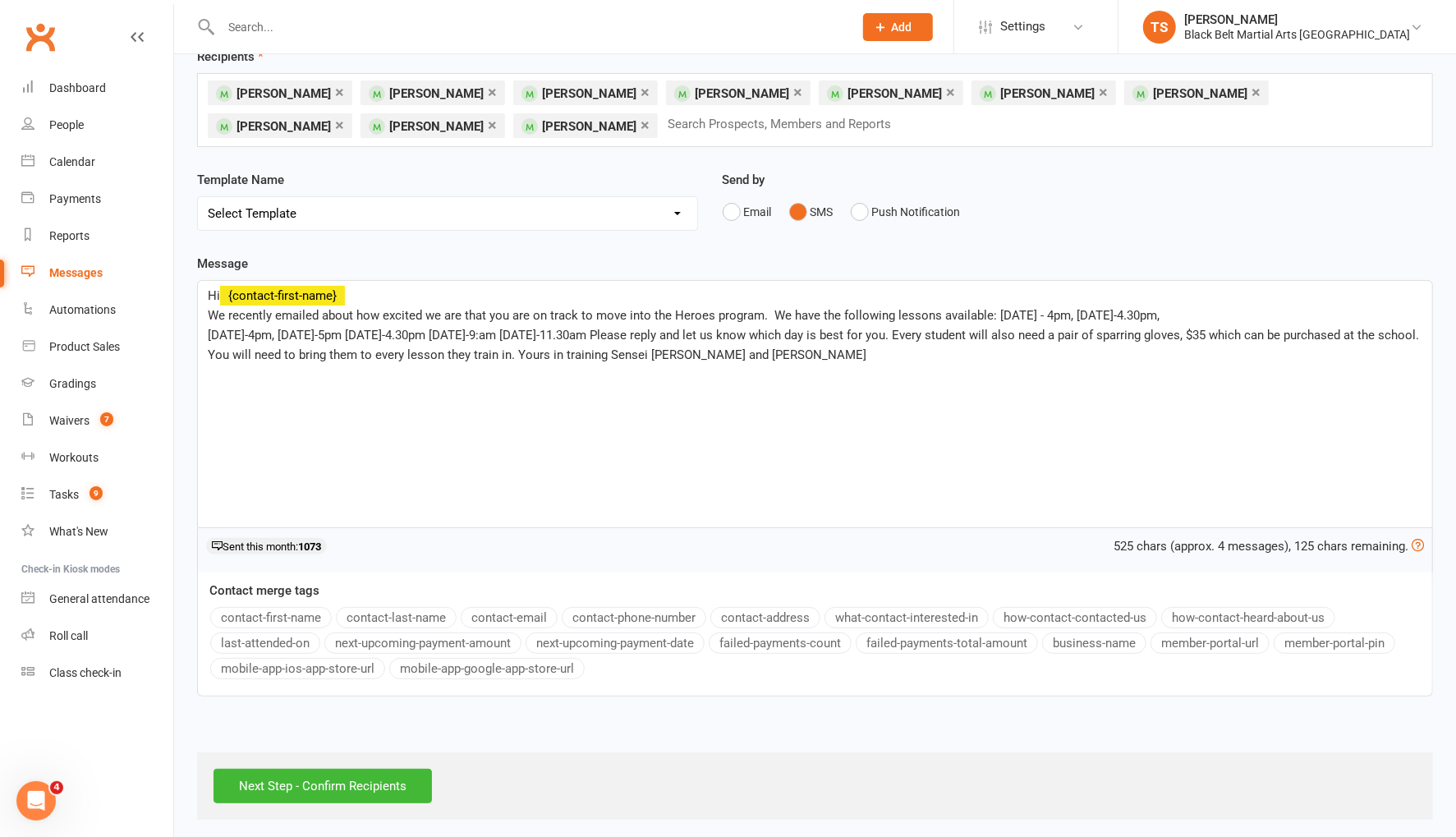
click at [352, 355] on span "We recently emailed about how excited we are that you are on track to move into…" at bounding box center [815, 335] width 1215 height 54
click at [1119, 312] on span "We recently emailed about how excited we are that you are on track to move into…" at bounding box center [815, 335] width 1215 height 54
click at [1128, 311] on span "We recently emailed about how excited we are that you are on track to move into…" at bounding box center [815, 335] width 1215 height 54
click at [1240, 312] on span "We recently emailed about how excited we are that you are on track to move into…" at bounding box center [815, 335] width 1215 height 54
click at [1249, 312] on span "We recently emailed about how excited we are that you are on track to move into…" at bounding box center [808, 335] width 1202 height 54
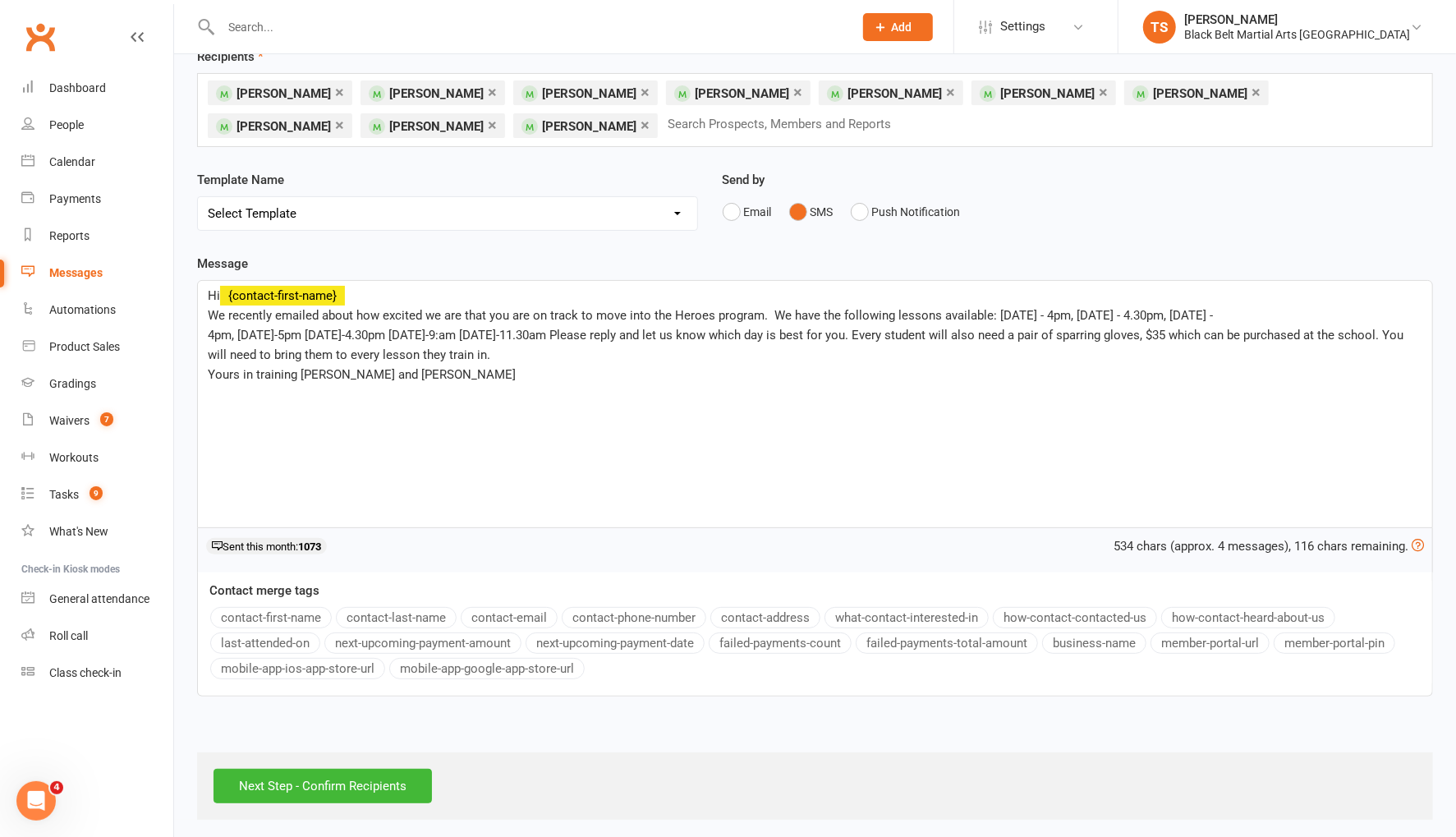
click at [1331, 311] on span "We recently emailed about how excited we are that you are on track to move into…" at bounding box center [806, 335] width 1199 height 54
click at [1339, 316] on span "We recently emailed about how excited we are that you are on track to move into…" at bounding box center [806, 335] width 1199 height 54
click at [1337, 313] on span "We recently emailed about how excited we are that you are on track to move into…" at bounding box center [806, 335] width 1199 height 54
drag, startPoint x: 1401, startPoint y: 312, endPoint x: 1422, endPoint y: 334, distance: 30.4
click at [1402, 312] on span "We recently emailed about how excited we are that you are on track to move into…" at bounding box center [805, 335] width 1196 height 54
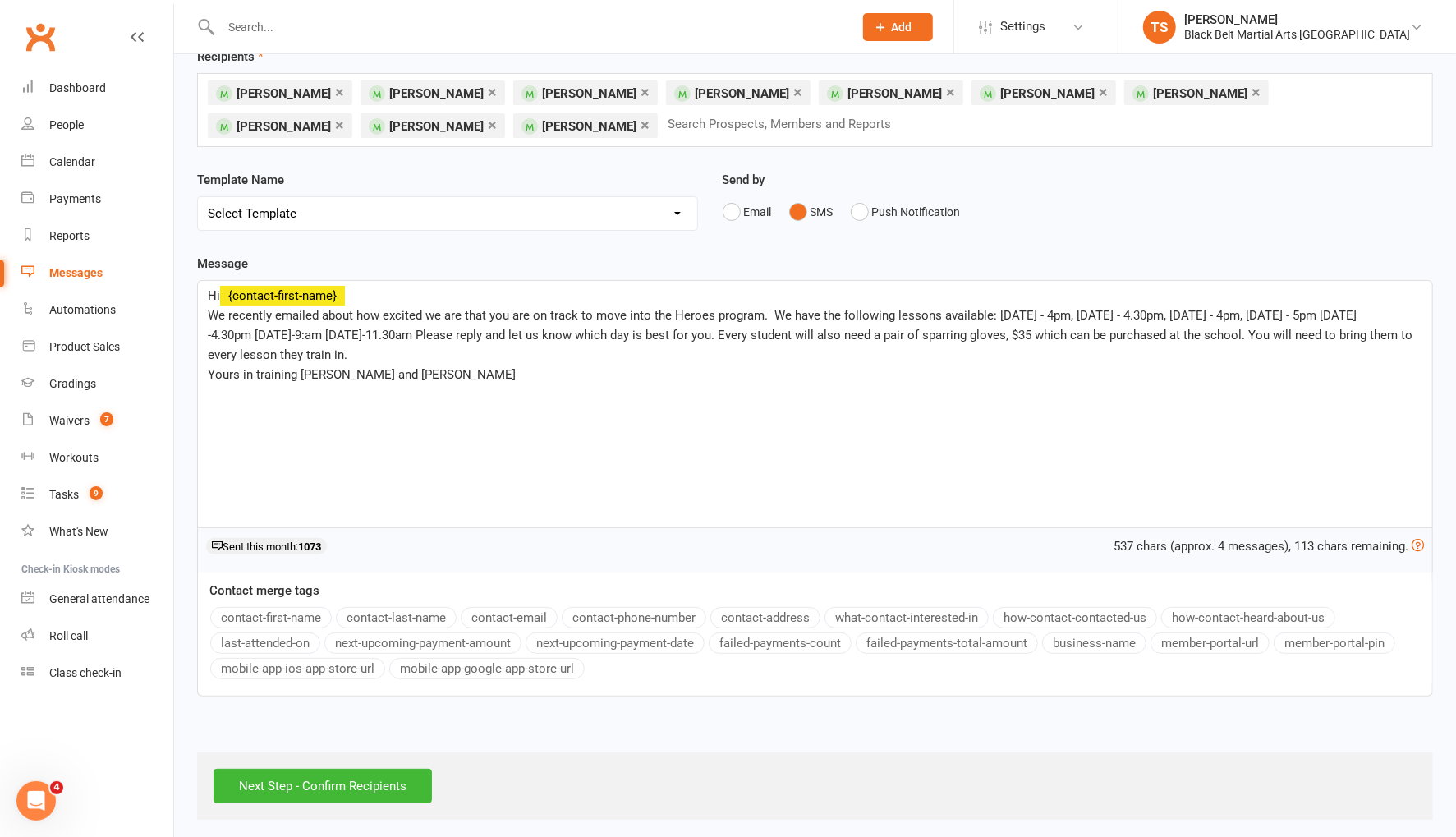
click at [1365, 315] on span "We recently emailed about how excited we are that you are on track to move into…" at bounding box center [811, 335] width 1208 height 54
click at [213, 334] on span "We recently emailed about how excited we are that you are on track to move into…" at bounding box center [811, 335] width 1208 height 54
click at [300, 334] on span "We recently emailed about how excited we are that you are on track to move into…" at bounding box center [809, 335] width 1204 height 54
click at [308, 334] on span "We recently emailed about how excited we are that you are on track to move into…" at bounding box center [811, 335] width 1208 height 54
click at [337, 335] on span "We recently emailed about how excited we are that you are on track to move into…" at bounding box center [813, 335] width 1211 height 54
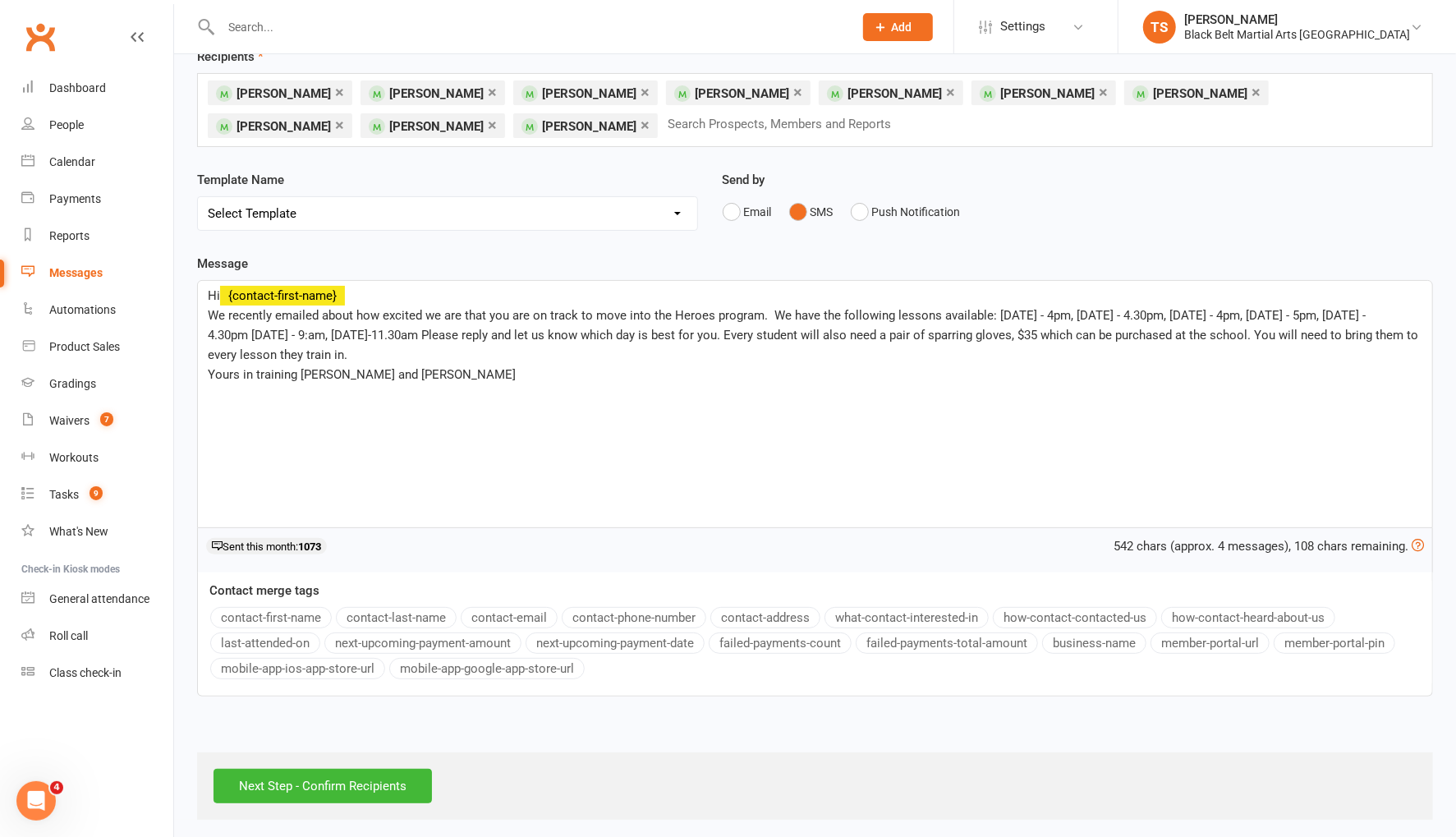
click at [382, 330] on span "We recently emailed about how excited we are that you are on track to move into…" at bounding box center [814, 335] width 1214 height 54
click at [390, 335] on span "We recently emailed about how excited we are that you are on track to move into…" at bounding box center [816, 335] width 1217 height 54
click at [418, 779] on input "Next Step - Confirm Recipients" at bounding box center [322, 786] width 219 height 35
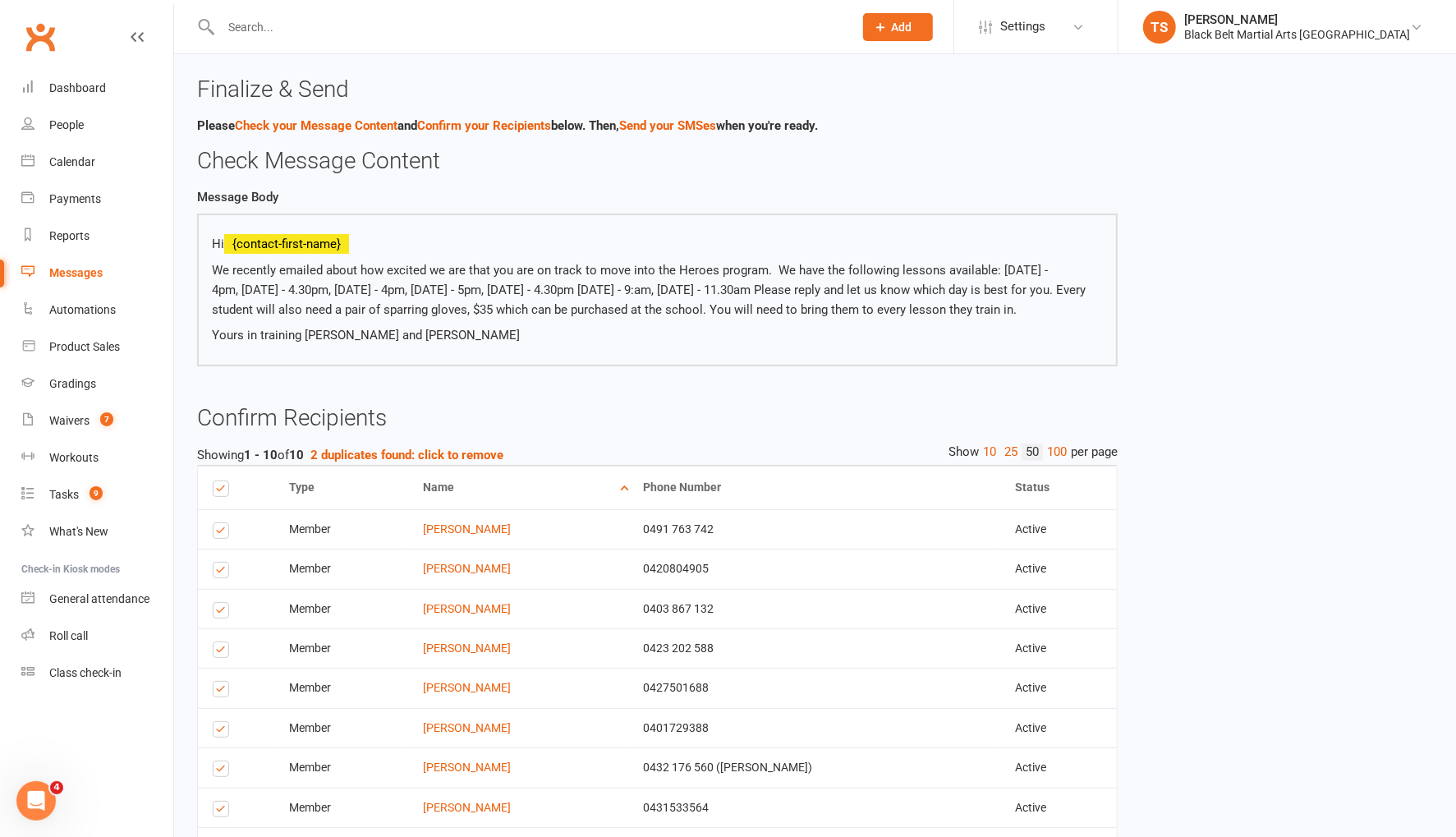
scroll to position [196, 0]
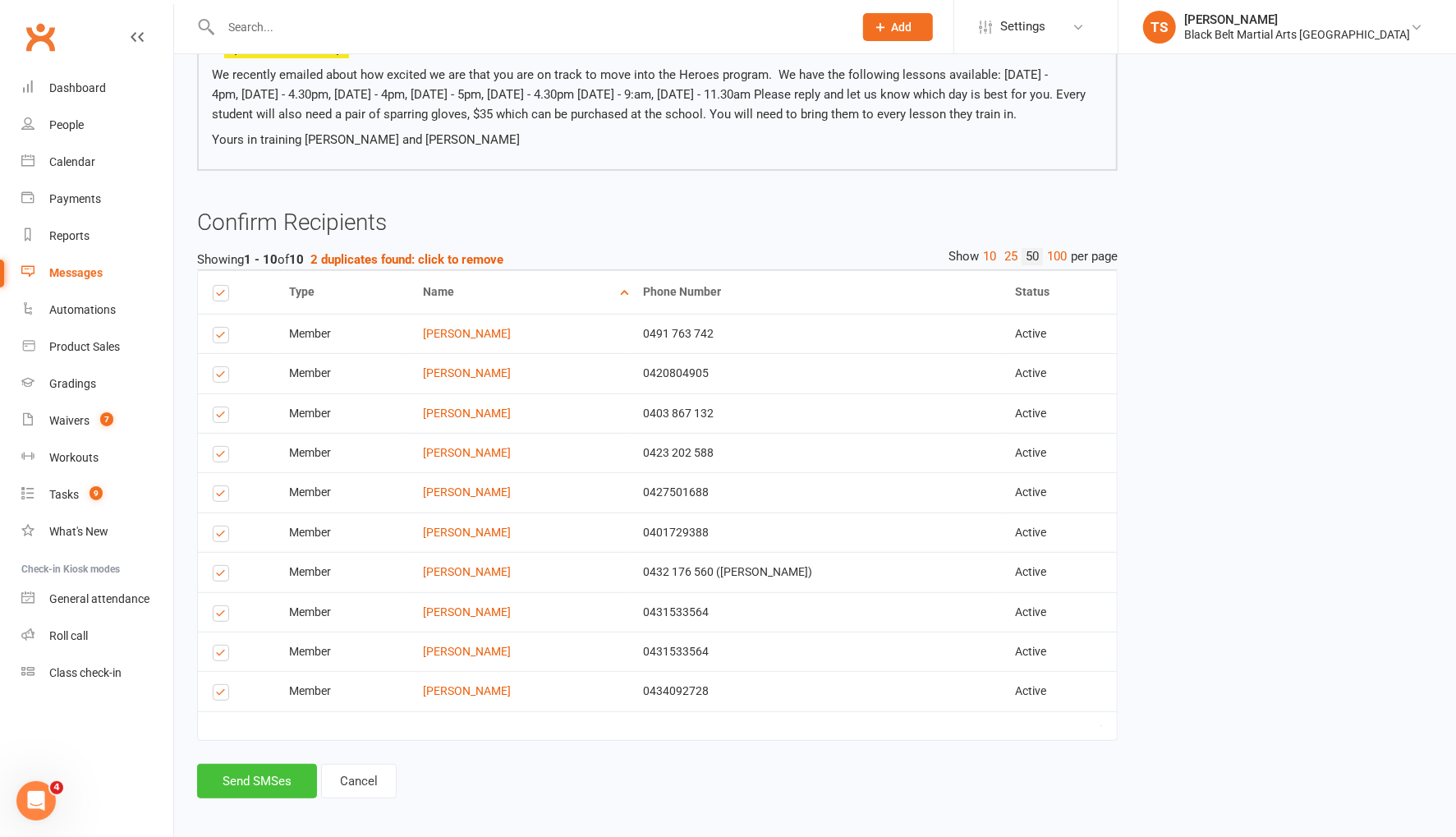
click at [235, 776] on button "Send SMSes" at bounding box center [256, 781] width 120 height 35
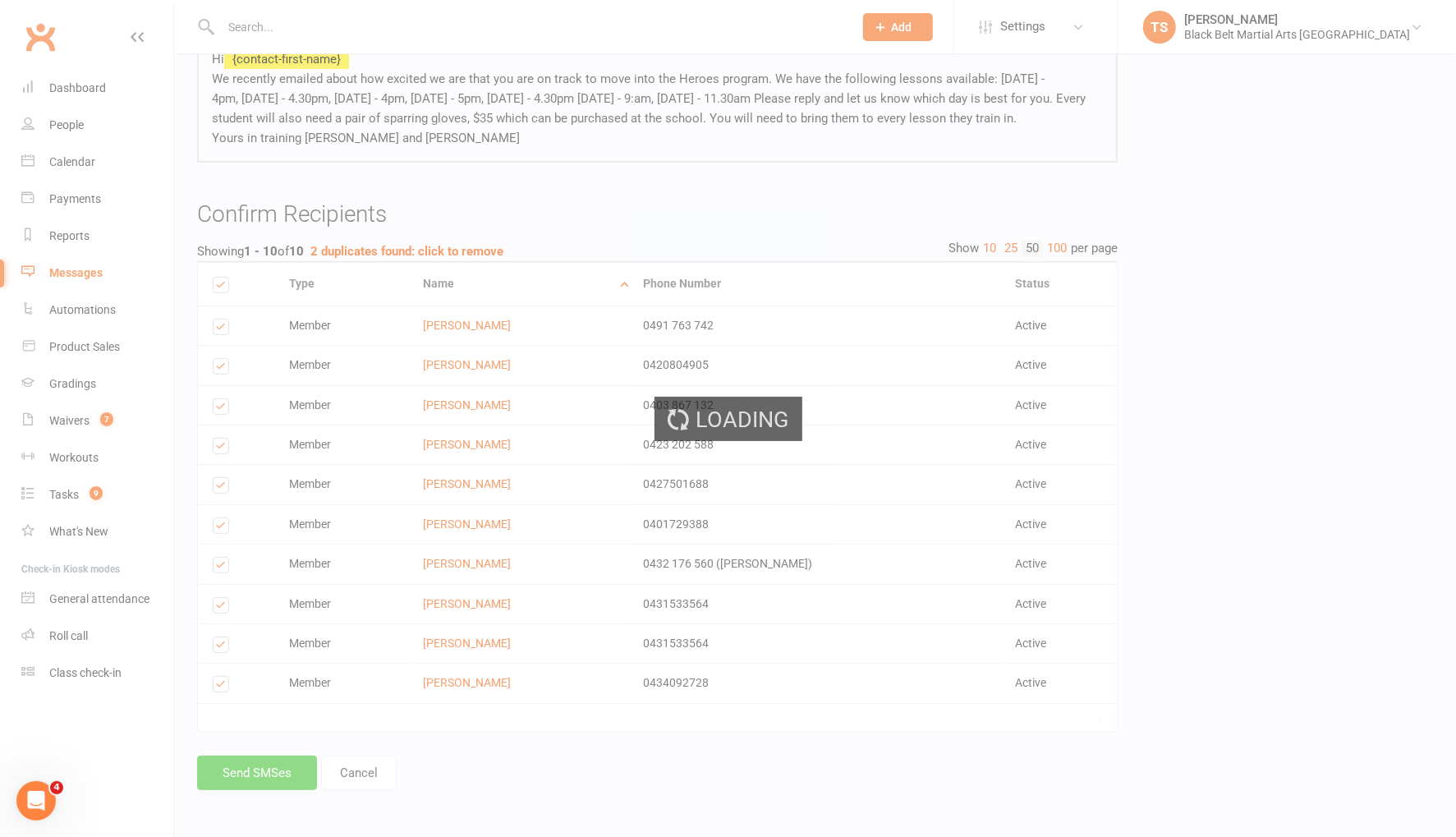
scroll to position [171, 0]
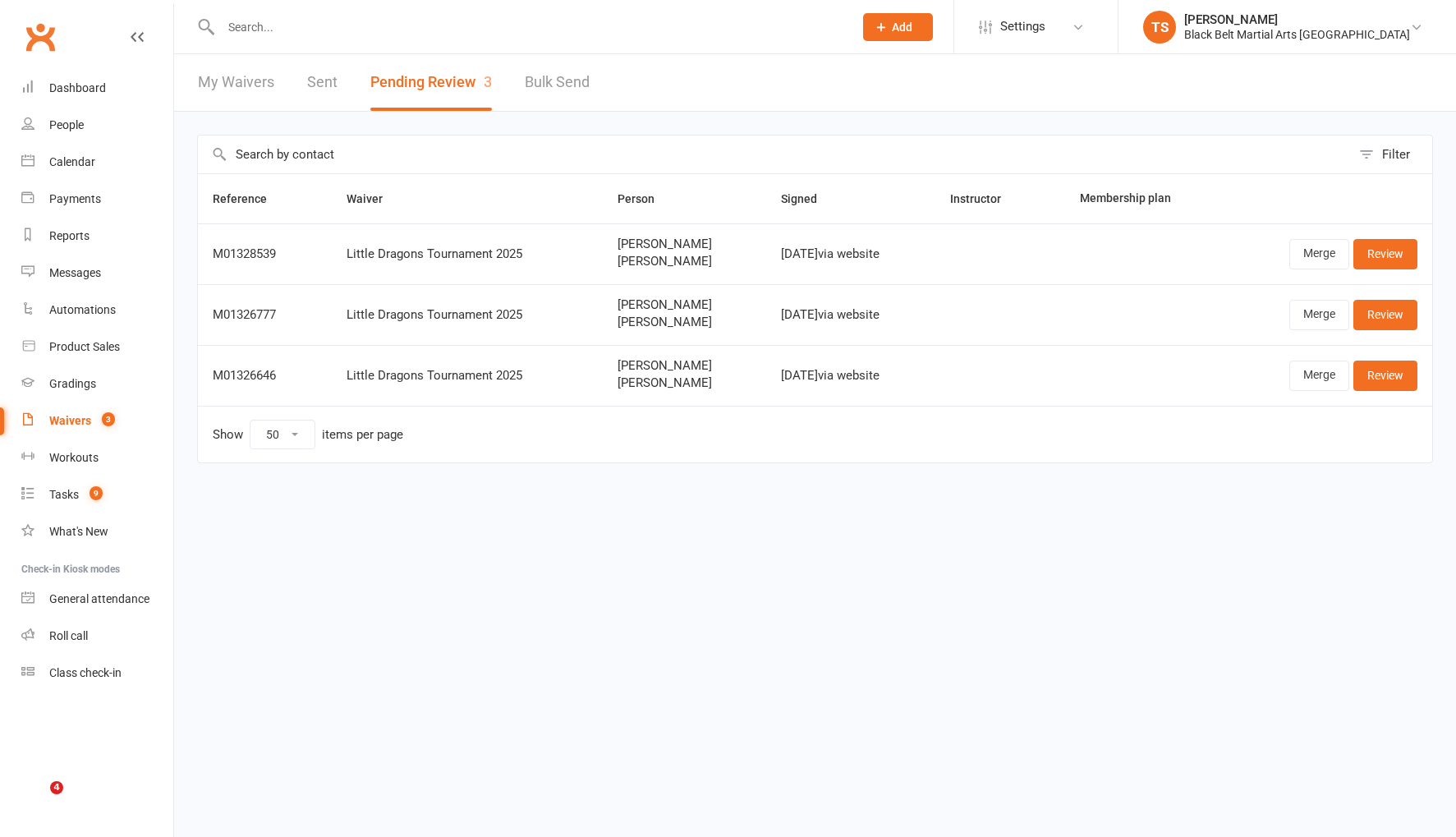
select select "50"
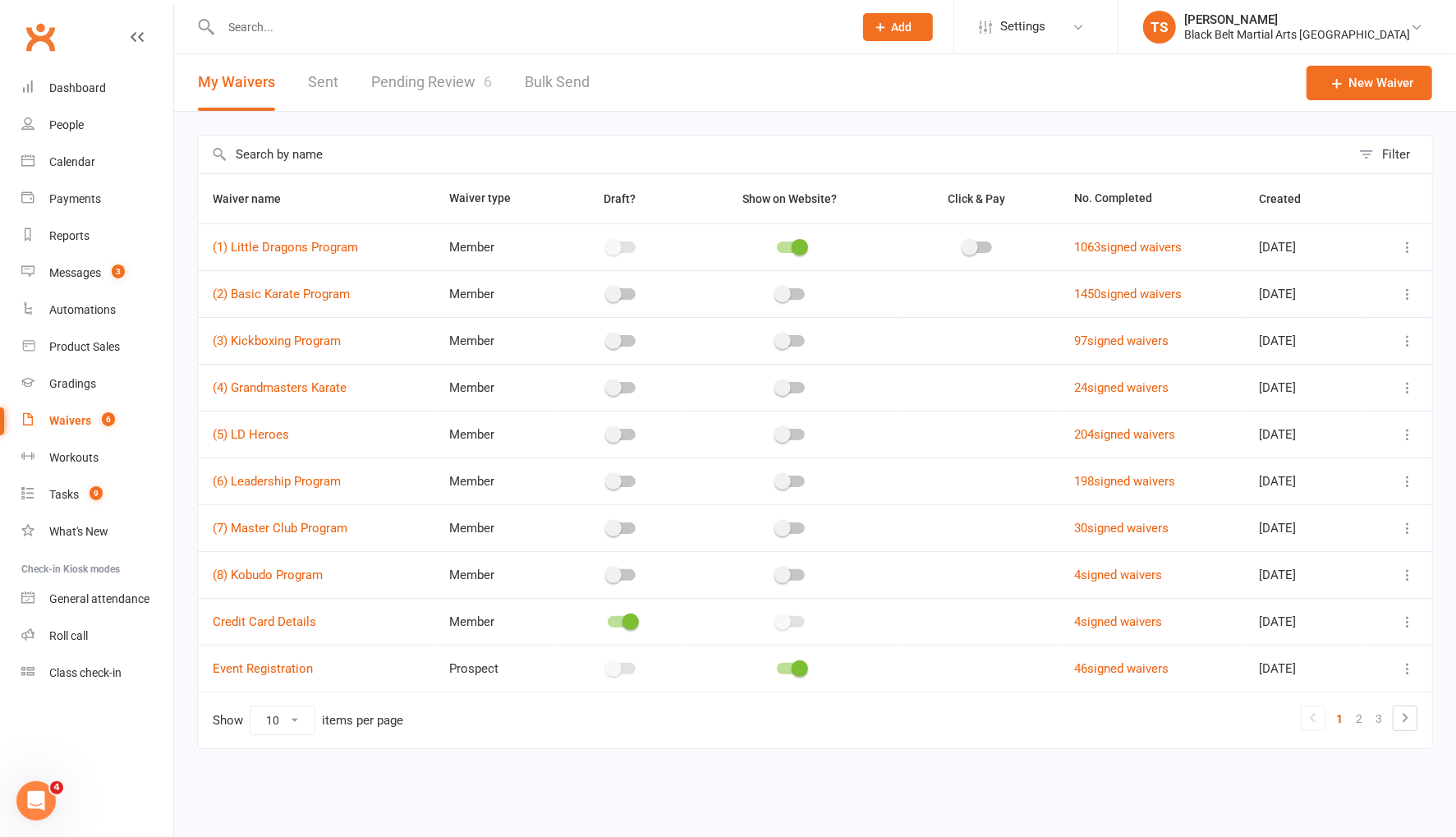
click at [398, 85] on link "Pending Review 6" at bounding box center [431, 82] width 121 height 57
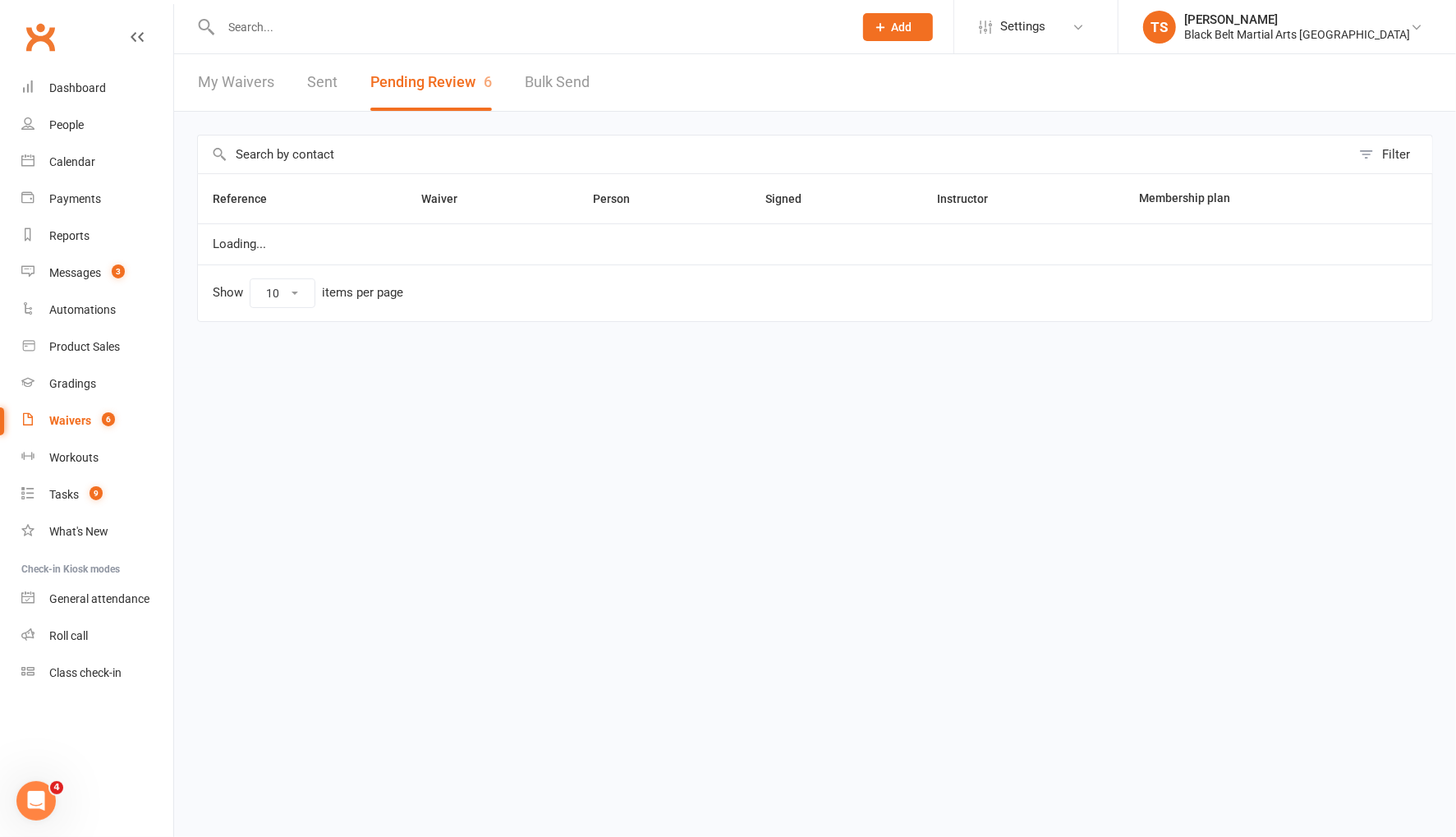
select select "50"
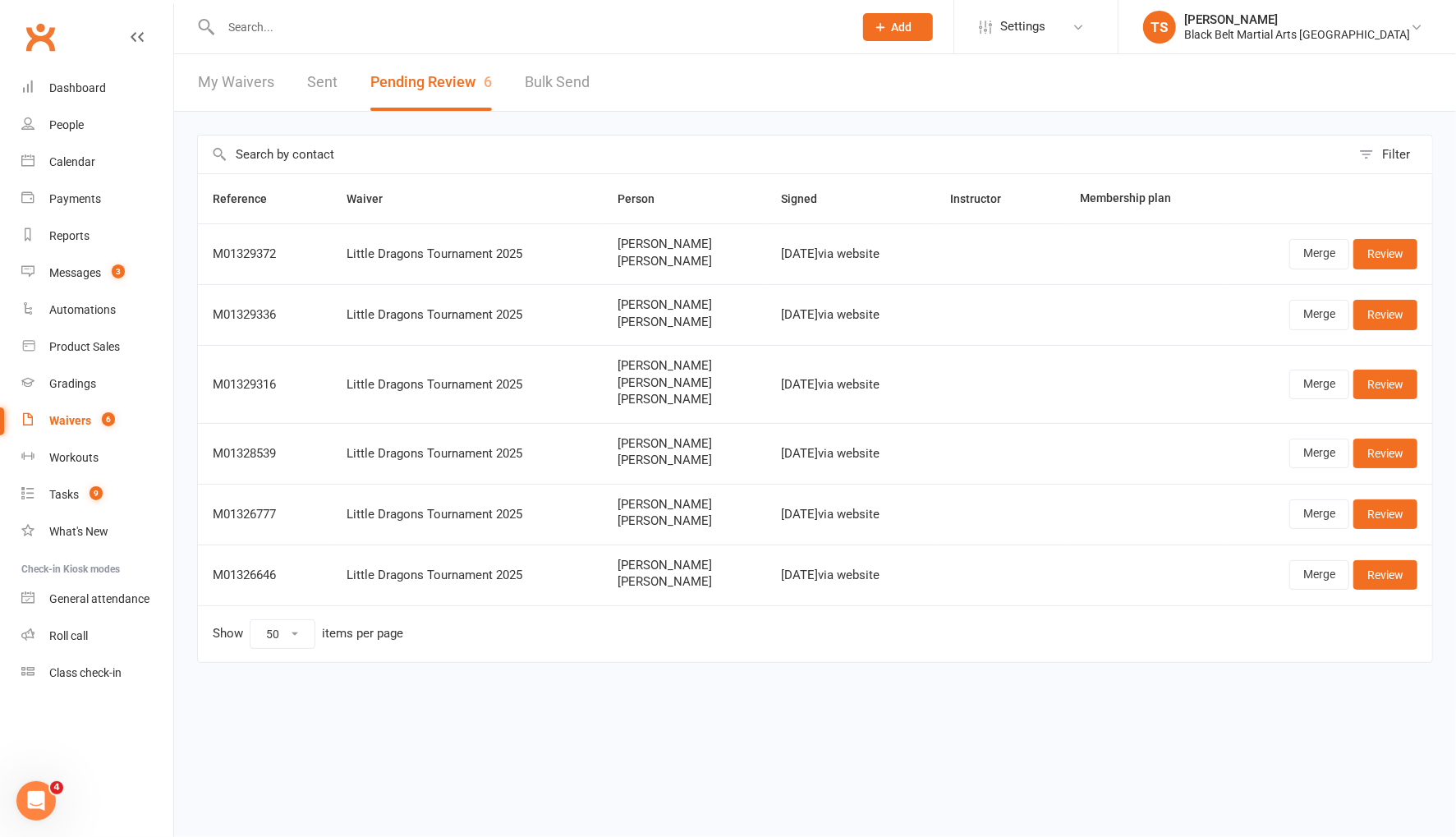
click at [259, 22] on input "text" at bounding box center [528, 27] width 626 height 23
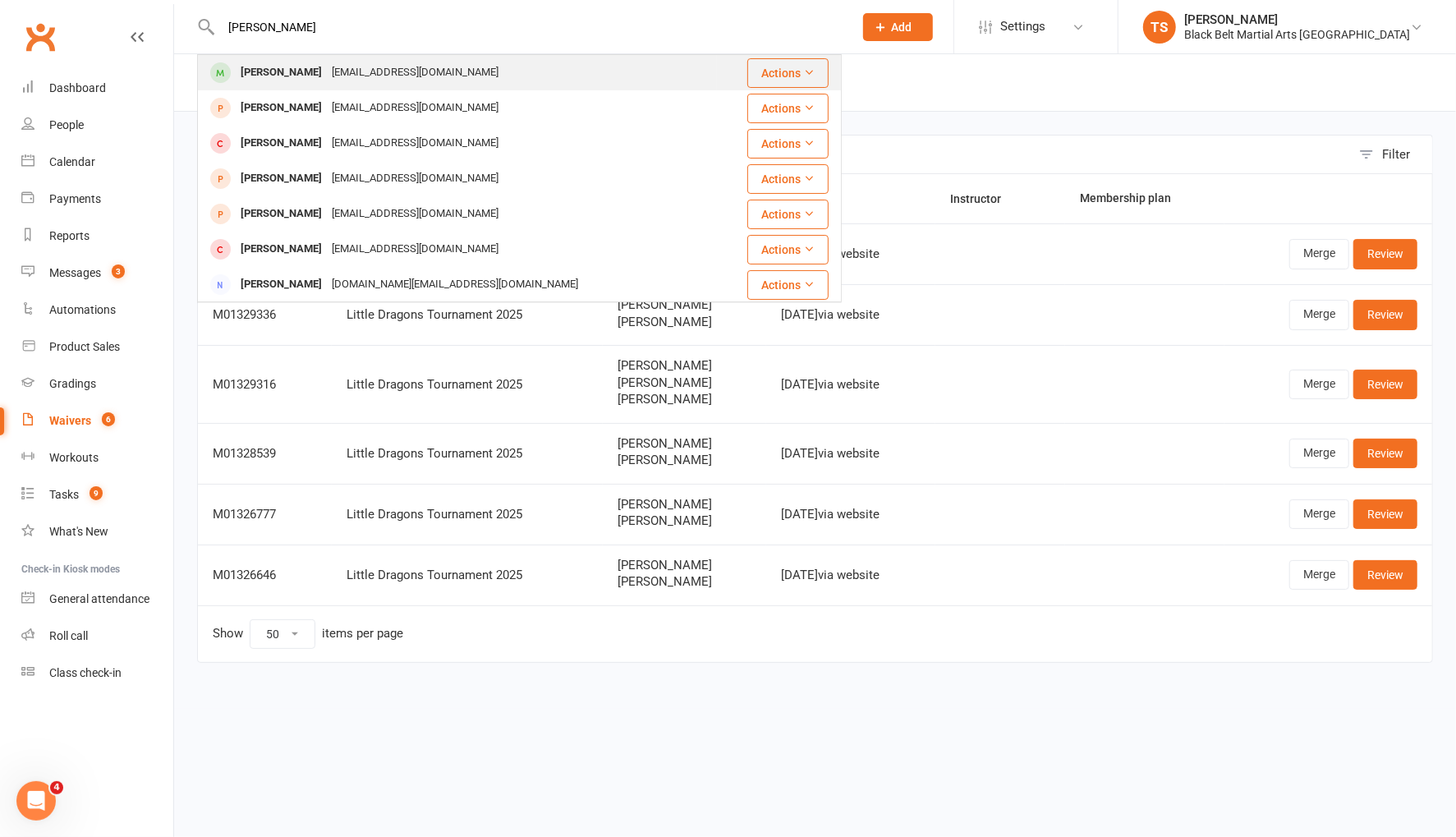
type input "emilia ryder"
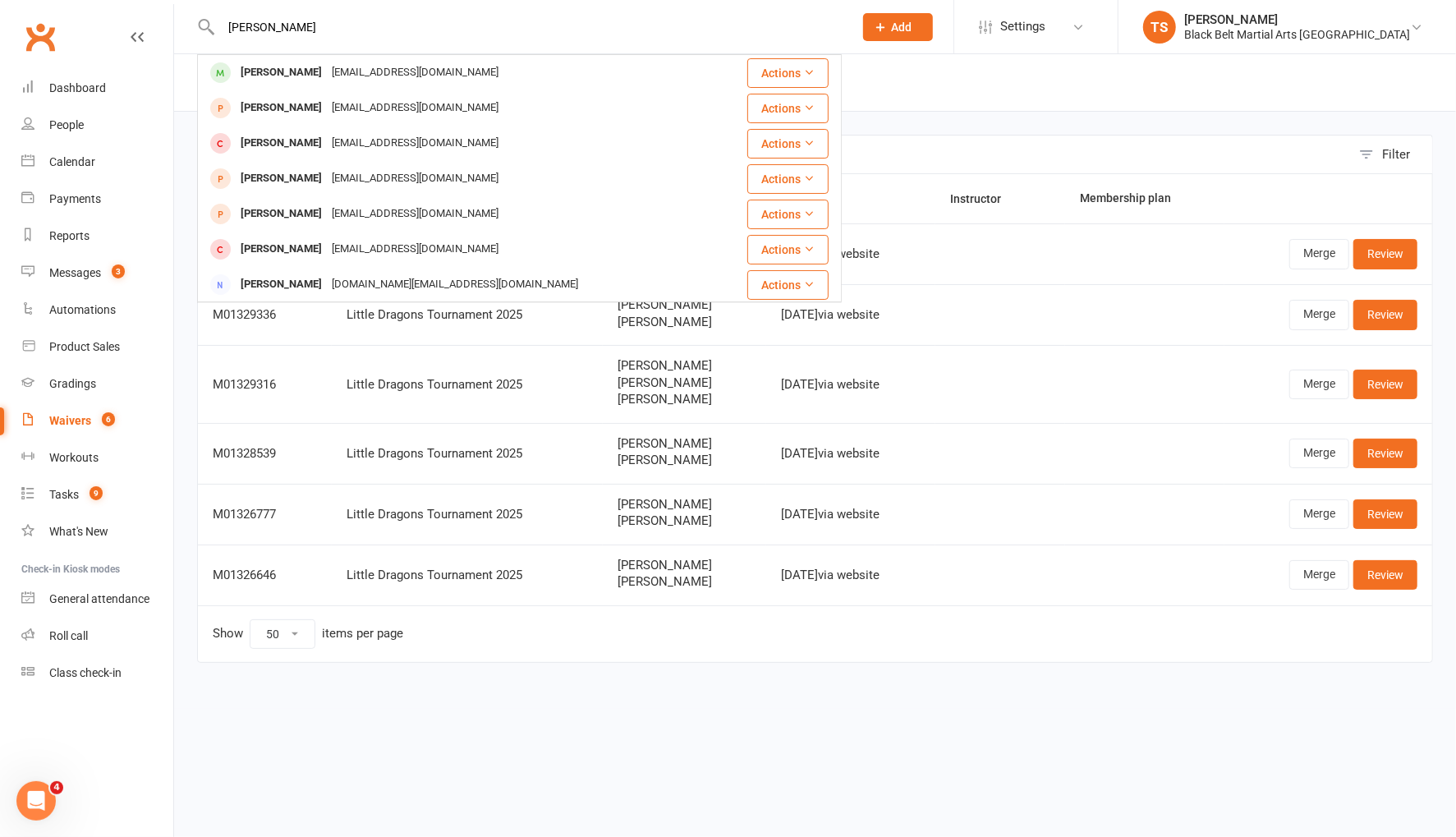
drag, startPoint x: 268, startPoint y: 79, endPoint x: 386, endPoint y: 158, distance: 142.0
click at [268, 79] on div "[PERSON_NAME]" at bounding box center [281, 72] width 92 height 24
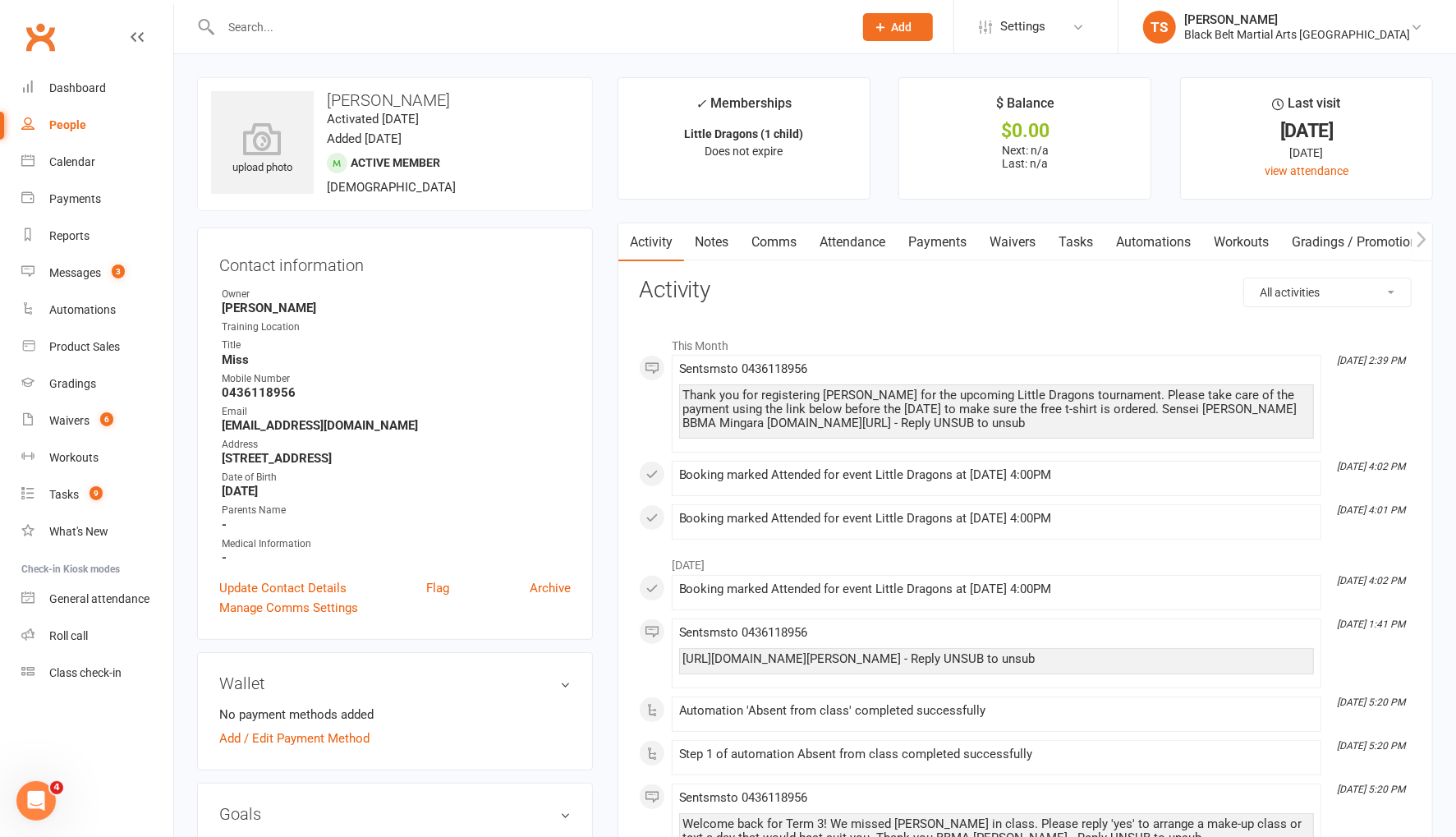
drag, startPoint x: 763, startPoint y: 437, endPoint x: 670, endPoint y: 397, distance: 101.2
click at [667, 397] on div "This Month Aug 12, 2:39 PM Sent sms to 0436118956 Thank you for registering Eme…" at bounding box center [1025, 434] width 772 height 211
copy div "Thank you for registering Emelia for the upcoming Little Dragons tournament. Pl…"
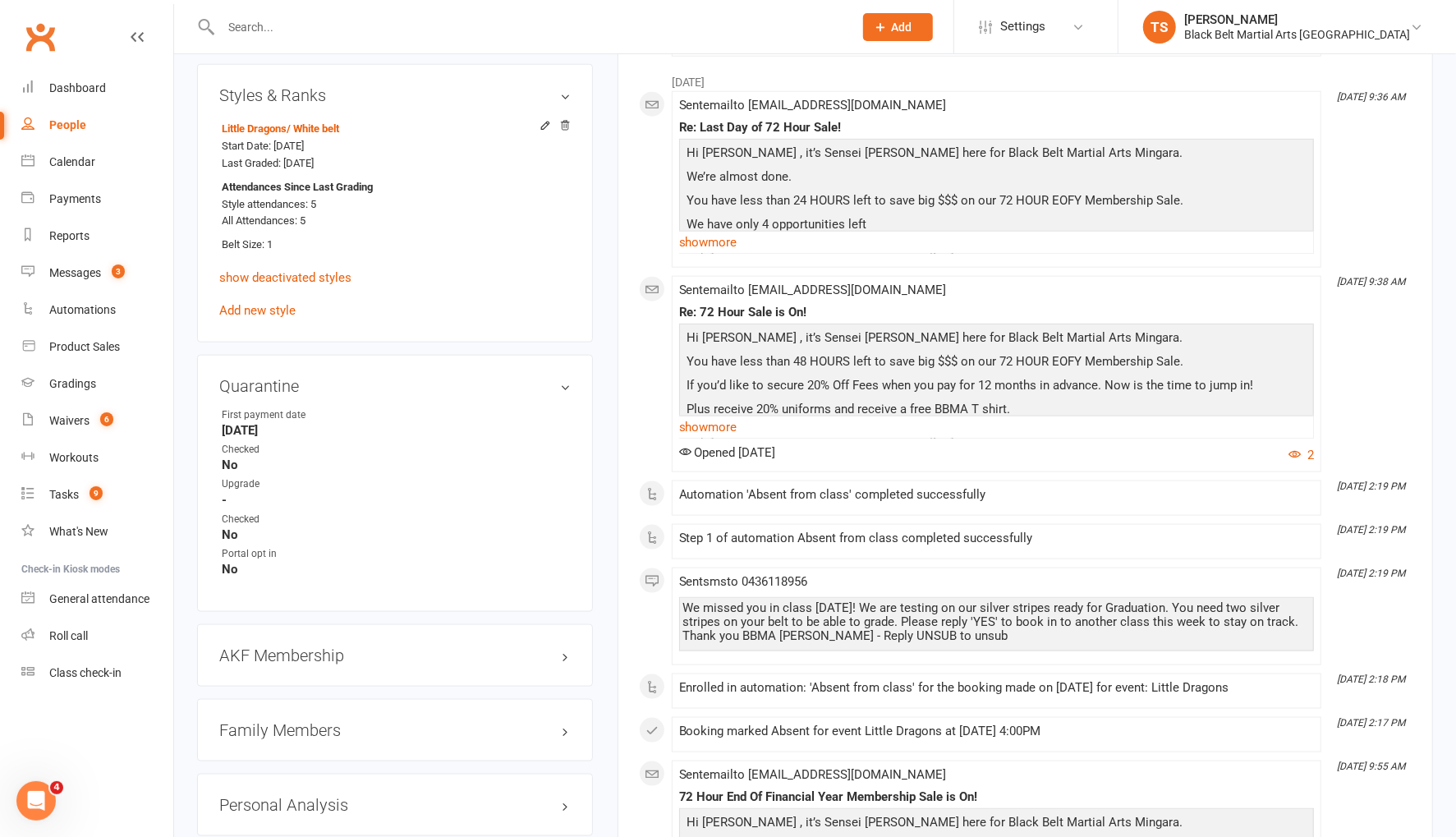
scroll to position [1295, 0]
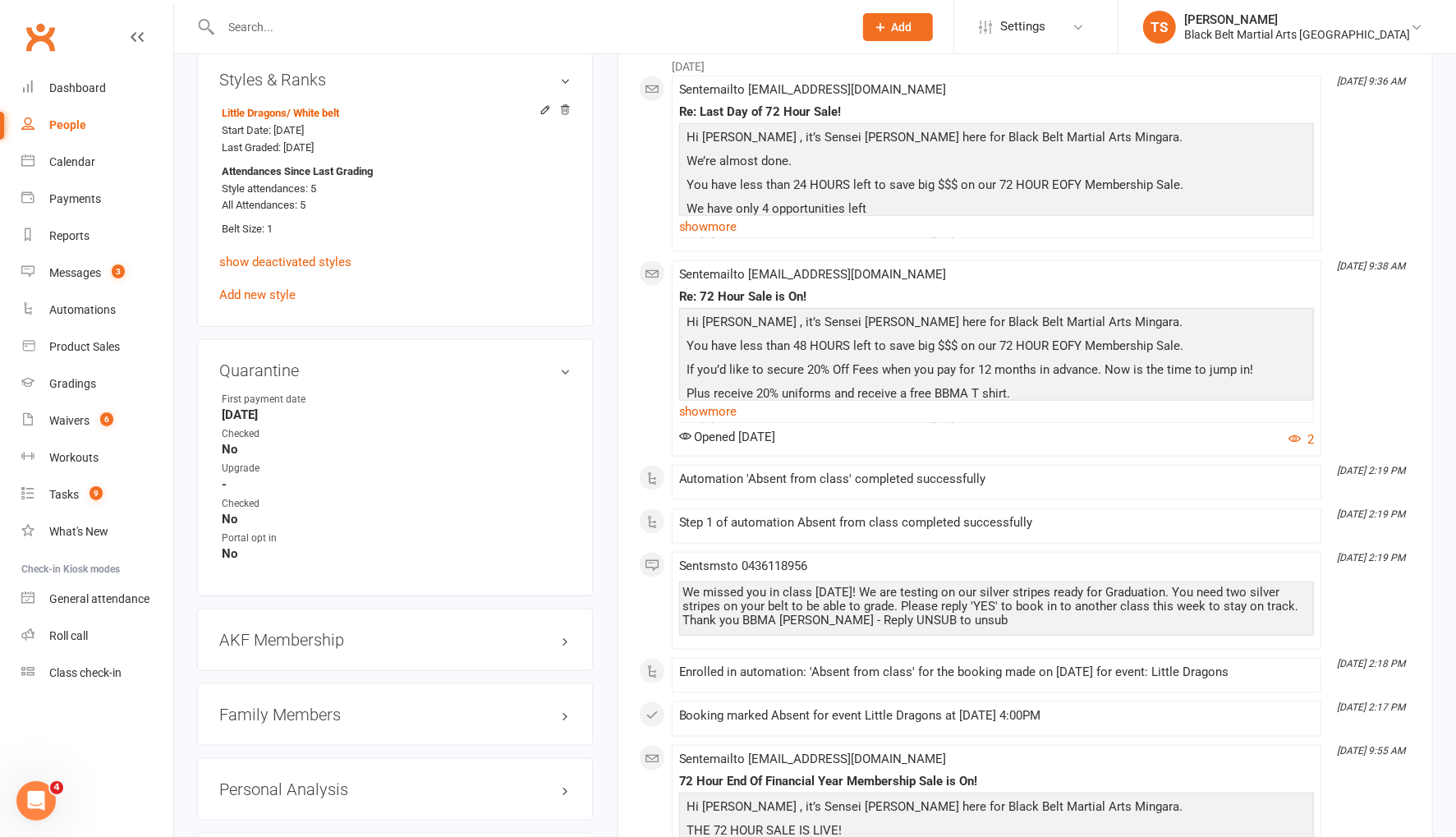
click at [312, 706] on h3 "Family Members" at bounding box center [394, 715] width 351 height 18
click at [304, 740] on link "Nicole Ryder - Parent / Guardian" at bounding box center [316, 748] width 189 height 17
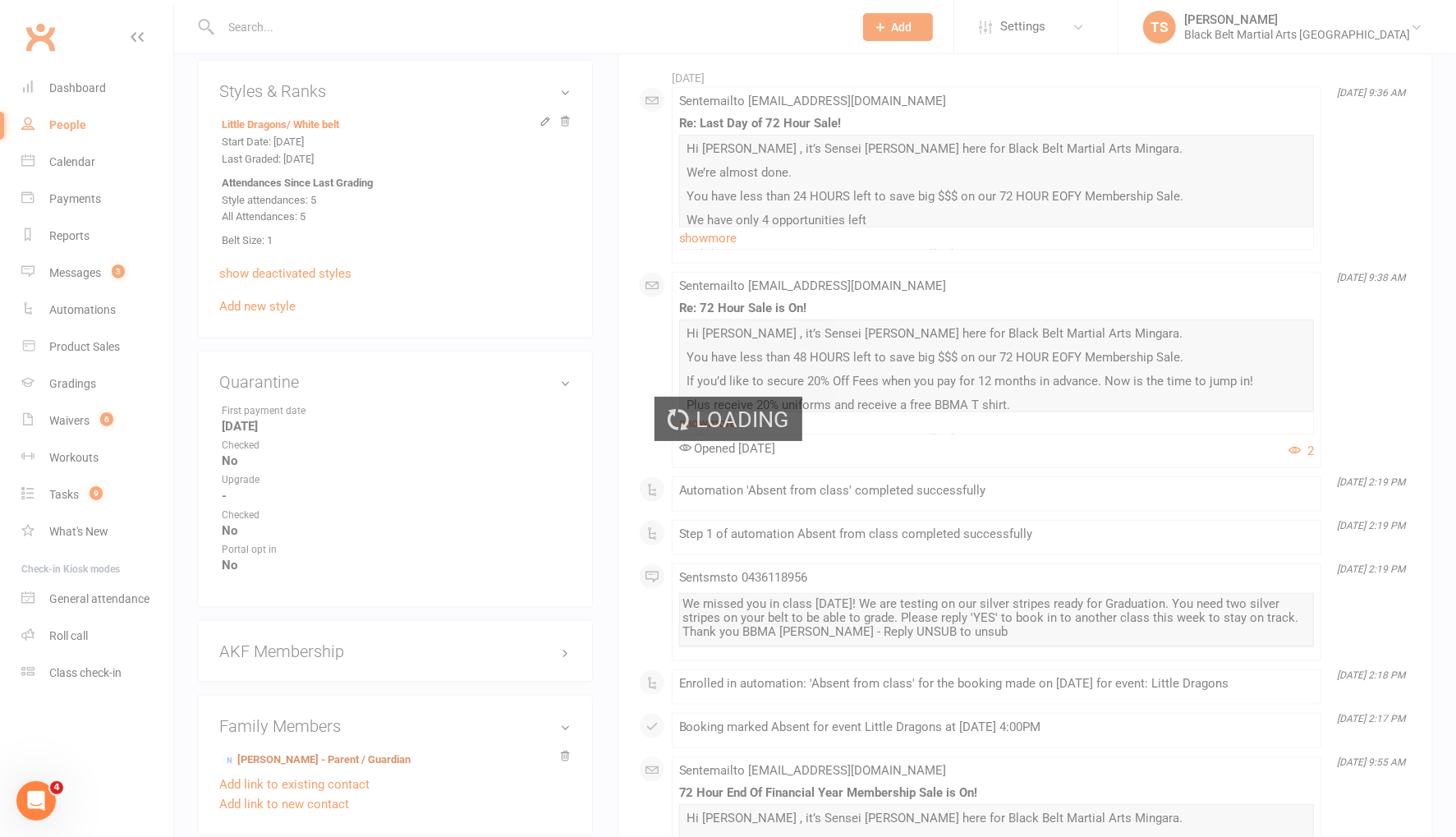
scroll to position [1282, 0]
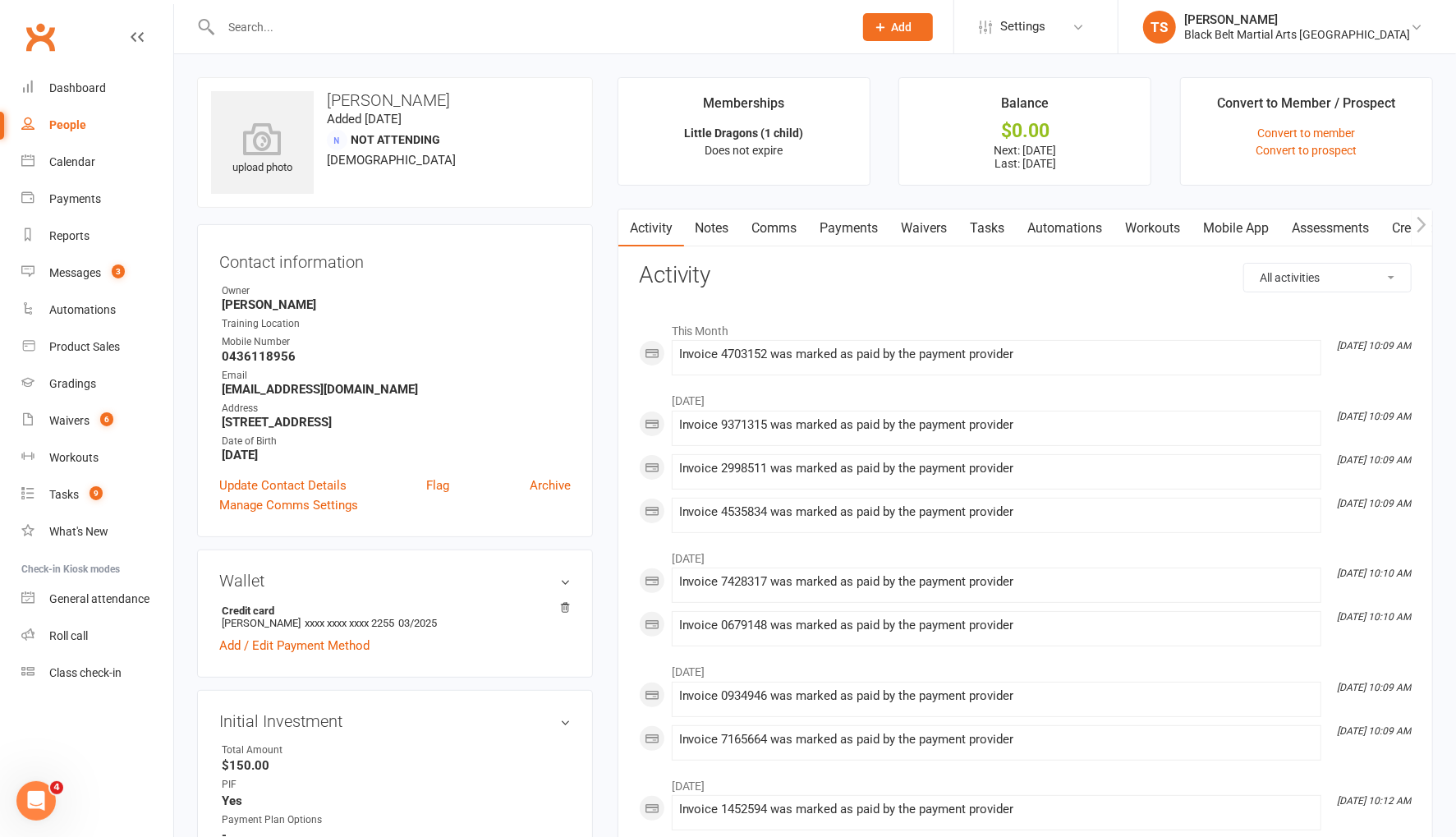
drag, startPoint x: 760, startPoint y: 227, endPoint x: 792, endPoint y: 247, distance: 37.7
click at [760, 227] on link "Comms" at bounding box center [774, 228] width 68 height 38
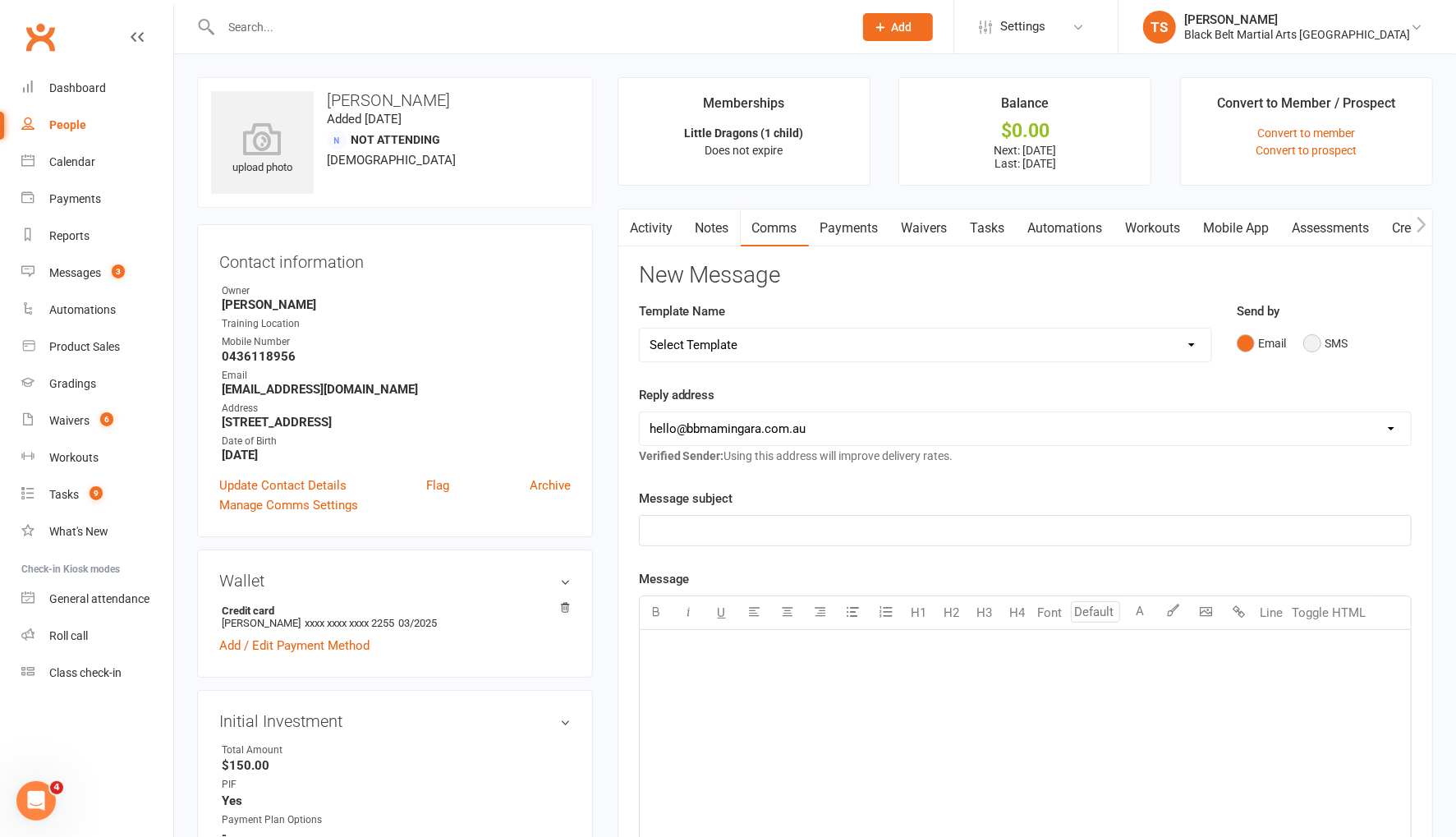
click at [1314, 339] on button "SMS" at bounding box center [1325, 343] width 44 height 31
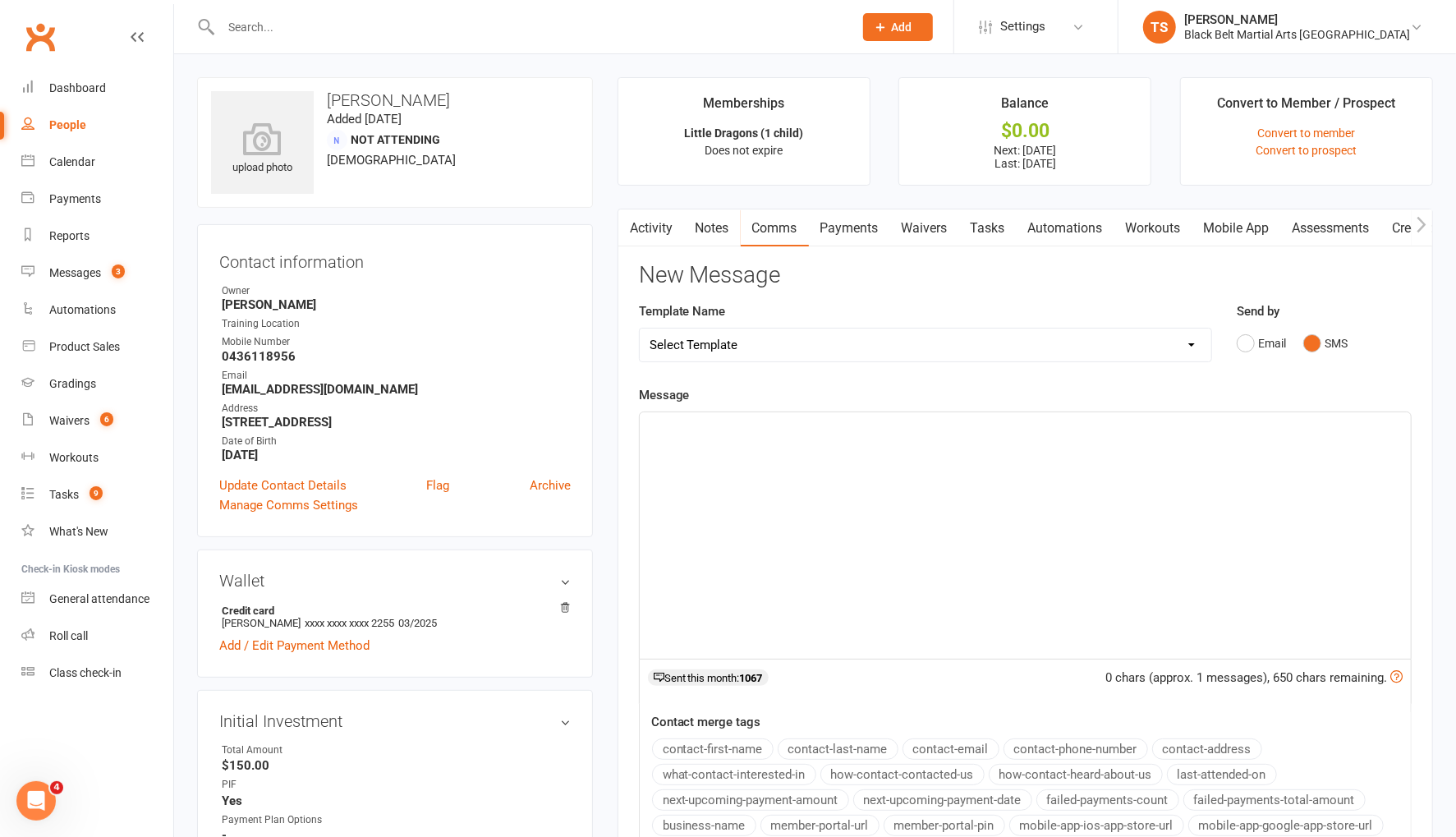
click at [896, 443] on div "﻿" at bounding box center [1025, 535] width 771 height 246
drag, startPoint x: 684, startPoint y: 740, endPoint x: 741, endPoint y: 692, distance: 74.5
click at [685, 739] on button "contact-first-name" at bounding box center [713, 749] width 121 height 21
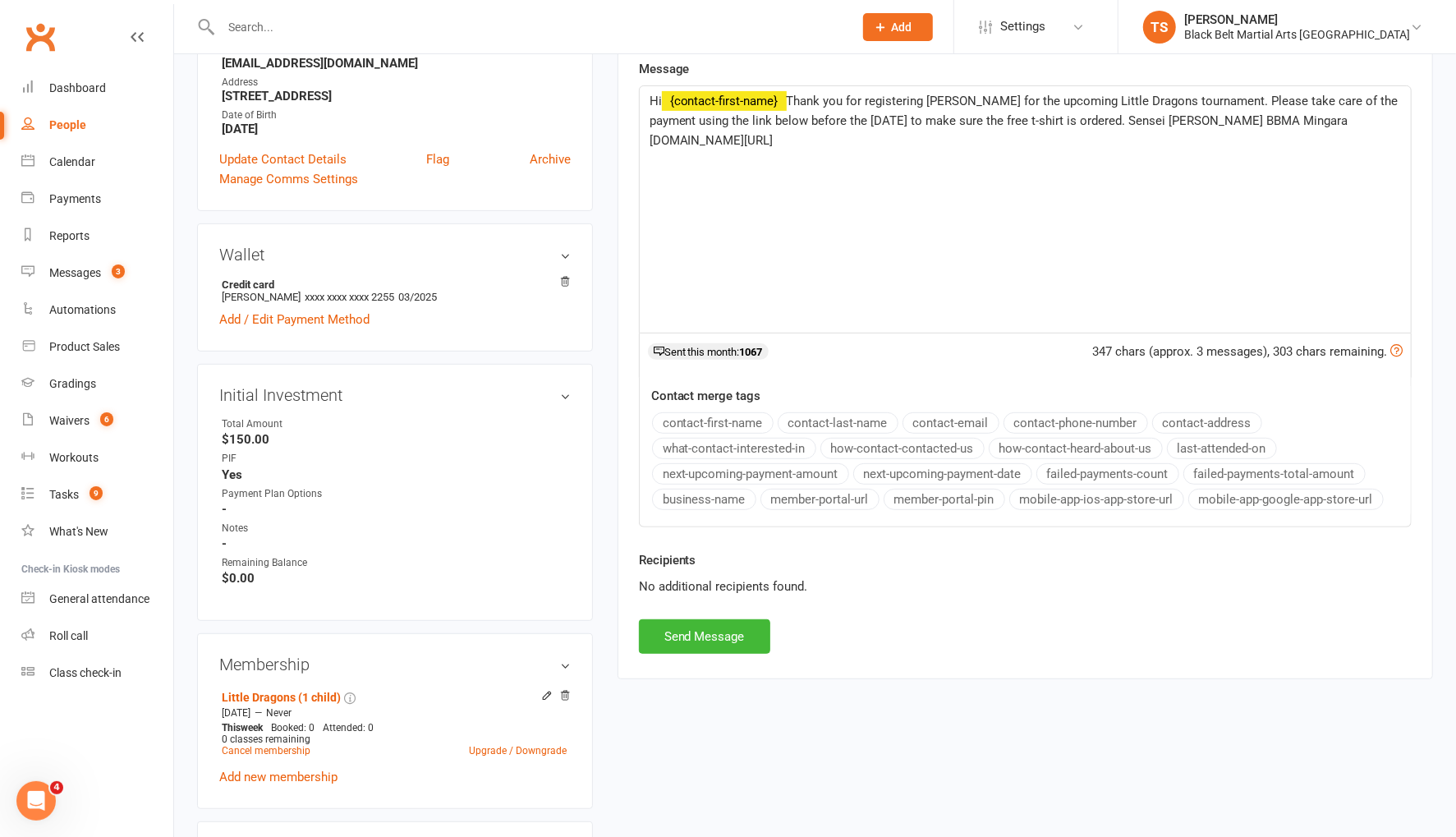
scroll to position [580, 0]
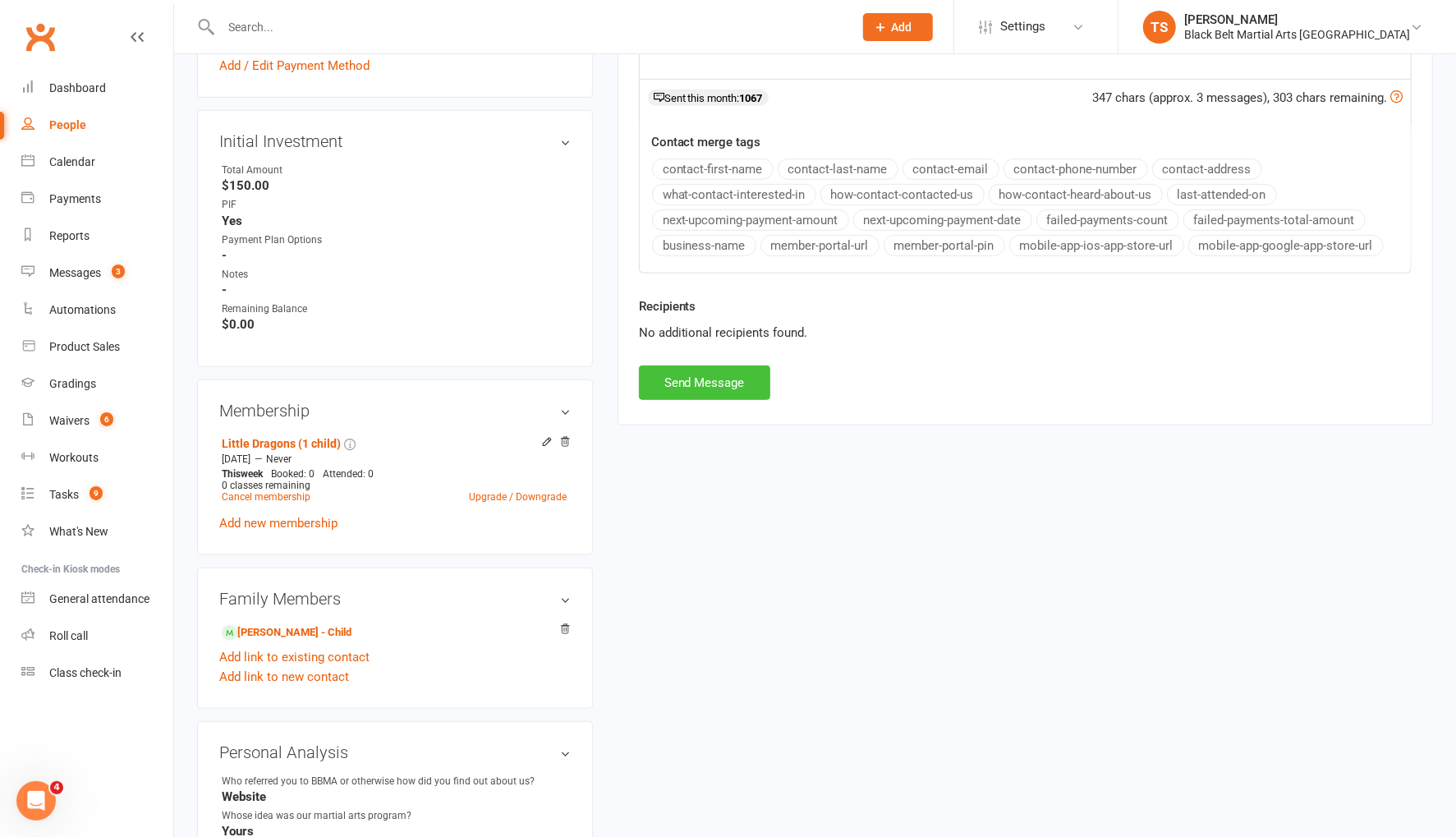
click at [681, 376] on button "Send Message" at bounding box center [705, 383] width 131 height 35
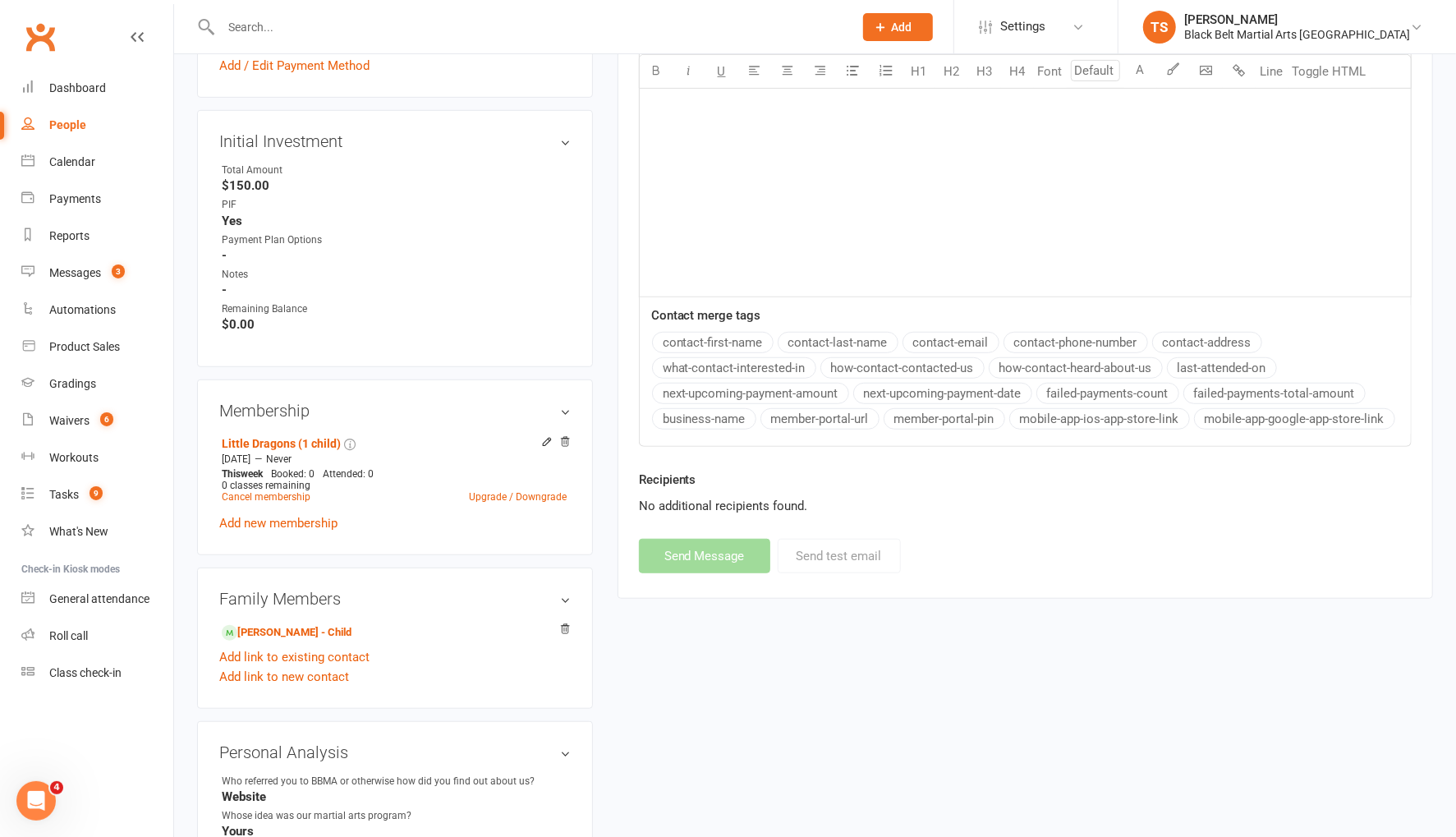
click at [248, 30] on input "text" at bounding box center [528, 27] width 626 height 23
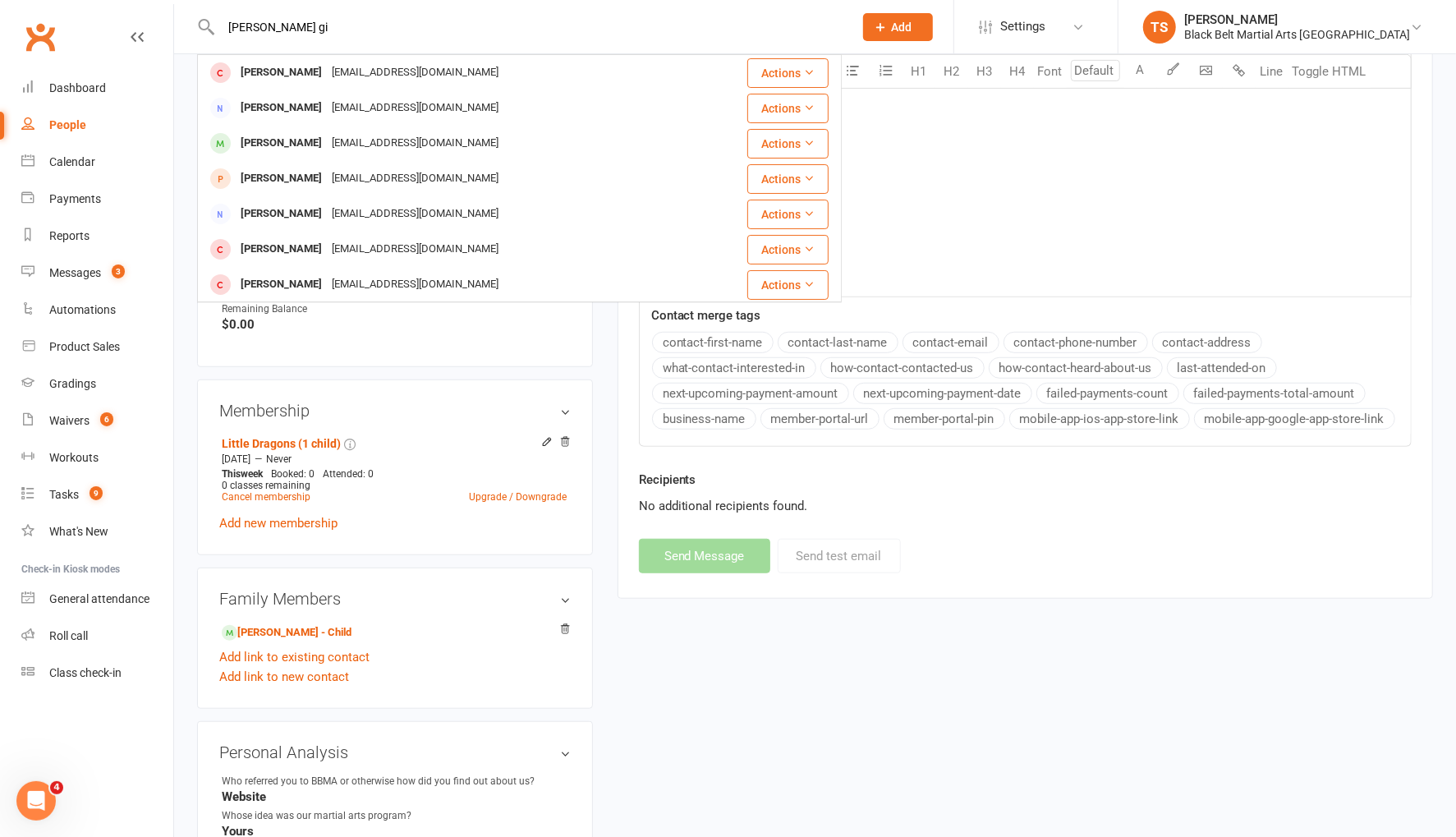
type input "maxwell gi"
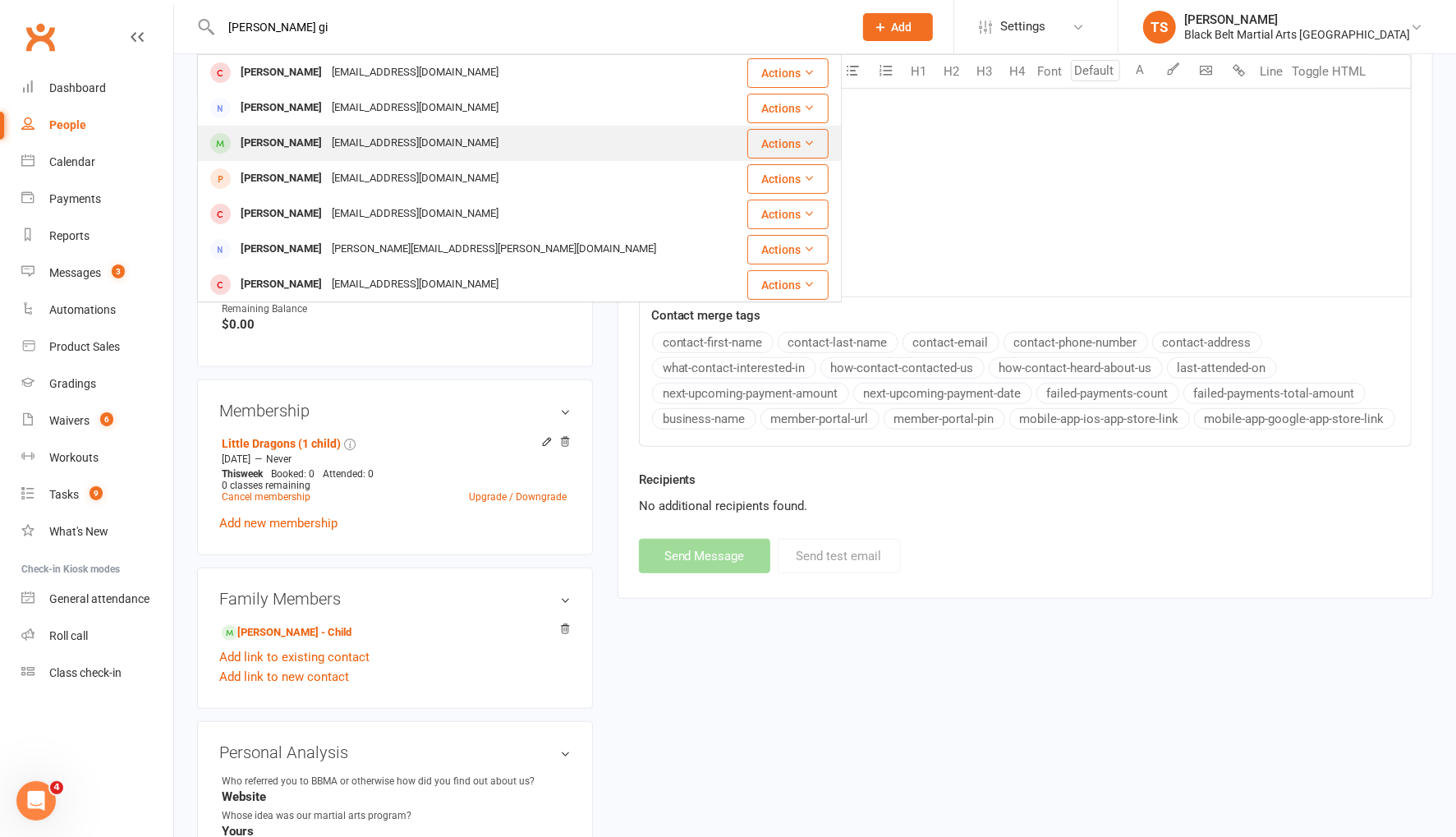
click at [289, 149] on div "[PERSON_NAME]" at bounding box center [281, 143] width 92 height 24
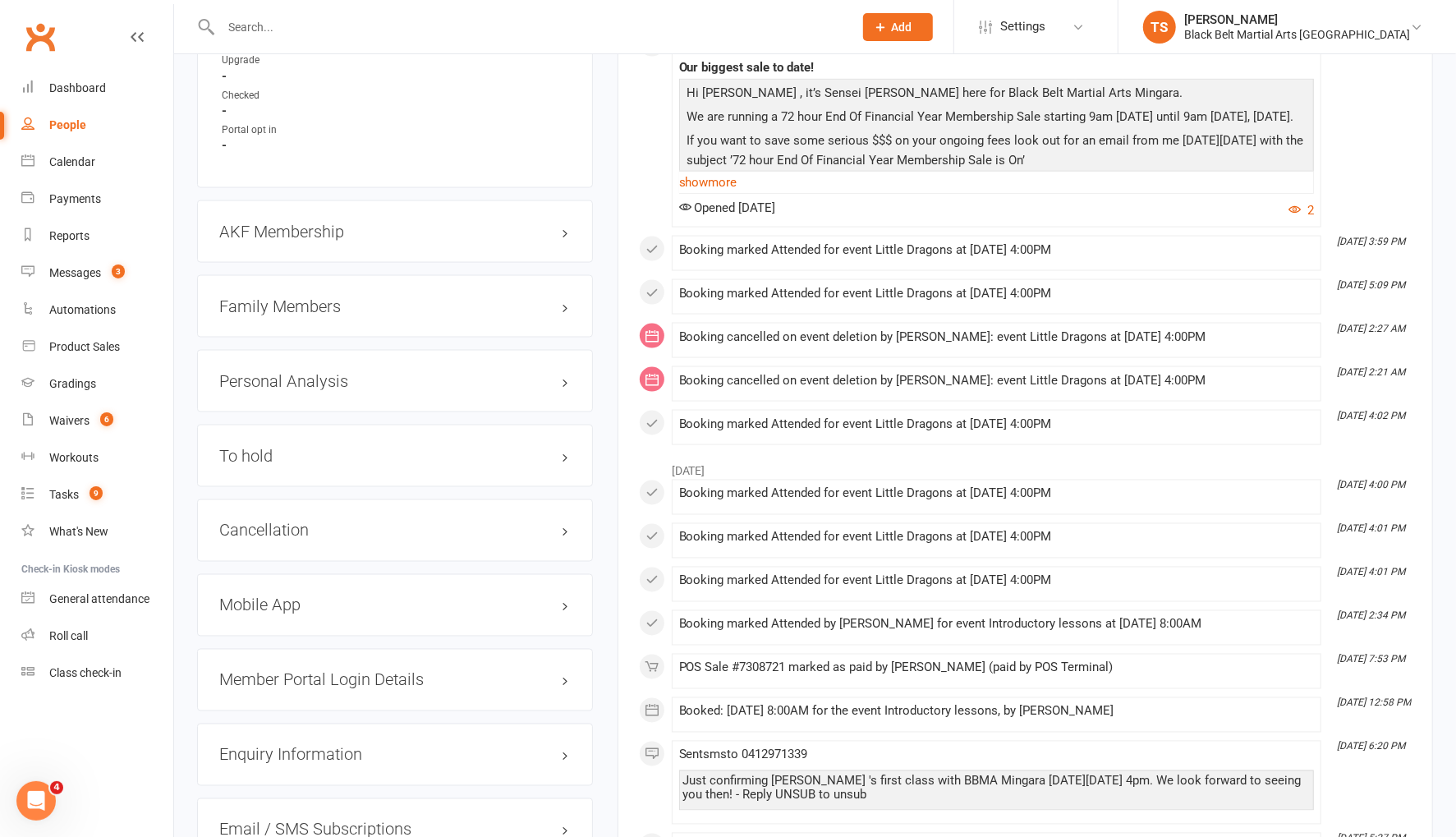
scroll to position [1708, 0]
click at [257, 297] on h3 "Family Members" at bounding box center [394, 305] width 351 height 18
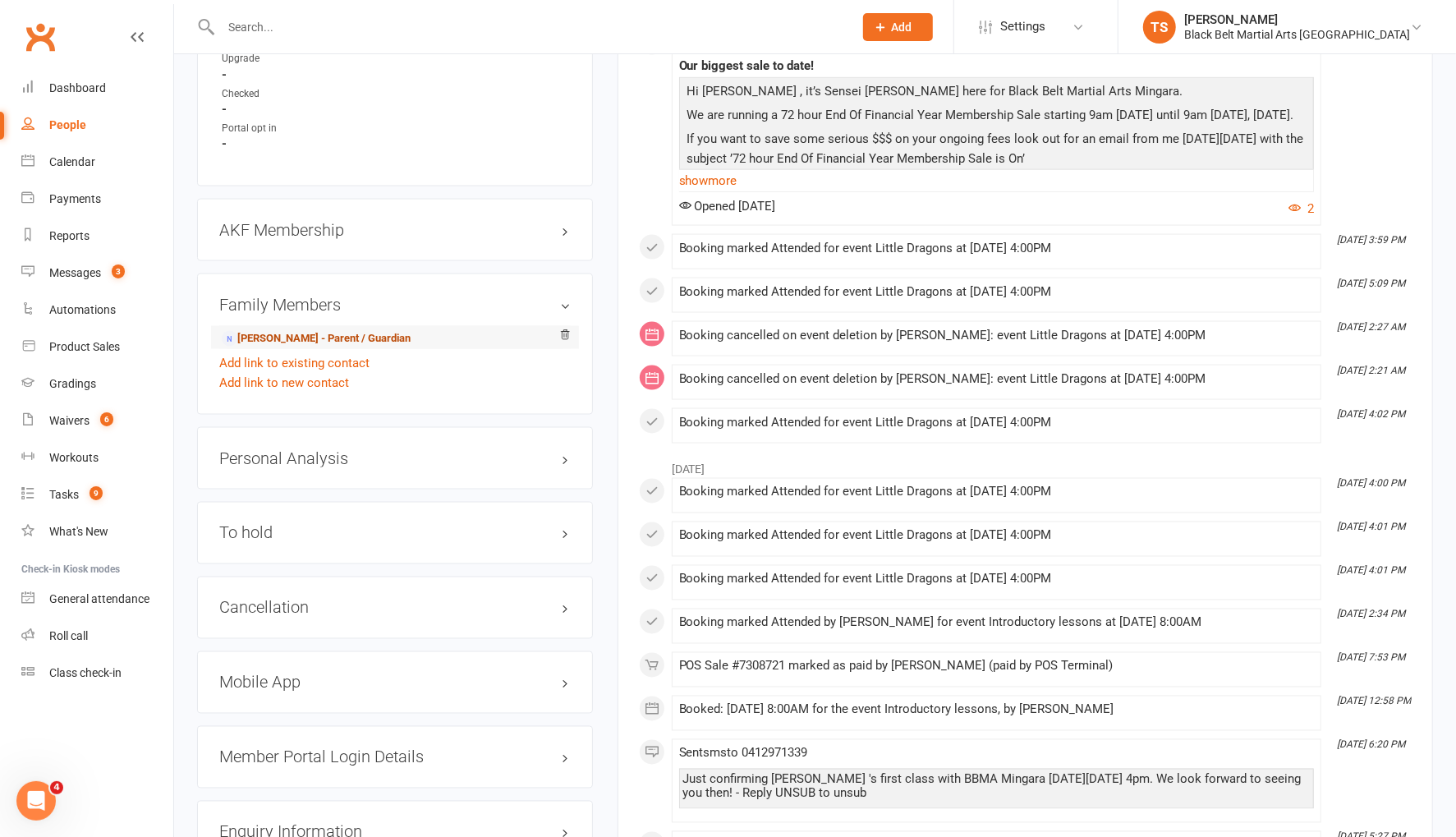
click at [265, 330] on link "Courtney Erasmus - Parent / Guardian" at bounding box center [316, 338] width 189 height 17
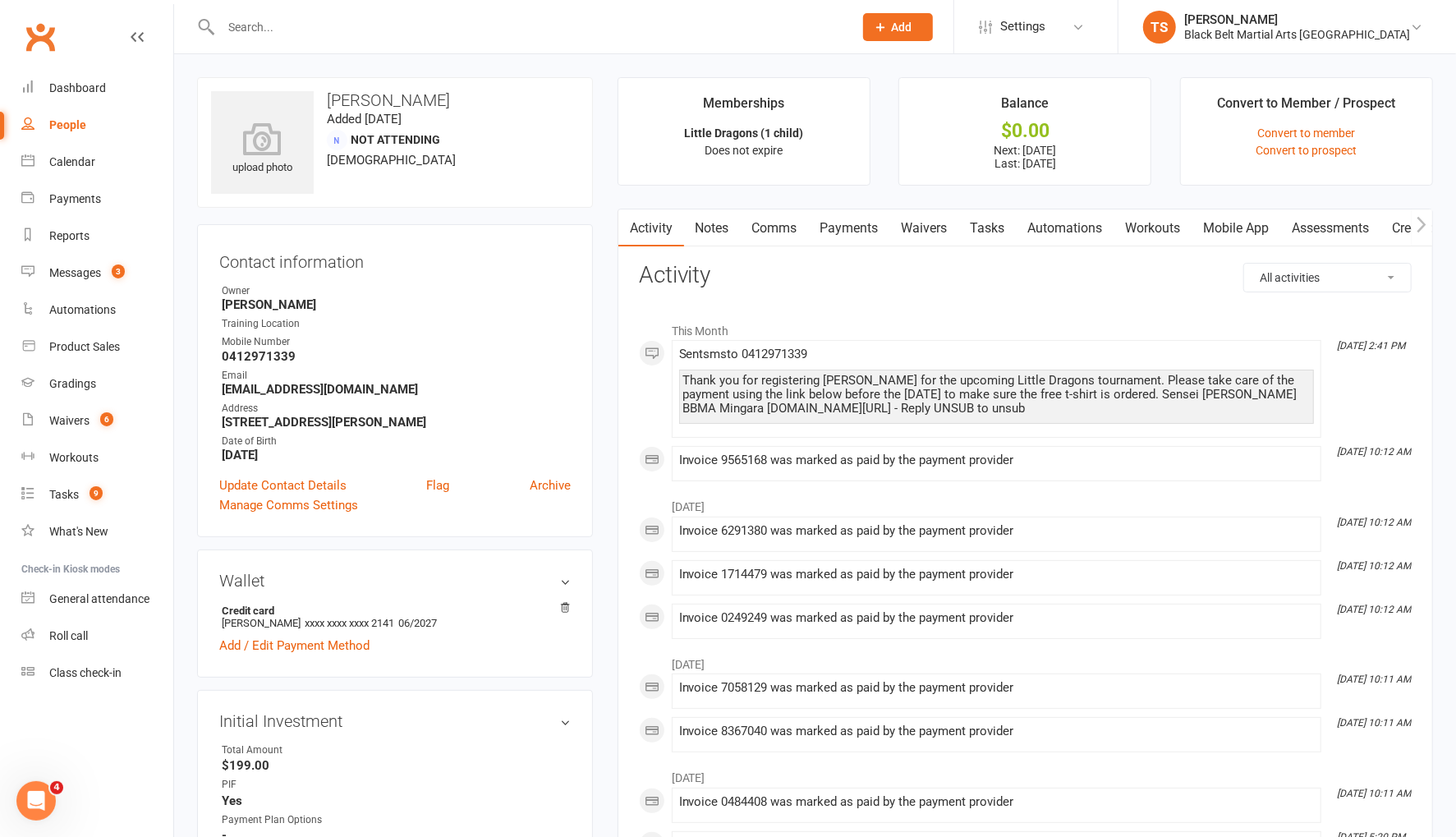
drag, startPoint x: 764, startPoint y: 423, endPoint x: 667, endPoint y: 374, distance: 108.7
click at [666, 376] on div "This Month Aug 12, 2:41 PM Sent sms to 0412971339 Thank you for registering Max…" at bounding box center [1025, 397] width 772 height 168
copy div "Thank you for registering Maxwell for the upcoming Little Dragons tournament. P…"
drag, startPoint x: 779, startPoint y: 224, endPoint x: 814, endPoint y: 232, distance: 35.9
click at [779, 224] on link "Comms" at bounding box center [774, 228] width 68 height 38
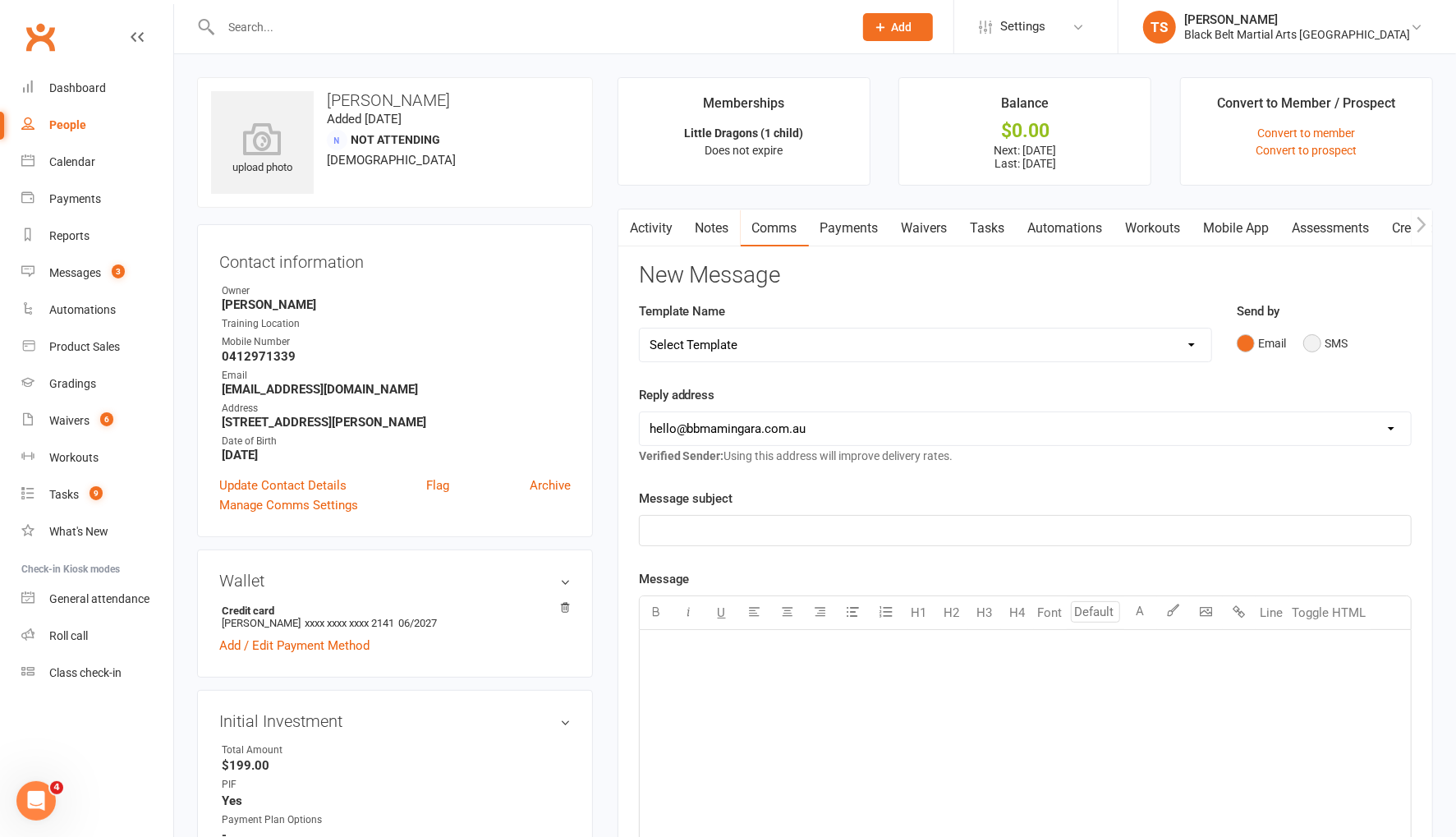
click at [1306, 343] on button "SMS" at bounding box center [1325, 343] width 44 height 31
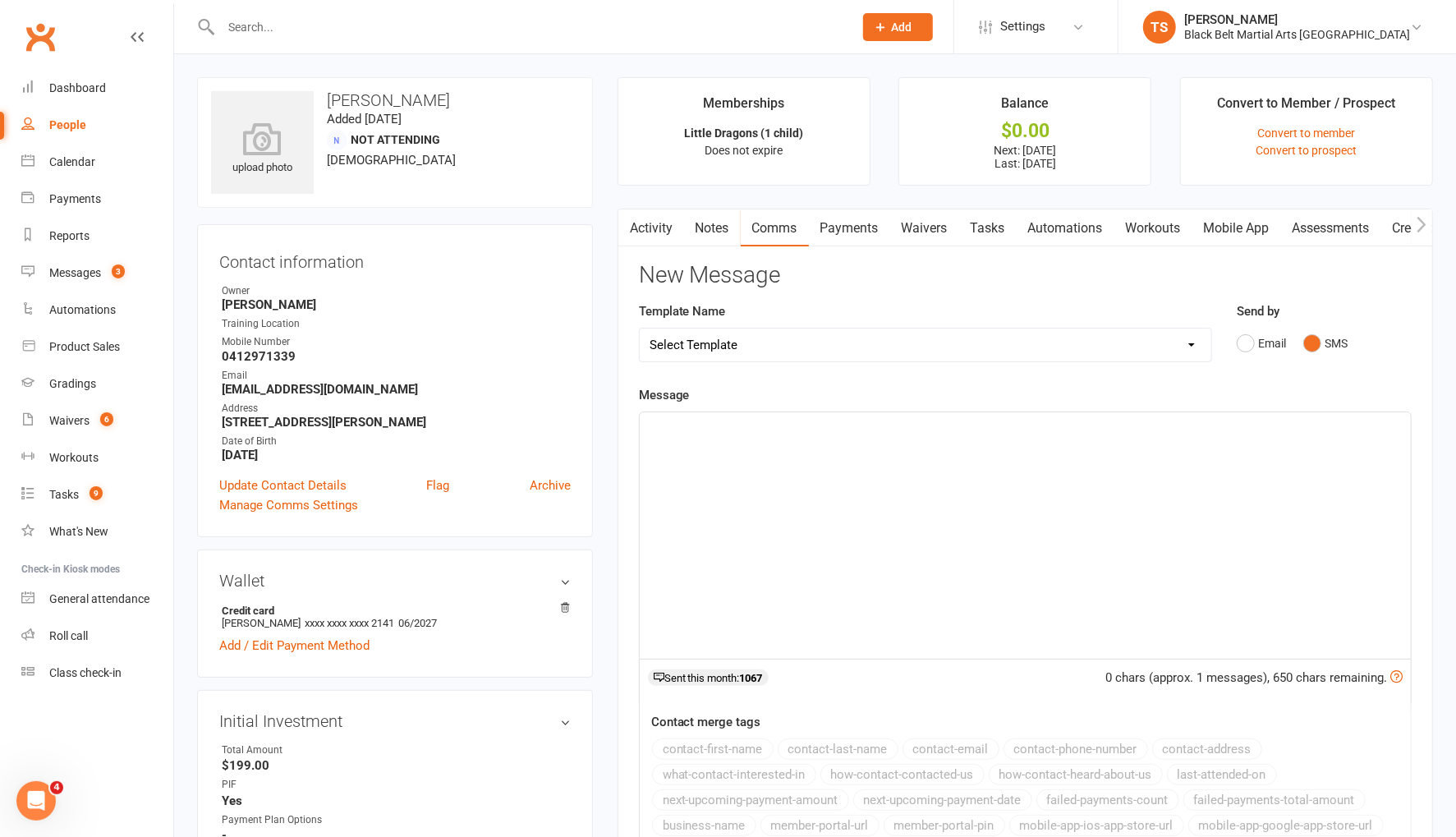
click at [1102, 448] on div "﻿" at bounding box center [1025, 535] width 771 height 246
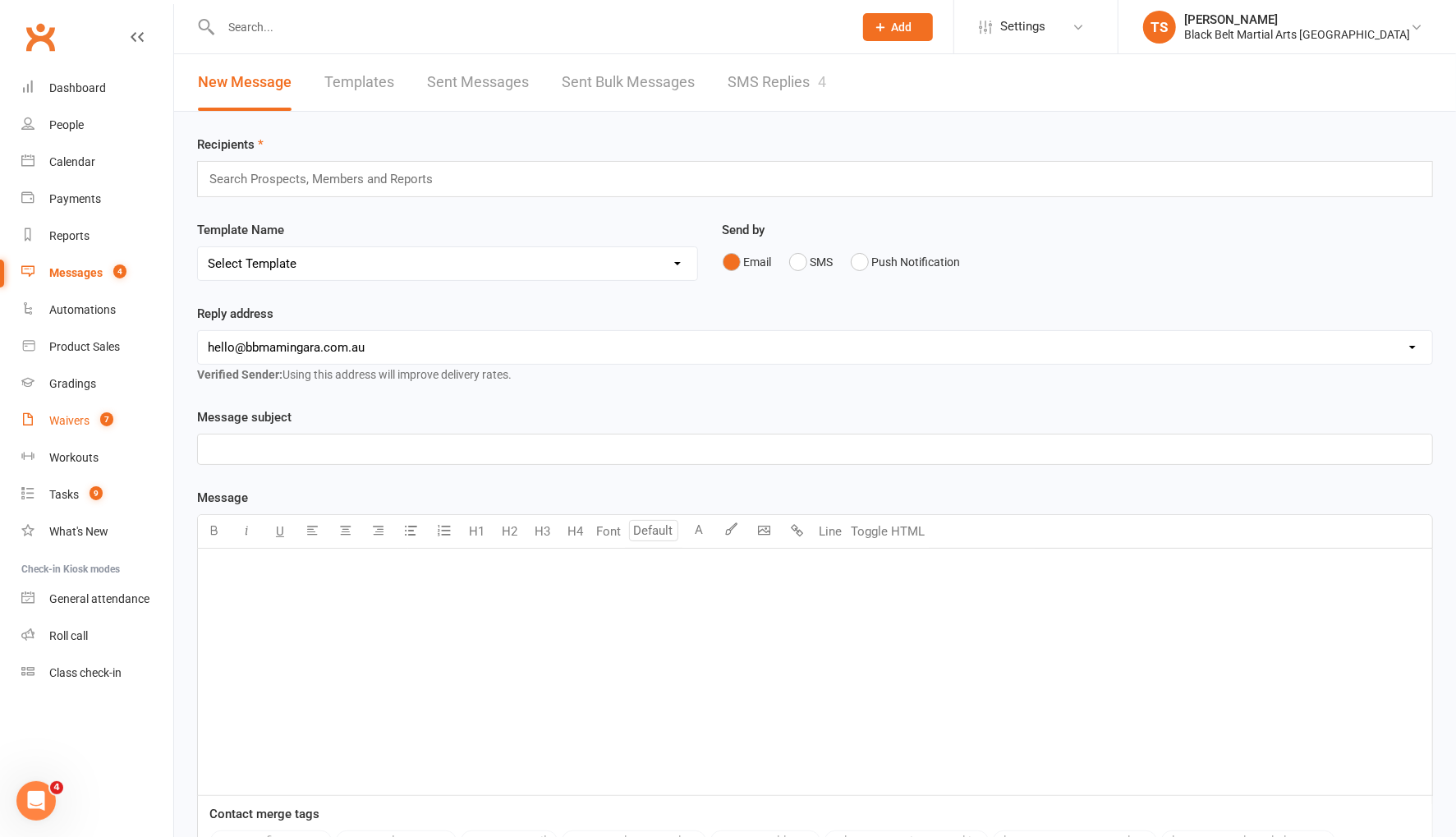
click at [74, 423] on div "Waivers" at bounding box center [69, 420] width 40 height 14
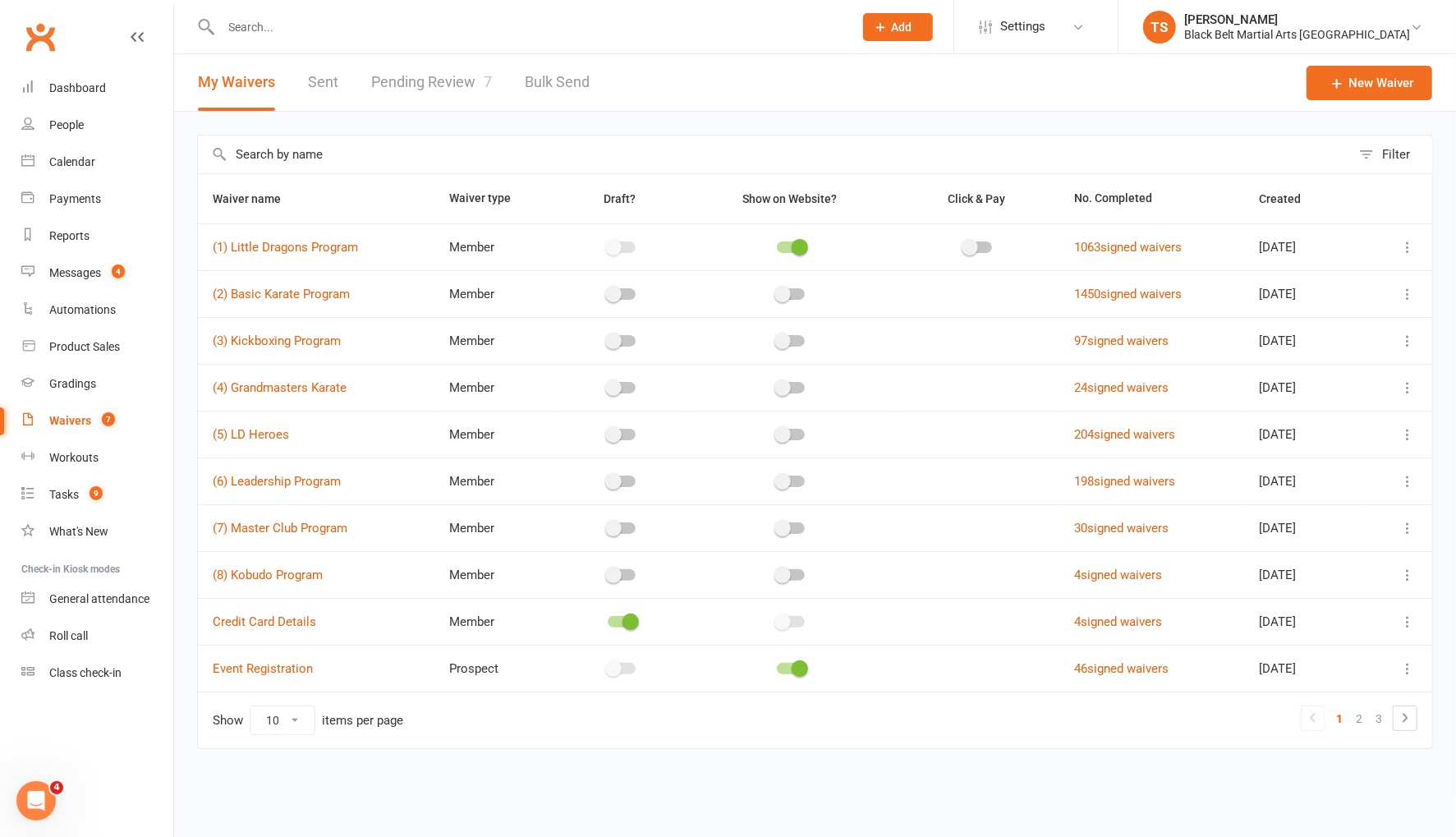
click at [440, 81] on link "Pending Review 7" at bounding box center [431, 82] width 121 height 57
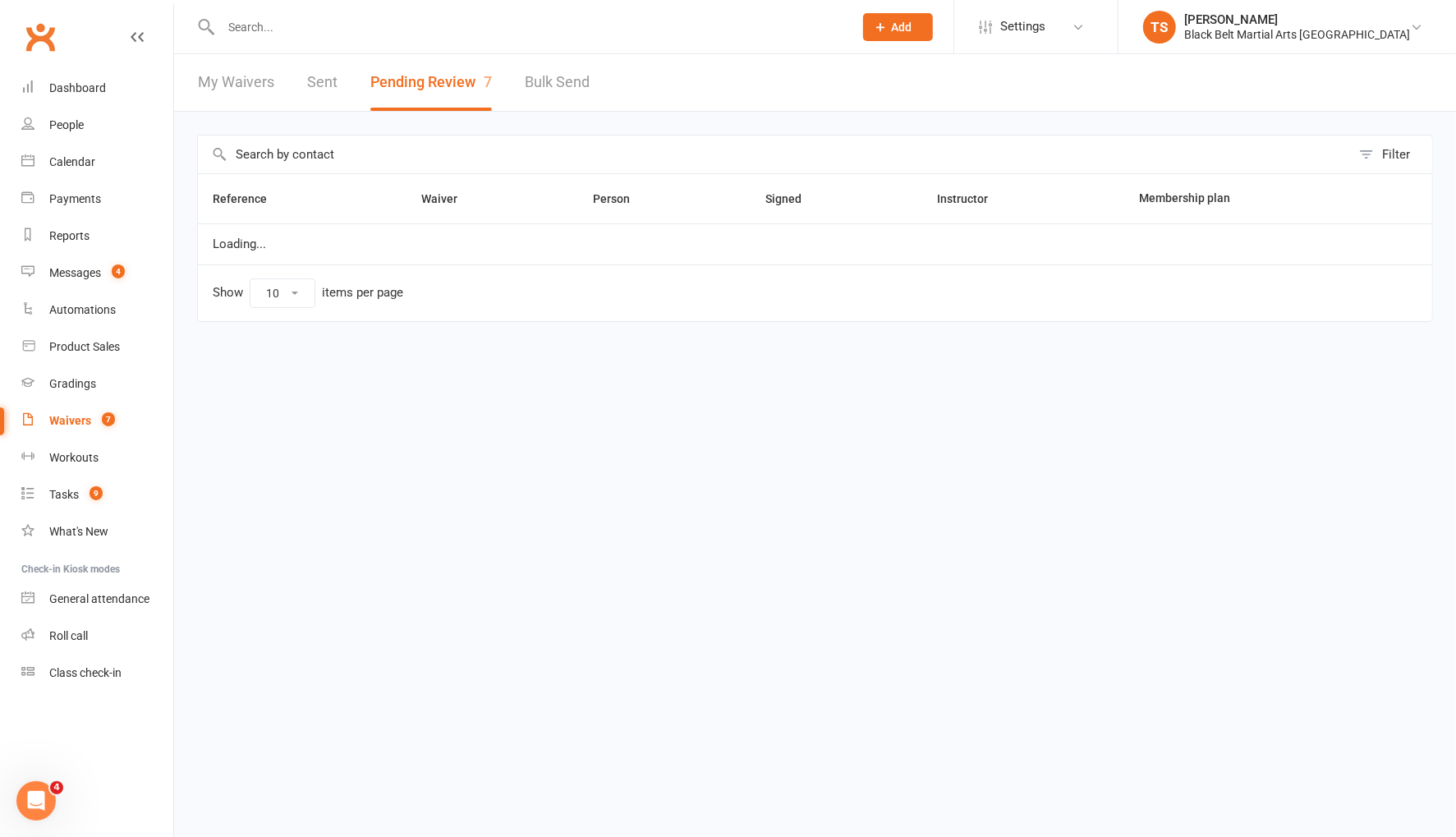
select select "50"
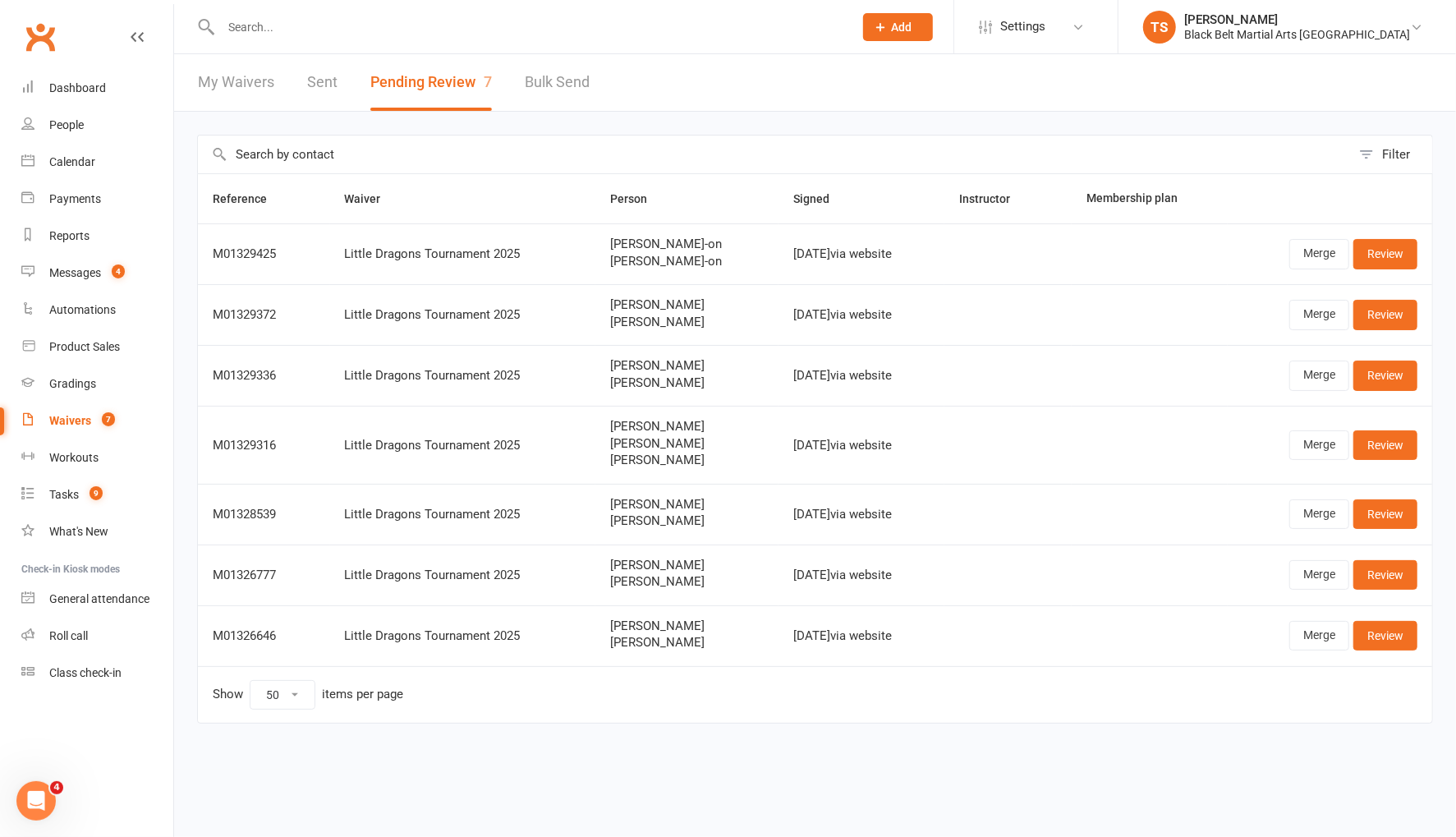
click at [246, 16] on input "text" at bounding box center [528, 27] width 626 height 23
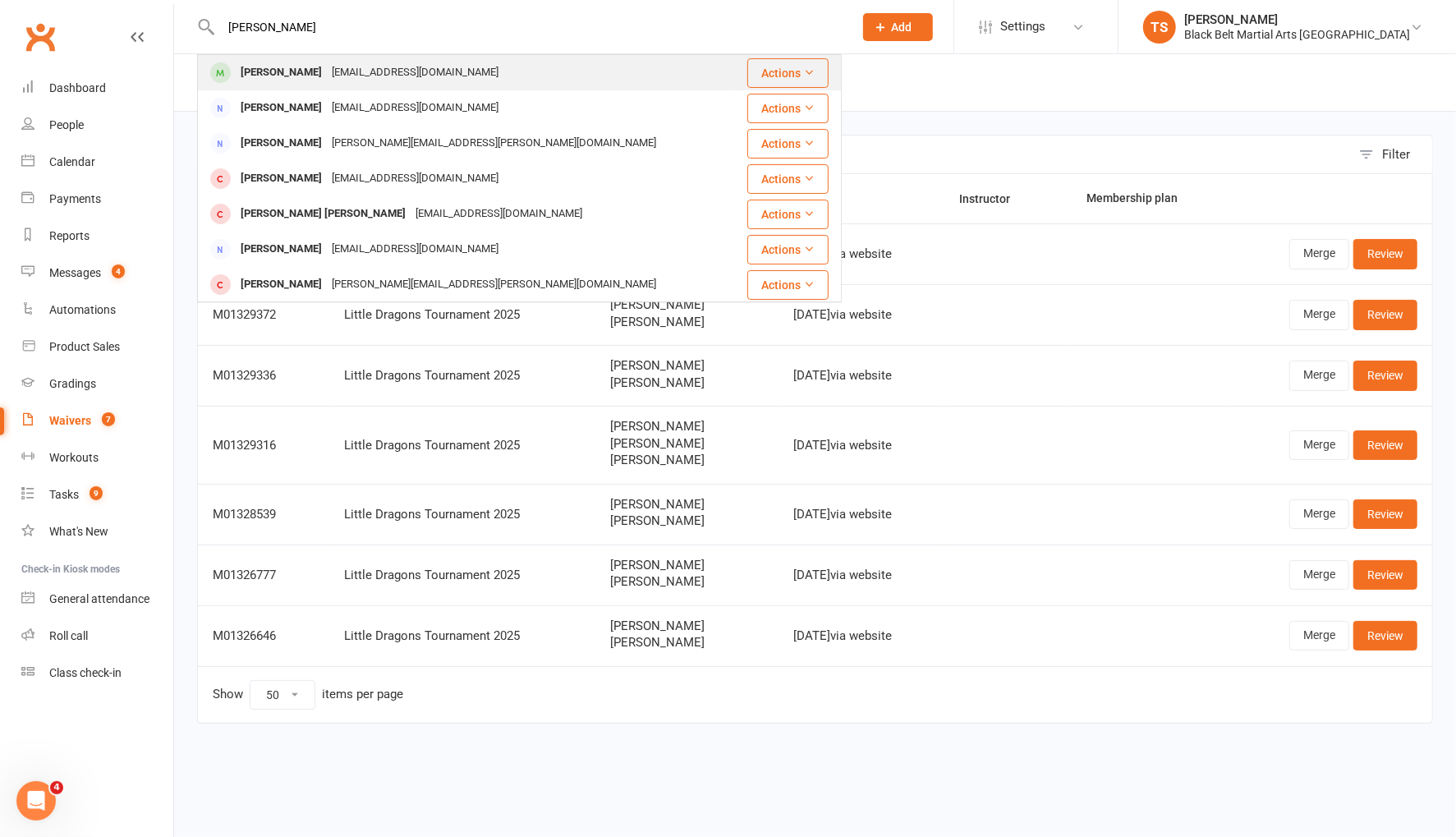
type input "[PERSON_NAME]"
click at [244, 69] on div "Emma Barker" at bounding box center [281, 72] width 92 height 24
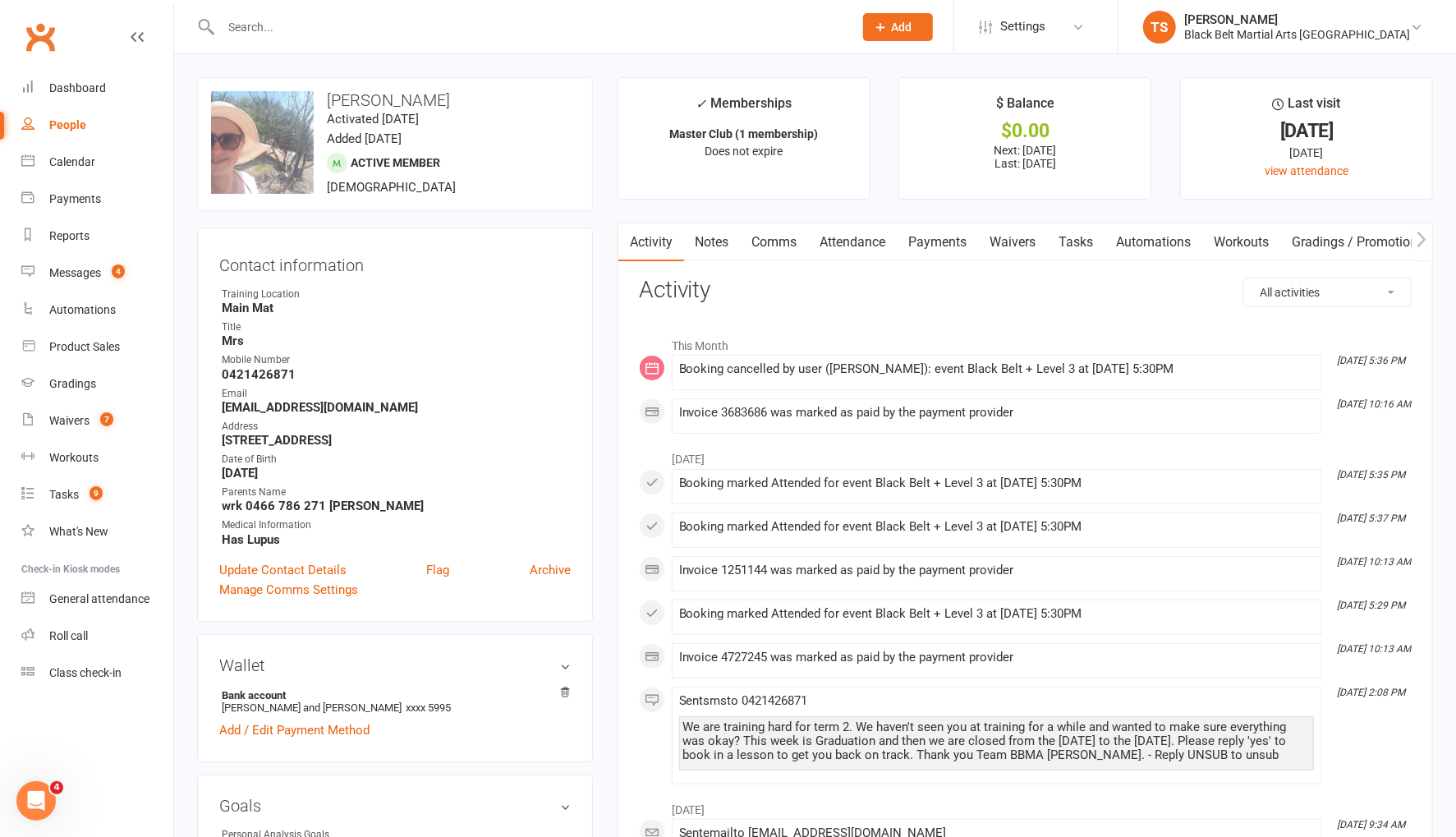
click at [770, 244] on link "Comms" at bounding box center [774, 242] width 68 height 38
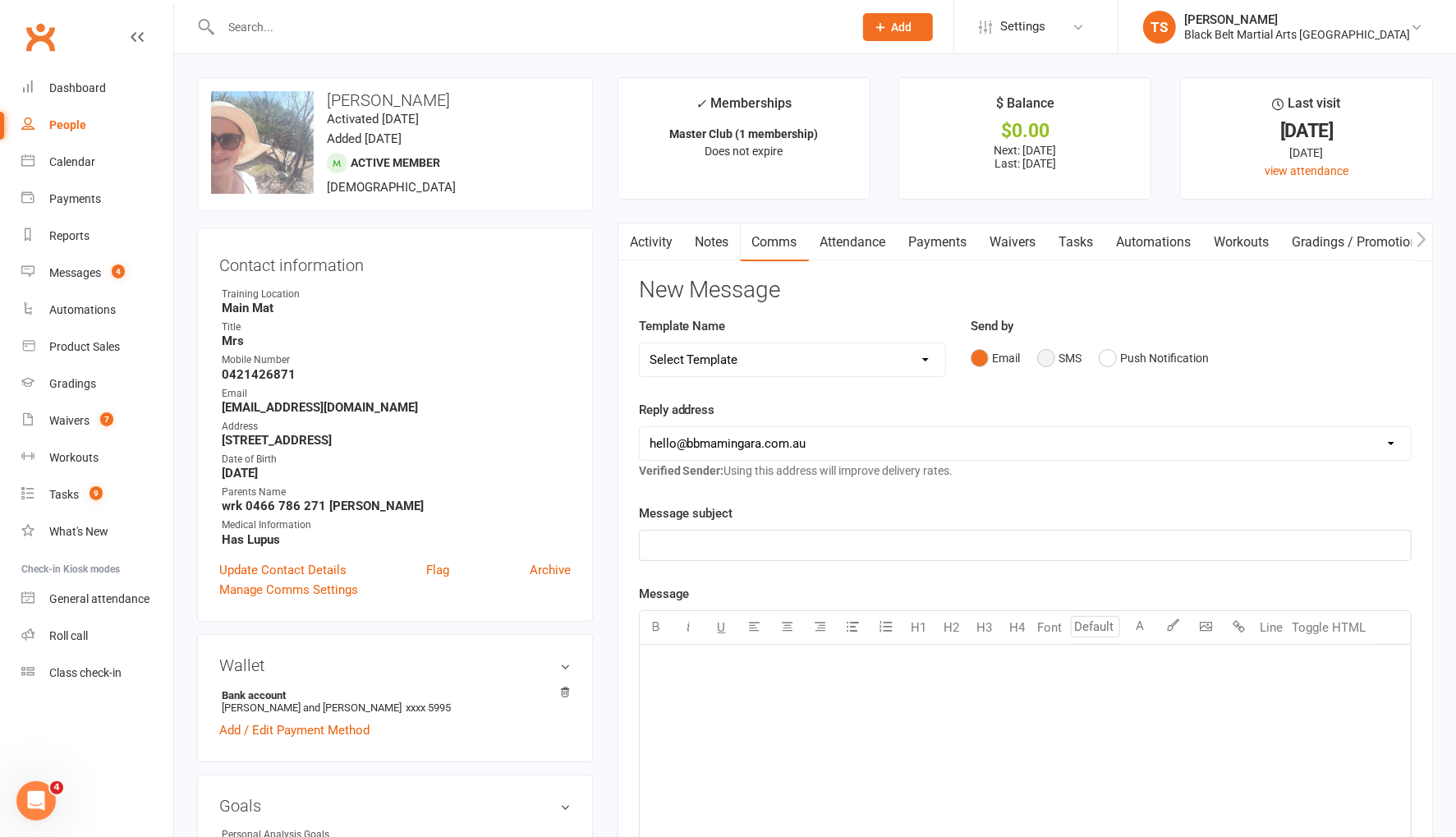
drag, startPoint x: 1039, startPoint y: 358, endPoint x: 971, endPoint y: 421, distance: 92.7
click at [1039, 358] on button "SMS" at bounding box center [1060, 358] width 44 height 31
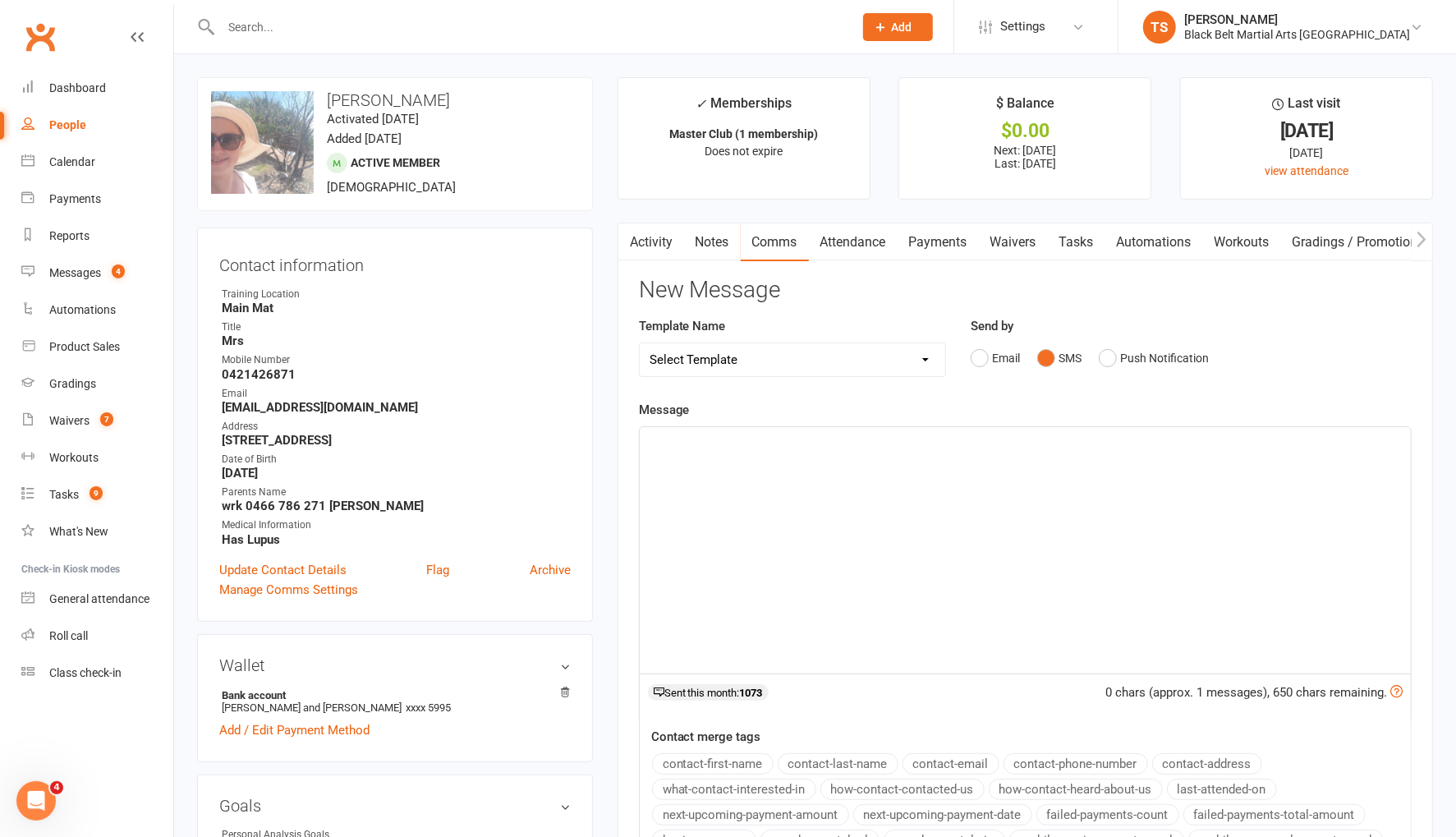
click at [786, 467] on div "﻿" at bounding box center [1025, 550] width 771 height 246
click at [722, 449] on div "h" at bounding box center [1025, 550] width 771 height 246
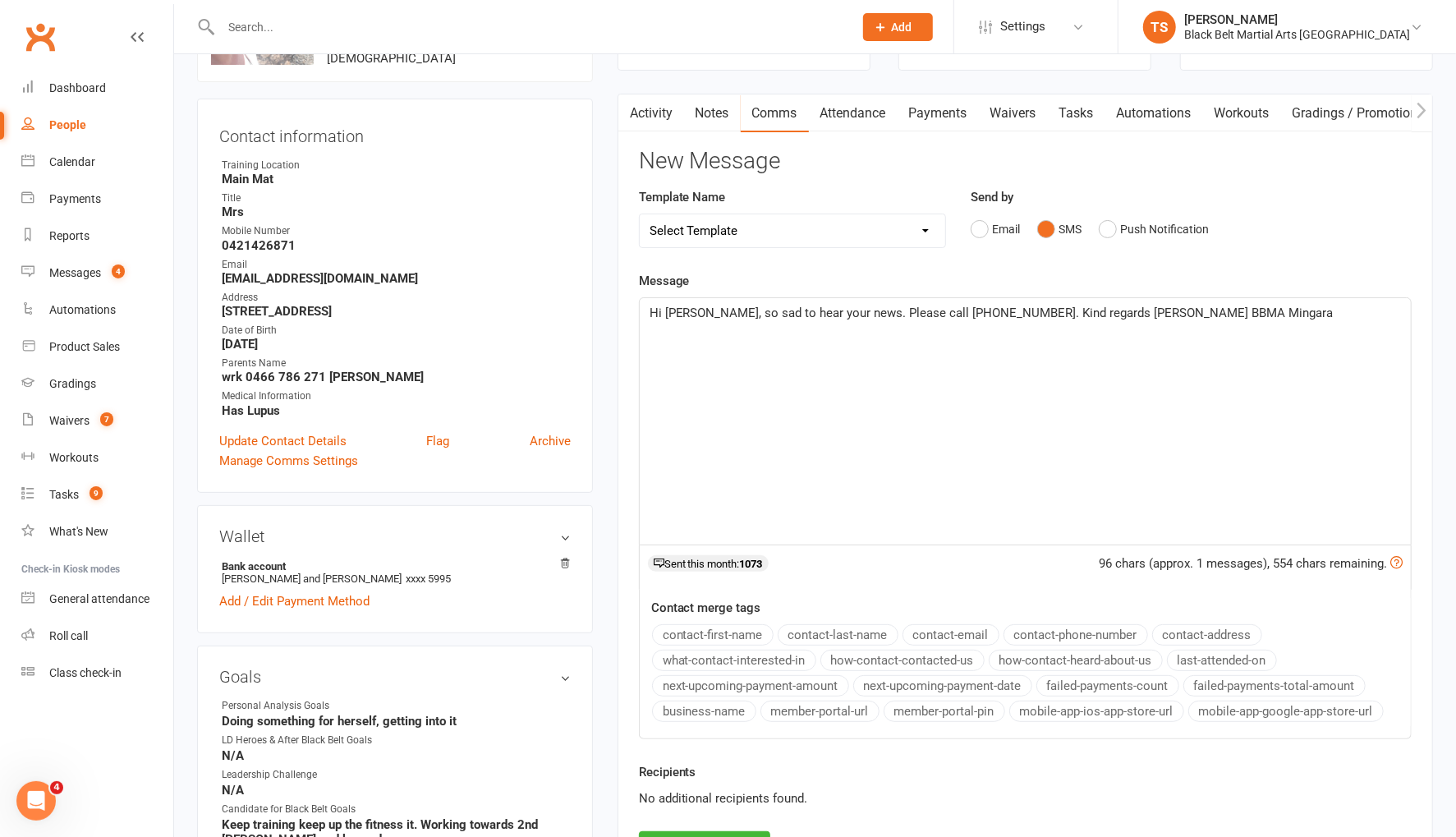
scroll to position [178, 0]
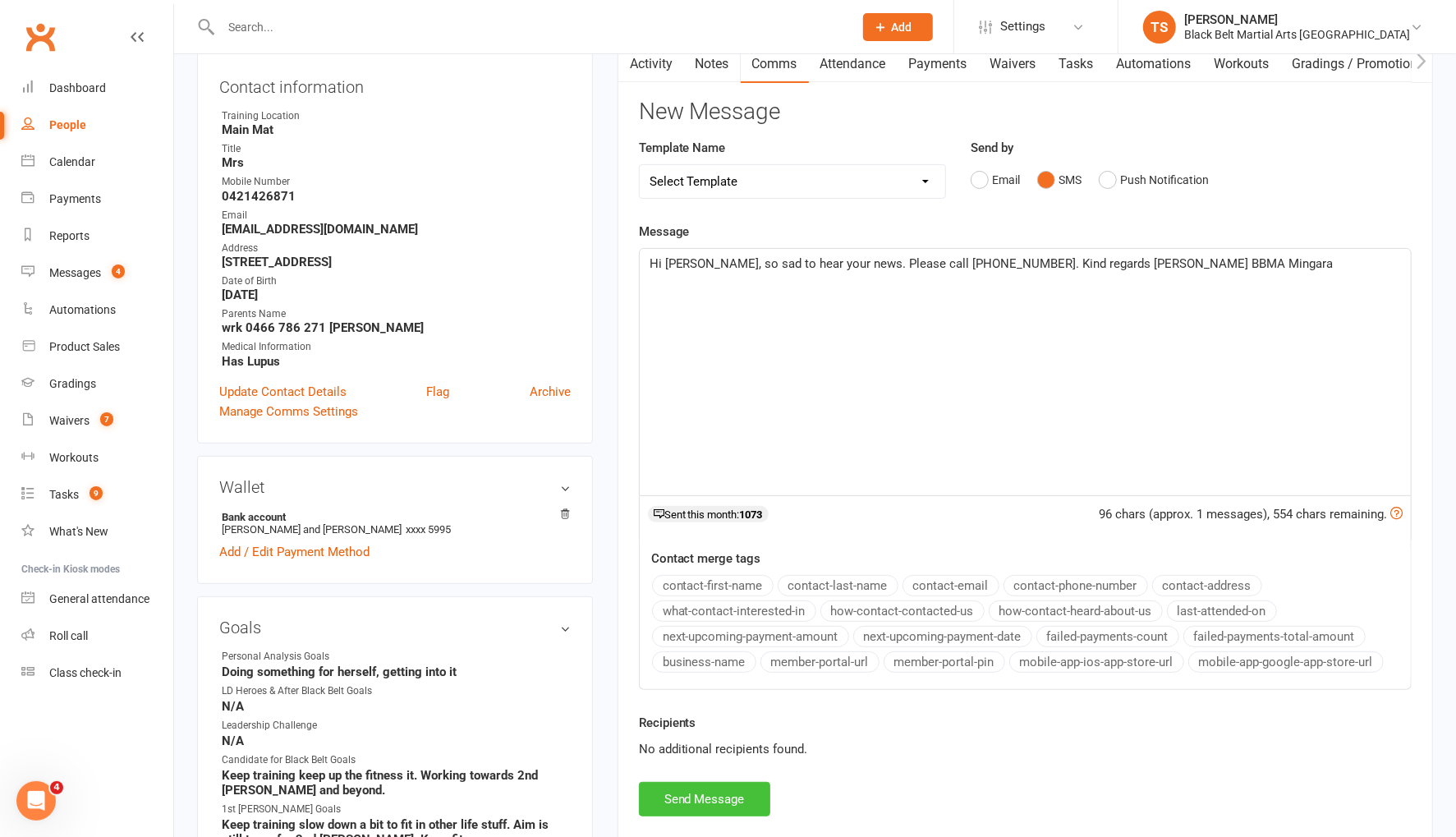
click at [729, 788] on button "Send Message" at bounding box center [705, 799] width 131 height 35
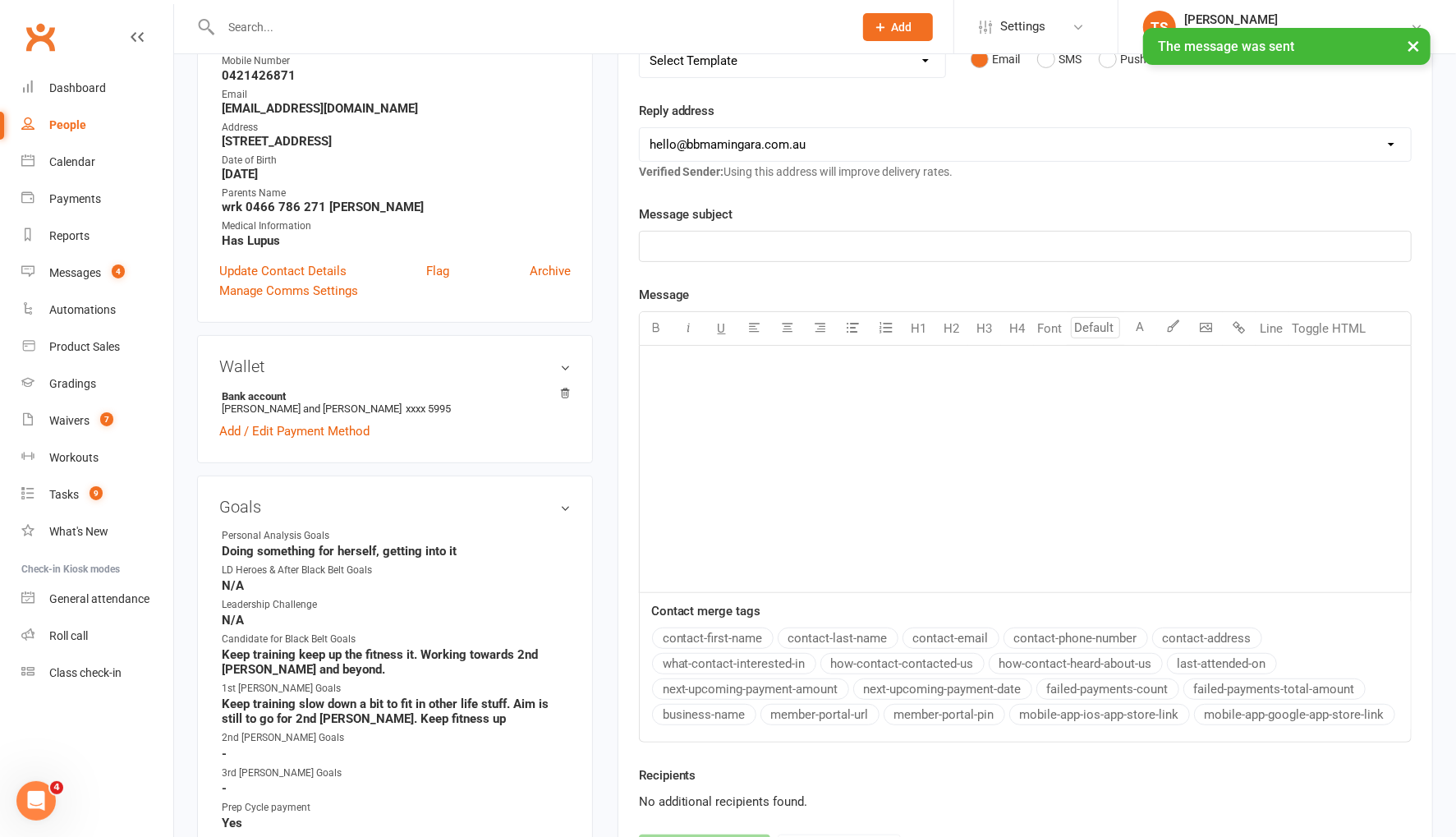
scroll to position [184, 0]
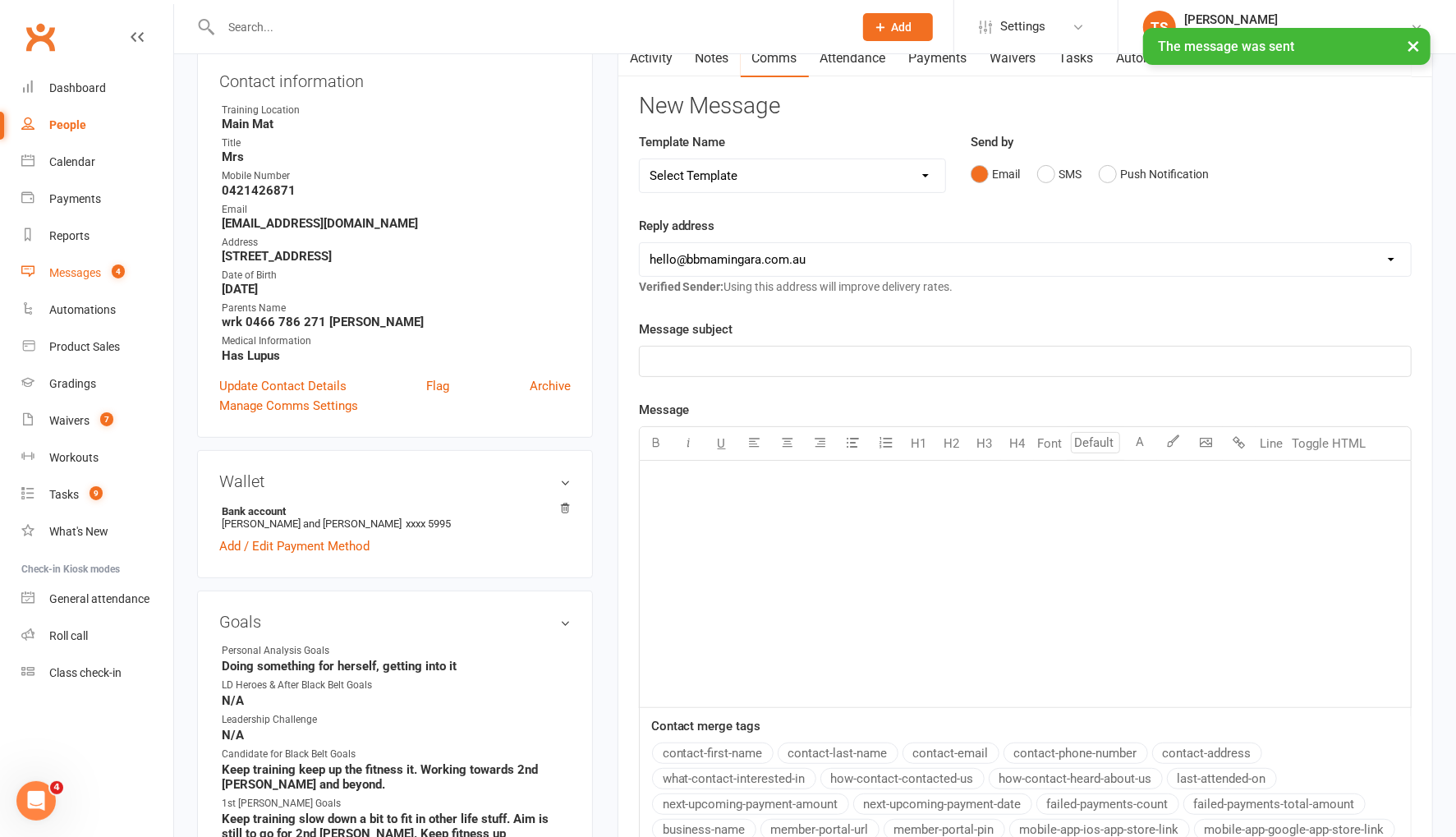
click at [86, 270] on div "Messages" at bounding box center [75, 273] width 52 height 14
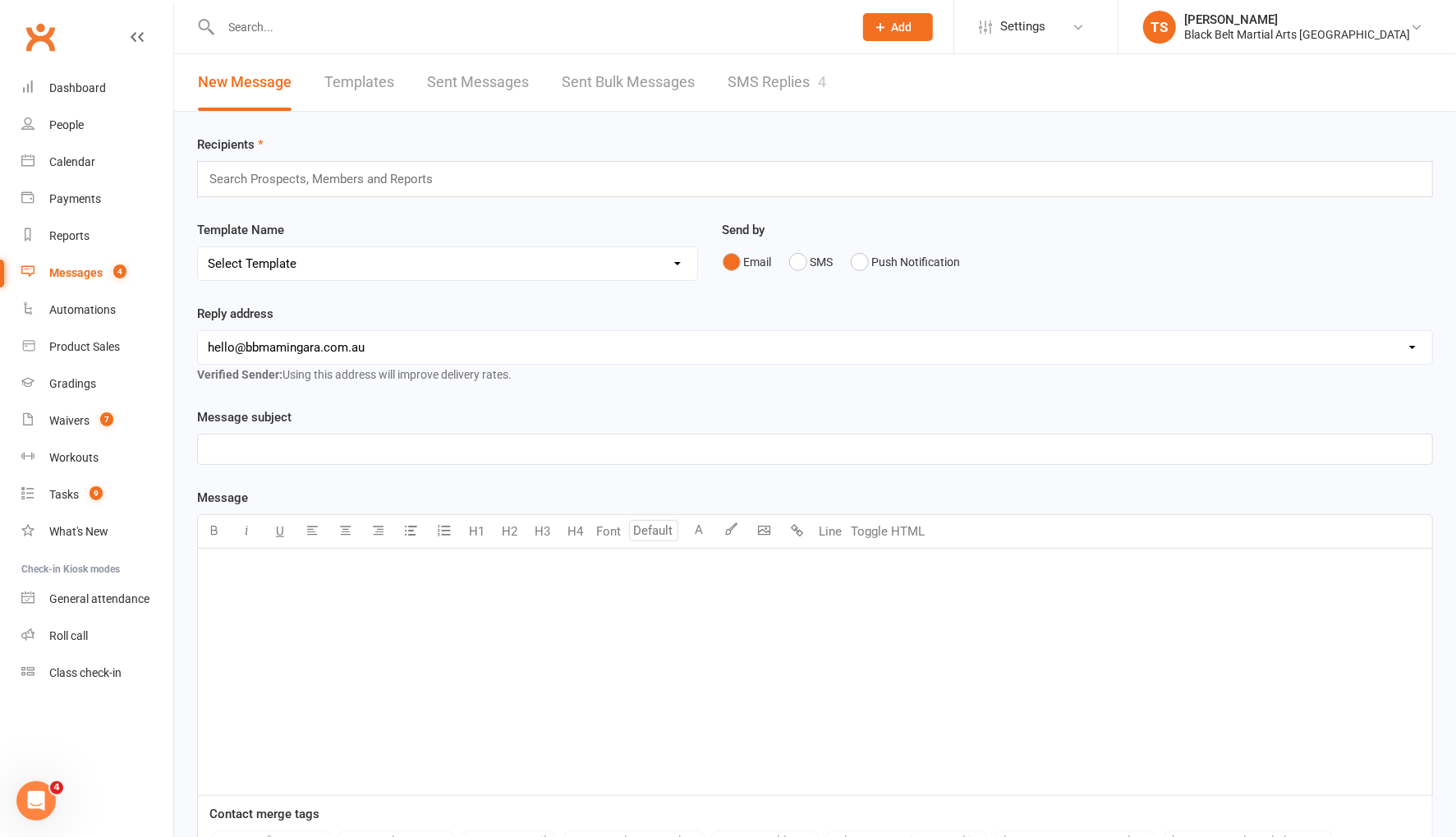
click at [762, 81] on link "SMS Replies 4" at bounding box center [777, 82] width 98 height 57
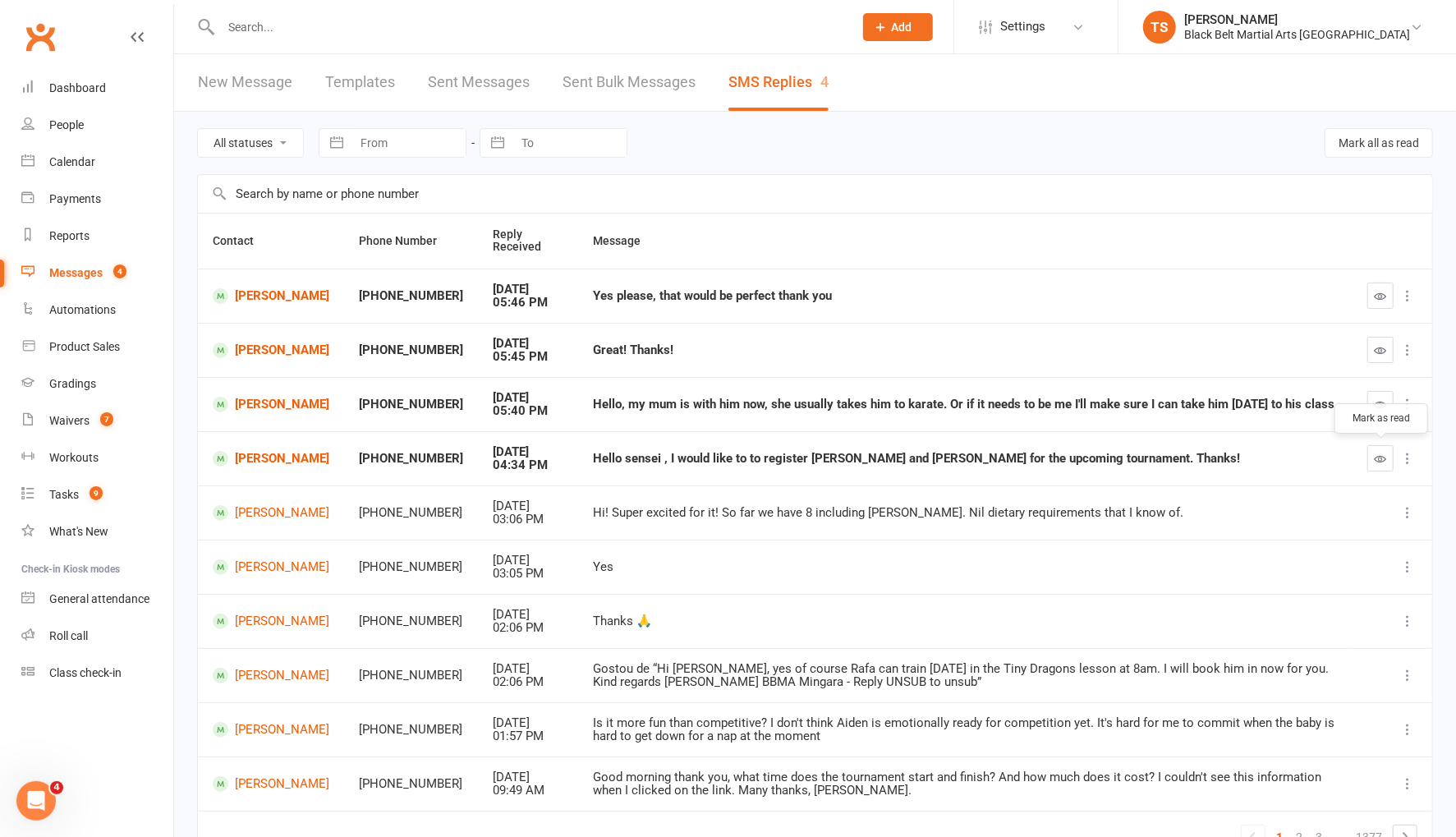
click at [1382, 459] on icon "button" at bounding box center [1381, 458] width 13 height 13
click at [1383, 403] on icon "button" at bounding box center [1381, 404] width 13 height 13
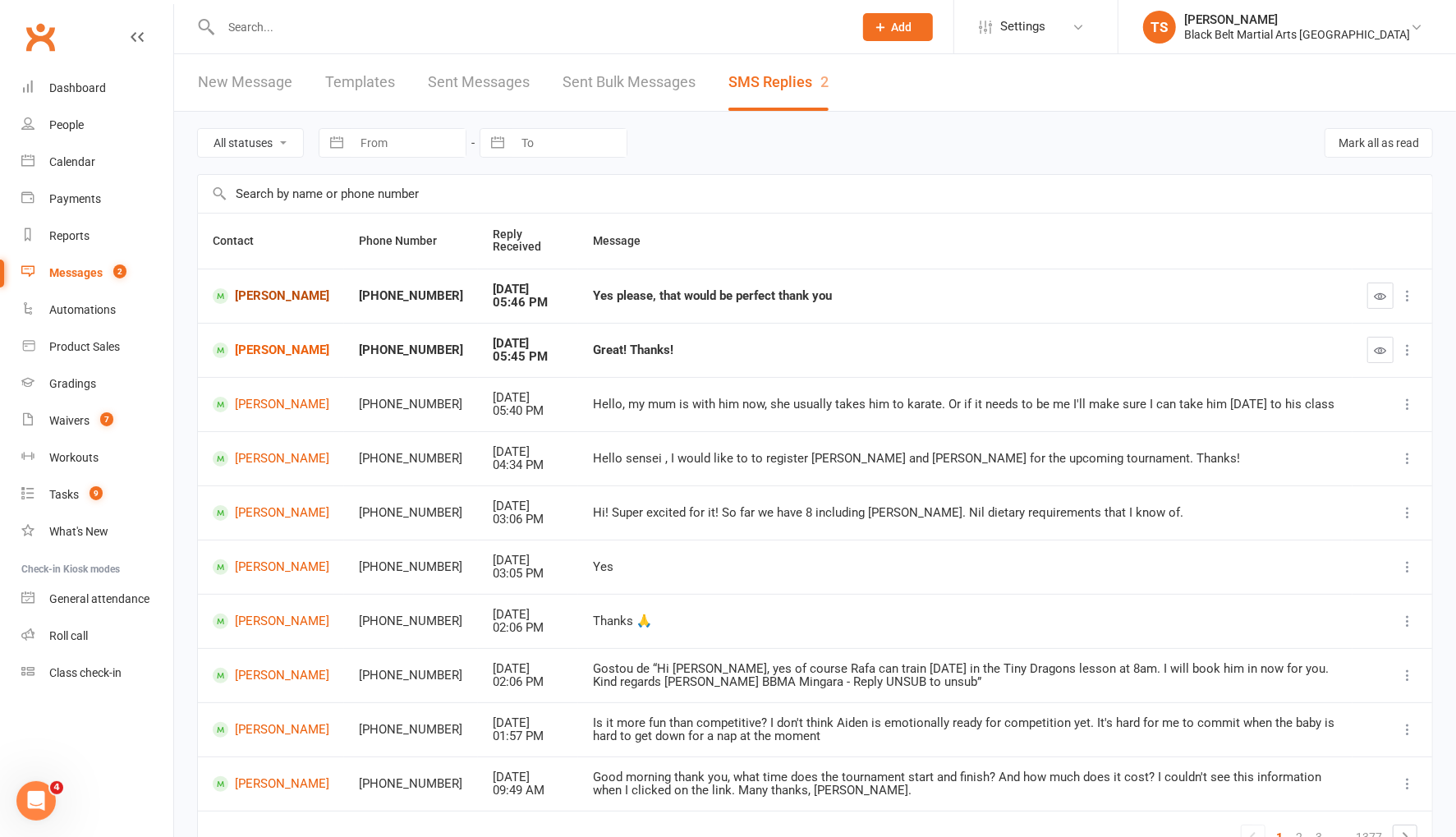
click at [277, 291] on link "[PERSON_NAME]" at bounding box center [271, 296] width 117 height 15
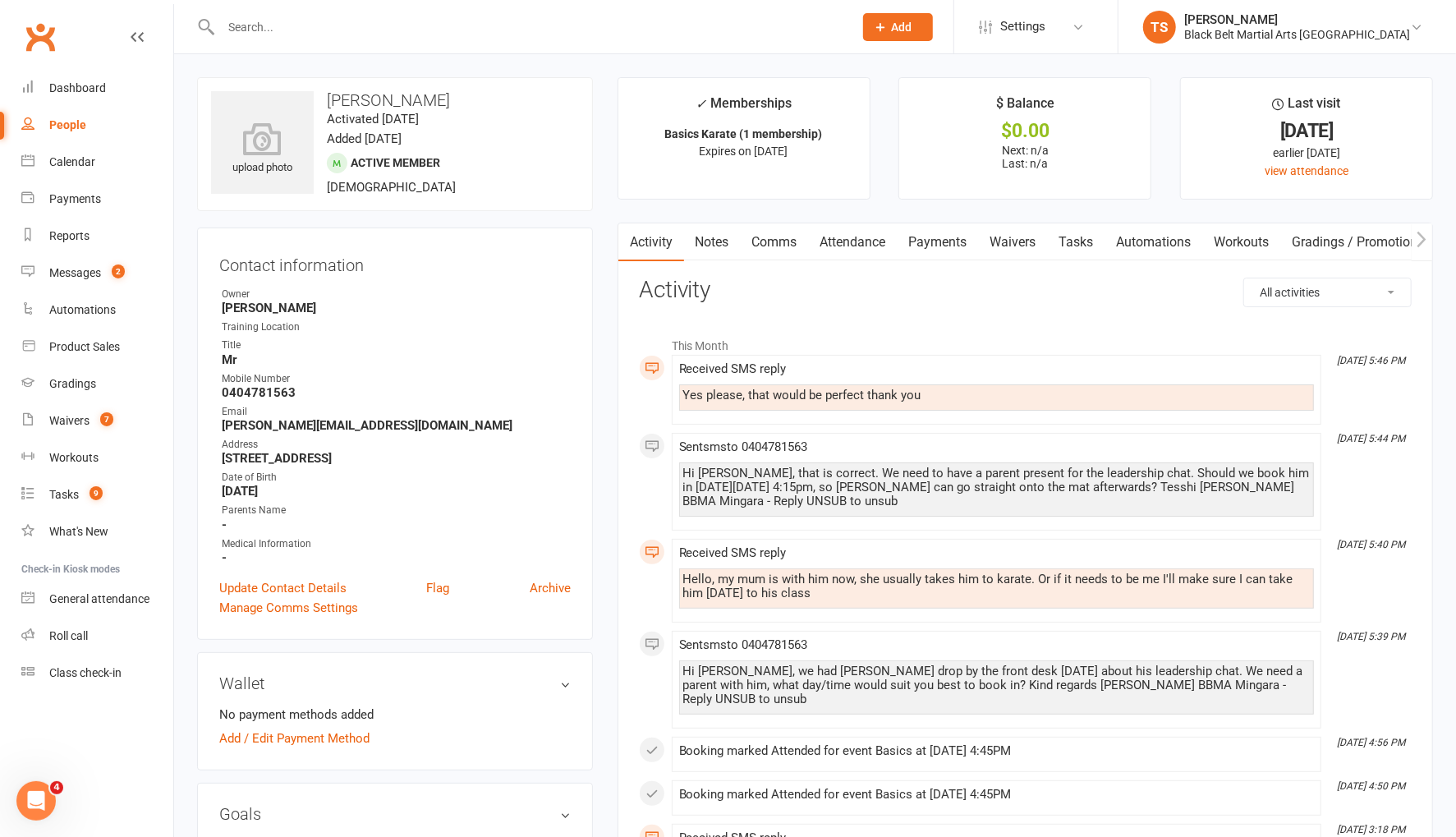
click at [791, 240] on link "Comms" at bounding box center [774, 242] width 68 height 38
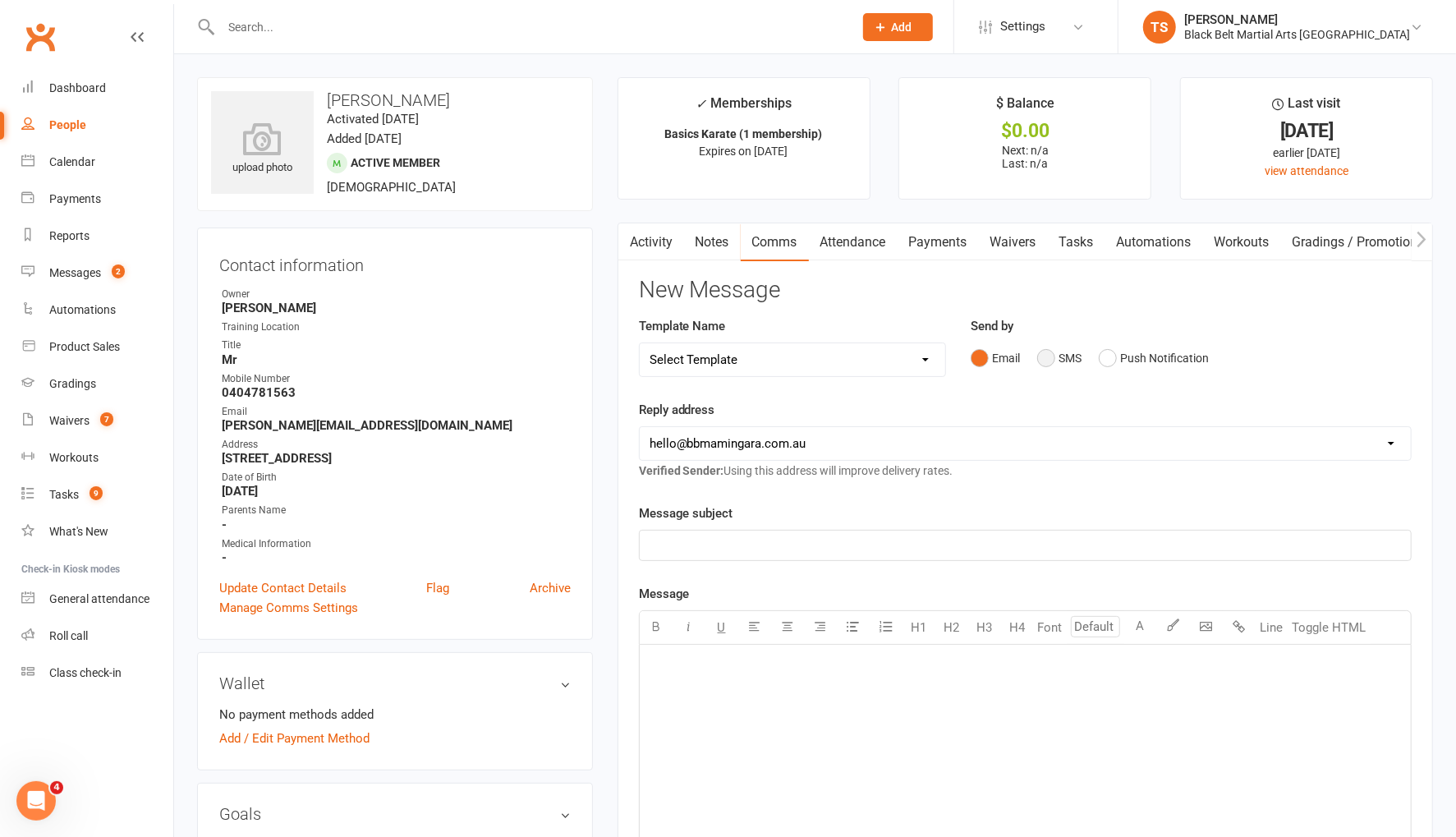
click at [1044, 353] on button "SMS" at bounding box center [1060, 358] width 44 height 31
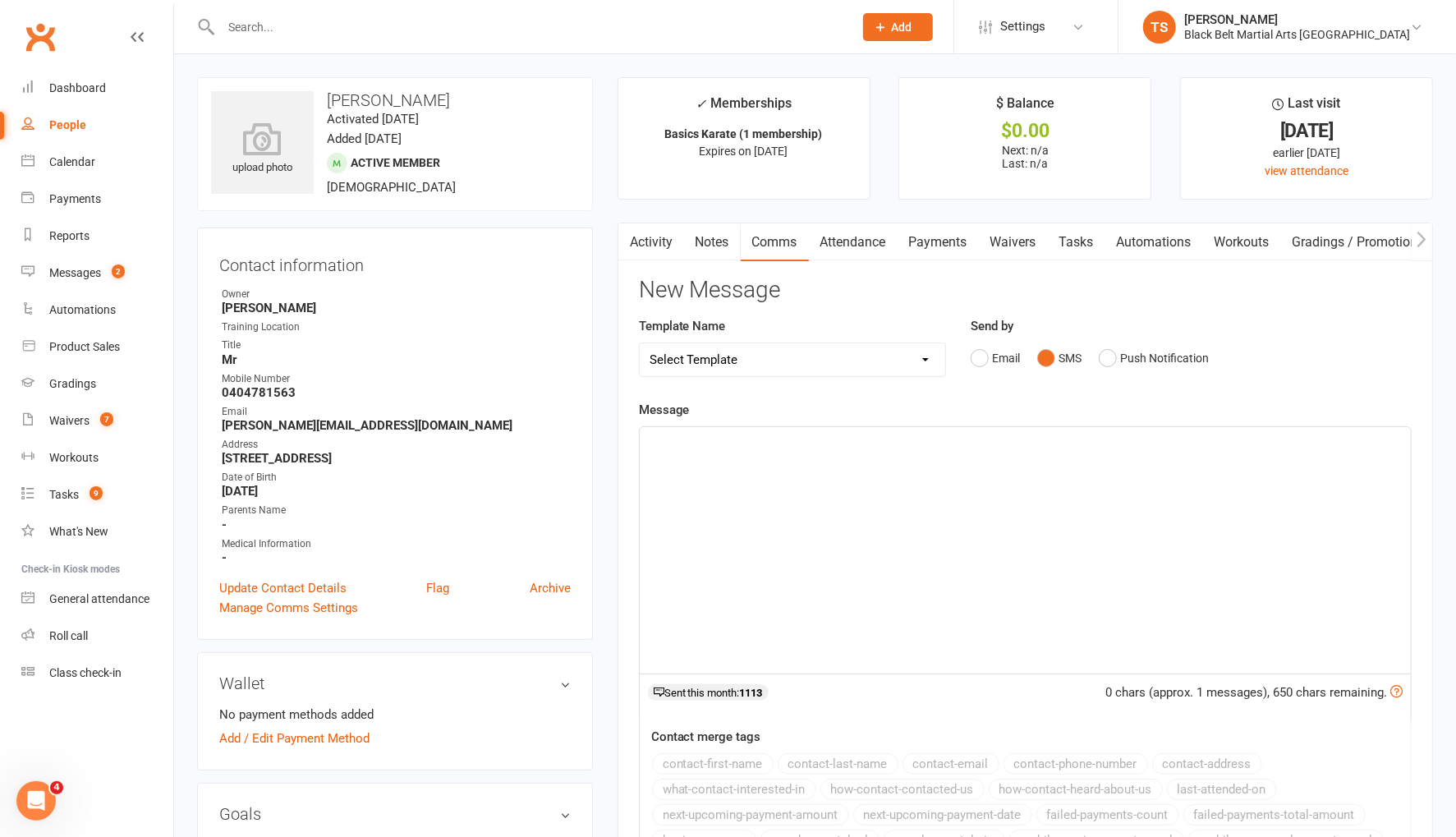
click at [899, 446] on p "﻿" at bounding box center [1025, 442] width 751 height 19
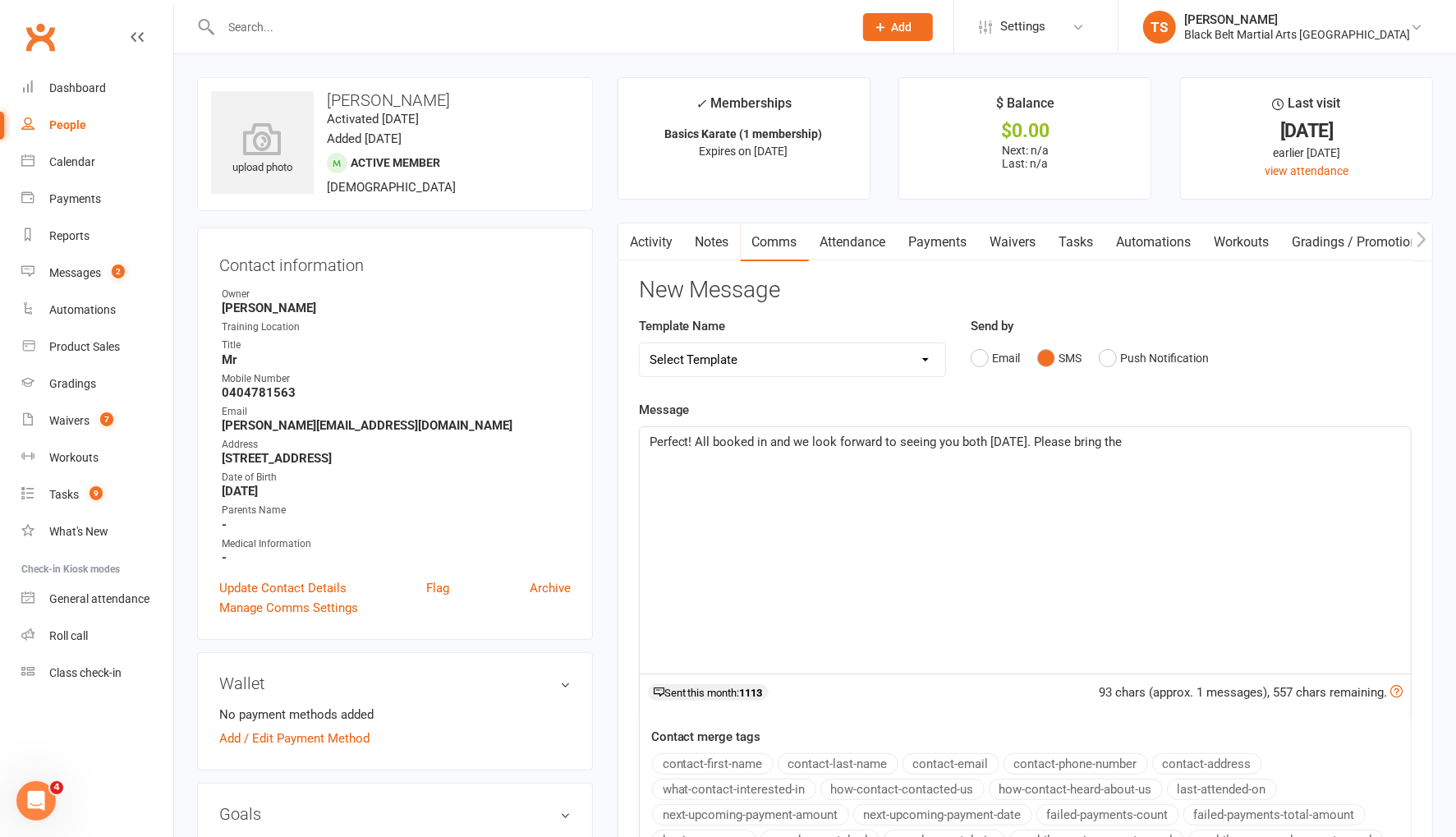
click at [1063, 445] on span "Perfect! All booked in and we look forward to seeing you both next Thursday. Pl…" at bounding box center [886, 441] width 473 height 14
click at [1322, 440] on p "Perfect! All booked in and we look forward to seeing you both next Thursday, 21…" at bounding box center [1025, 442] width 751 height 19
click at [1216, 441] on span "Perfect! All booked in and we look forward to seeing you both next Thursday, 21…" at bounding box center [951, 441] width 602 height 14
click at [1382, 439] on p "Perfect! All booked in and we look forward to seeing you both next Thursday, 21…" at bounding box center [1025, 442] width 751 height 19
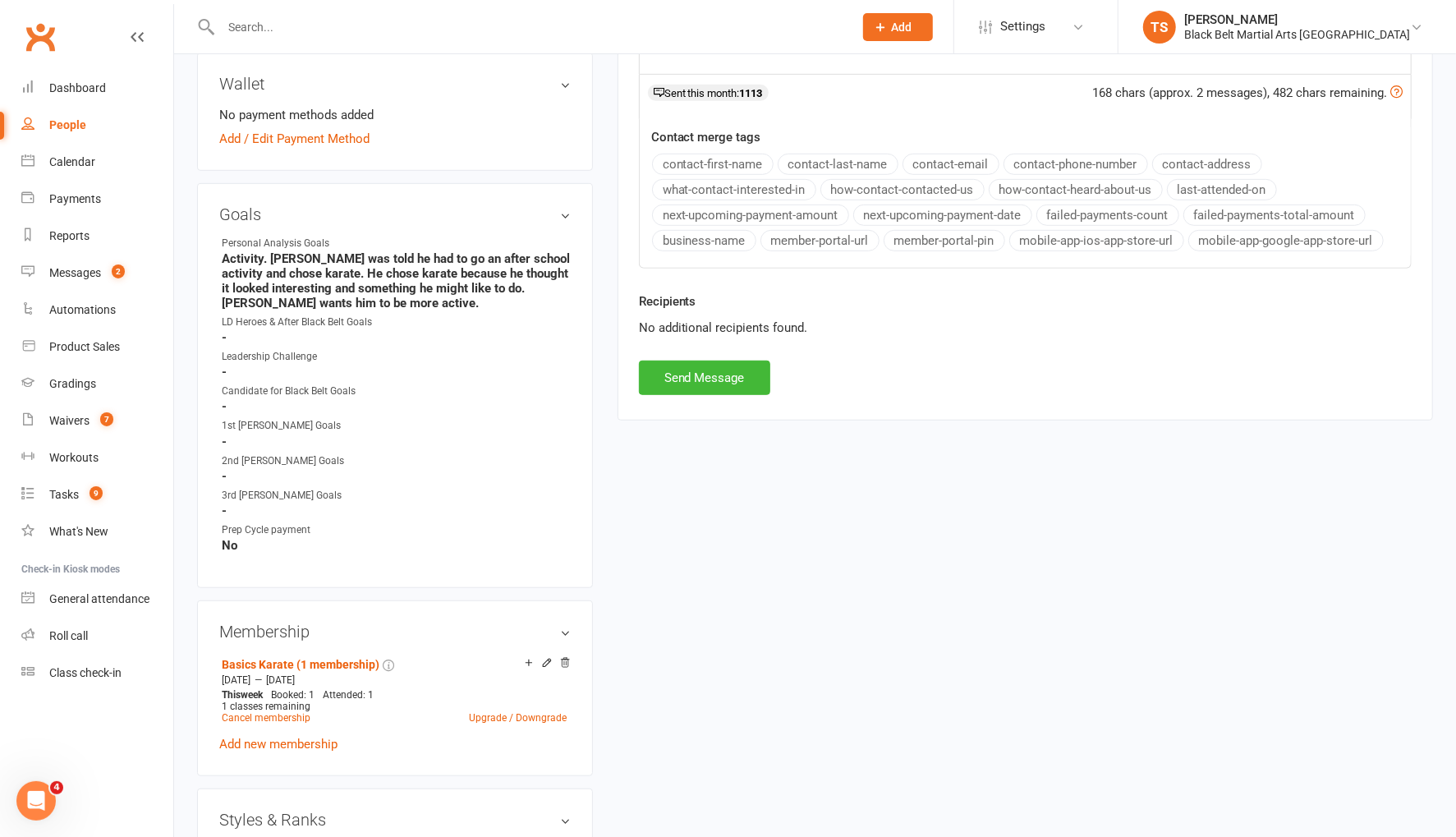
scroll to position [614, 0]
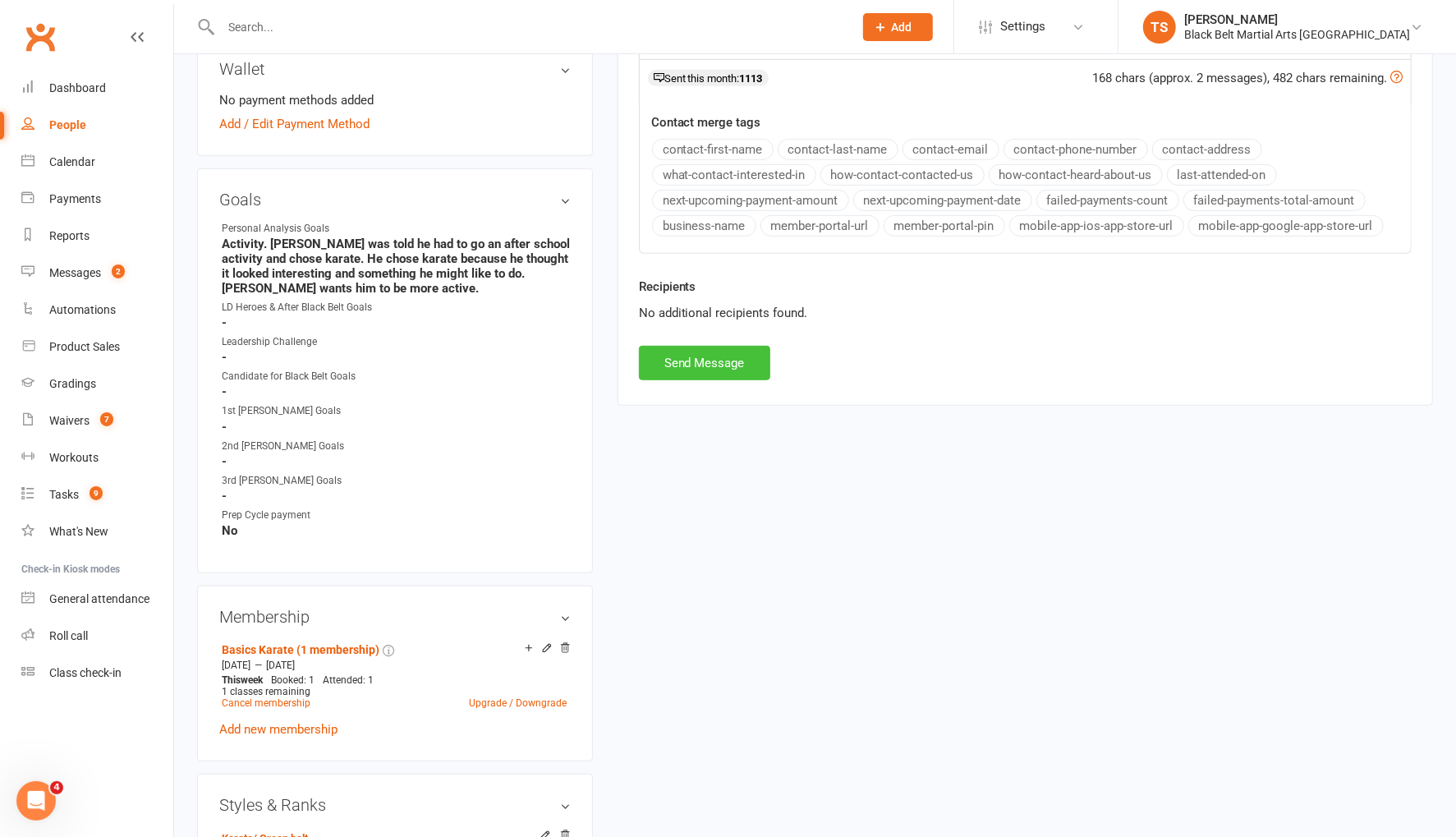
click at [687, 369] on button "Send Message" at bounding box center [705, 364] width 131 height 35
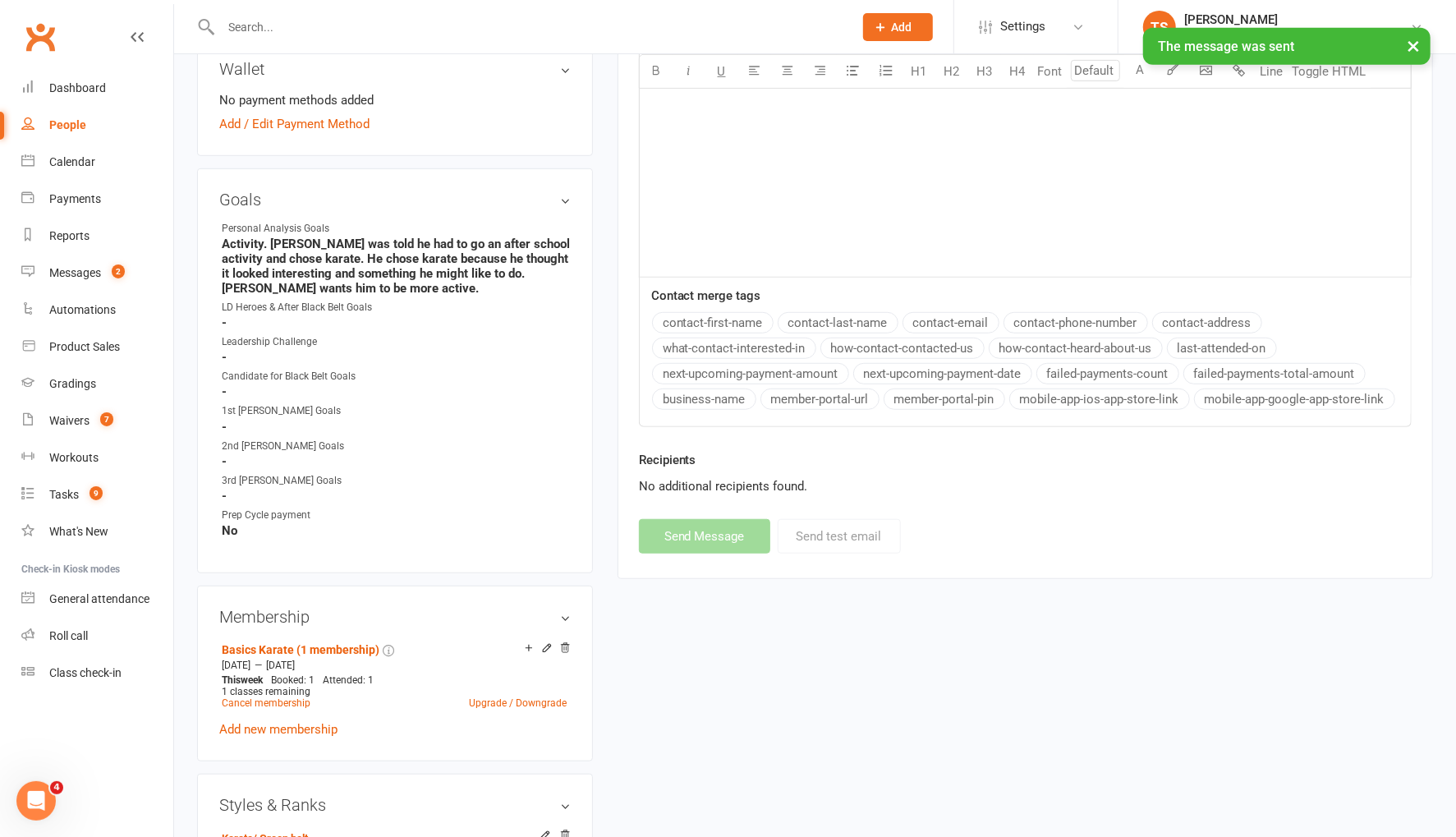
click at [329, 20] on input "text" at bounding box center [528, 27] width 626 height 23
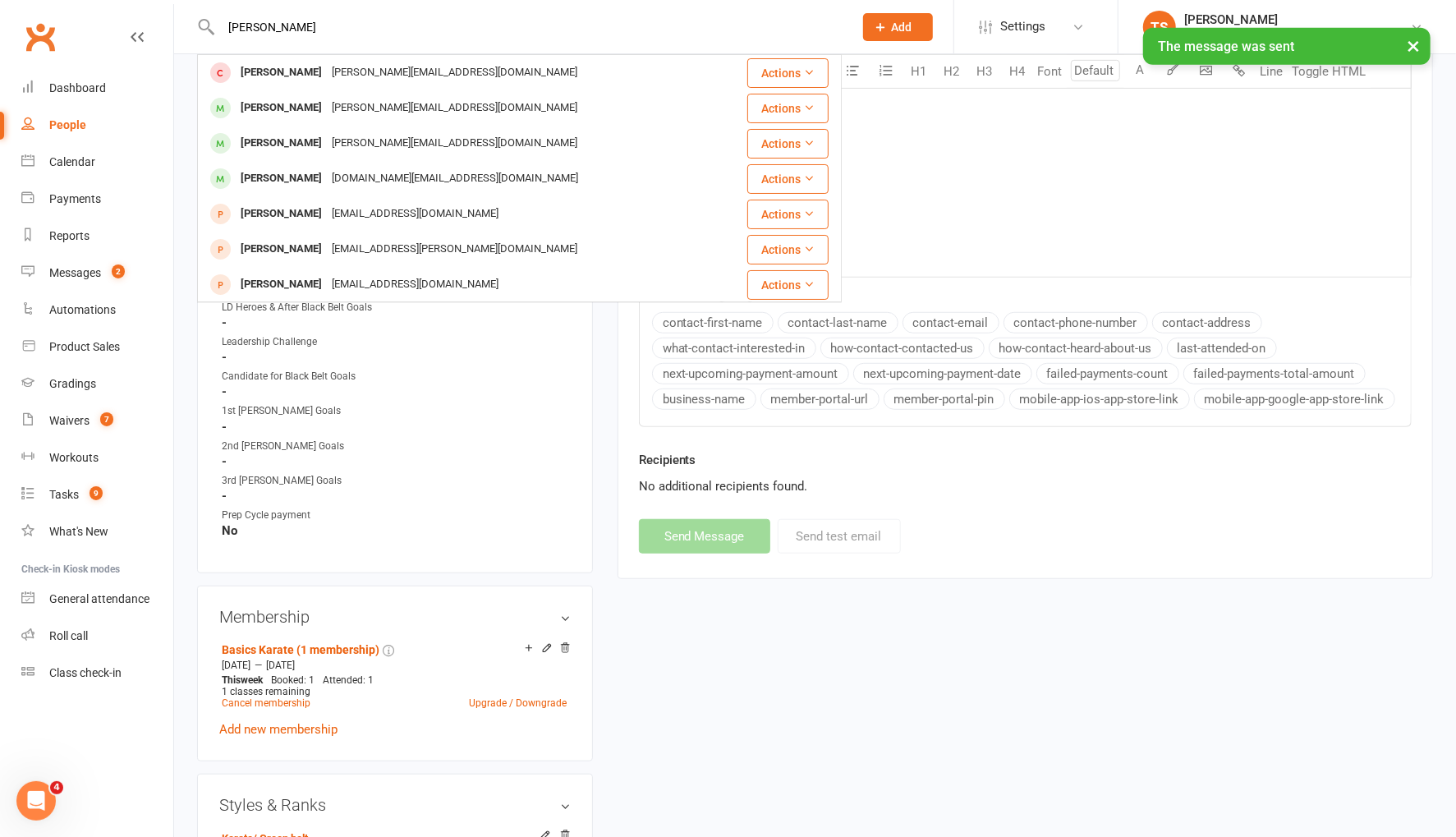
type input "theodore warn"
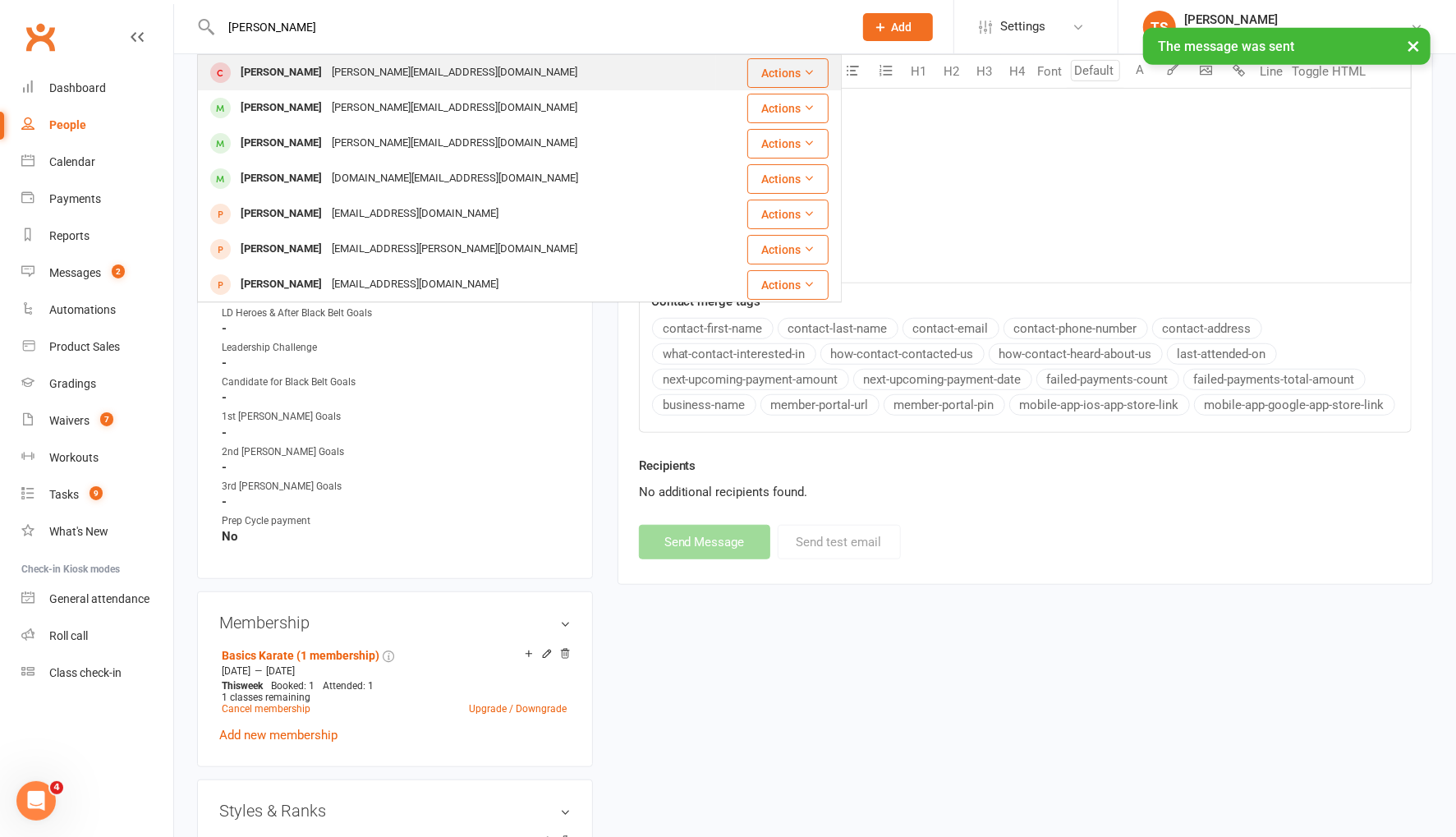
scroll to position [603, 0]
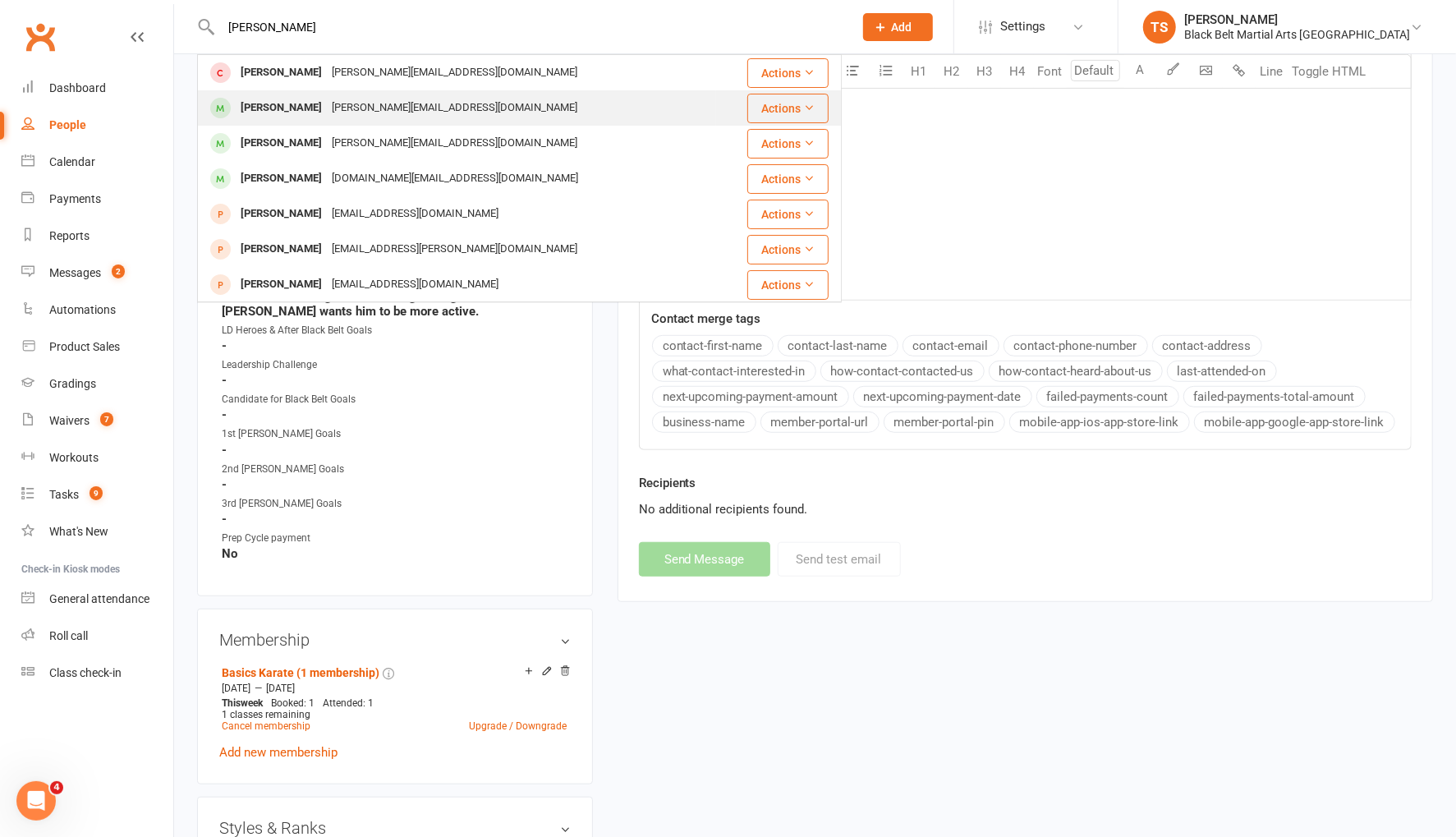
click at [327, 110] on div "Theodore Warnest" at bounding box center [281, 108] width 92 height 24
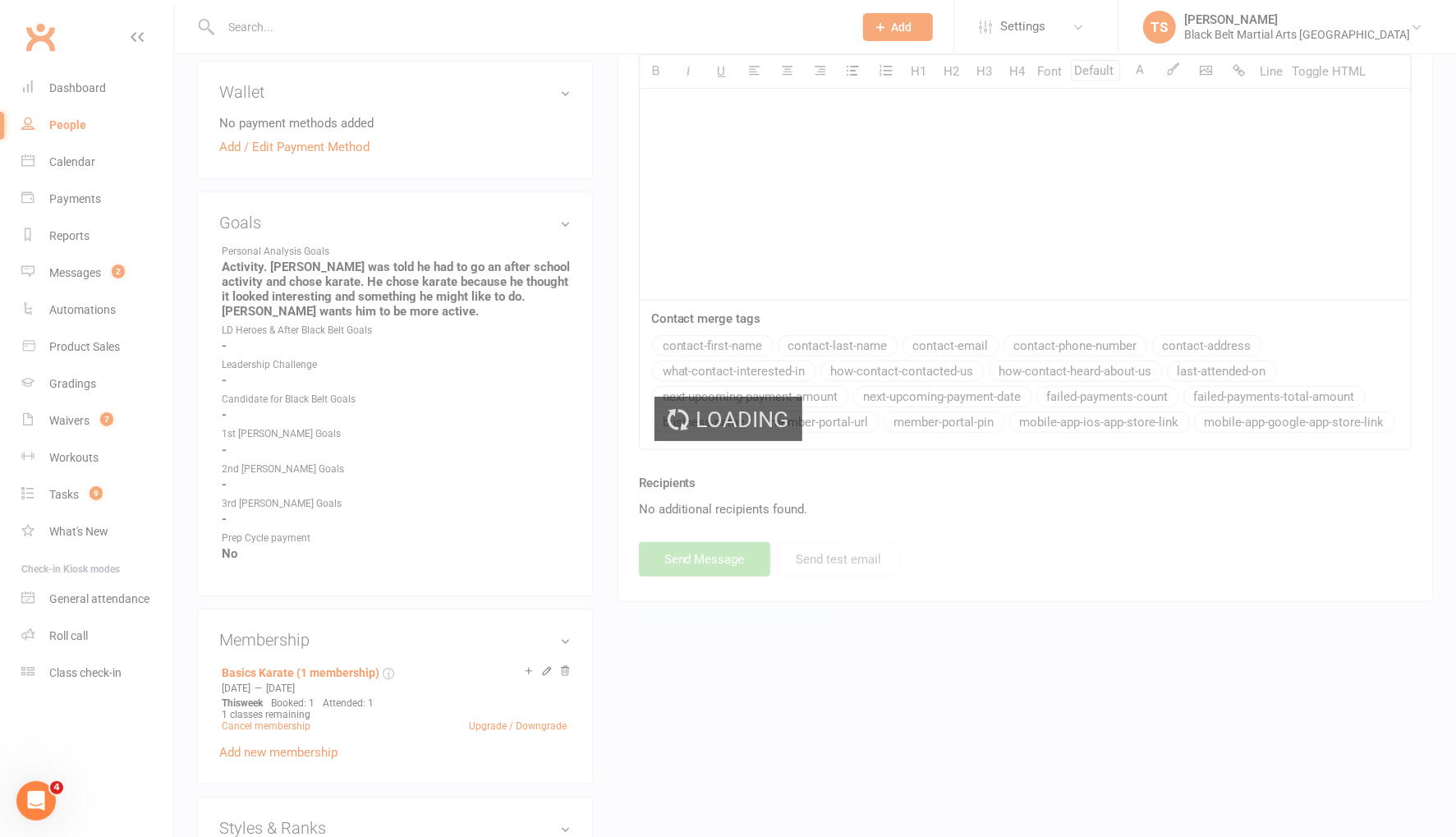
scroll to position [600, 0]
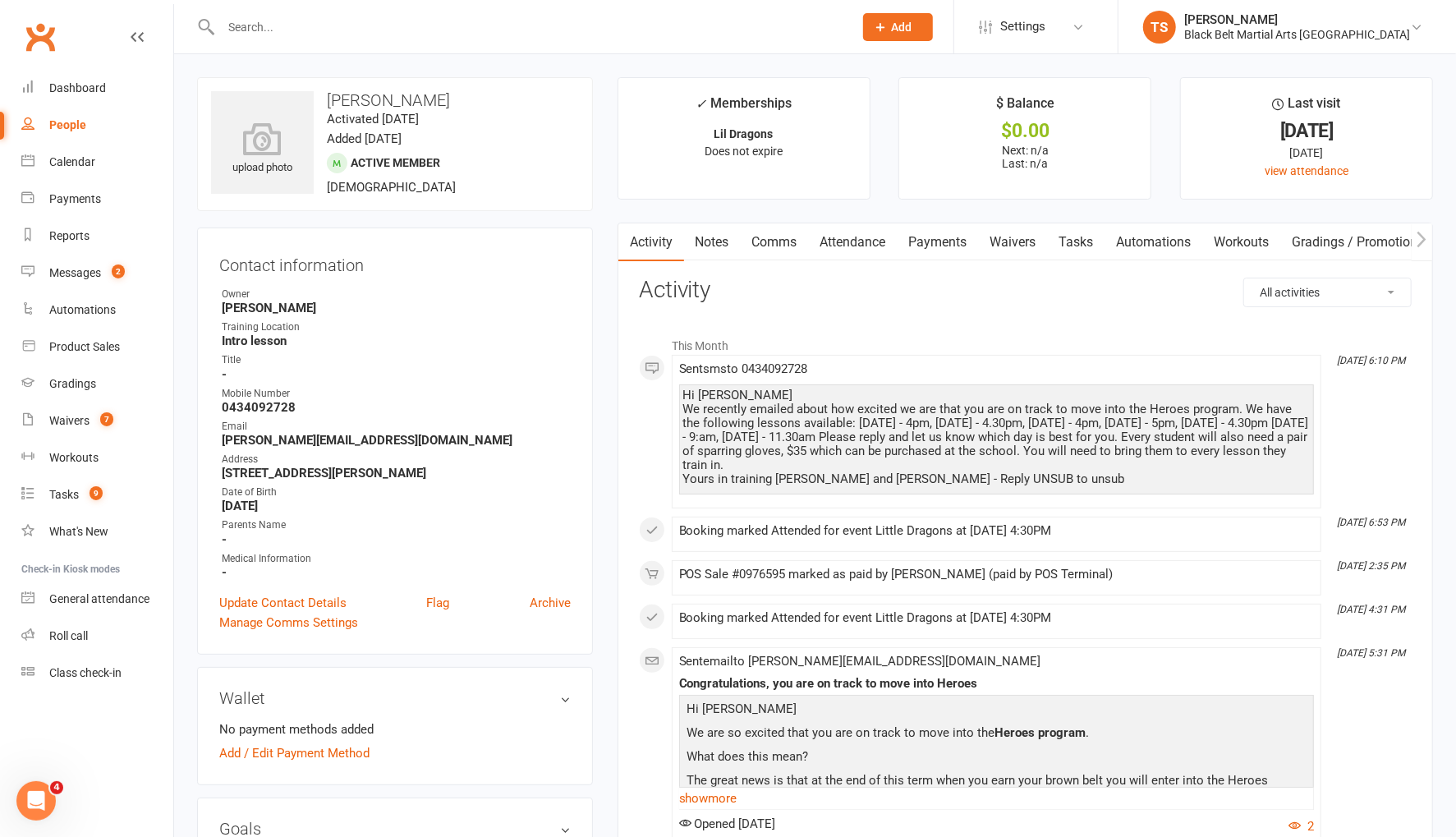
click at [845, 242] on link "Attendance" at bounding box center [853, 242] width 89 height 38
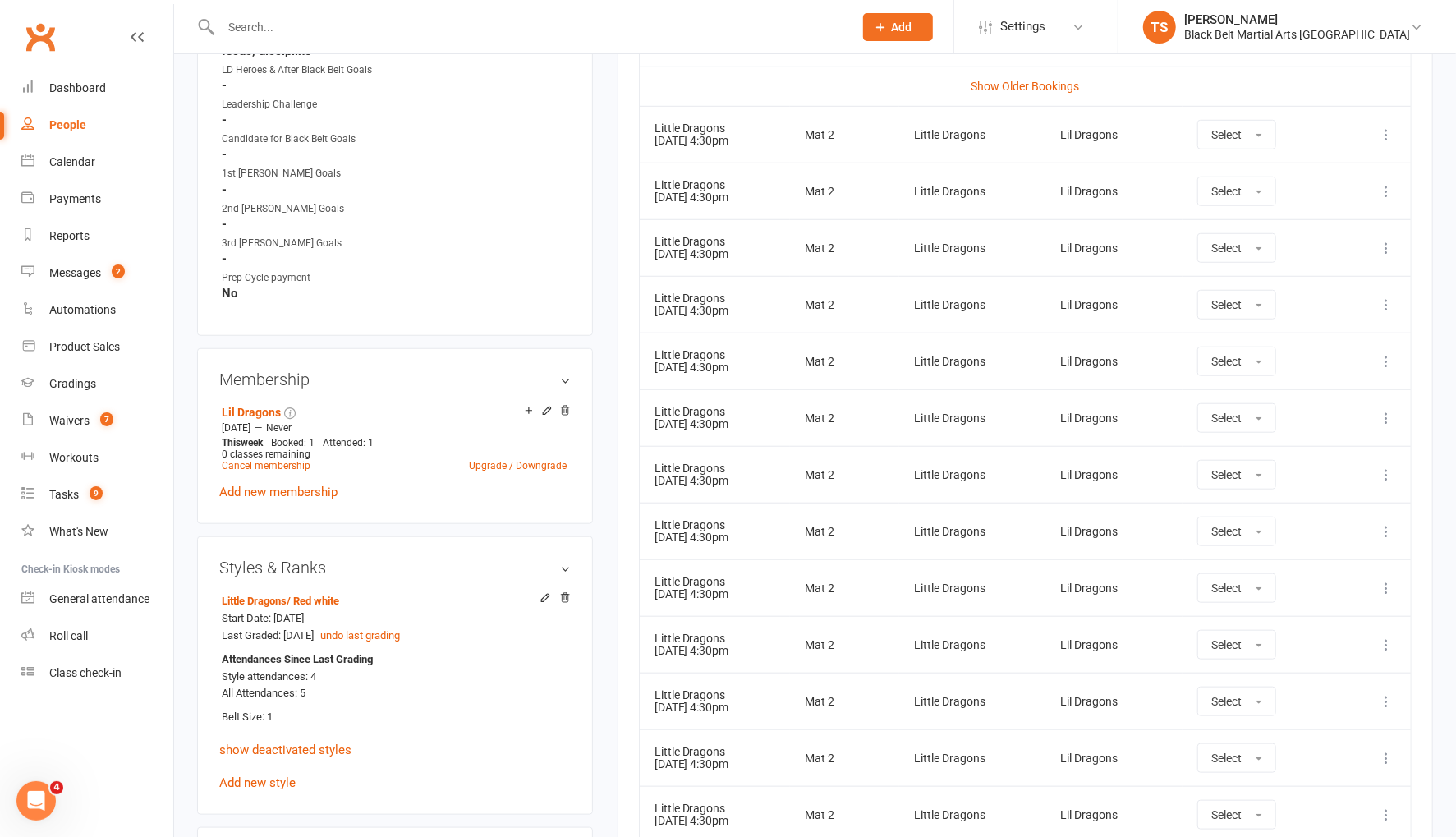
scroll to position [824, 0]
click at [1389, 467] on icon at bounding box center [1386, 472] width 16 height 16
click at [1337, 561] on link "Remove booking" at bounding box center [1313, 570] width 163 height 33
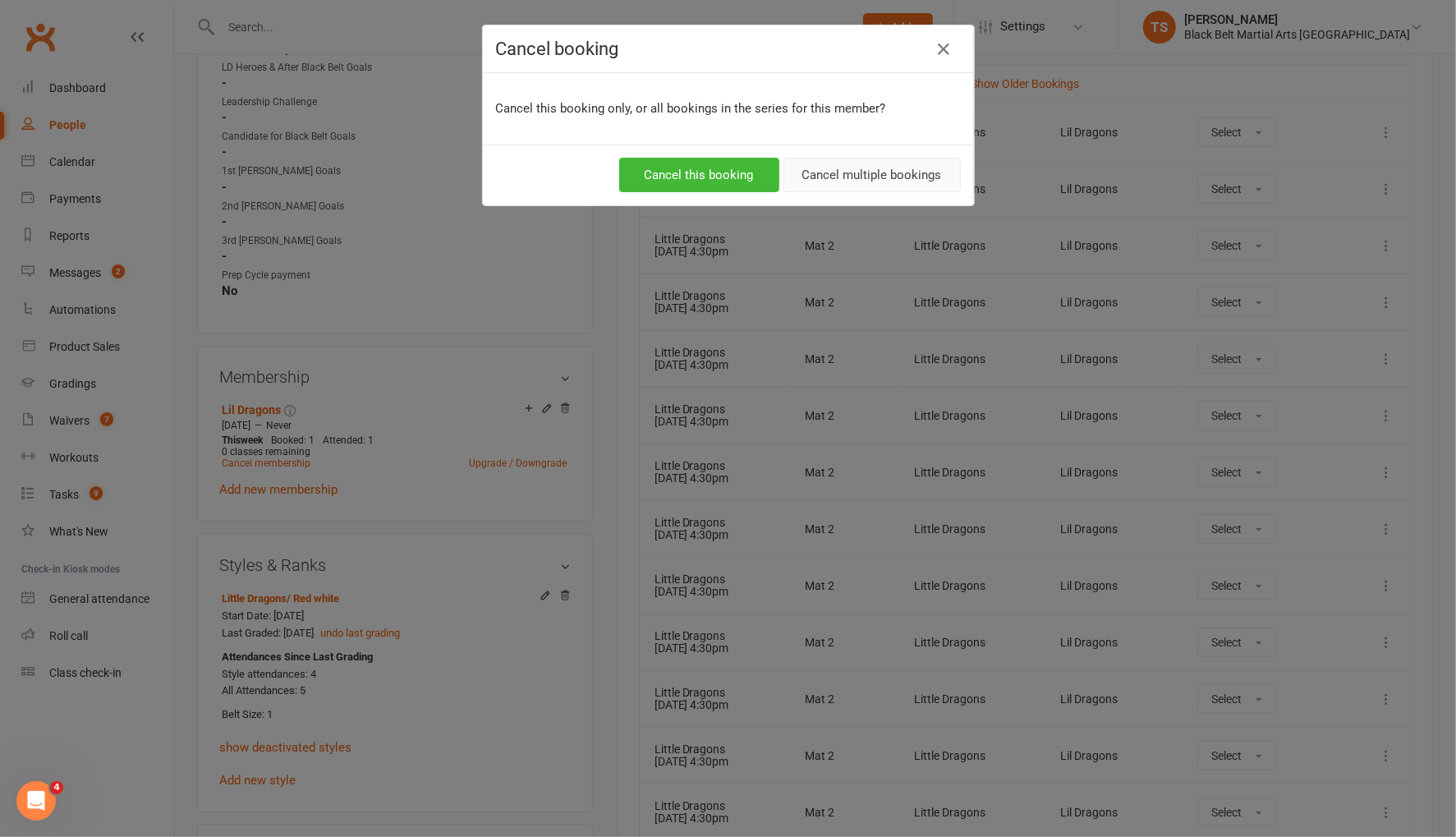
click at [833, 179] on button "Cancel multiple bookings" at bounding box center [872, 176] width 177 height 35
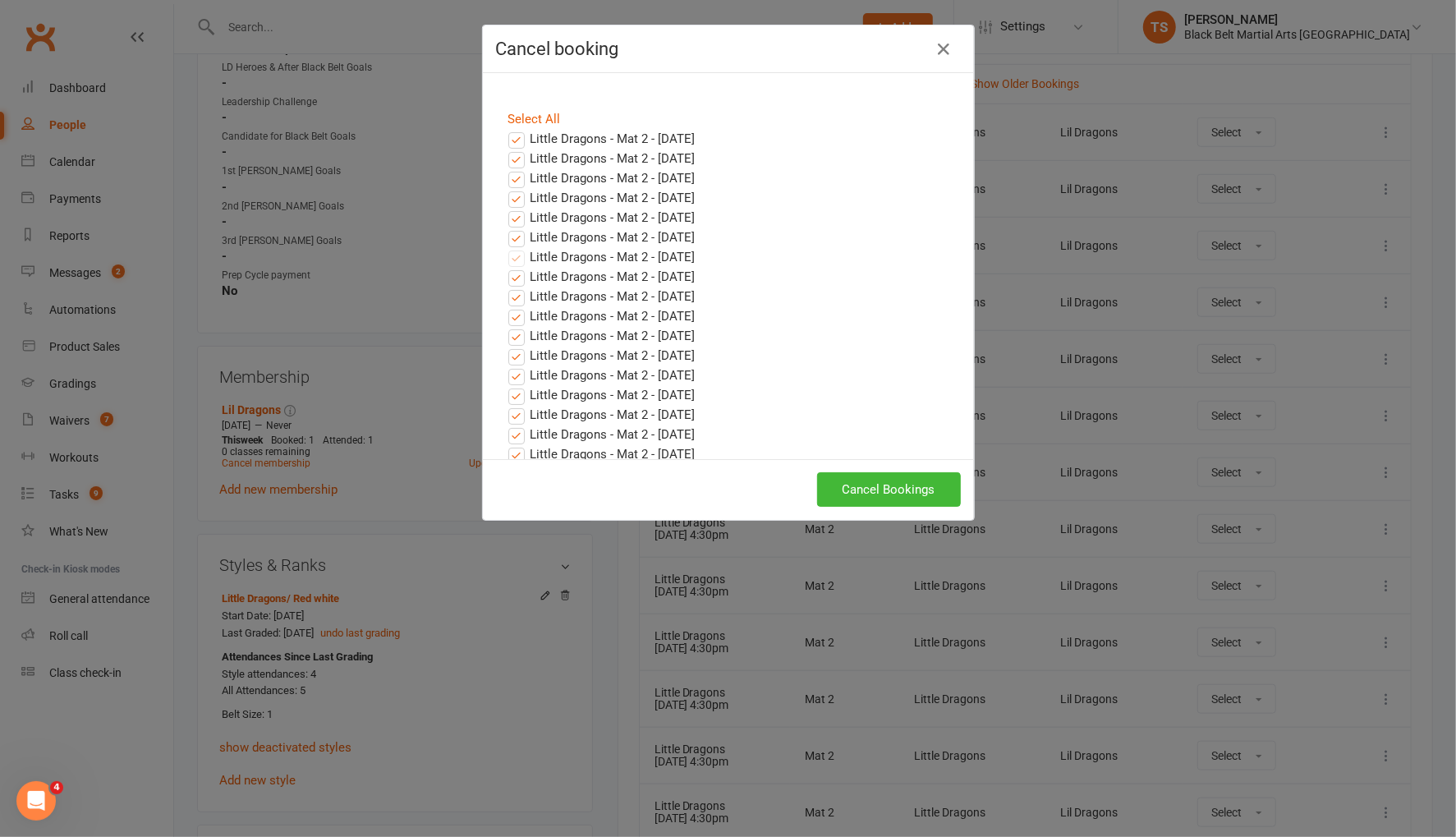
drag, startPoint x: 517, startPoint y: 139, endPoint x: 518, endPoint y: 153, distance: 14.0
click at [518, 140] on label "Little Dragons - Mat 2 - Aug 20, 2025" at bounding box center [602, 139] width 187 height 19
click at [506, 129] on input "Little Dragons - Mat 2 - Aug 20, 2025" at bounding box center [500, 129] width 11 height 0
drag, startPoint x: 516, startPoint y: 164, endPoint x: 517, endPoint y: 180, distance: 16.0
click at [516, 164] on label "Little Dragons - Mat 2 - Aug 27, 2025" at bounding box center [602, 158] width 187 height 19
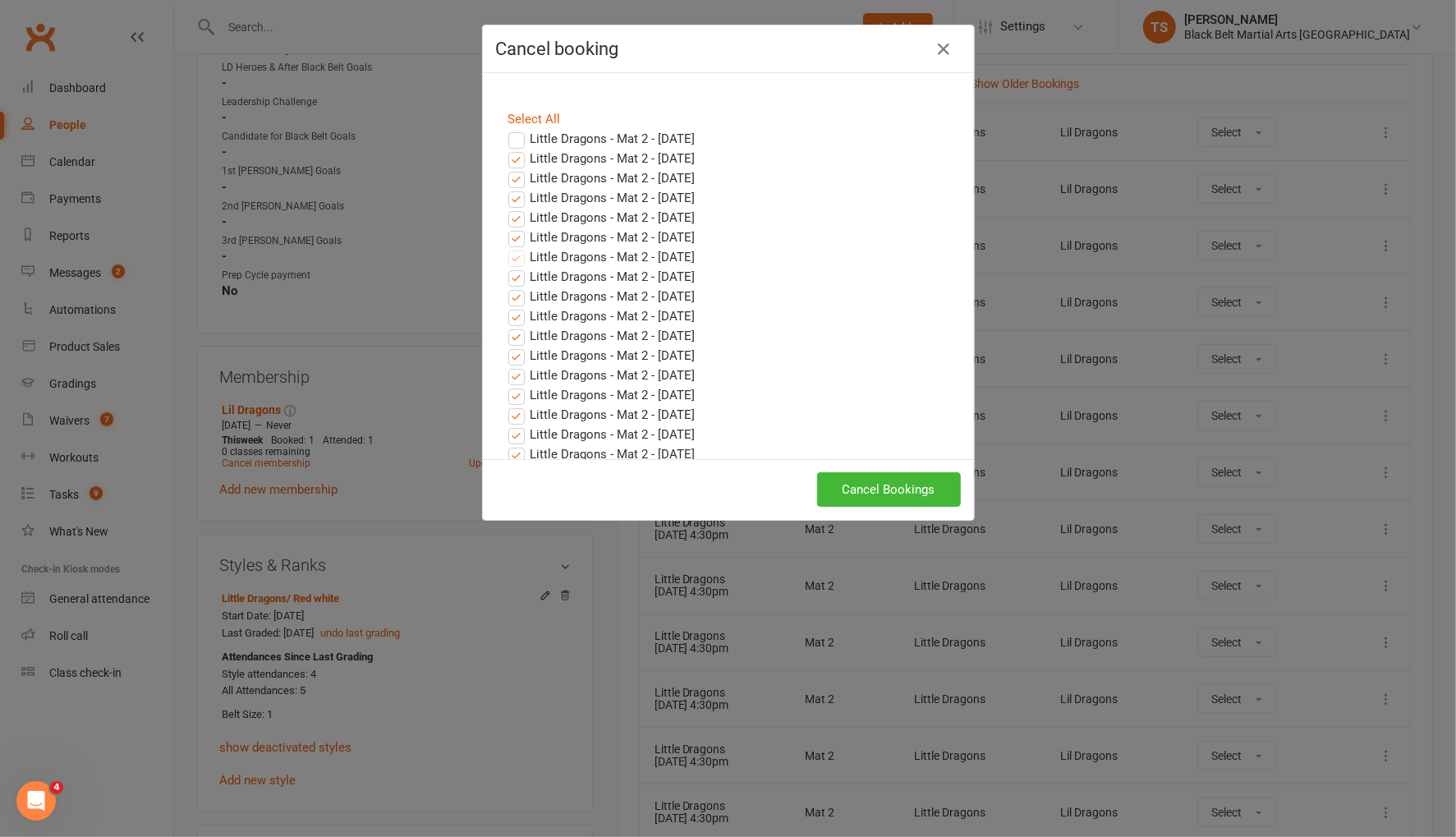
click at [506, 148] on input "Little Dragons - Mat 2 - Aug 27, 2025" at bounding box center [500, 148] width 11 height 0
drag, startPoint x: 517, startPoint y: 181, endPoint x: 519, endPoint y: 199, distance: 18.1
click at [518, 184] on label "Little Dragons - Mat 2 - Sep 03, 2025" at bounding box center [602, 178] width 187 height 19
click at [506, 169] on input "Little Dragons - Mat 2 - Sep 03, 2025" at bounding box center [500, 169] width 11 height 0
click at [519, 202] on label "Little Dragons - Mat 2 - Sep 10, 2025" at bounding box center [602, 198] width 187 height 19
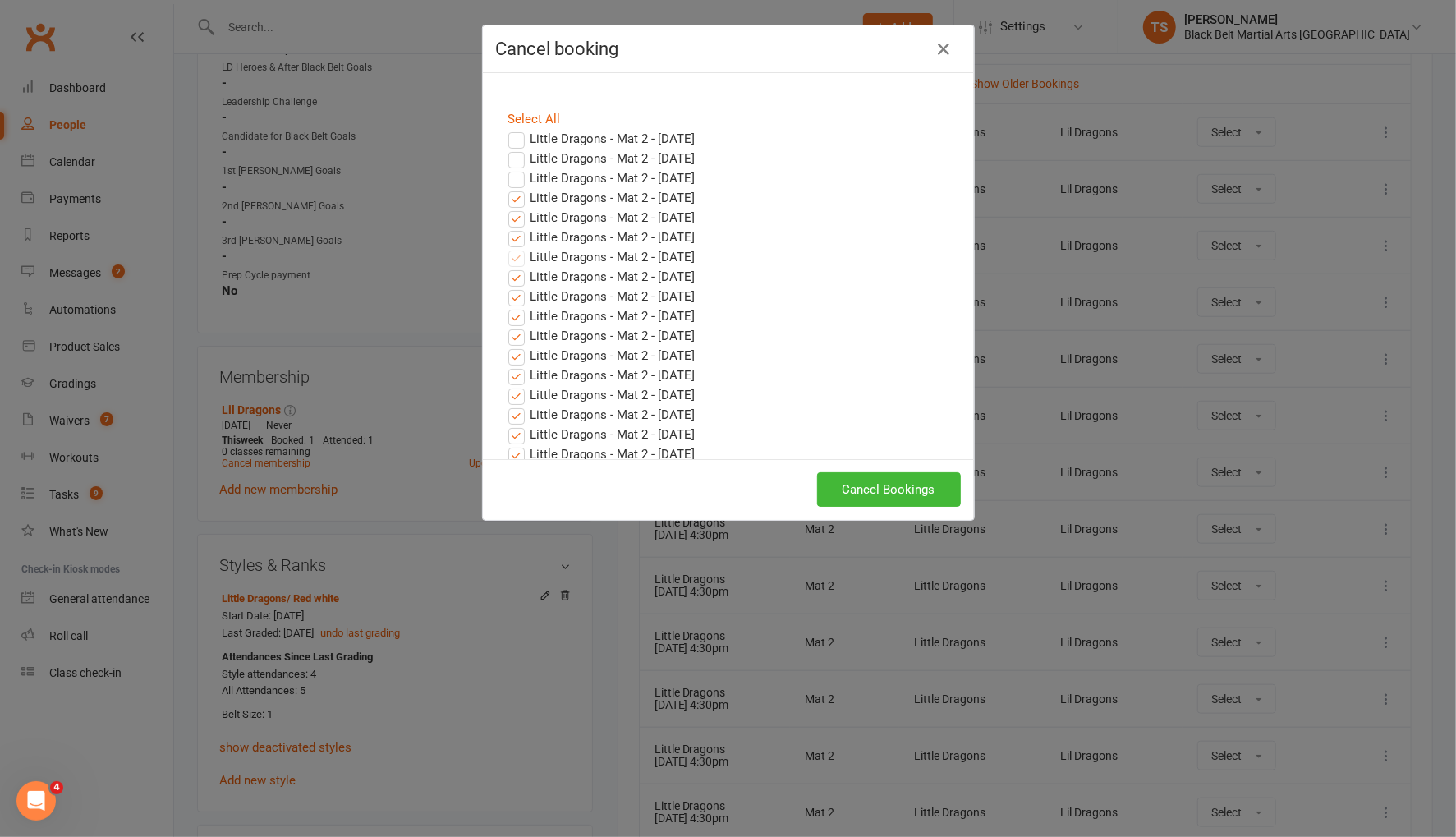
click at [506, 188] on input "Little Dragons - Mat 2 - Sep 10, 2025" at bounding box center [500, 188] width 11 height 0
drag, startPoint x: 516, startPoint y: 219, endPoint x: 530, endPoint y: 227, distance: 16.1
click at [517, 219] on label "Little Dragons - Mat 2 - Sep 17, 2025" at bounding box center [602, 217] width 187 height 19
click at [506, 207] on input "Little Dragons - Mat 2 - Sep 17, 2025" at bounding box center [500, 207] width 11 height 0
click at [514, 241] on label "Little Dragons - Mat 2 - Sep 24, 2025" at bounding box center [602, 237] width 187 height 19
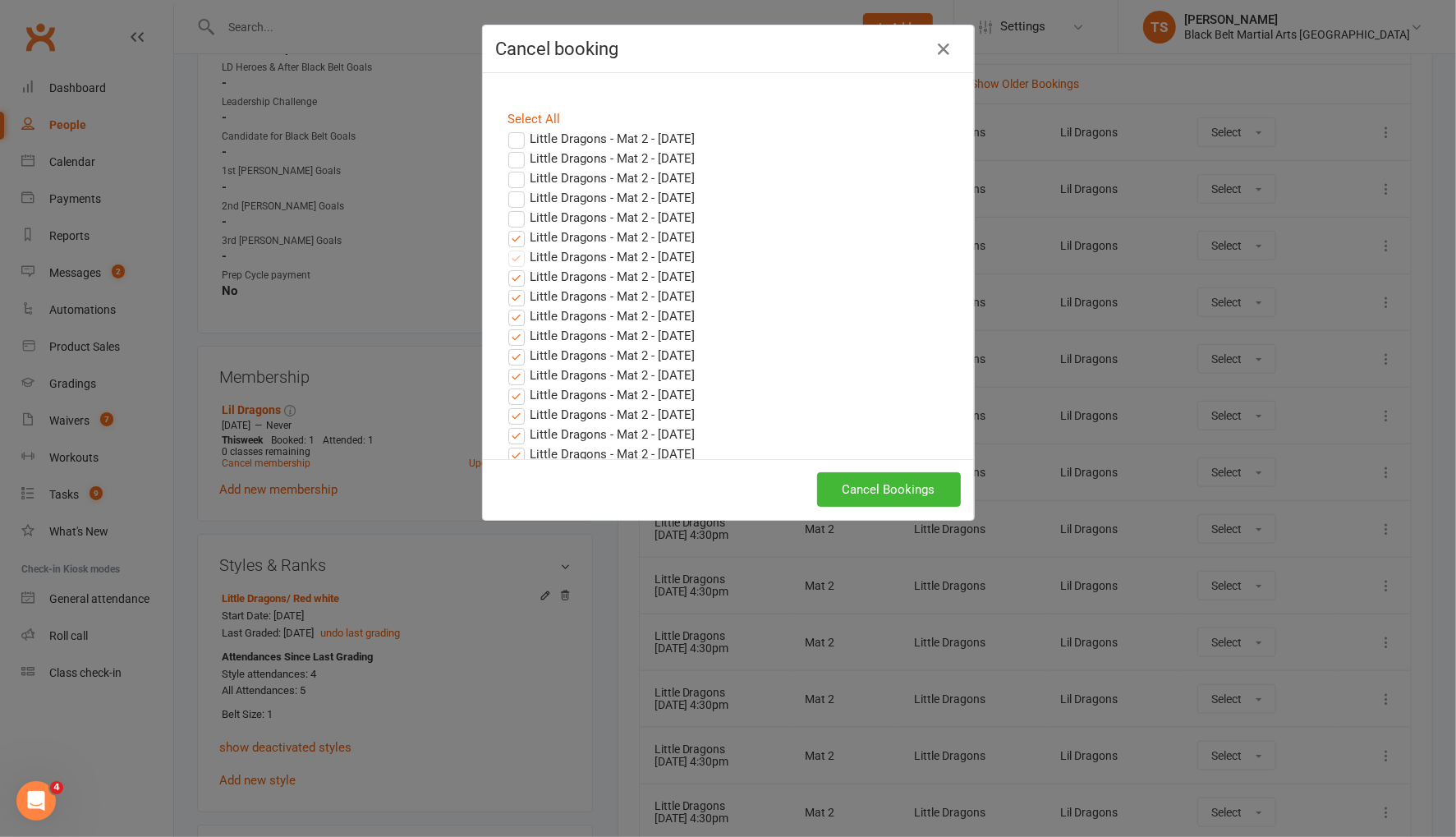
click at [506, 228] on input "Little Dragons - Mat 2 - Sep 24, 2025" at bounding box center [500, 228] width 11 height 0
drag, startPoint x: 863, startPoint y: 494, endPoint x: 963, endPoint y: 460, distance: 105.6
click at [863, 494] on button "Cancel Bookings" at bounding box center [888, 490] width 144 height 35
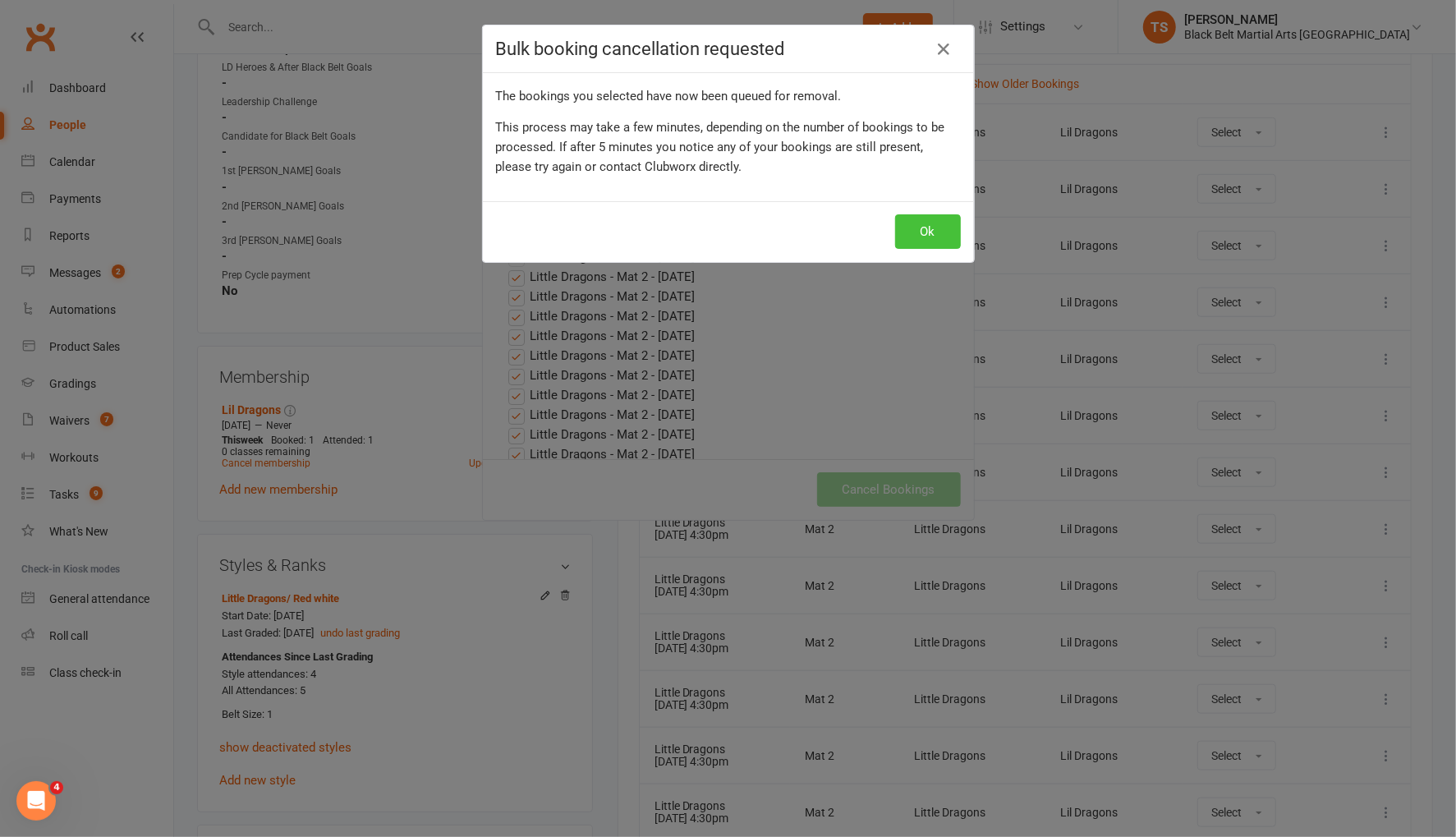
click at [913, 231] on button "Ok" at bounding box center [928, 231] width 66 height 35
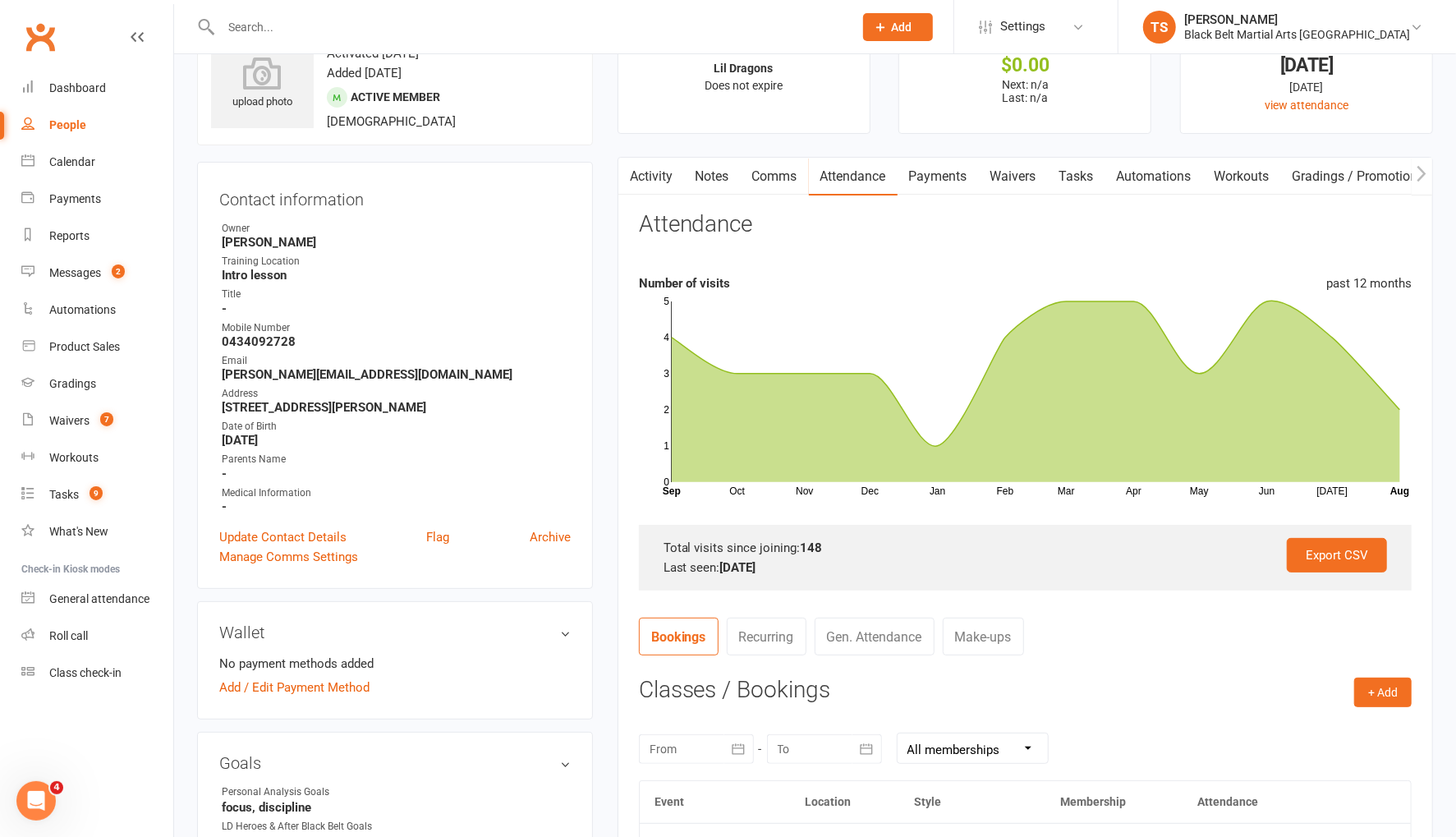
scroll to position [0, 0]
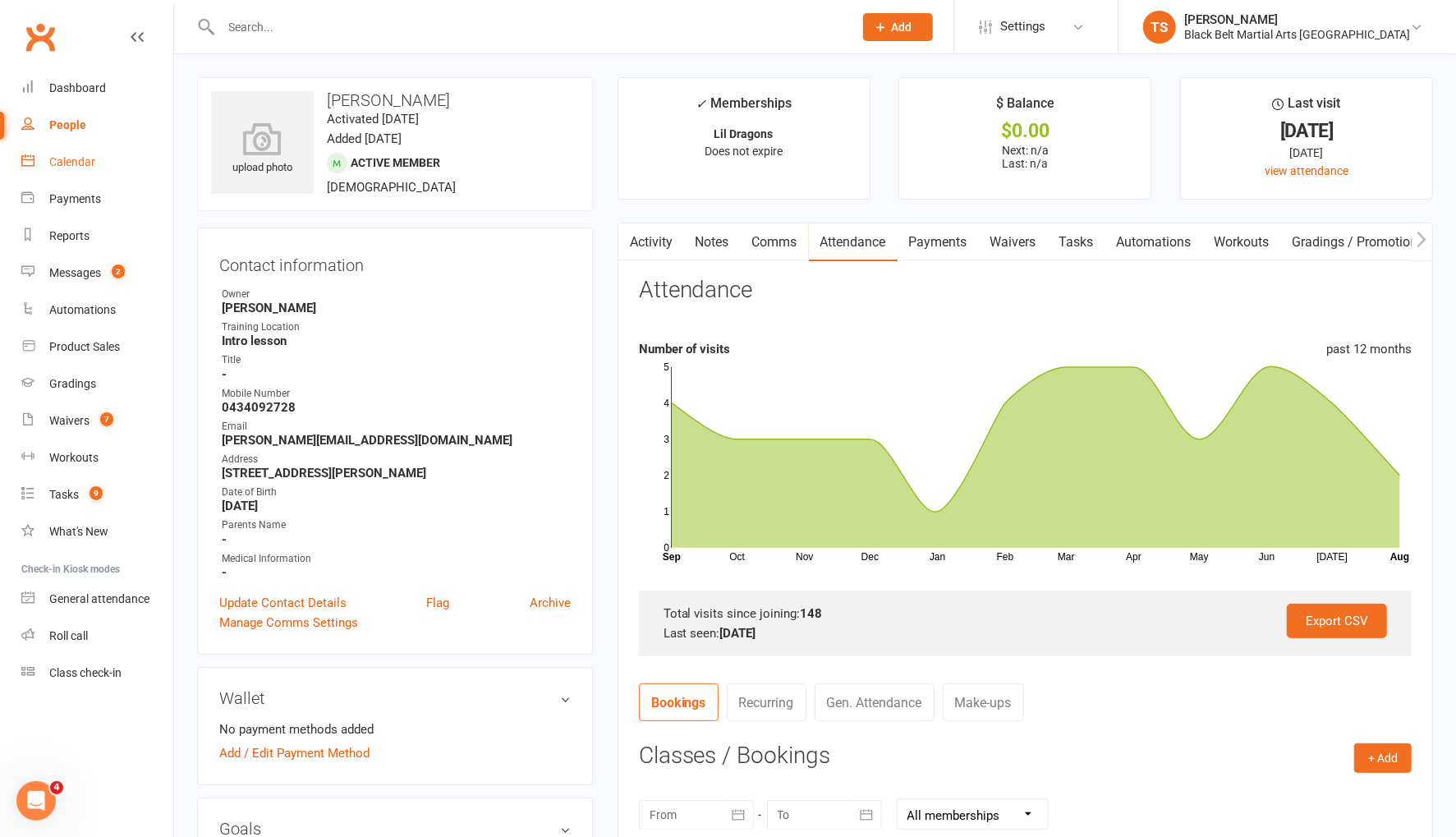
click at [80, 163] on div "Calendar" at bounding box center [72, 162] width 46 height 14
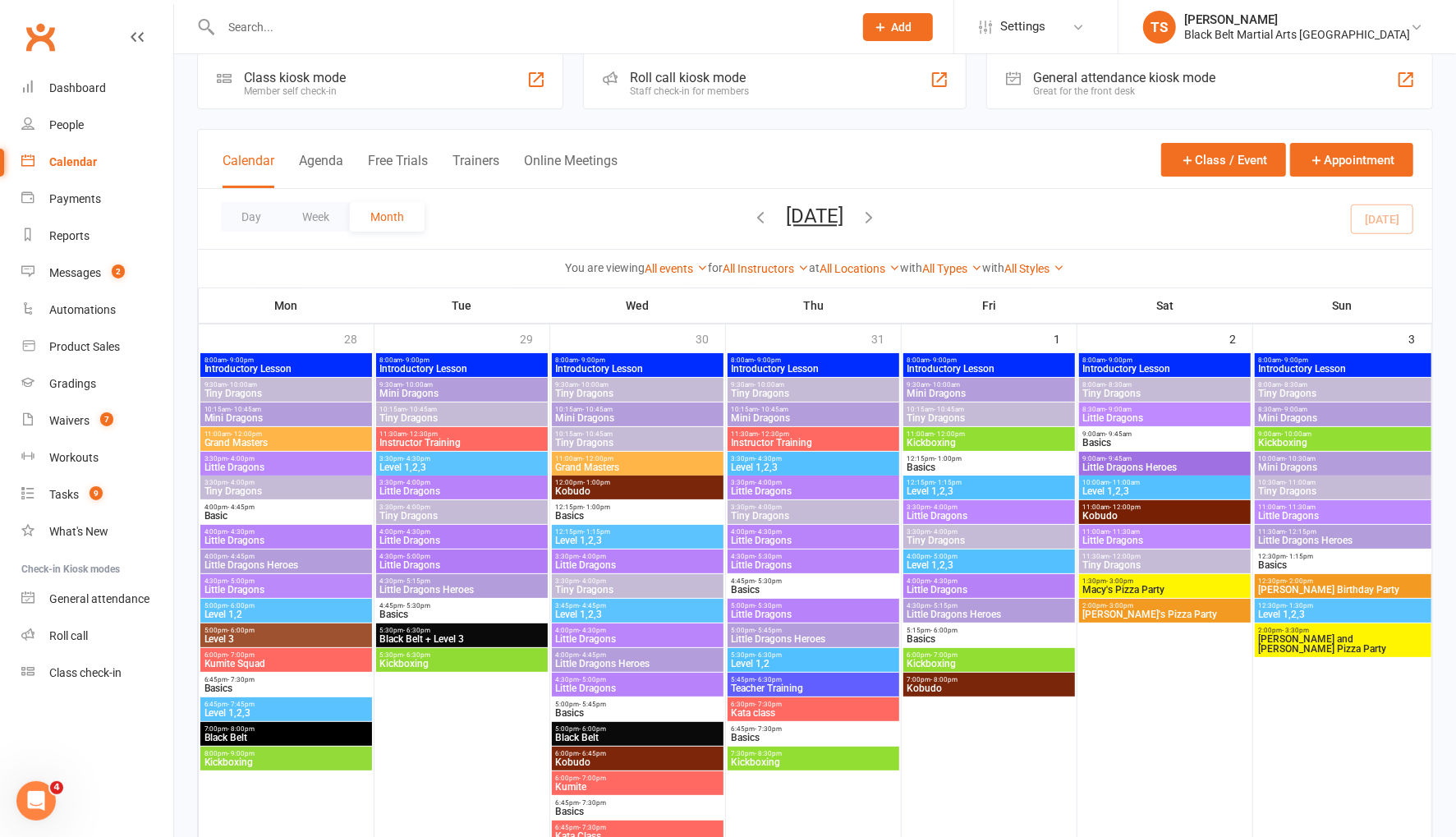
scroll to position [31, 0]
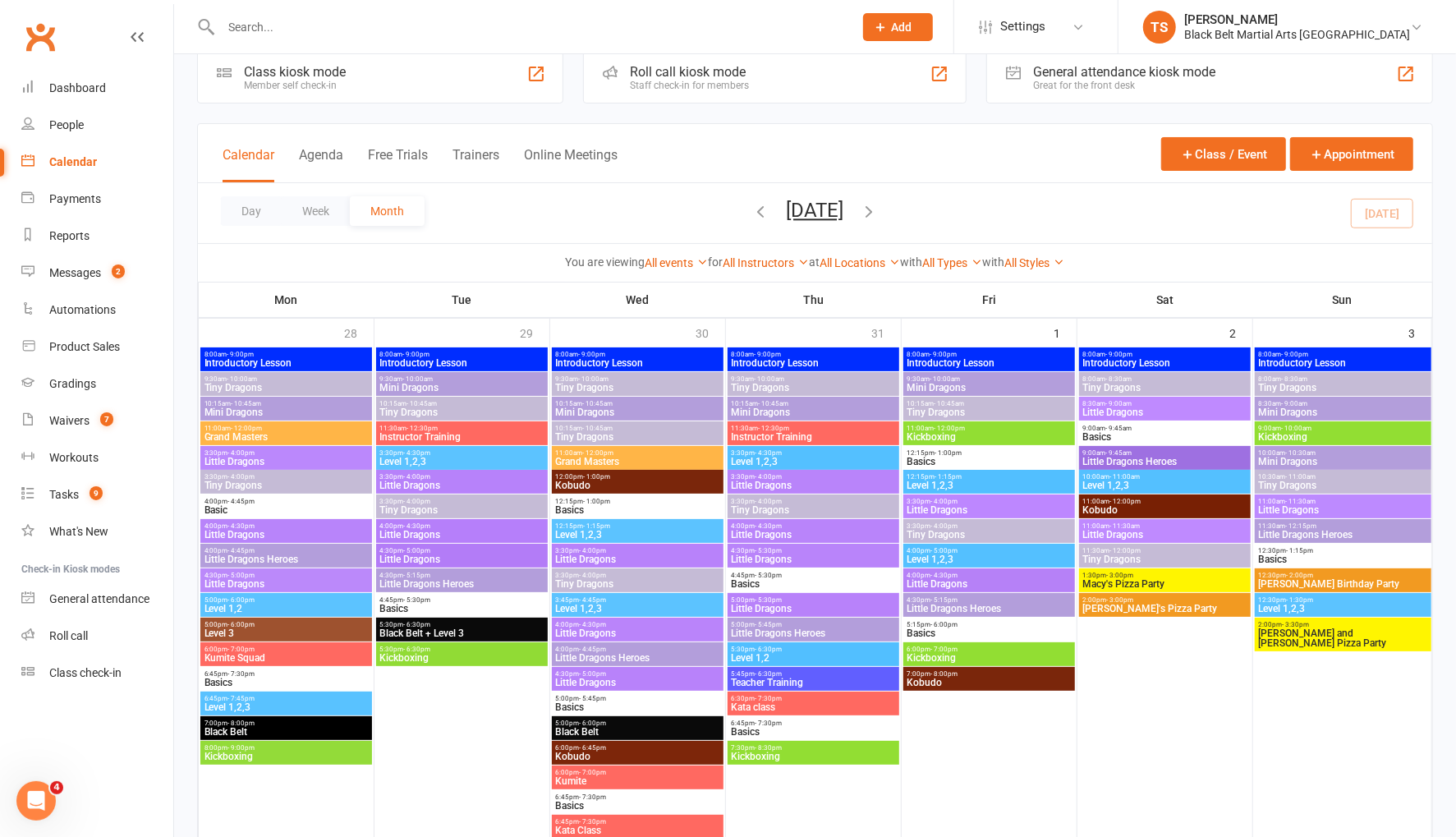
click at [878, 213] on icon "button" at bounding box center [869, 210] width 18 height 18
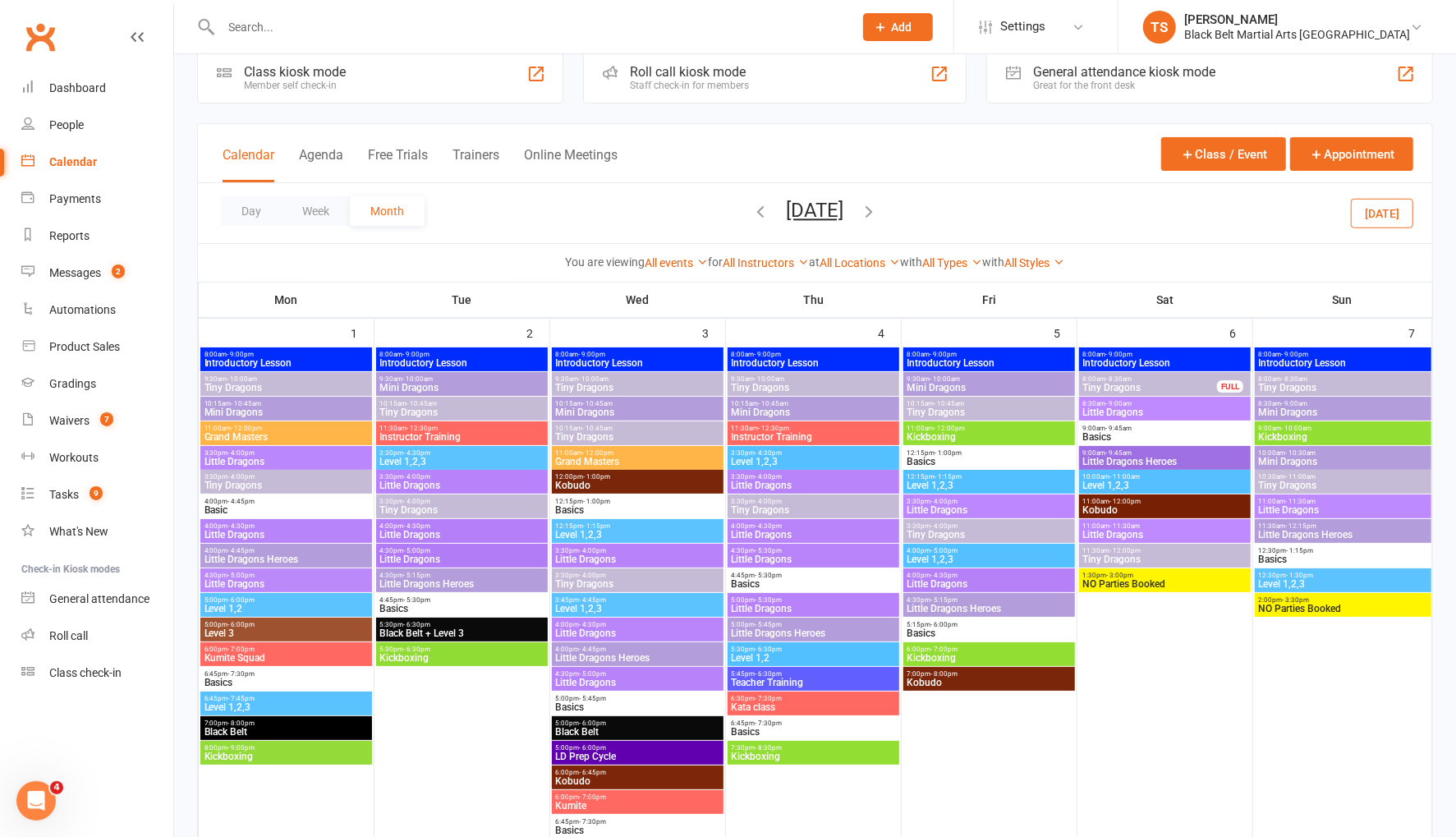
click at [878, 210] on icon "button" at bounding box center [869, 210] width 18 height 18
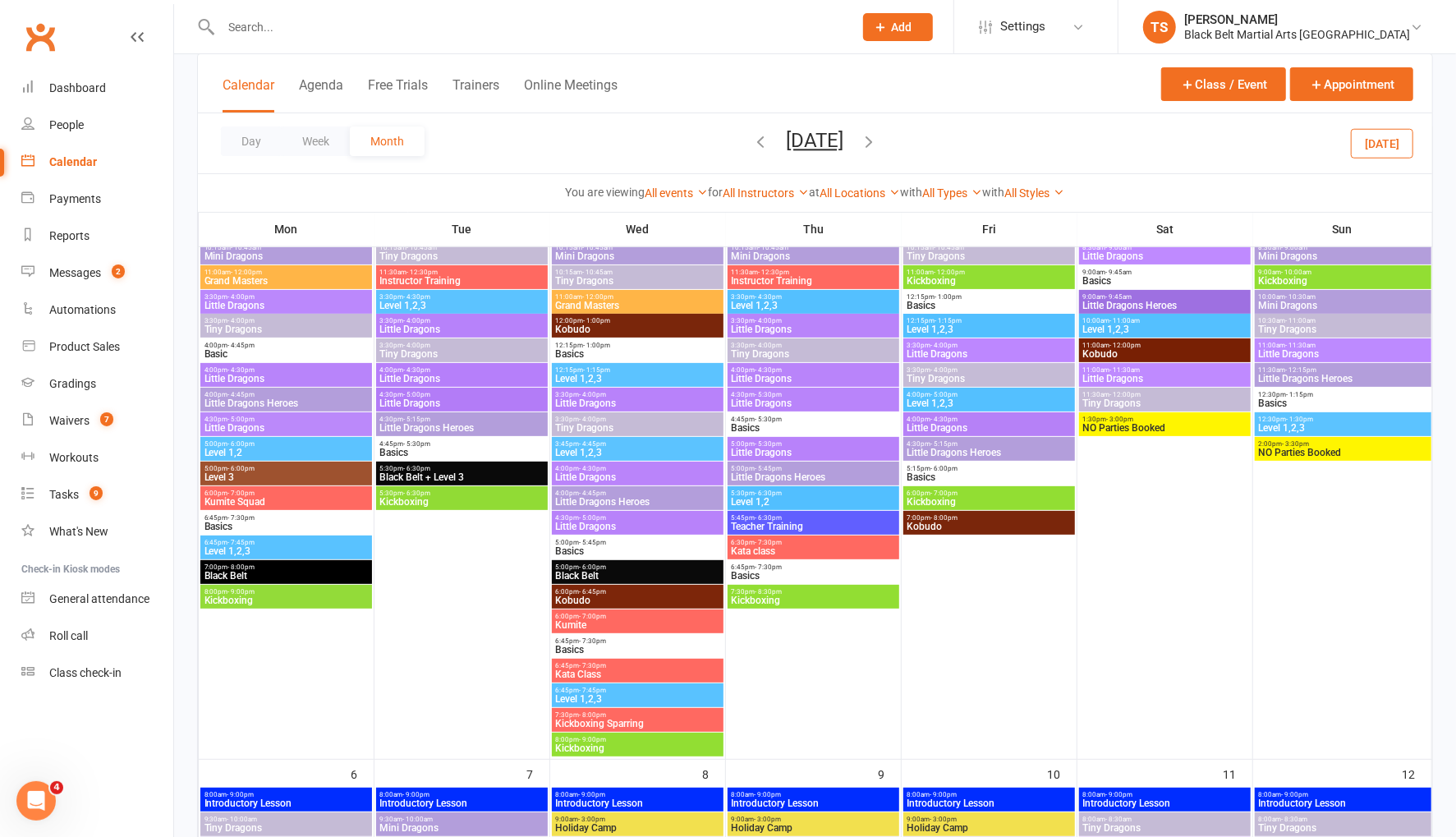
scroll to position [199, 0]
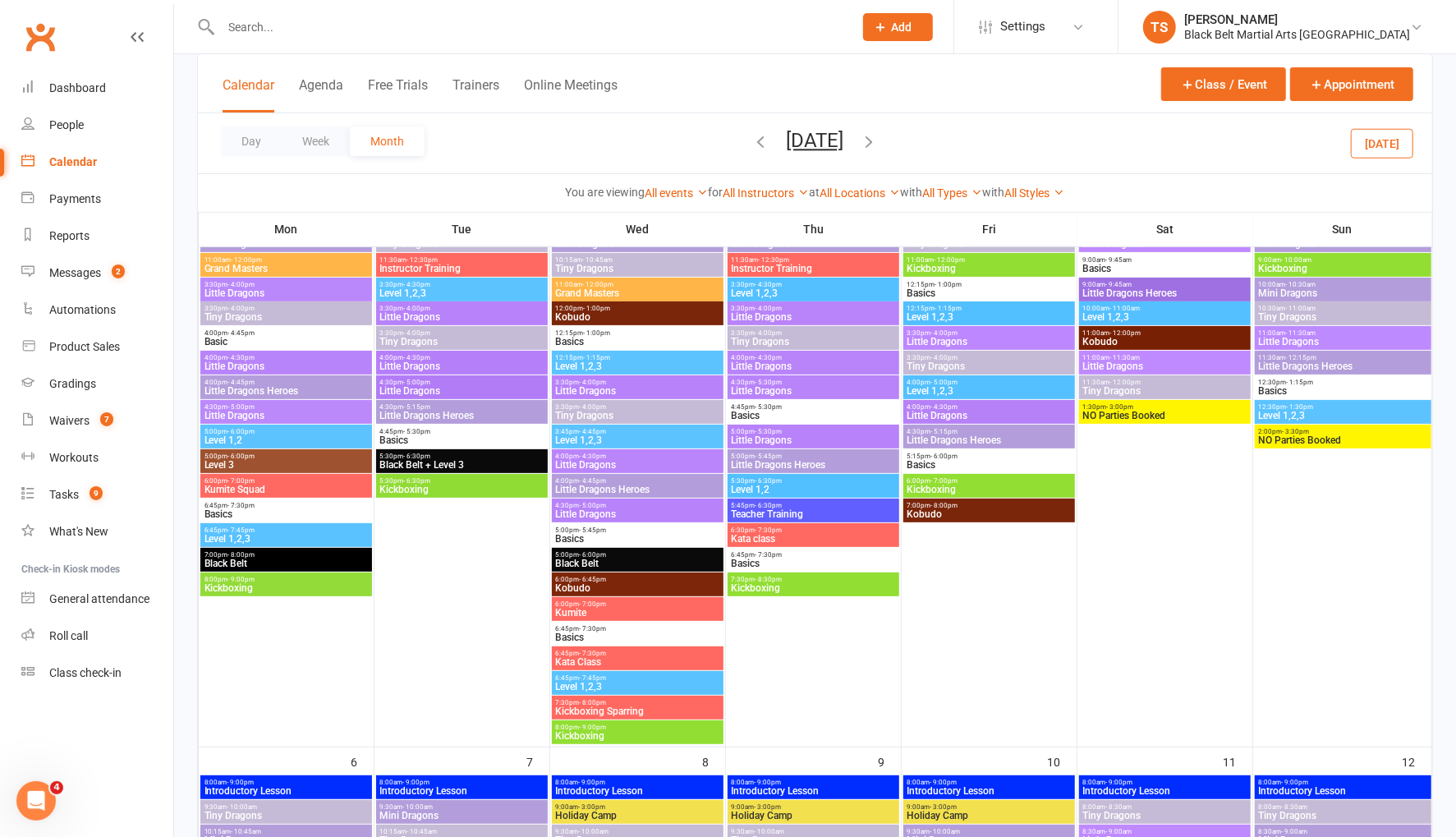
click at [245, 386] on span "Little Dragons Heroes" at bounding box center [285, 391] width 165 height 10
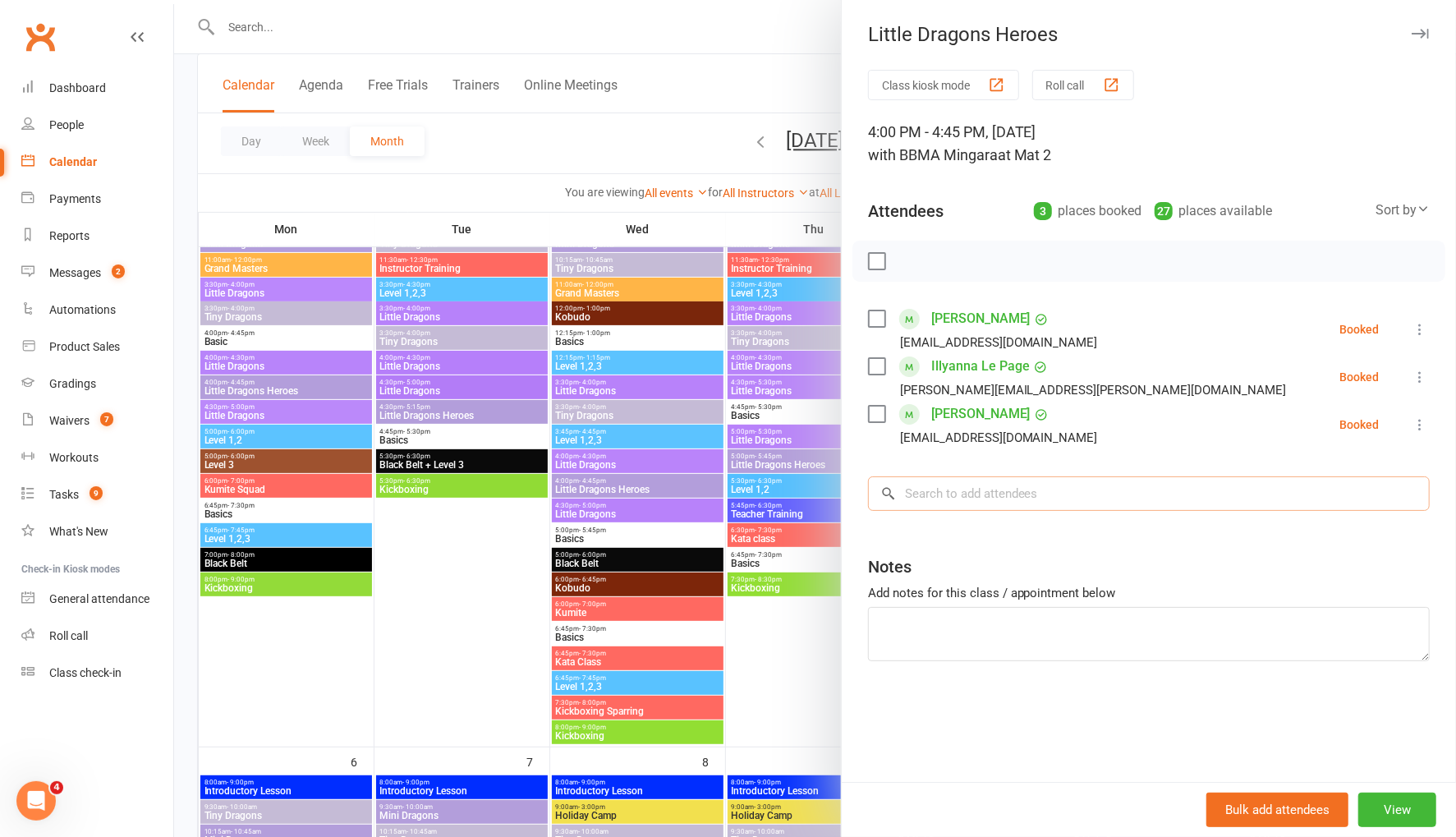
click at [974, 501] on input "search" at bounding box center [1148, 494] width 561 height 35
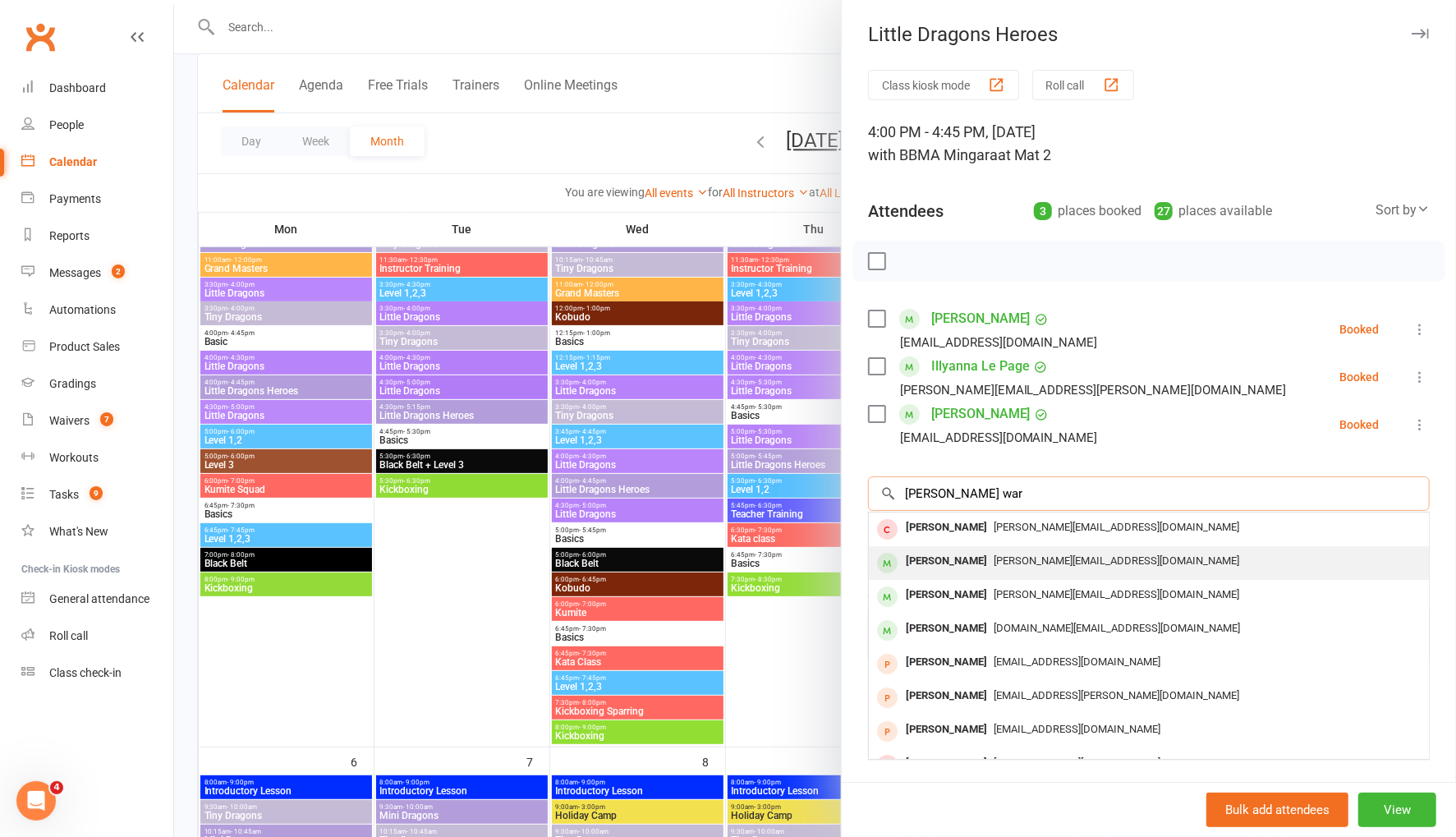
type input "Theodore war"
click at [962, 562] on div "Theodore Warnest" at bounding box center [946, 561] width 94 height 24
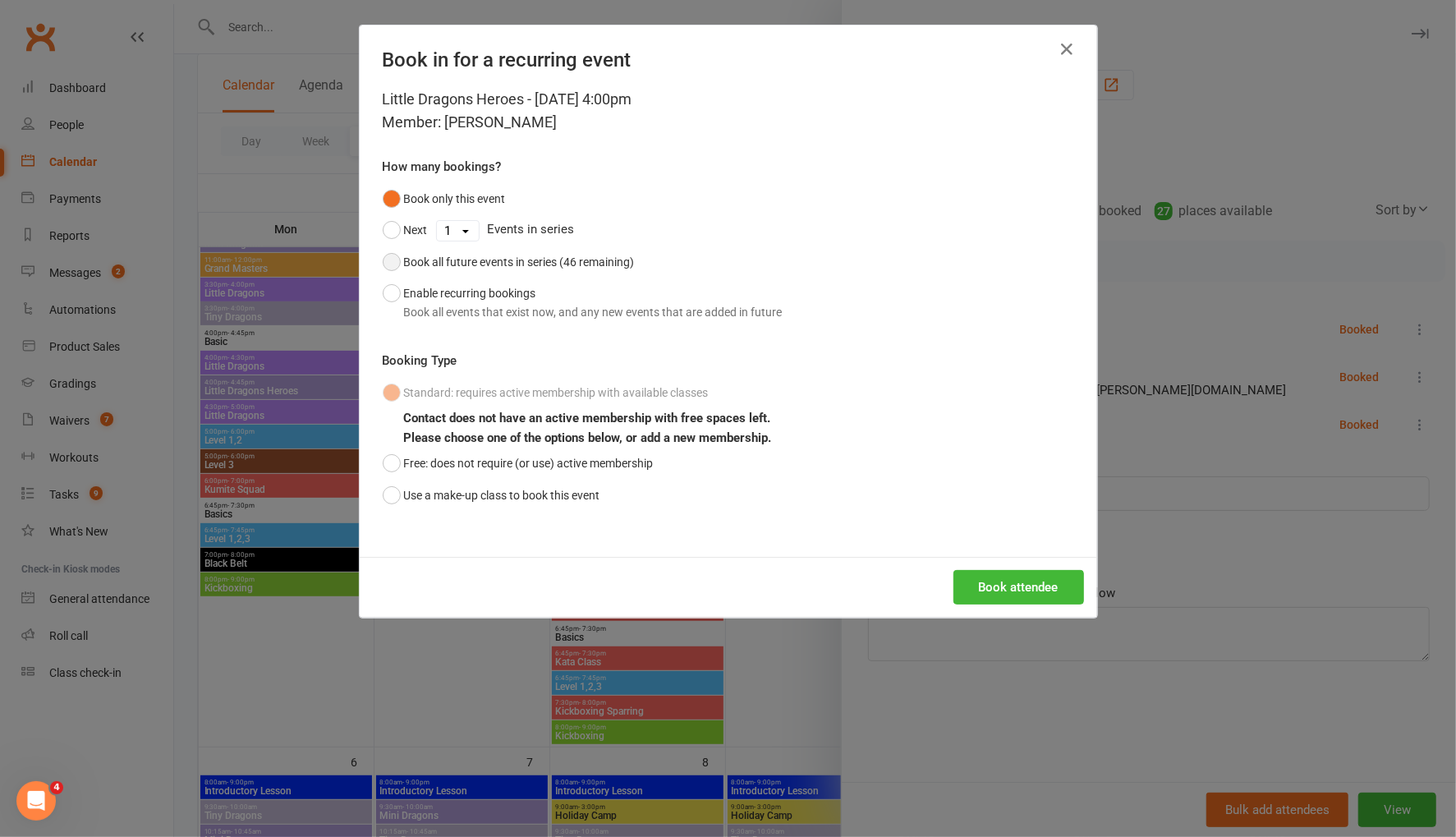
drag, startPoint x: 383, startPoint y: 264, endPoint x: 555, endPoint y: 340, distance: 188.0
click at [384, 265] on button "Book all future events in series (46 remaining)" at bounding box center [508, 261] width 252 height 31
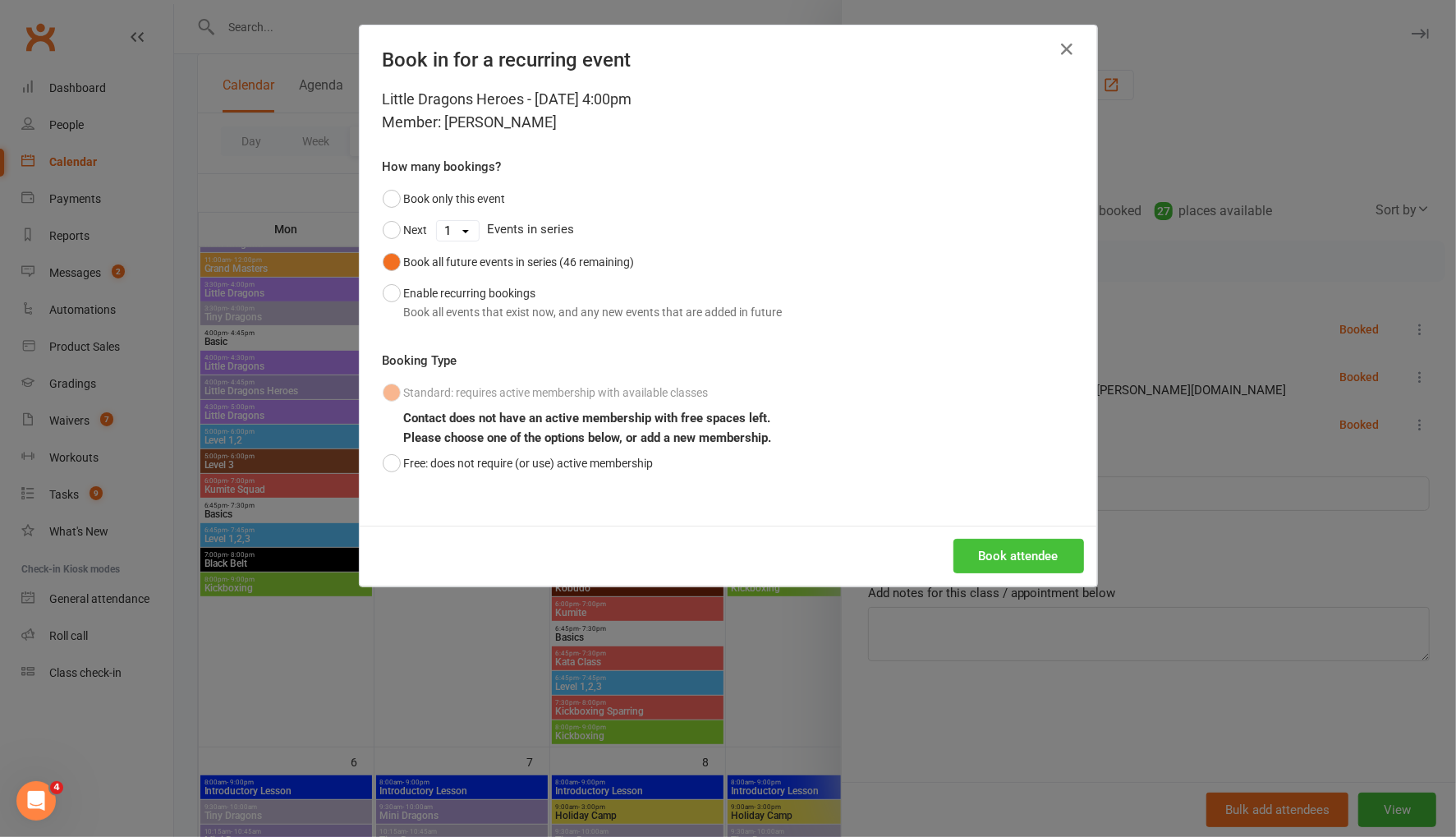
click at [984, 554] on button "Book attendee" at bounding box center [1018, 556] width 130 height 35
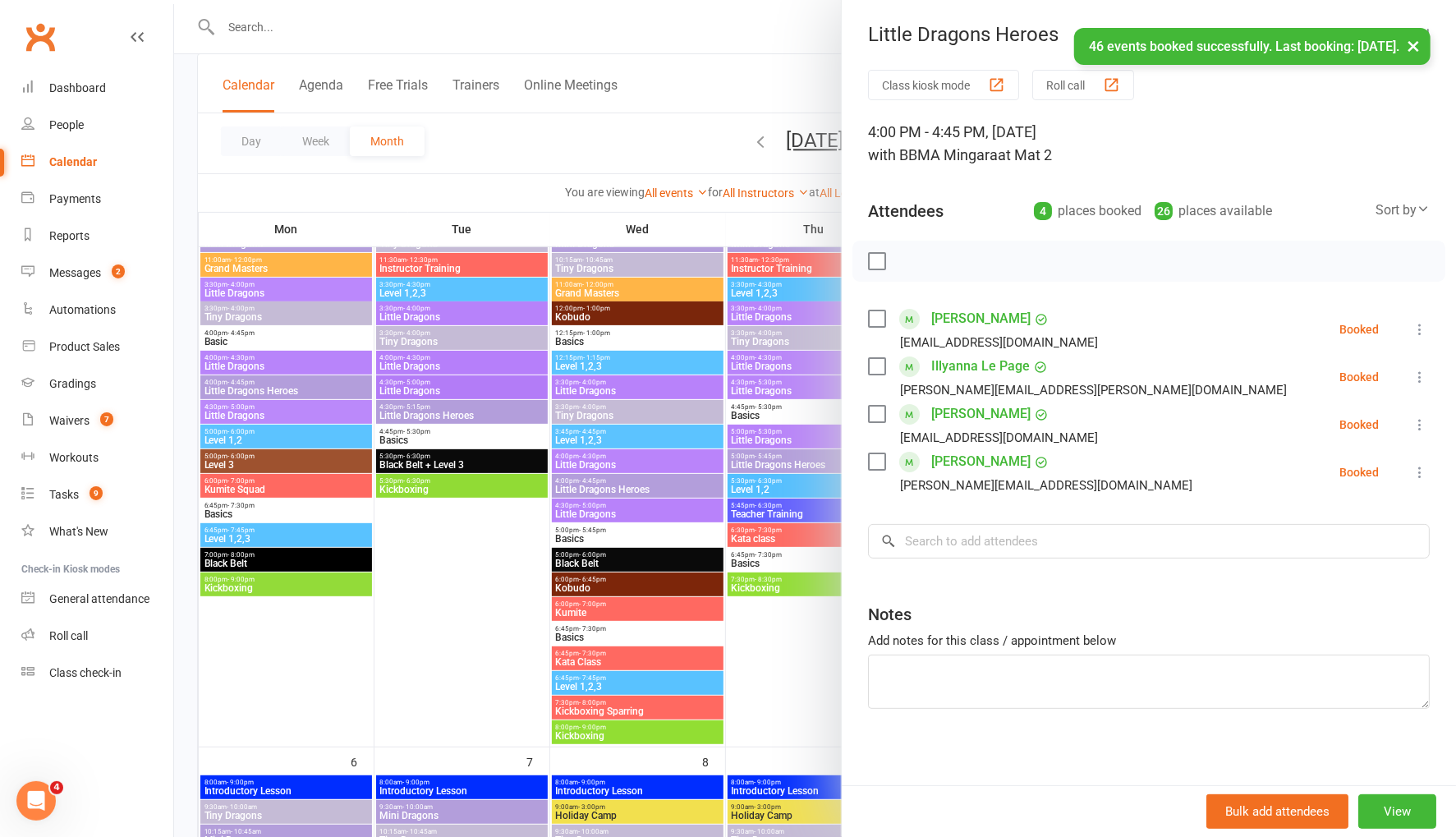
click at [535, 148] on div at bounding box center [815, 418] width 1281 height 837
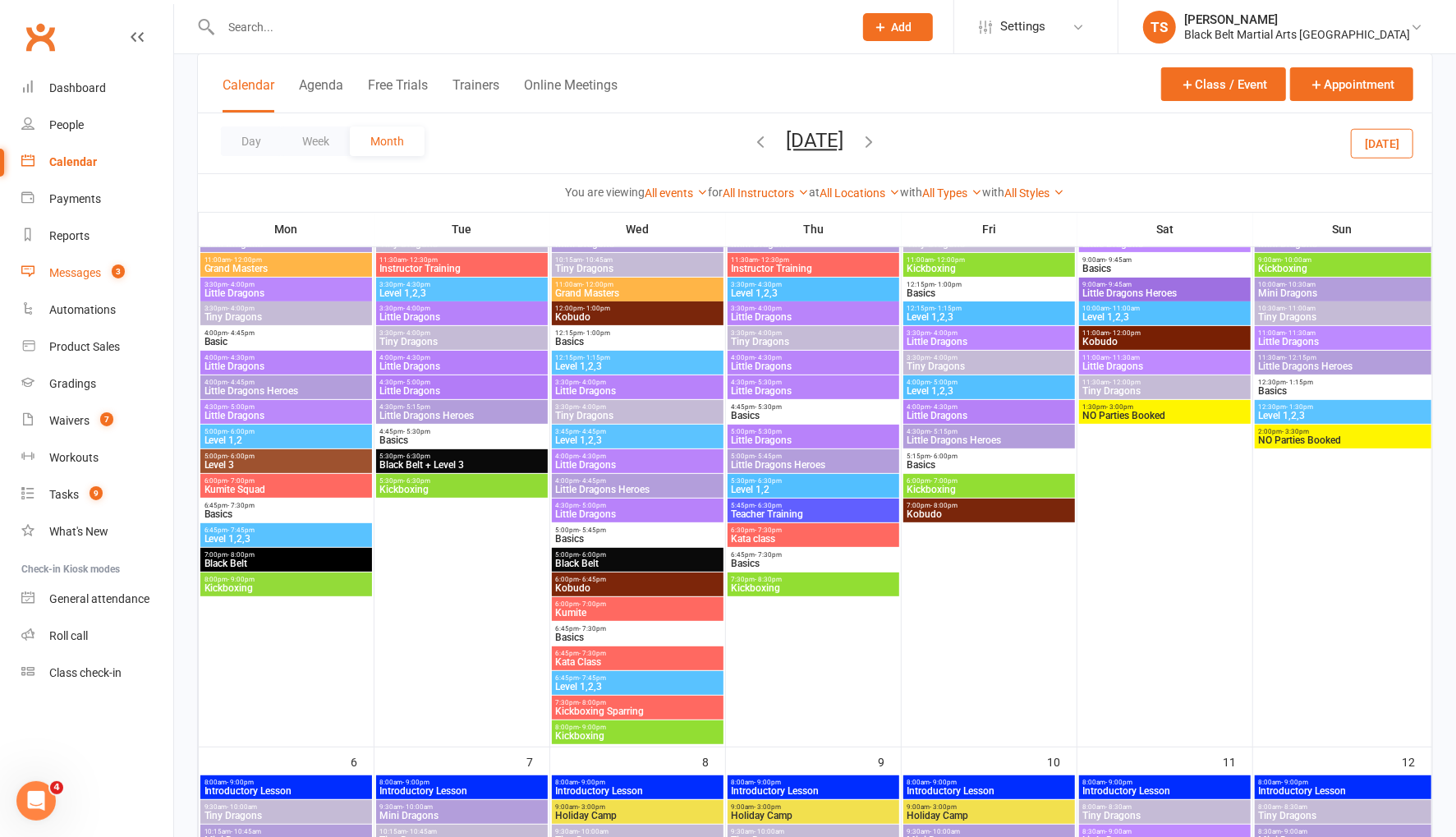
click at [93, 279] on div "Messages" at bounding box center [75, 273] width 52 height 14
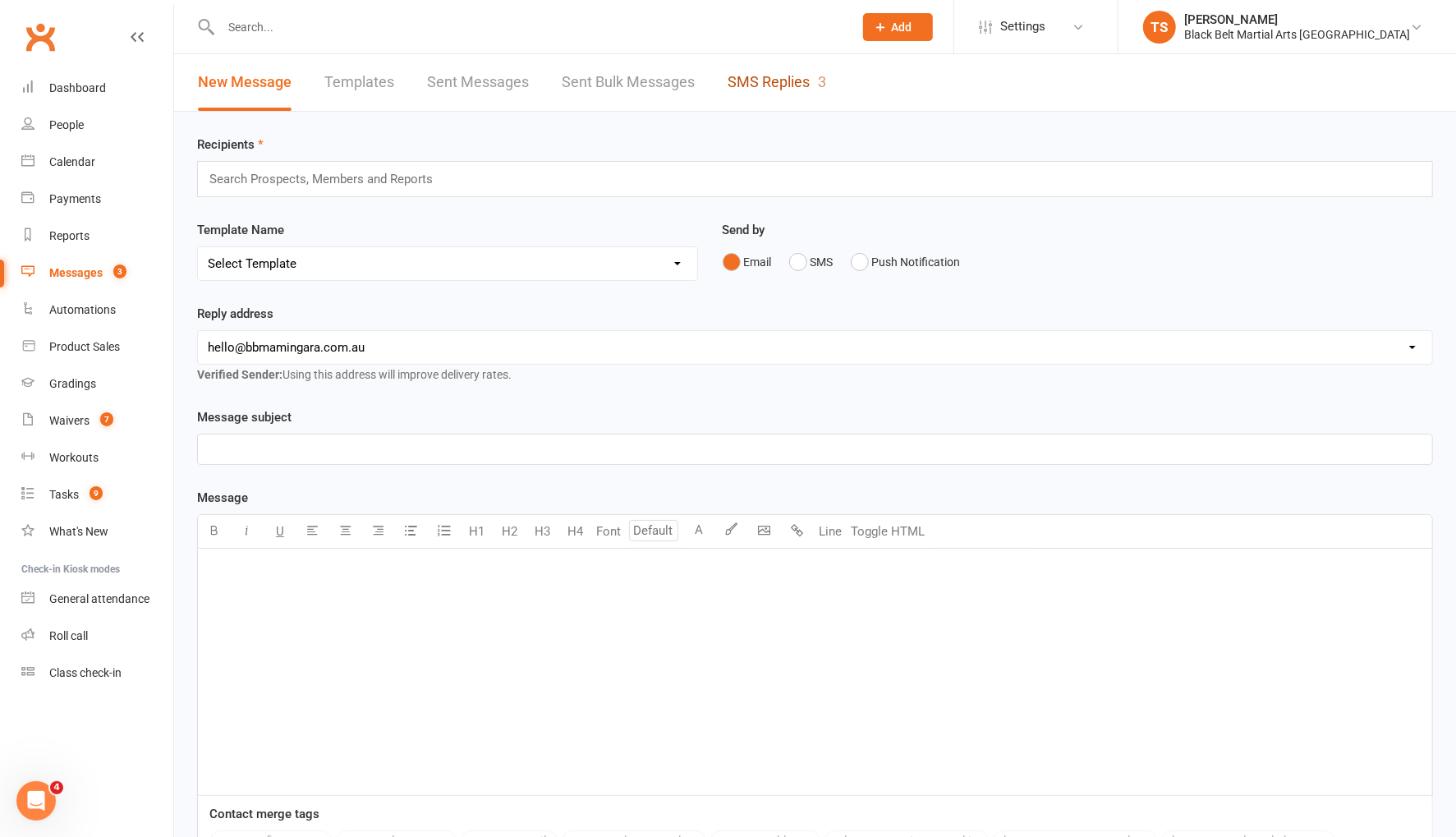
drag, startPoint x: 785, startPoint y: 79, endPoint x: 922, endPoint y: 215, distance: 193.0
click at [785, 80] on link "SMS Replies 3" at bounding box center [777, 82] width 98 height 57
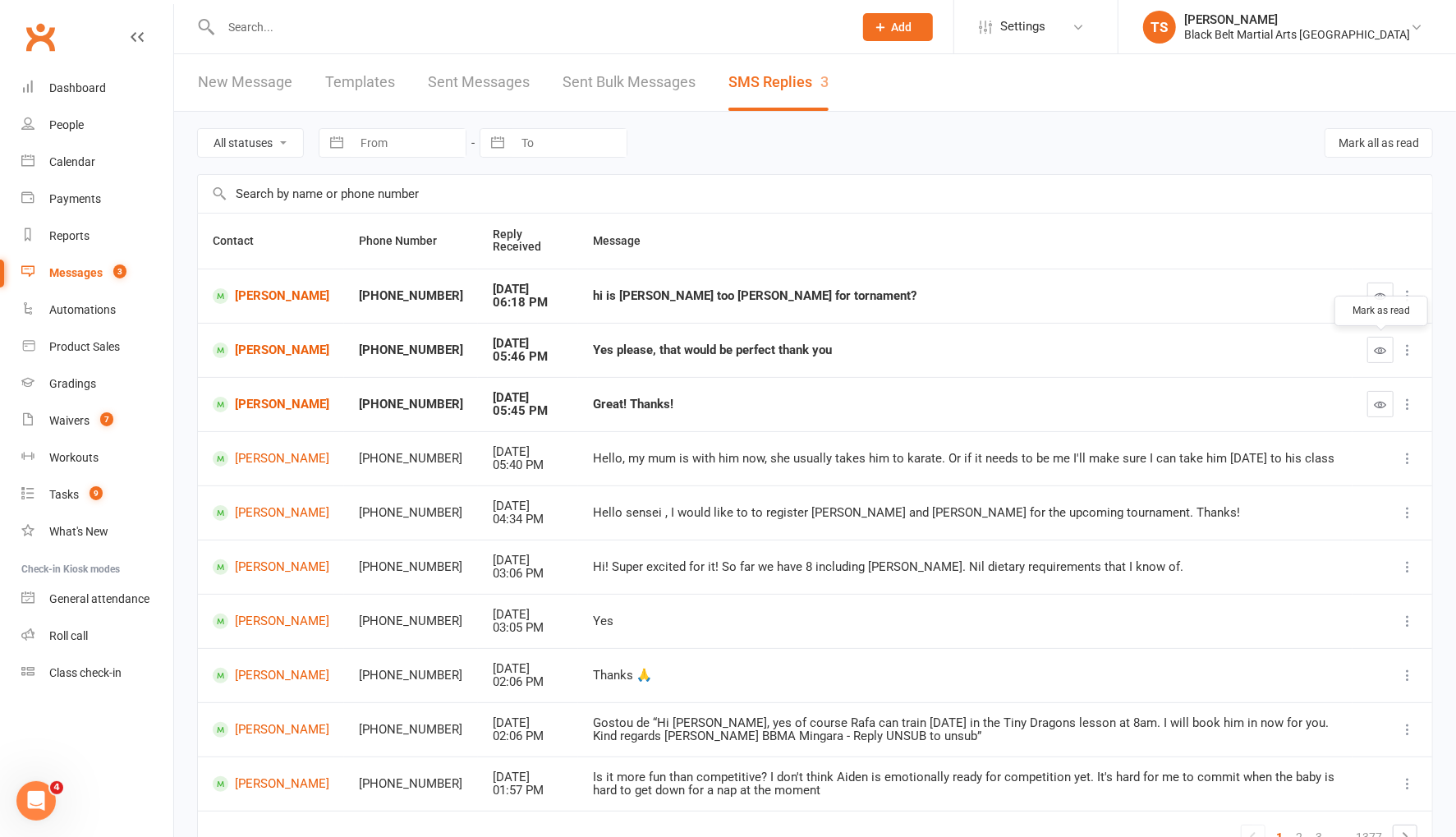
click at [1381, 349] on icon "button" at bounding box center [1381, 350] width 13 height 13
click at [1385, 401] on icon "button" at bounding box center [1381, 404] width 13 height 13
click at [285, 297] on link "[PERSON_NAME]" at bounding box center [271, 296] width 117 height 15
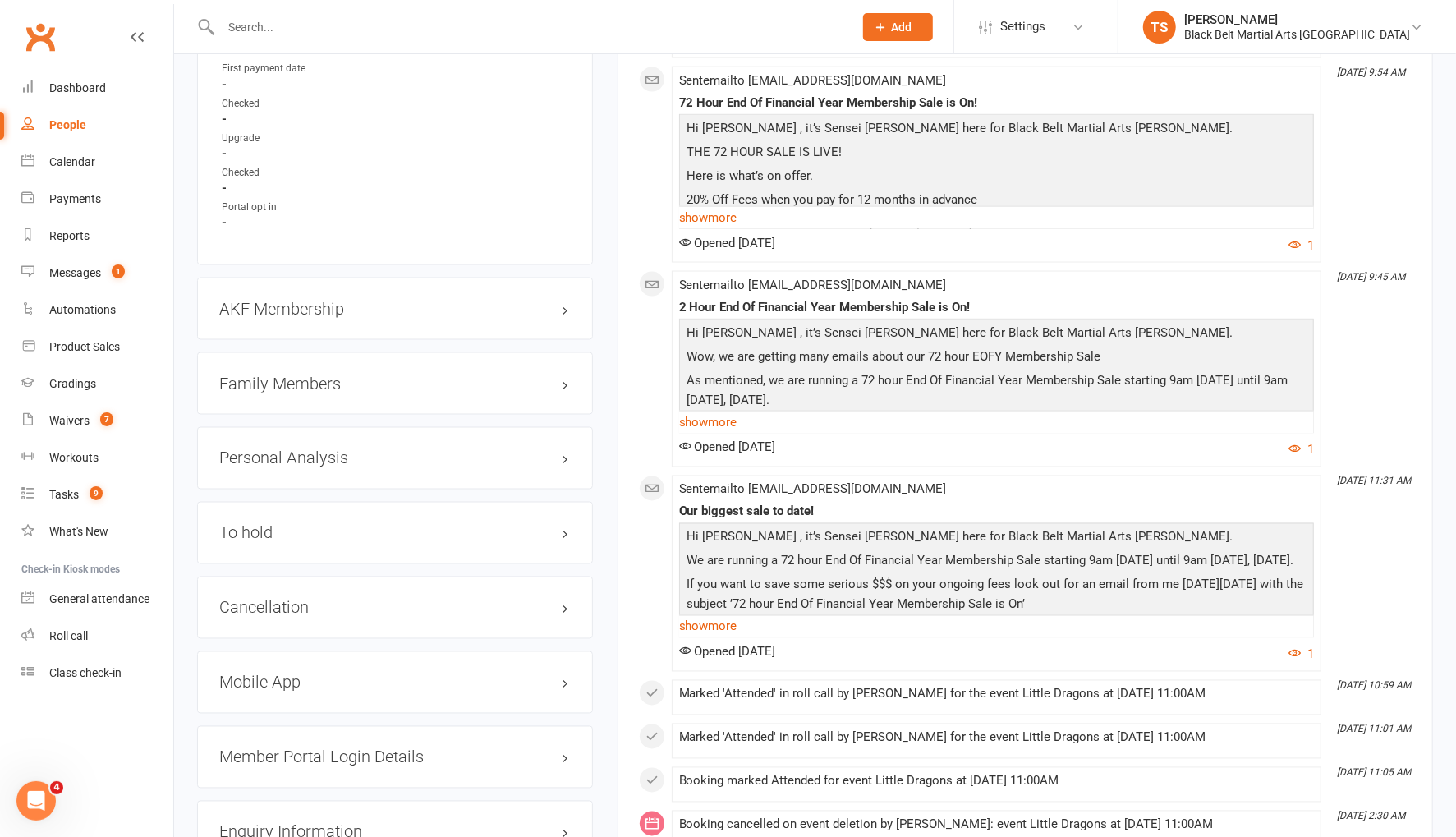
scroll to position [1834, 0]
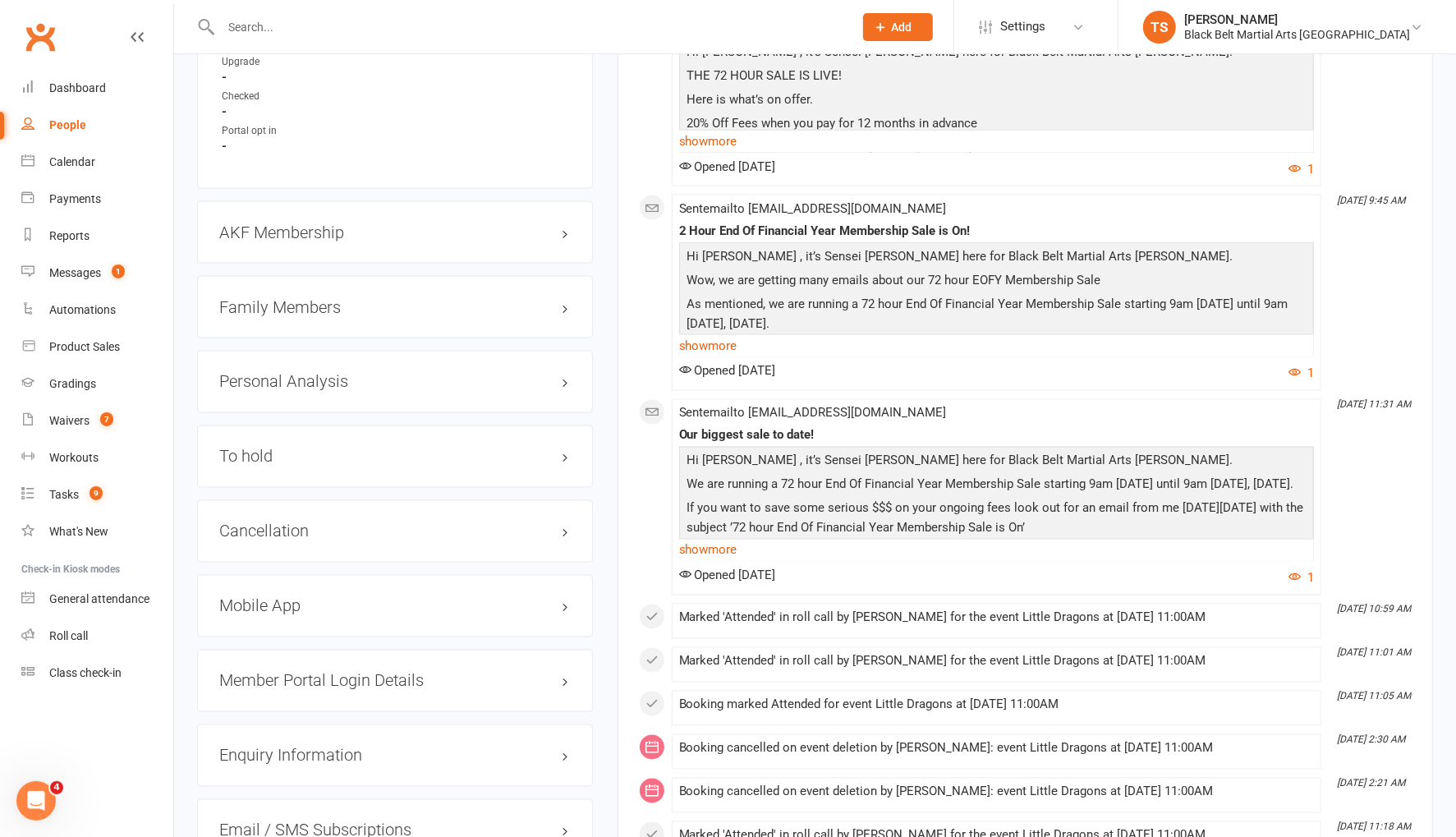
click at [306, 305] on h3 "Family Members" at bounding box center [394, 307] width 351 height 18
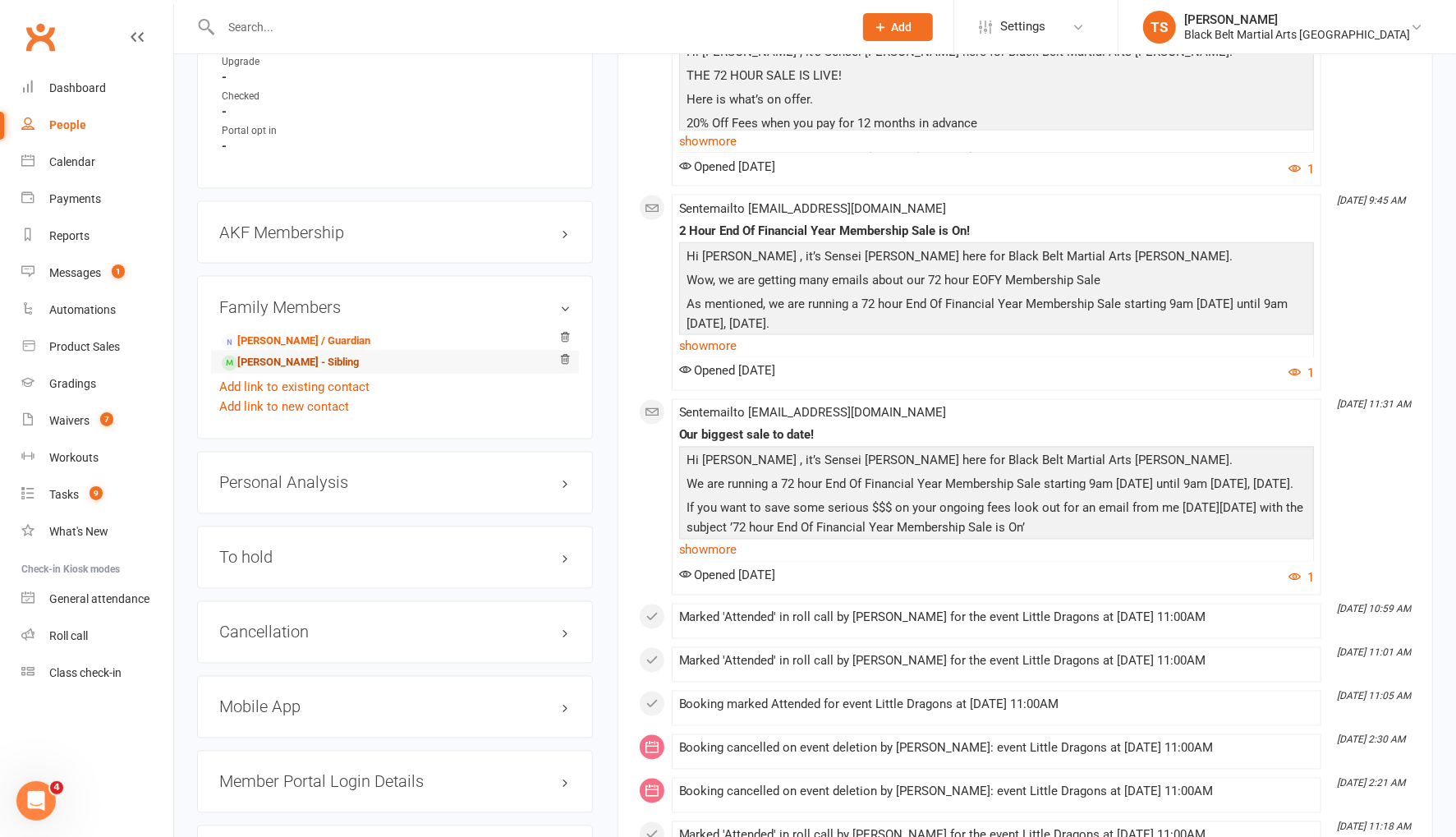
click at [303, 355] on link "[PERSON_NAME] - Sibling" at bounding box center [290, 364] width 137 height 17
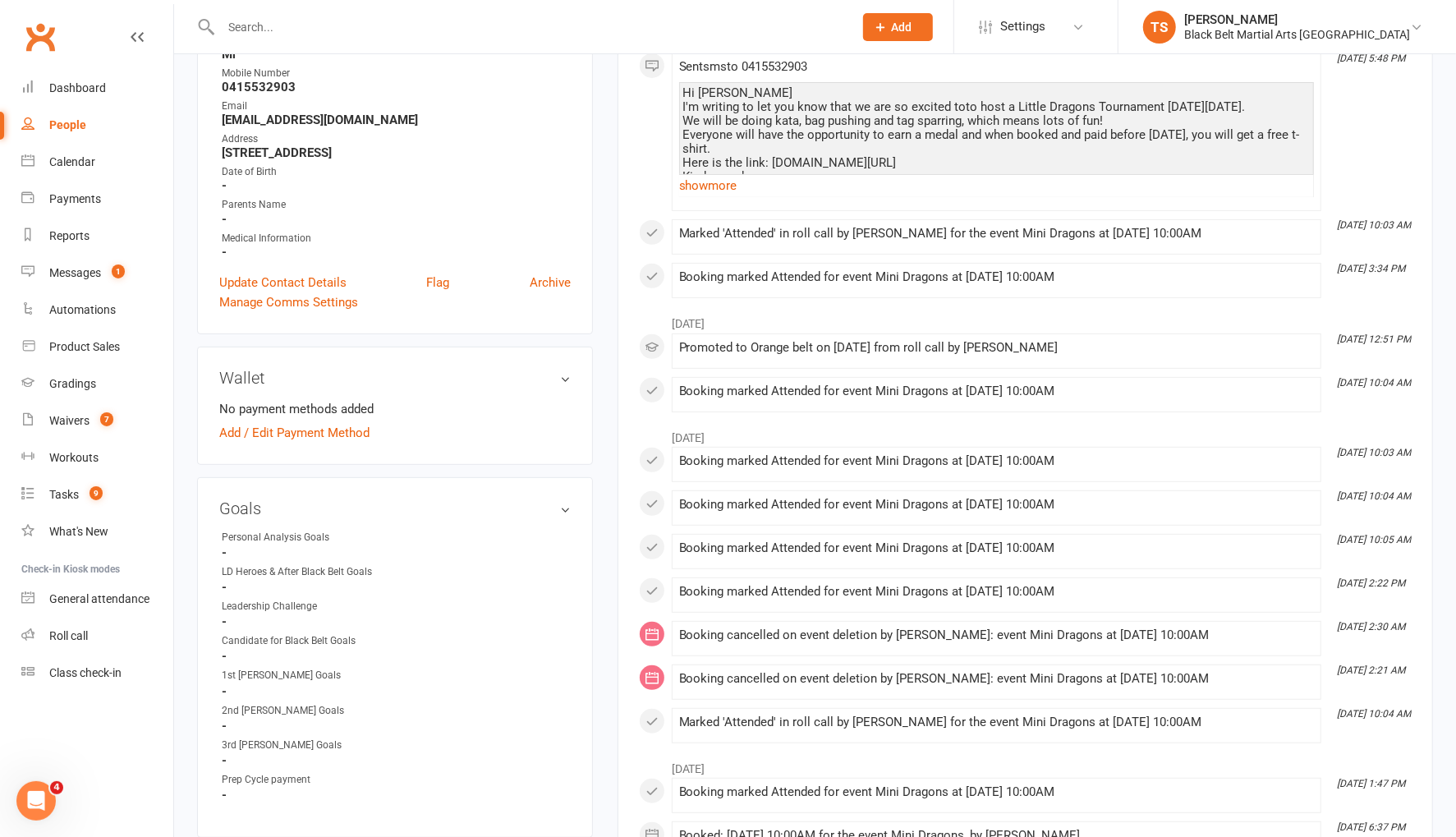
scroll to position [285, 0]
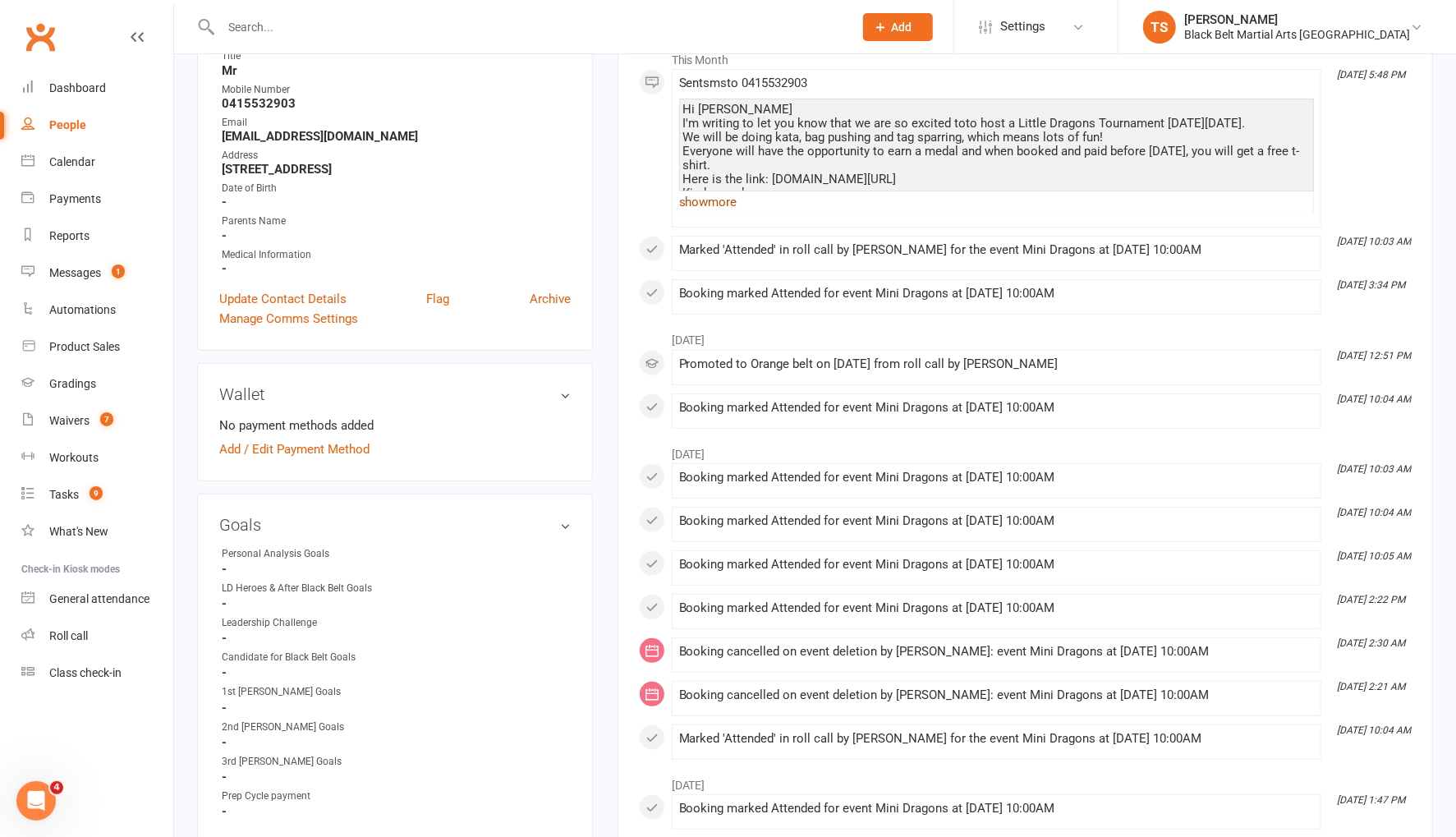
click at [706, 202] on link "show more" at bounding box center [996, 202] width 634 height 23
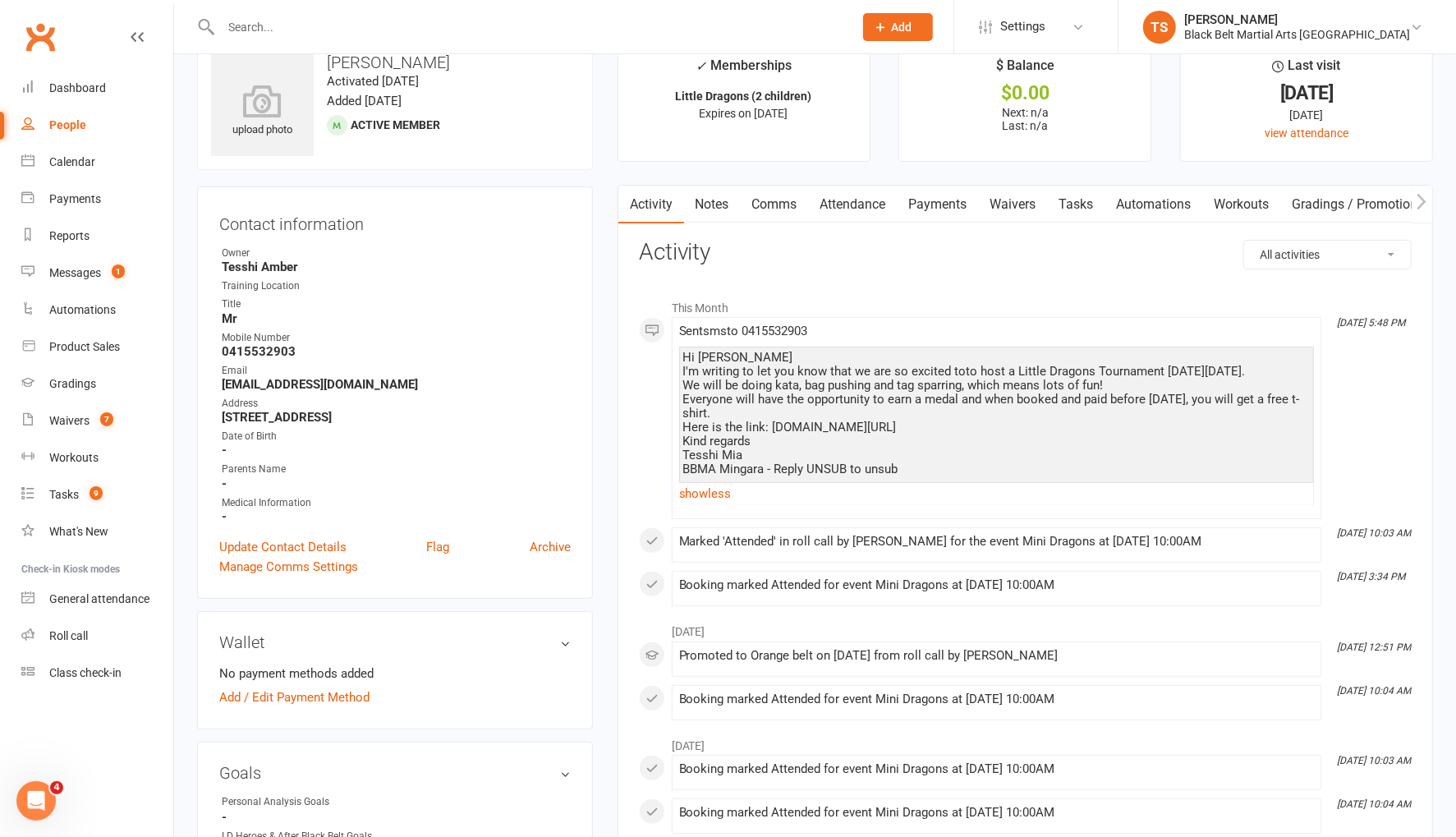
scroll to position [0, 0]
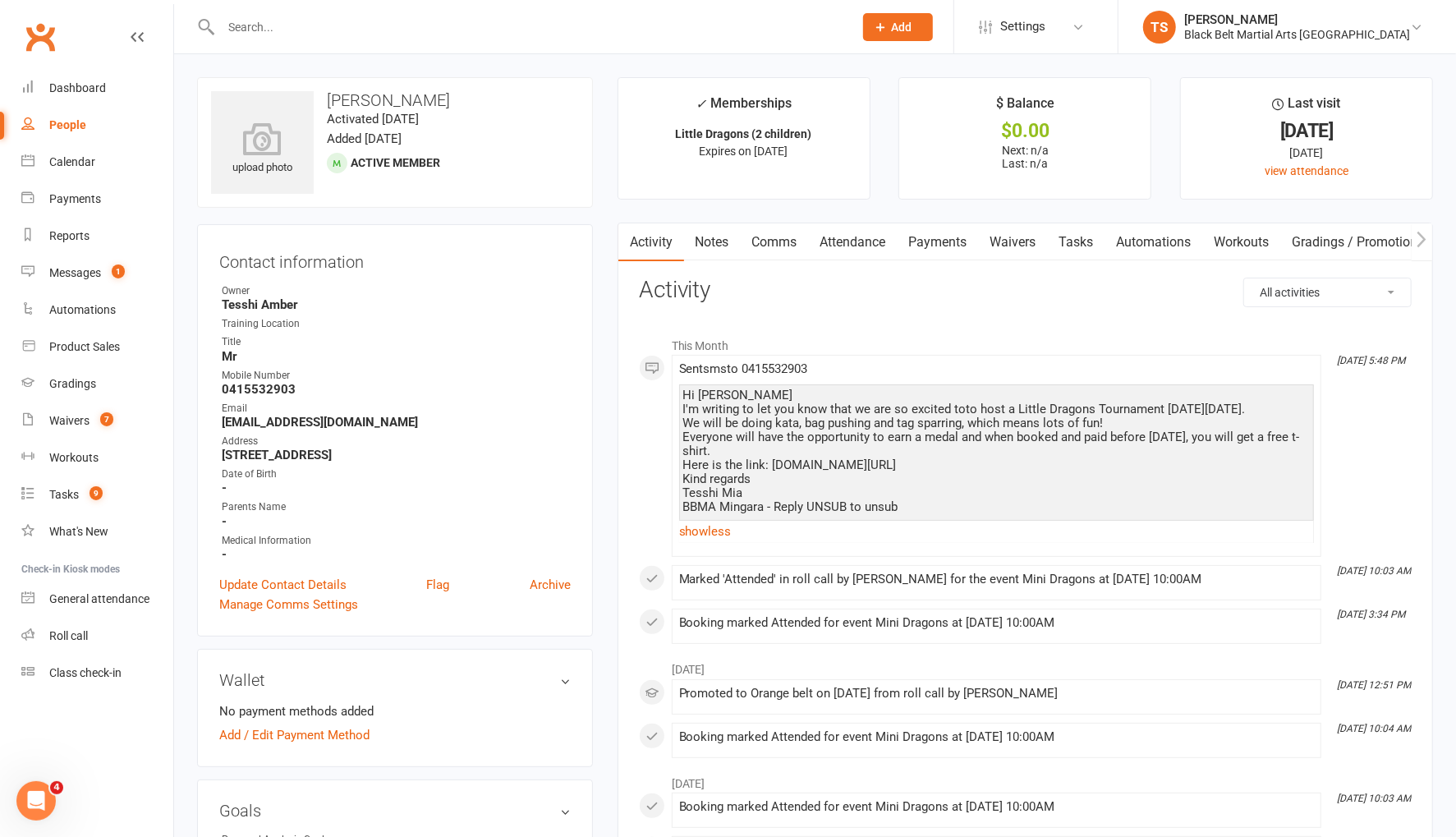
click at [772, 241] on link "Comms" at bounding box center [774, 242] width 68 height 38
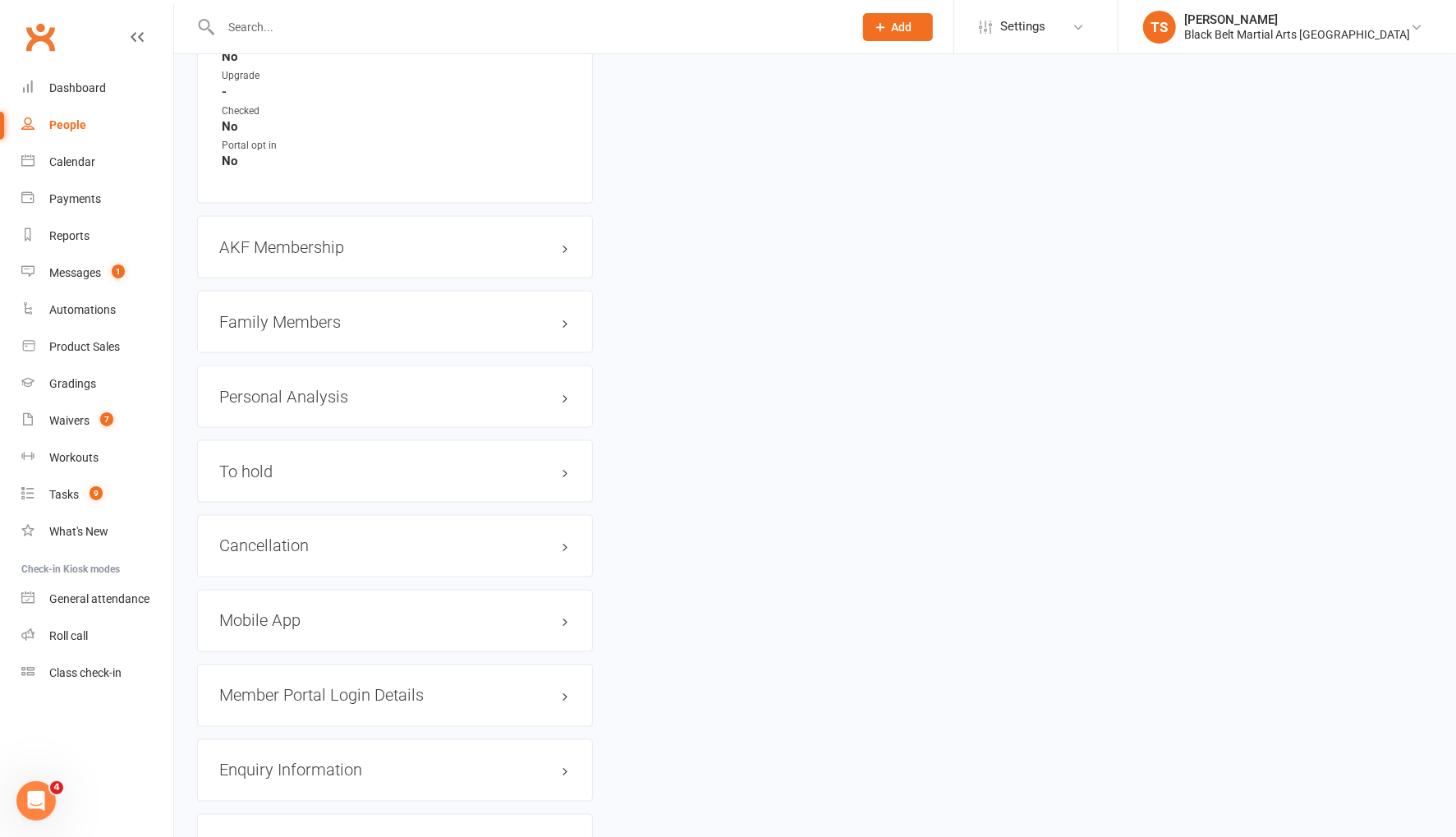
scroll to position [1673, 0]
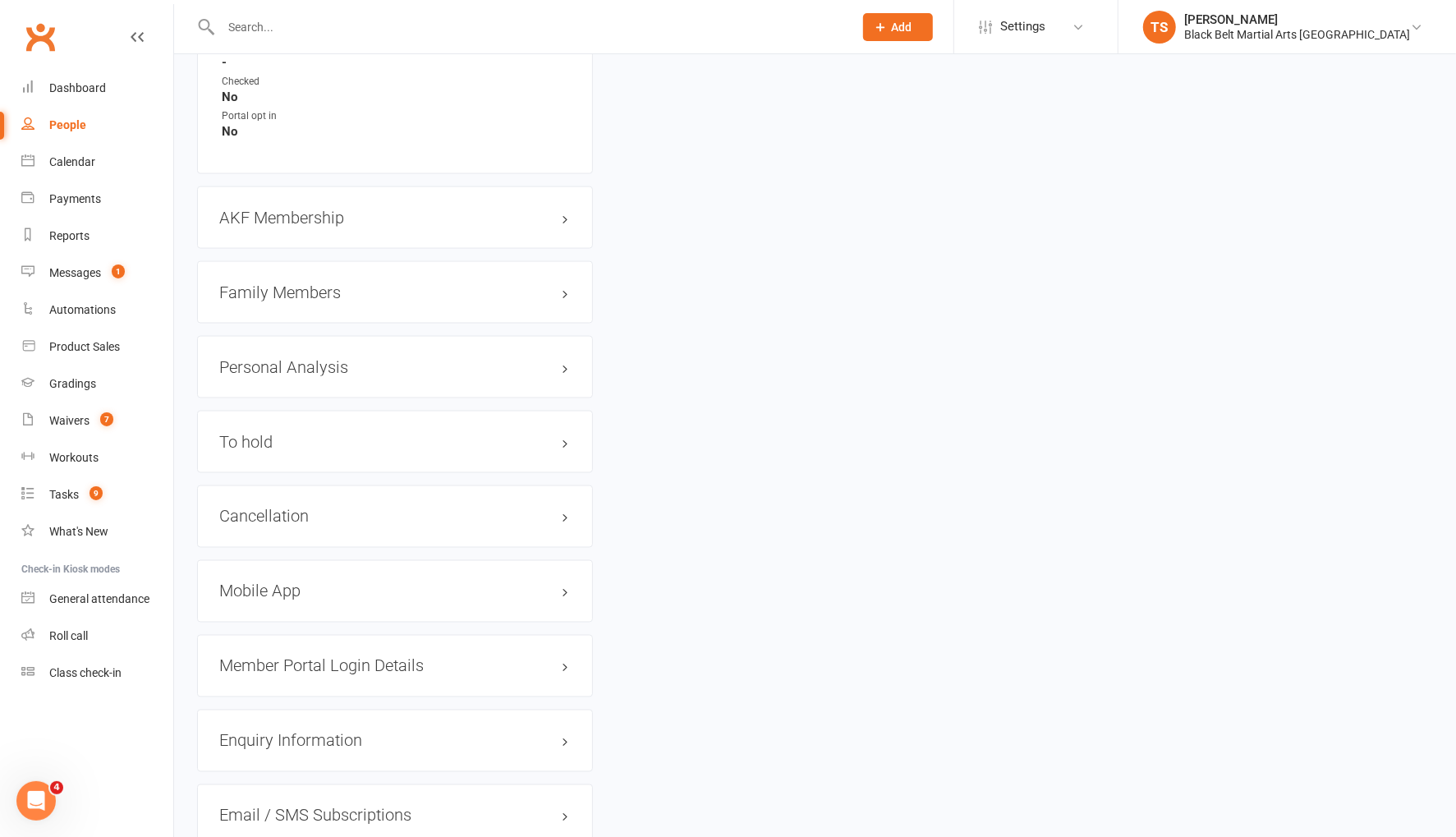
click at [265, 284] on h3 "Family Members" at bounding box center [394, 292] width 351 height 18
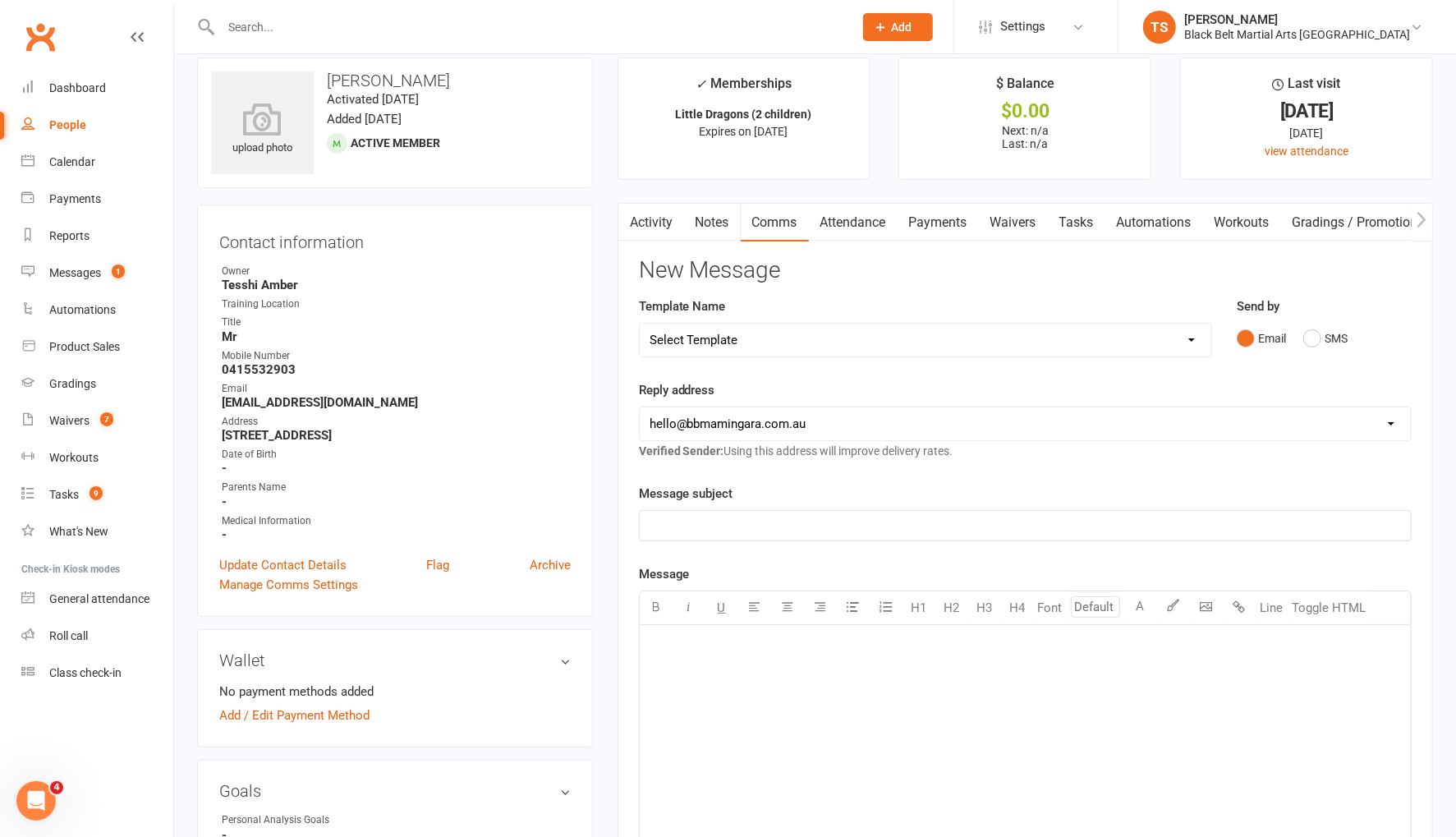
scroll to position [0, 0]
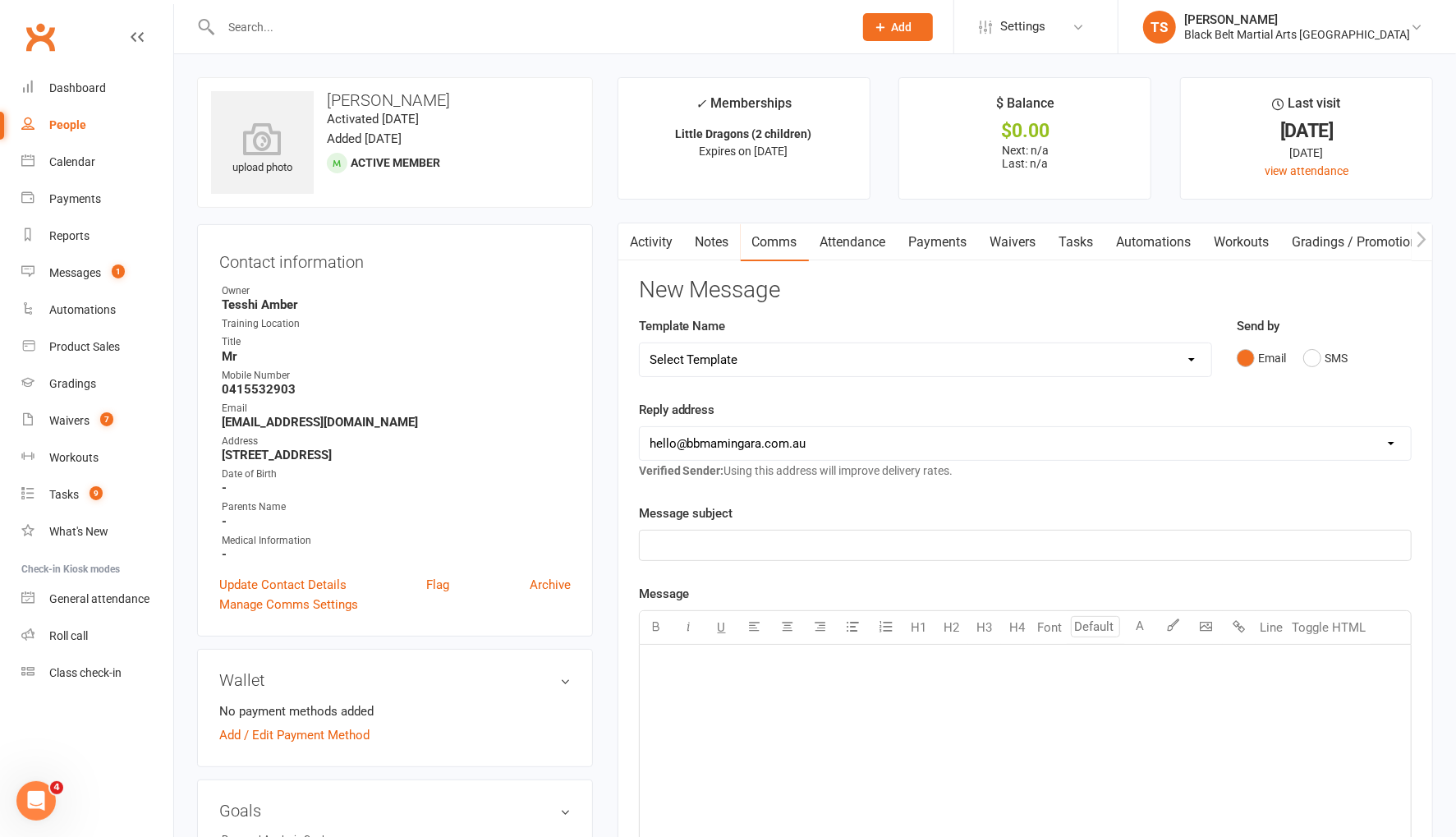
drag, startPoint x: 838, startPoint y: 240, endPoint x: 888, endPoint y: 263, distance: 55.0
click at [839, 240] on link "Attendance" at bounding box center [853, 242] width 89 height 38
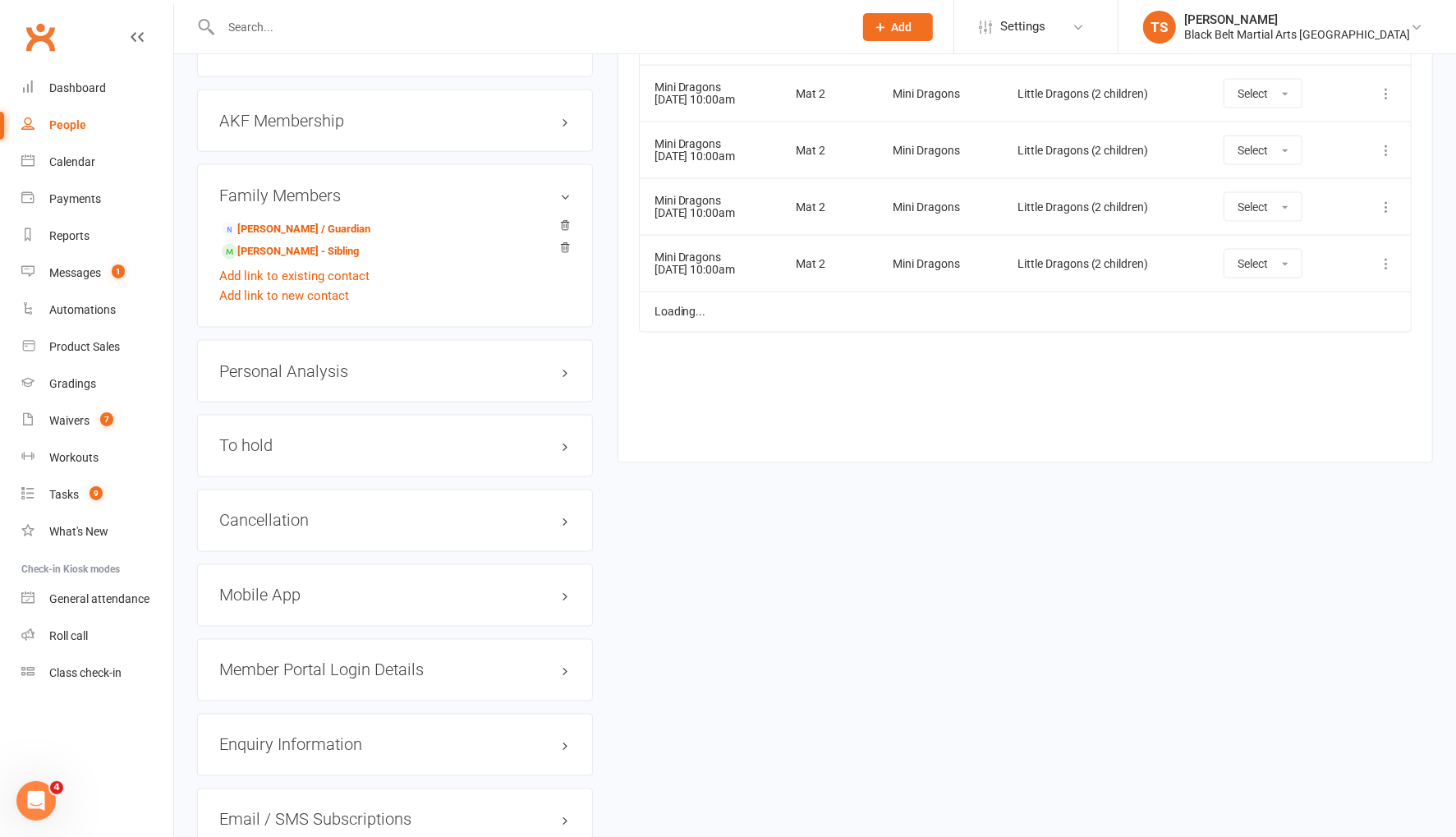
scroll to position [1772, 0]
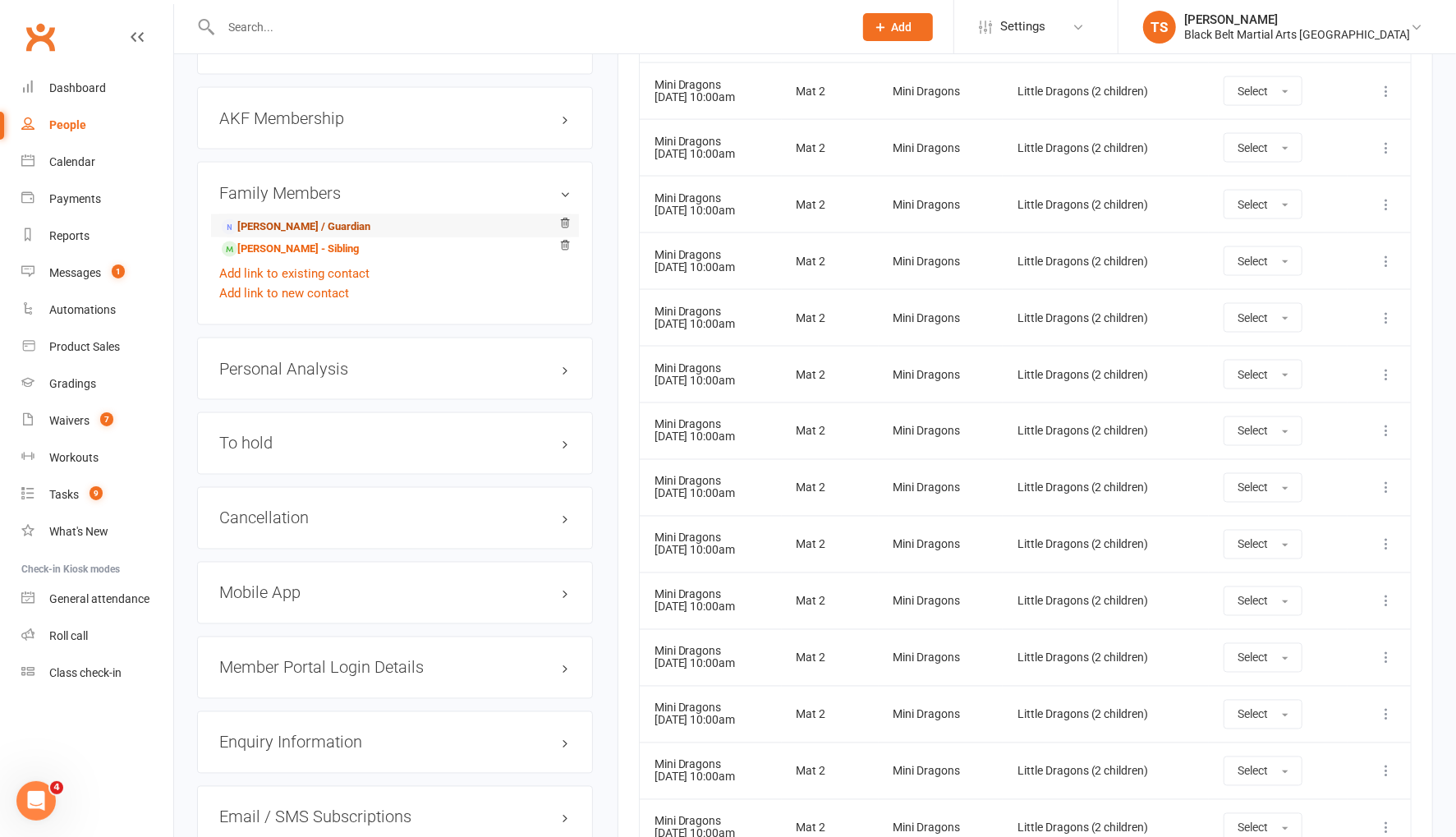
click at [258, 222] on link "[PERSON_NAME] / Guardian" at bounding box center [296, 228] width 148 height 17
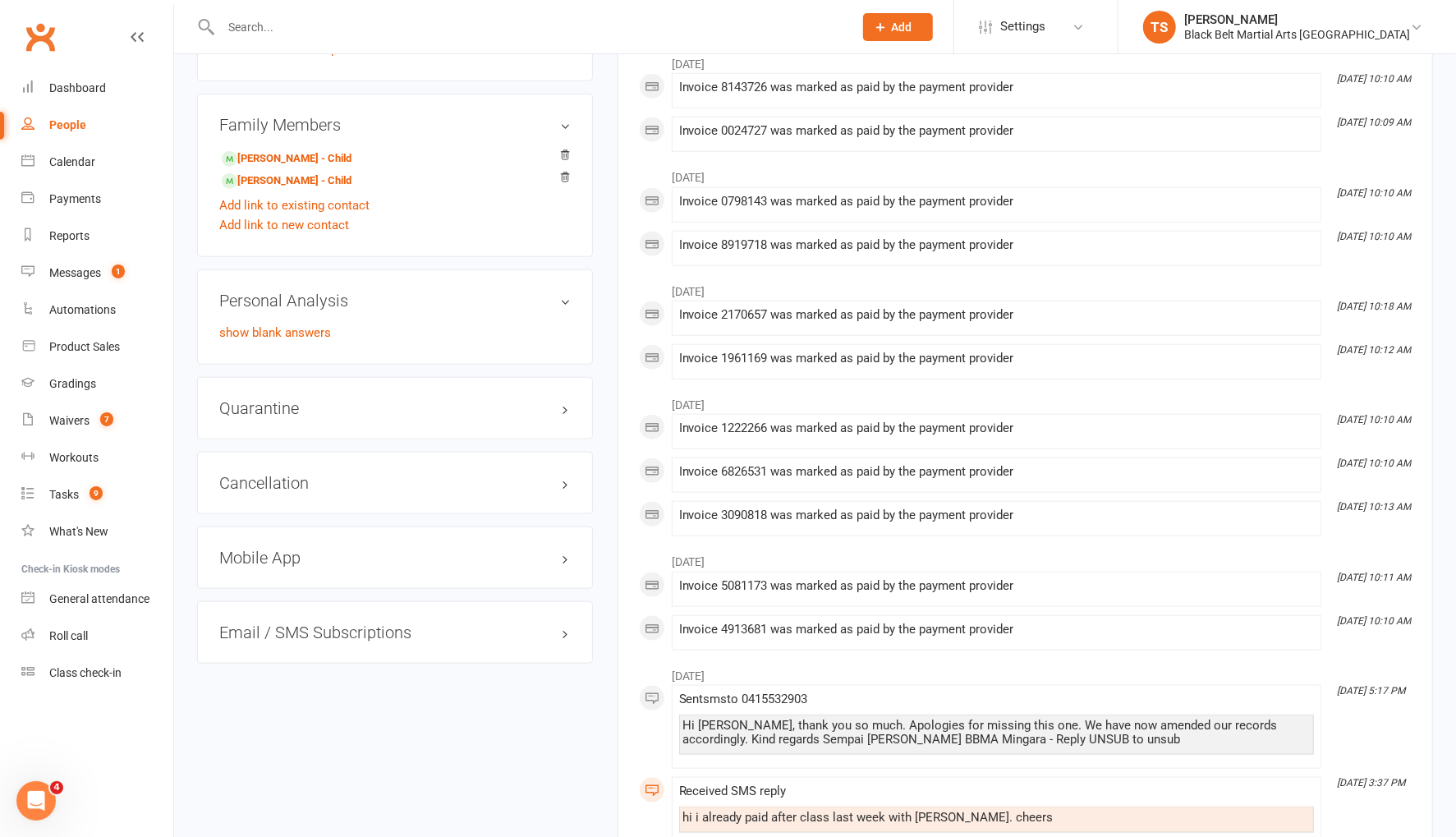
scroll to position [1020, 0]
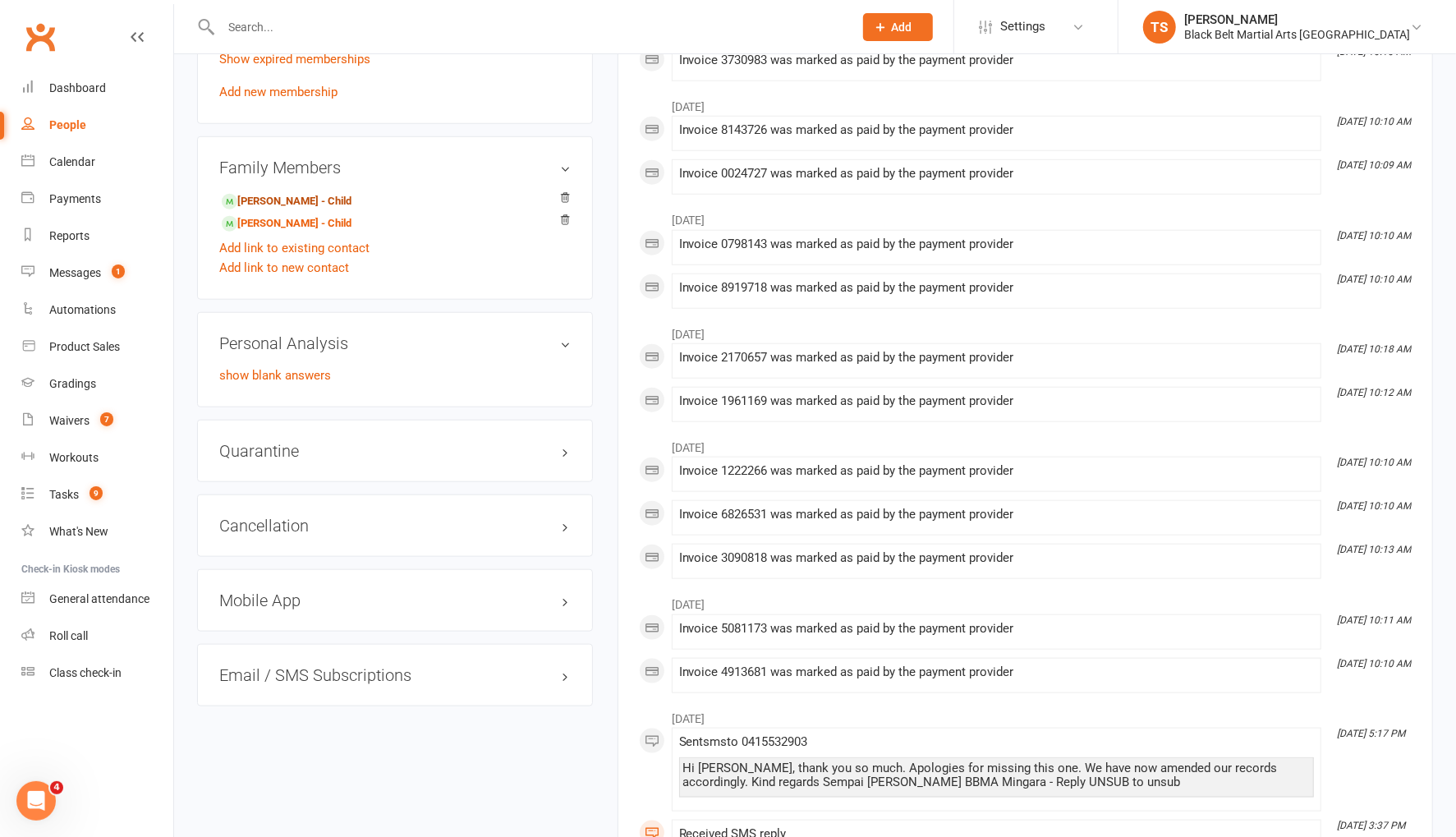
drag, startPoint x: 257, startPoint y: 200, endPoint x: 377, endPoint y: 268, distance: 137.9
click at [257, 200] on link "[PERSON_NAME] - Child" at bounding box center [286, 202] width 130 height 17
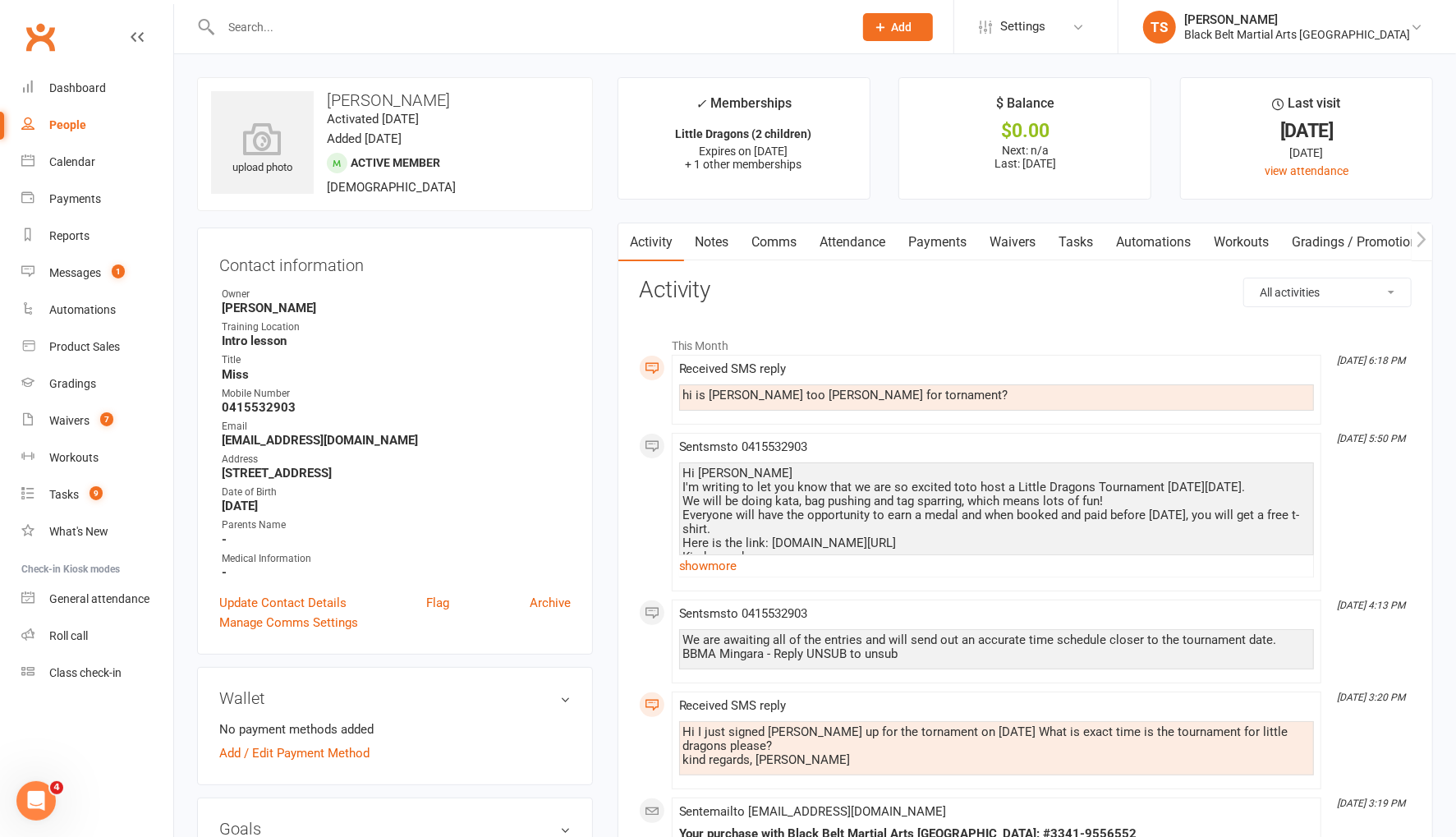
click at [769, 246] on link "Comms" at bounding box center [774, 242] width 68 height 38
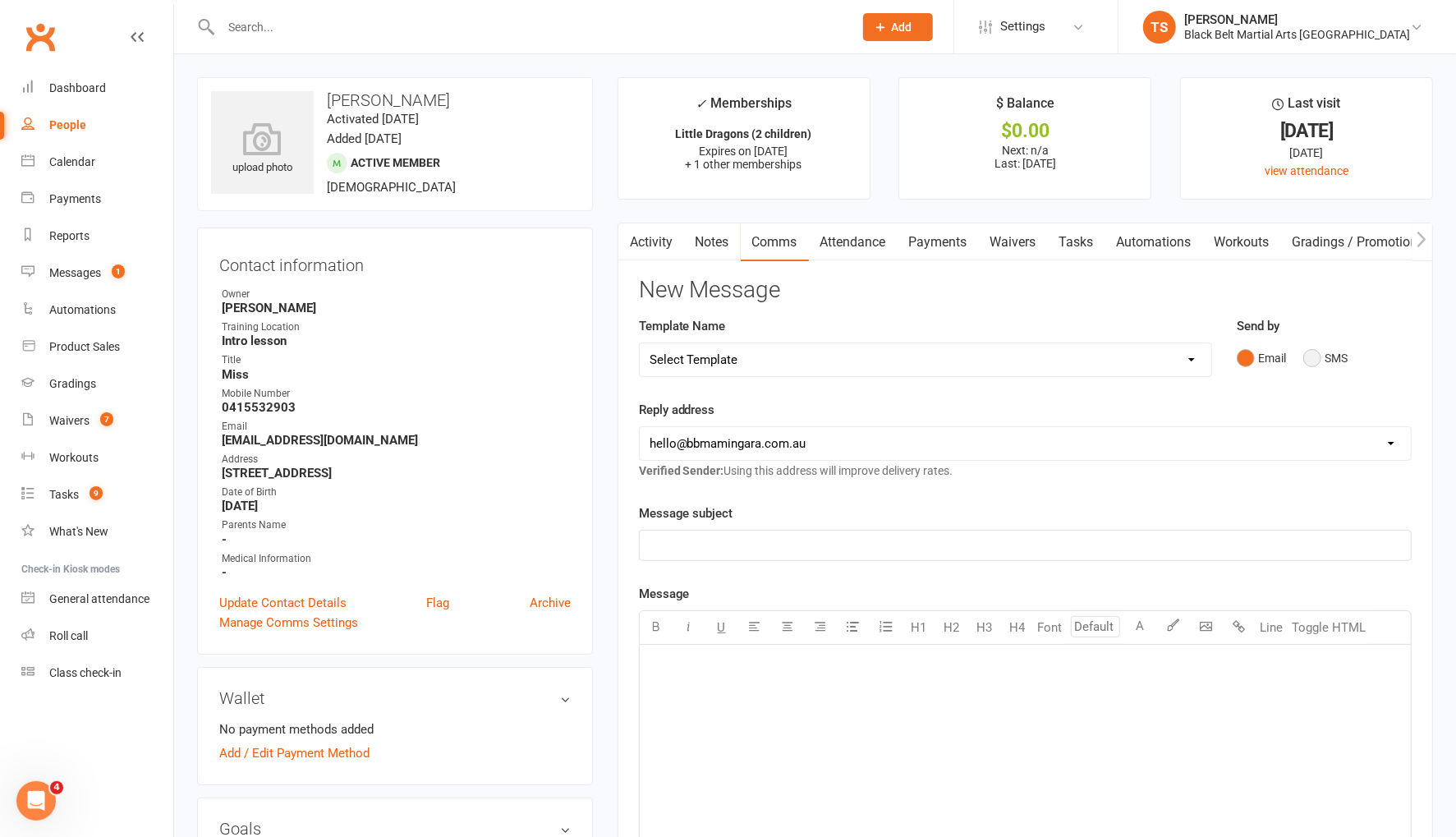
click at [1320, 363] on button "SMS" at bounding box center [1325, 358] width 44 height 31
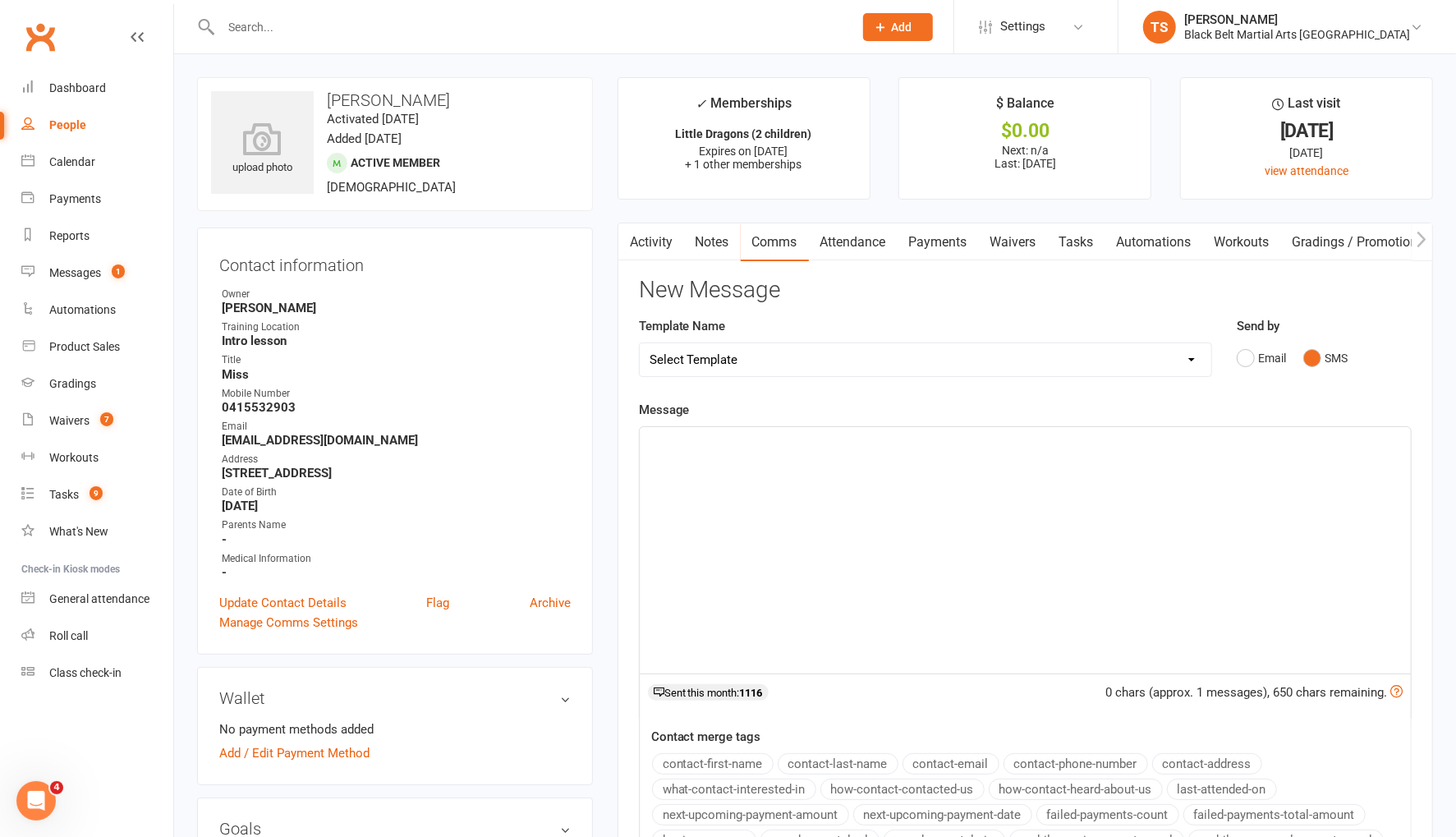
click at [965, 449] on div "﻿" at bounding box center [1025, 550] width 771 height 246
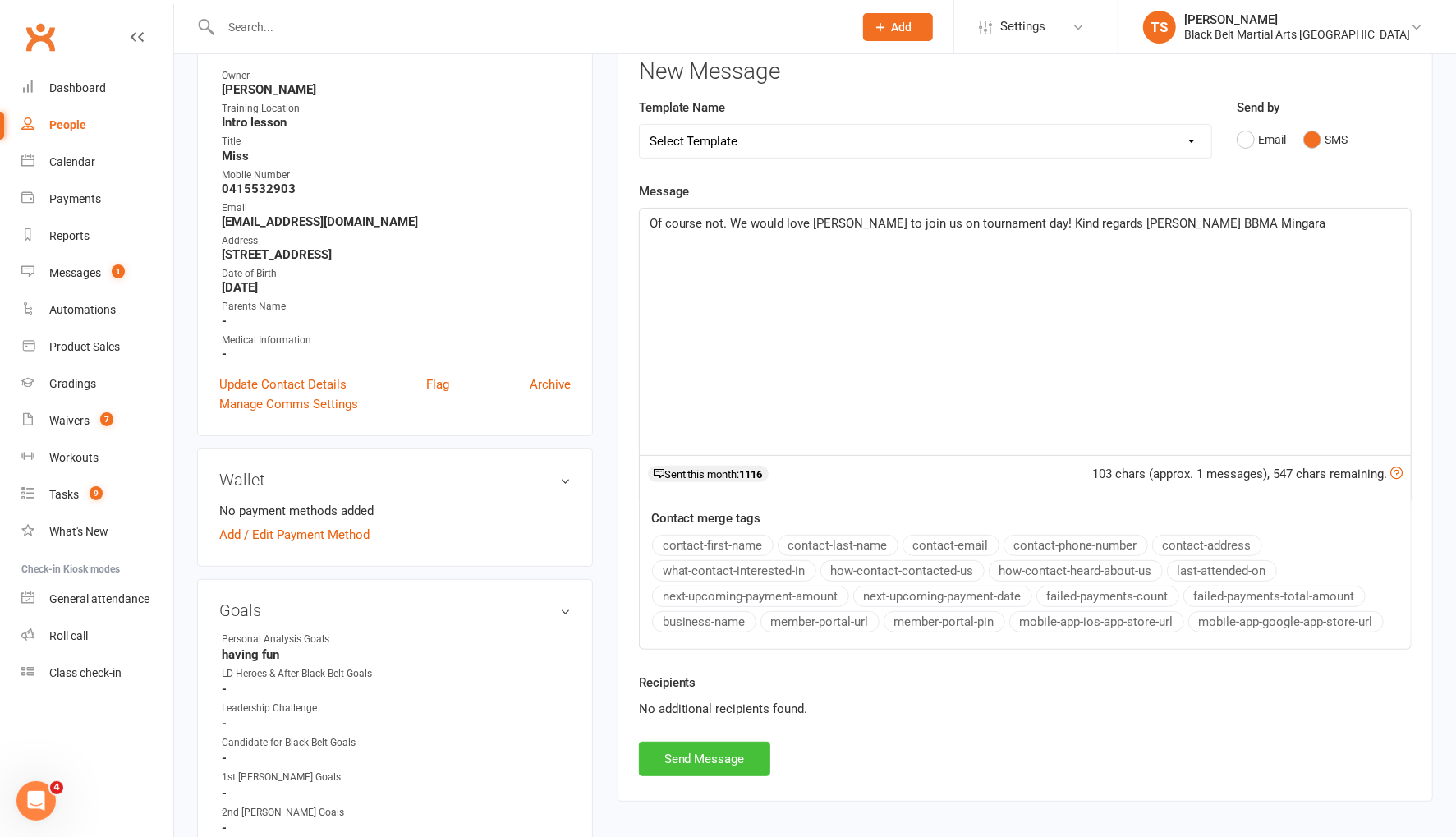
click at [735, 750] on button "Send Message" at bounding box center [705, 759] width 131 height 35
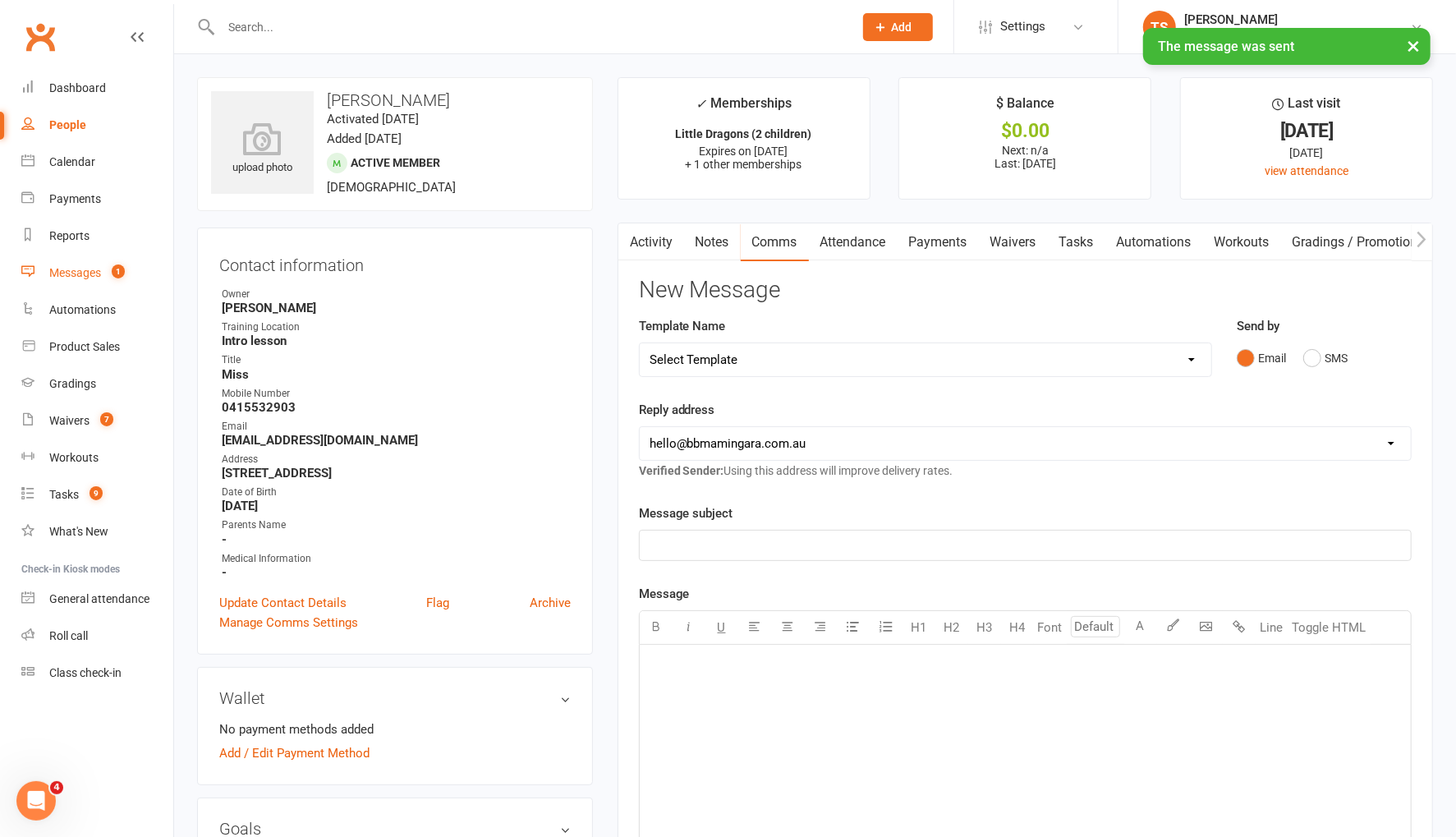
click at [74, 268] on div "Messages" at bounding box center [75, 273] width 52 height 14
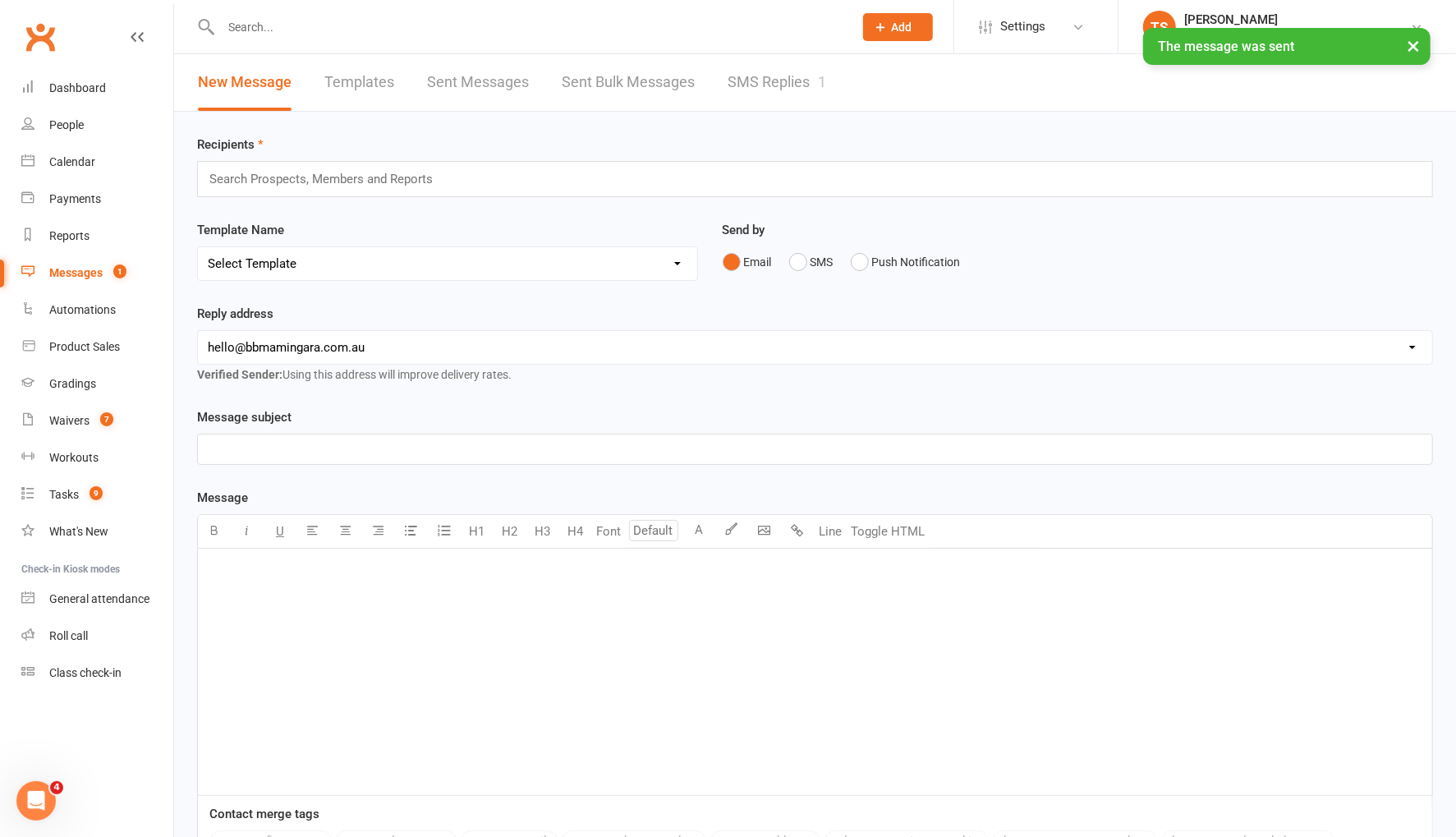
click at [750, 80] on link "SMS Replies 1" at bounding box center [777, 82] width 98 height 57
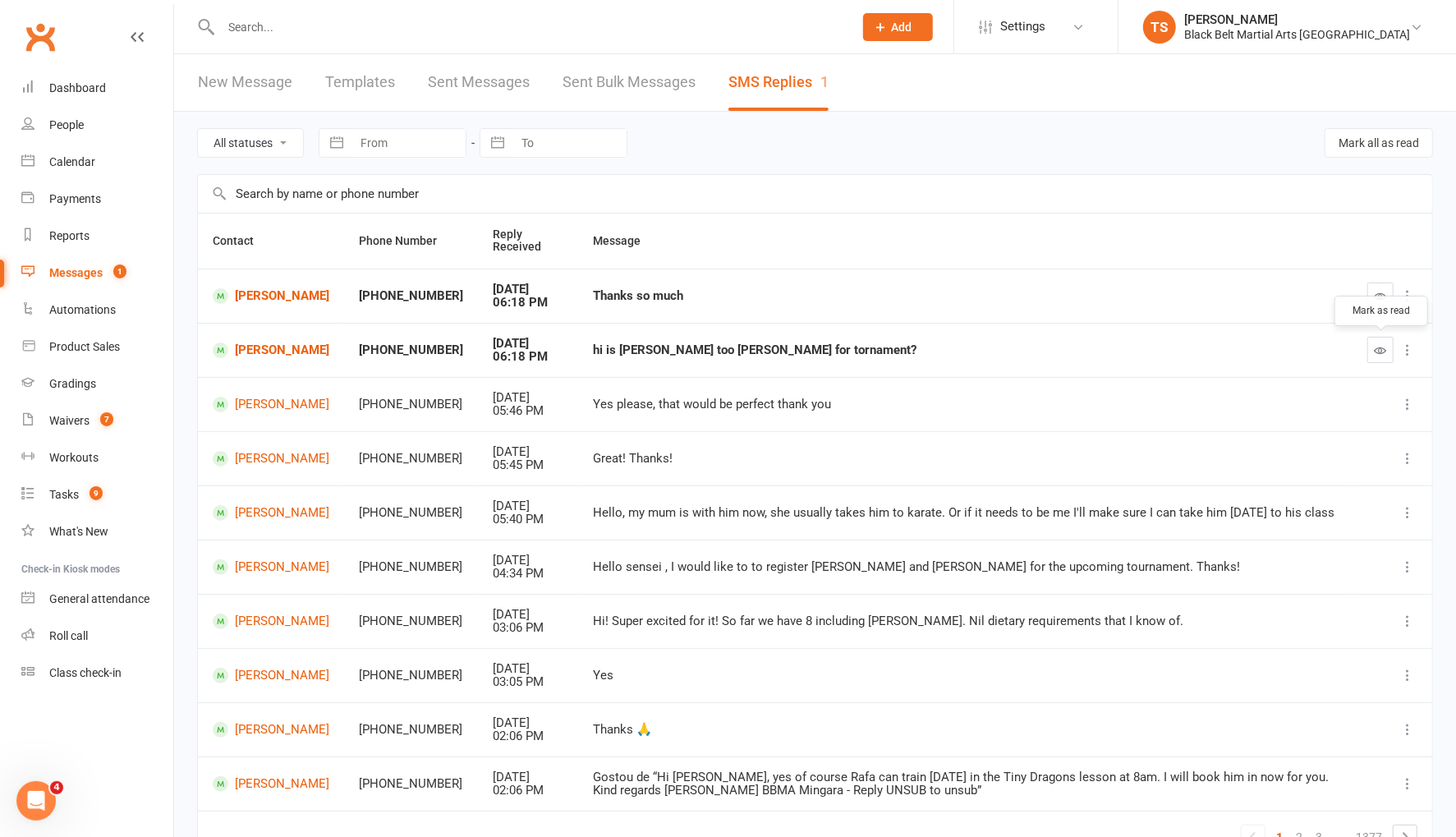
click at [1383, 349] on icon "button" at bounding box center [1381, 350] width 13 height 13
click at [1381, 294] on icon "button" at bounding box center [1381, 296] width 13 height 13
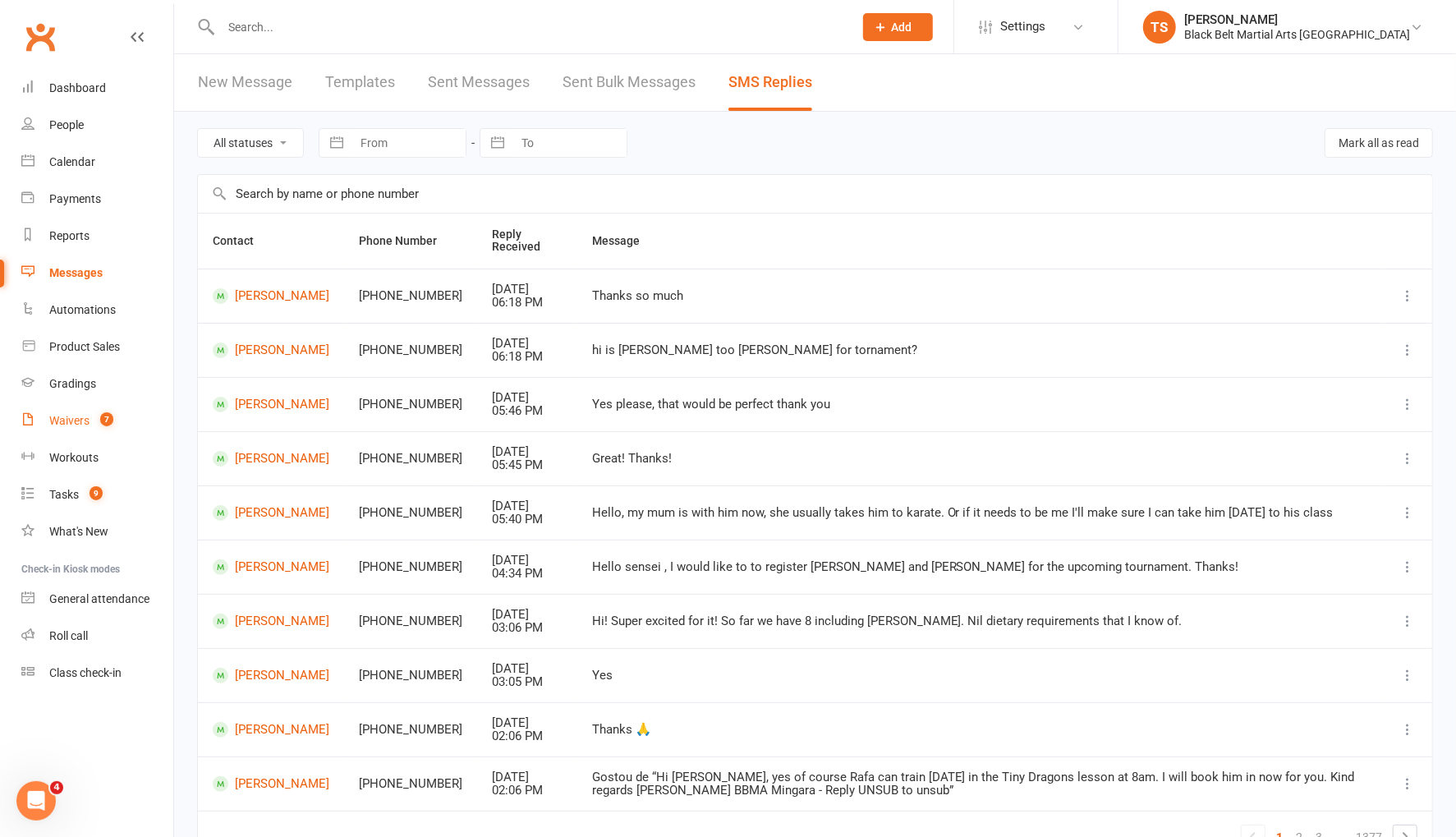
click at [77, 423] on div "Waivers" at bounding box center [69, 420] width 40 height 14
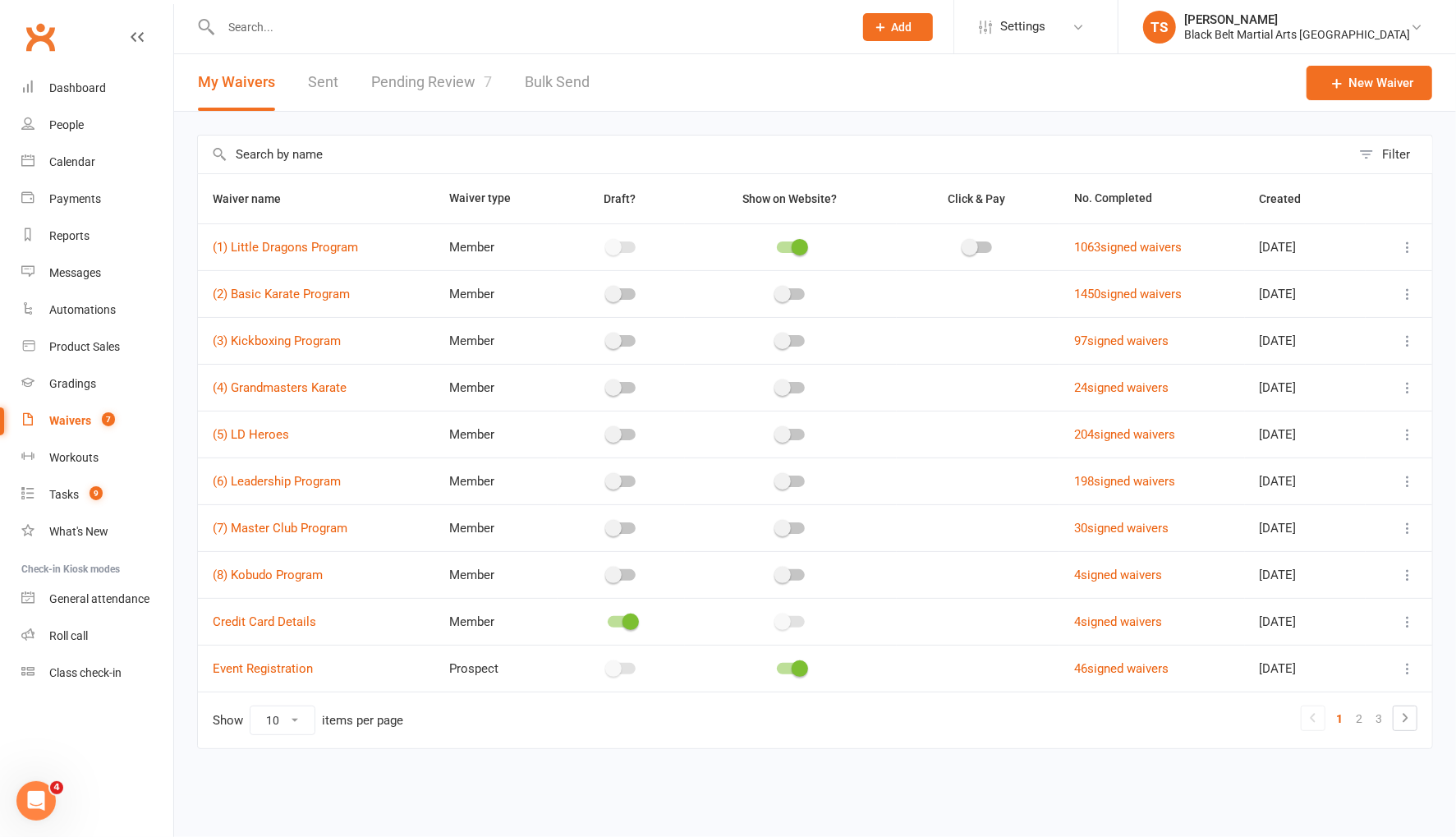
click at [439, 80] on link "Pending Review 7" at bounding box center [431, 82] width 121 height 57
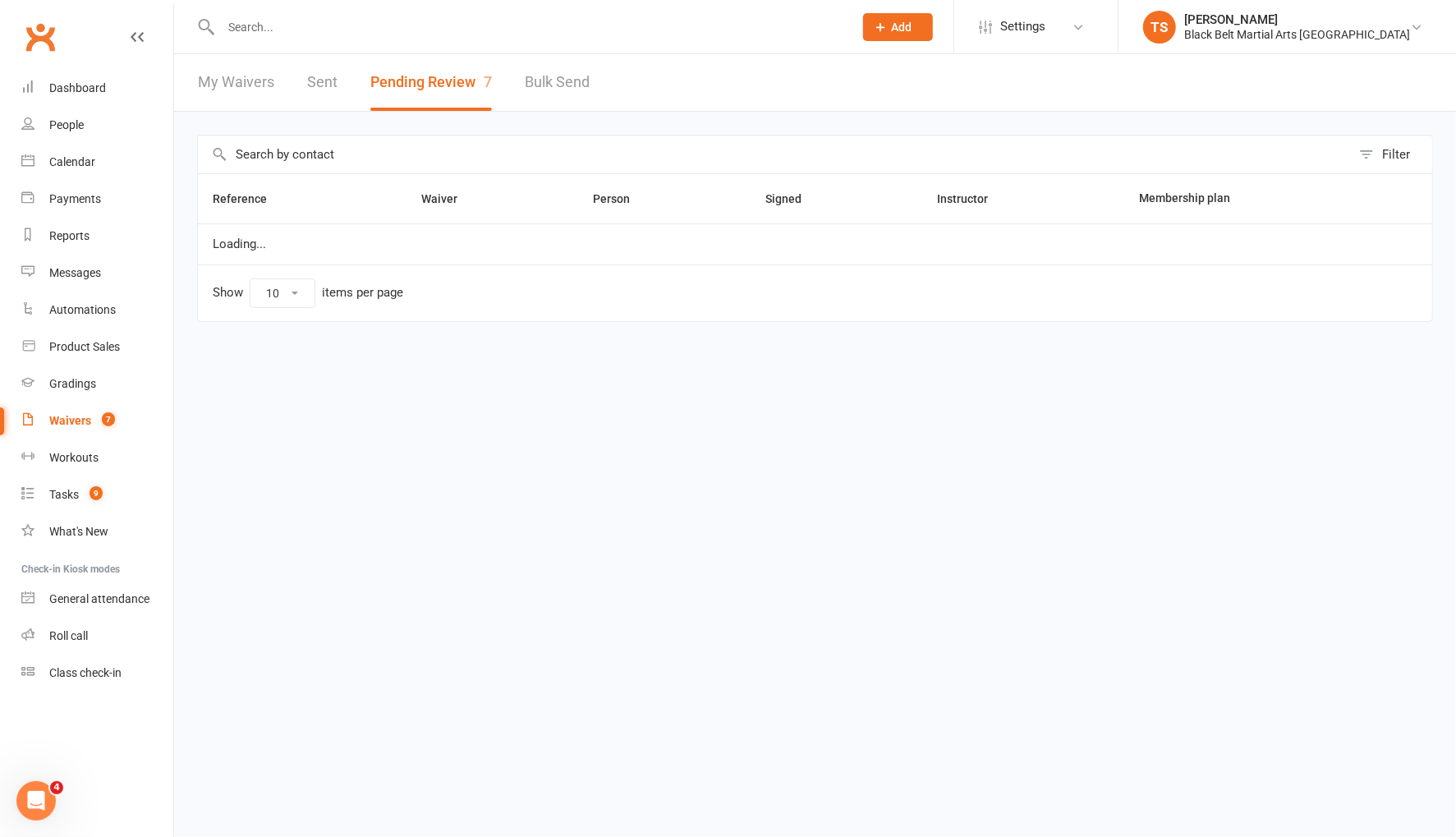
select select "50"
